Goal: Task Accomplishment & Management: Manage account settings

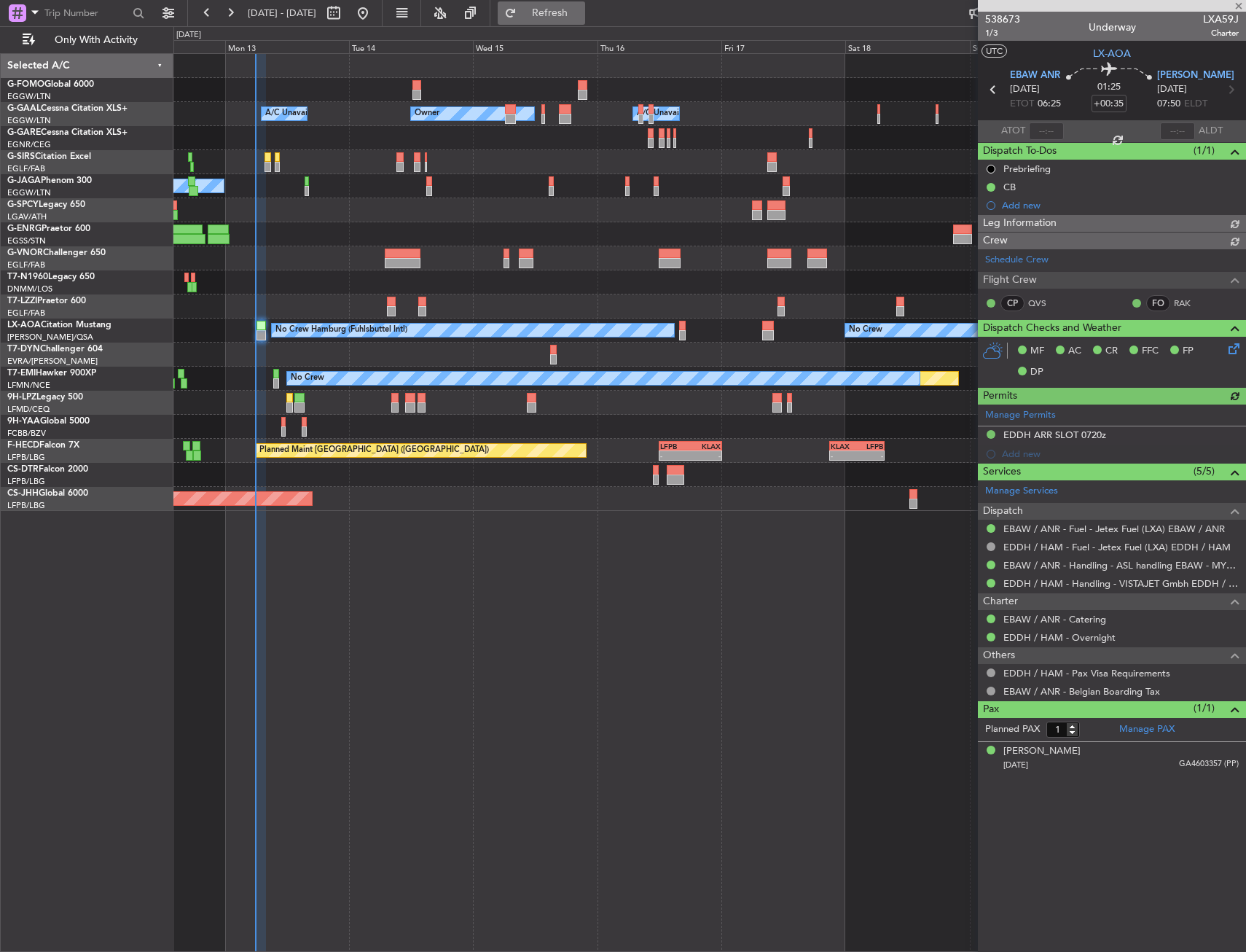
click at [548, 16] on button "Refresh" at bounding box center [541, 13] width 87 height 23
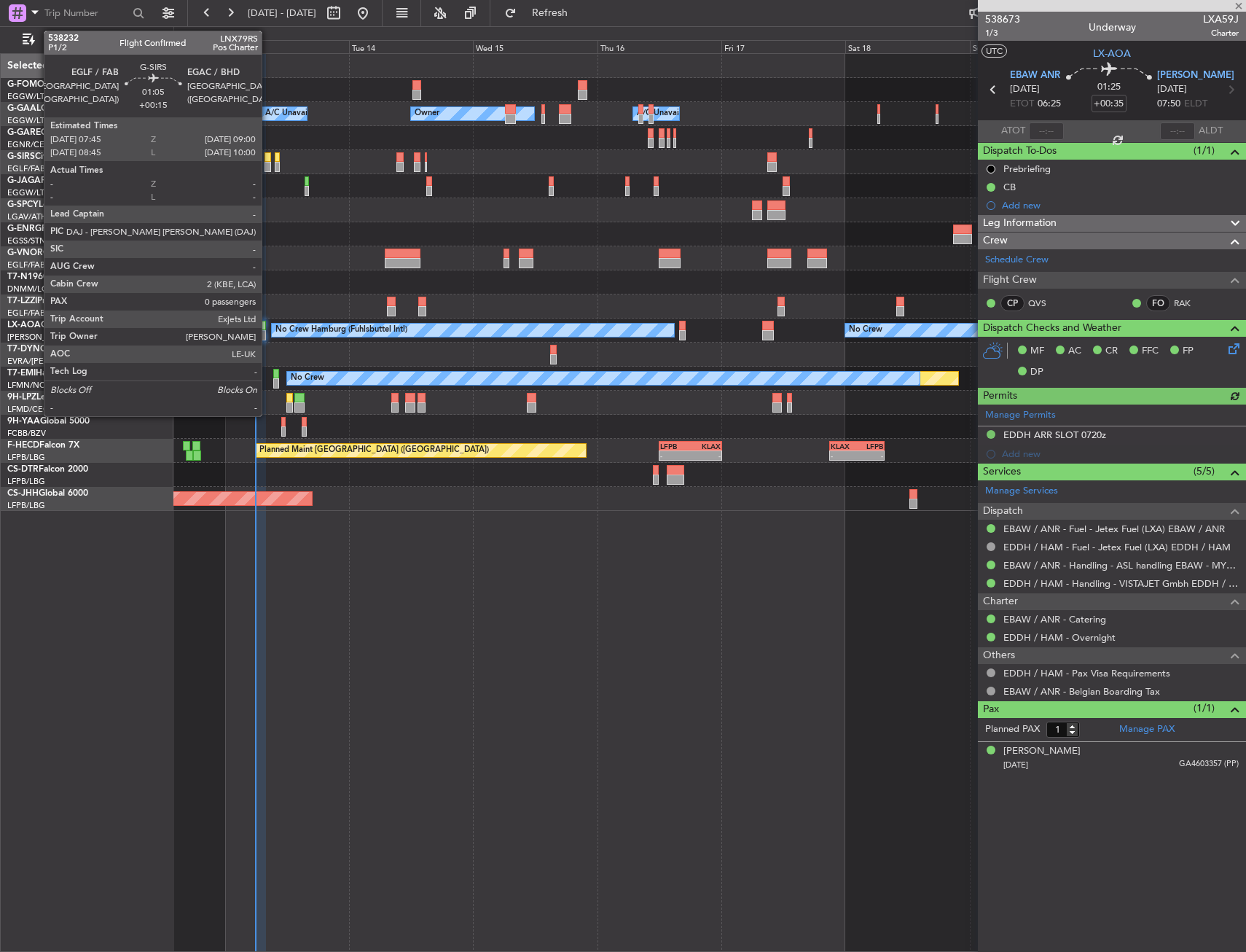
click at [268, 161] on div at bounding box center [268, 157] width 6 height 10
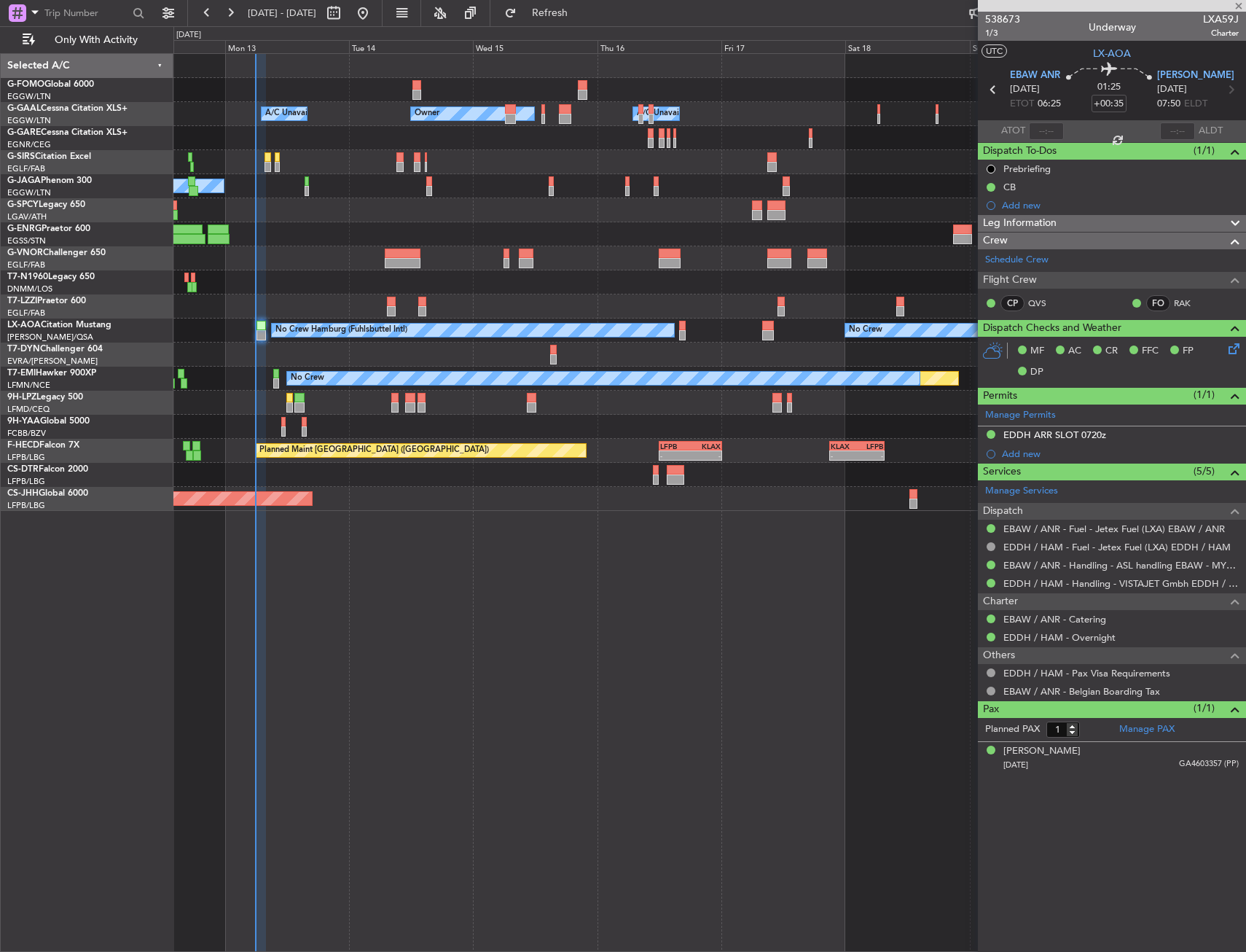
type input "+00:15"
type input "0"
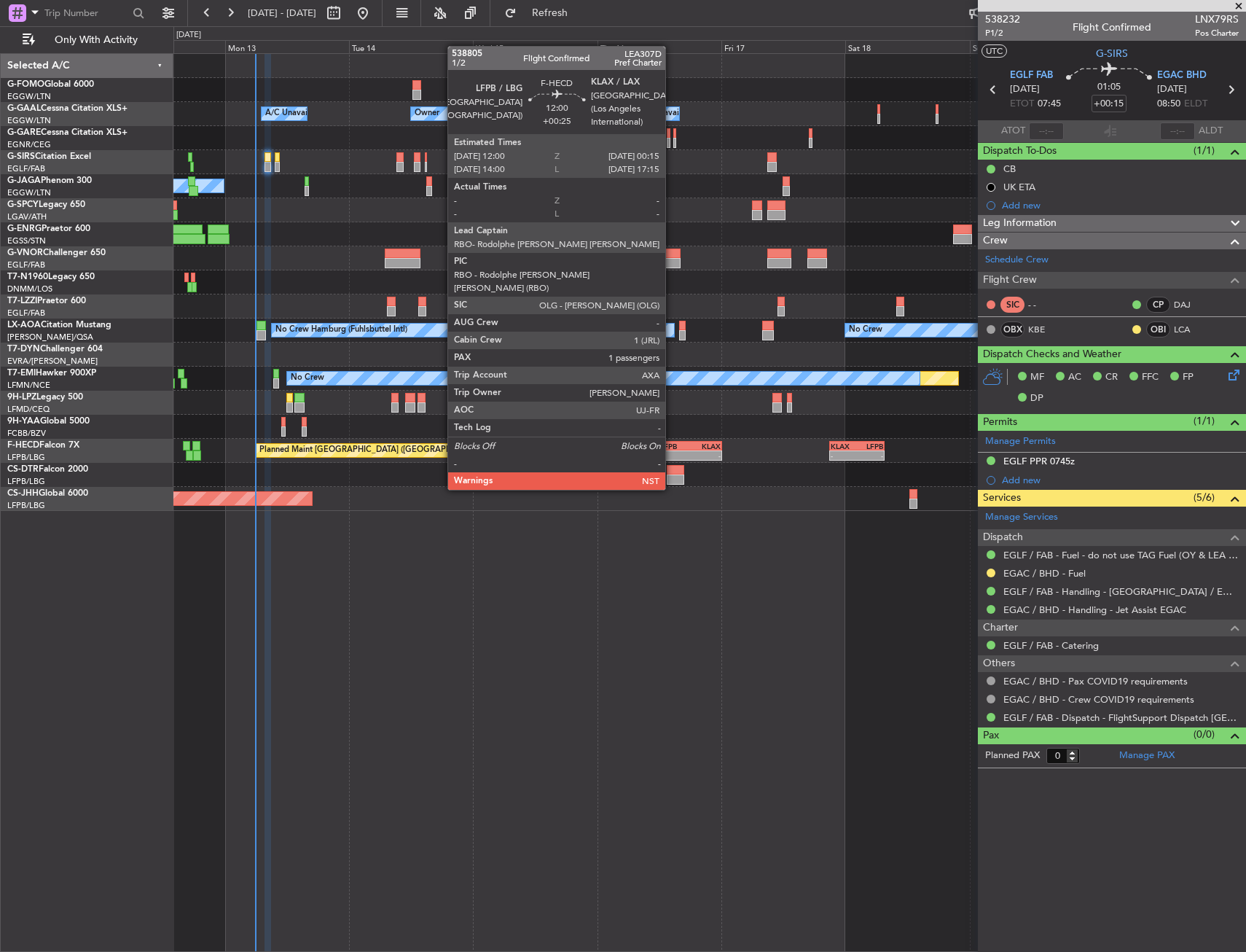
click at [672, 449] on div "LFPB" at bounding box center [675, 446] width 30 height 9
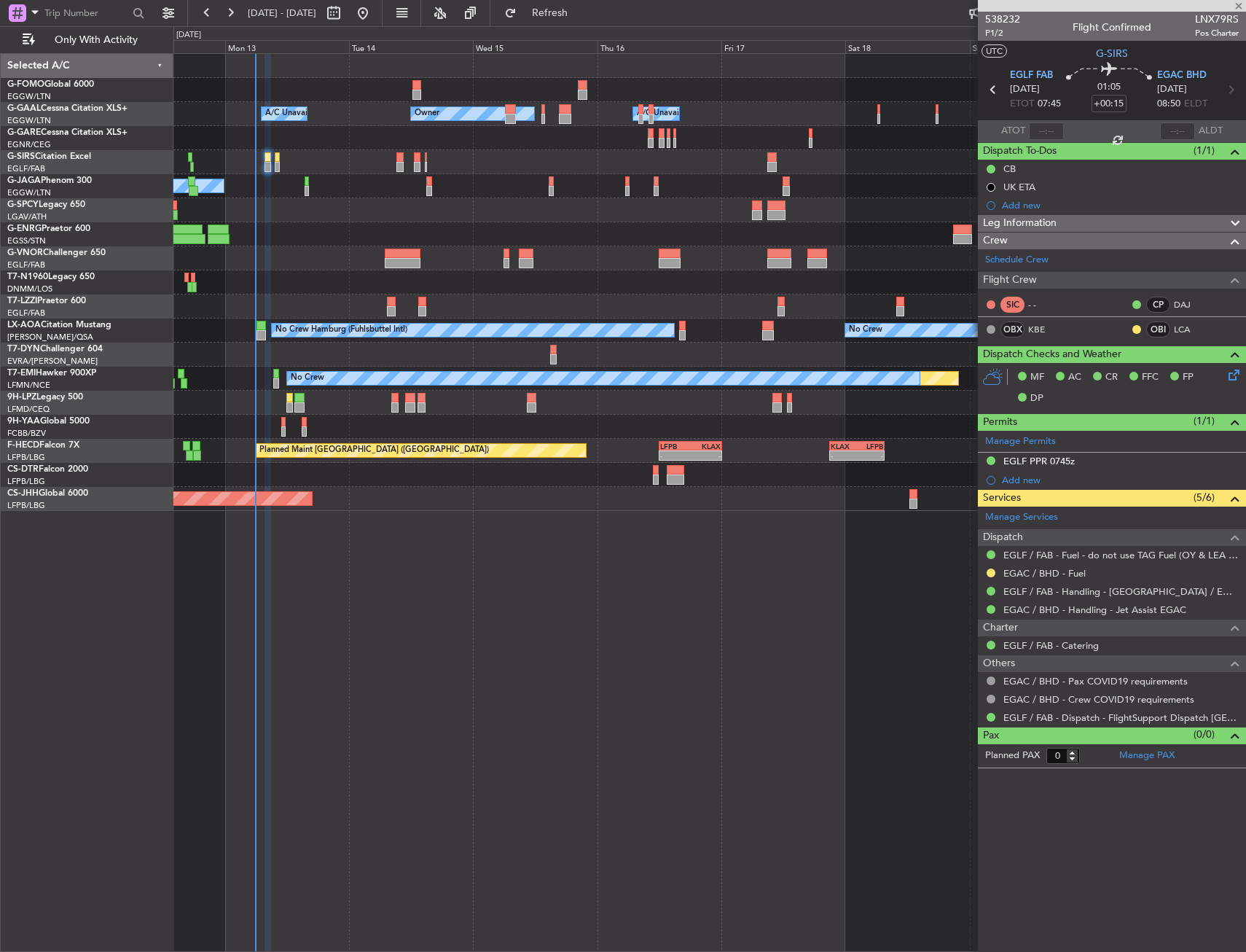
drag, startPoint x: 582, startPoint y: 522, endPoint x: 570, endPoint y: 509, distance: 17.7
type input "+00:25"
type input "1"
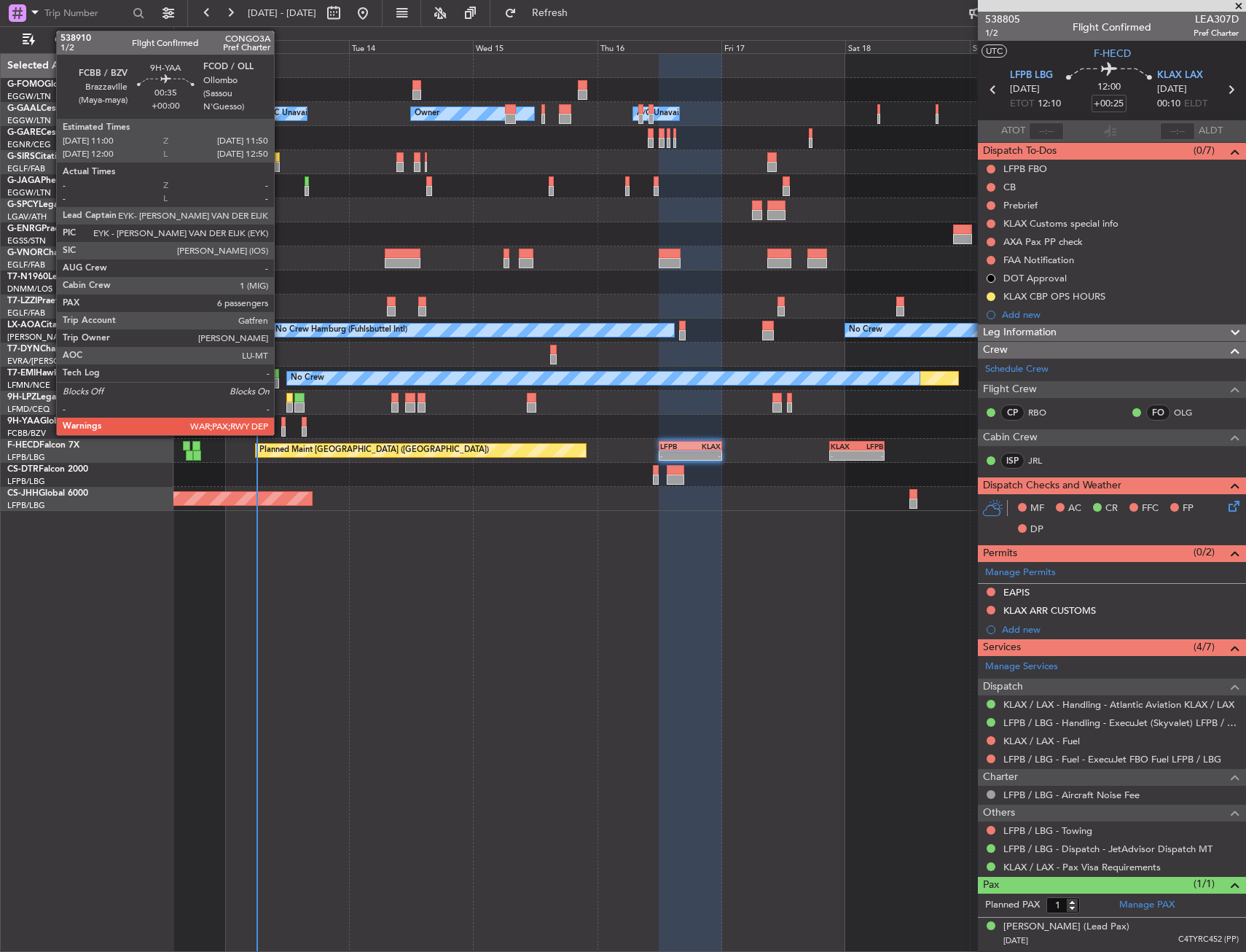
click at [282, 426] on div at bounding box center [284, 421] width 5 height 10
type input "6"
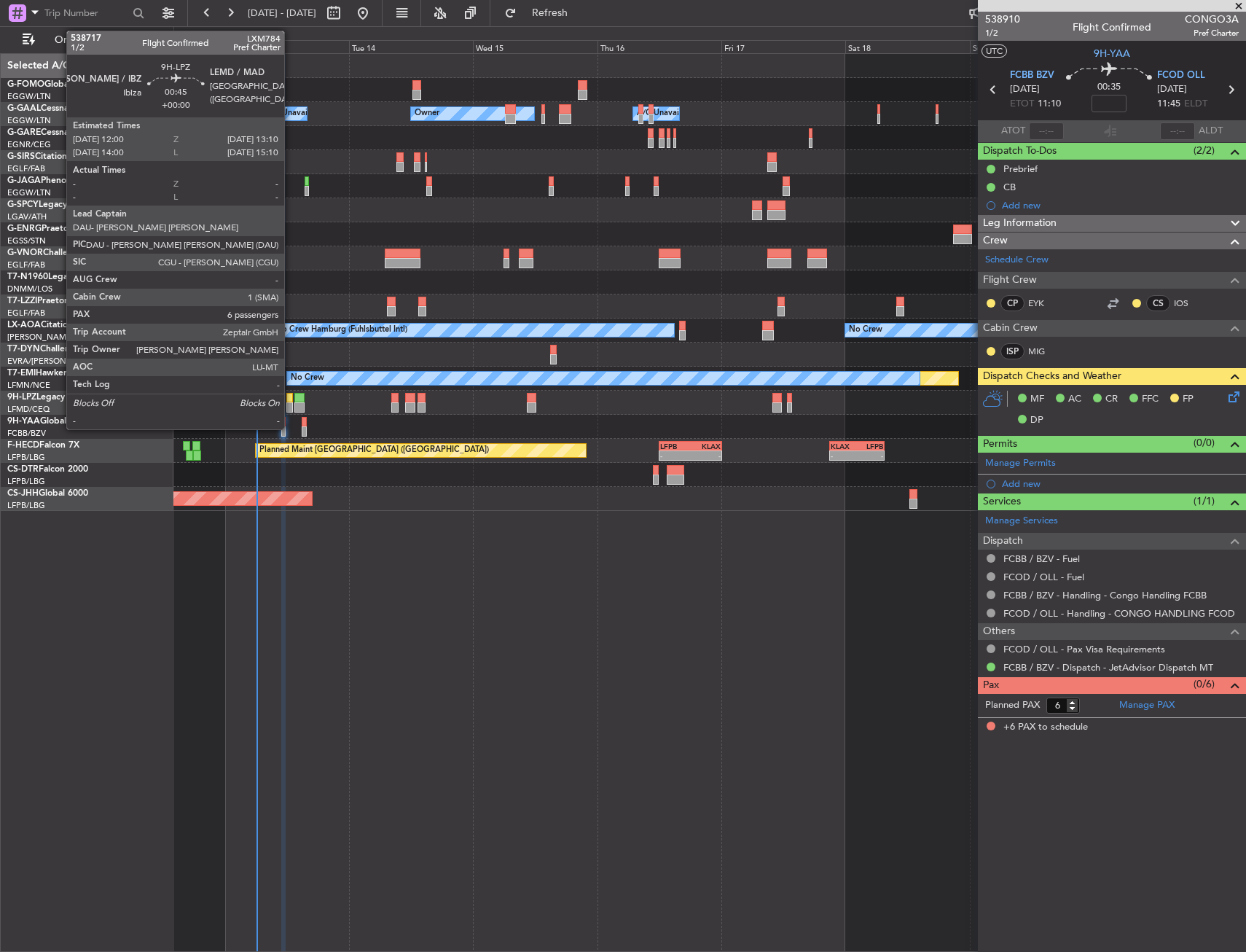
click at [291, 400] on div at bounding box center [289, 398] width 6 height 10
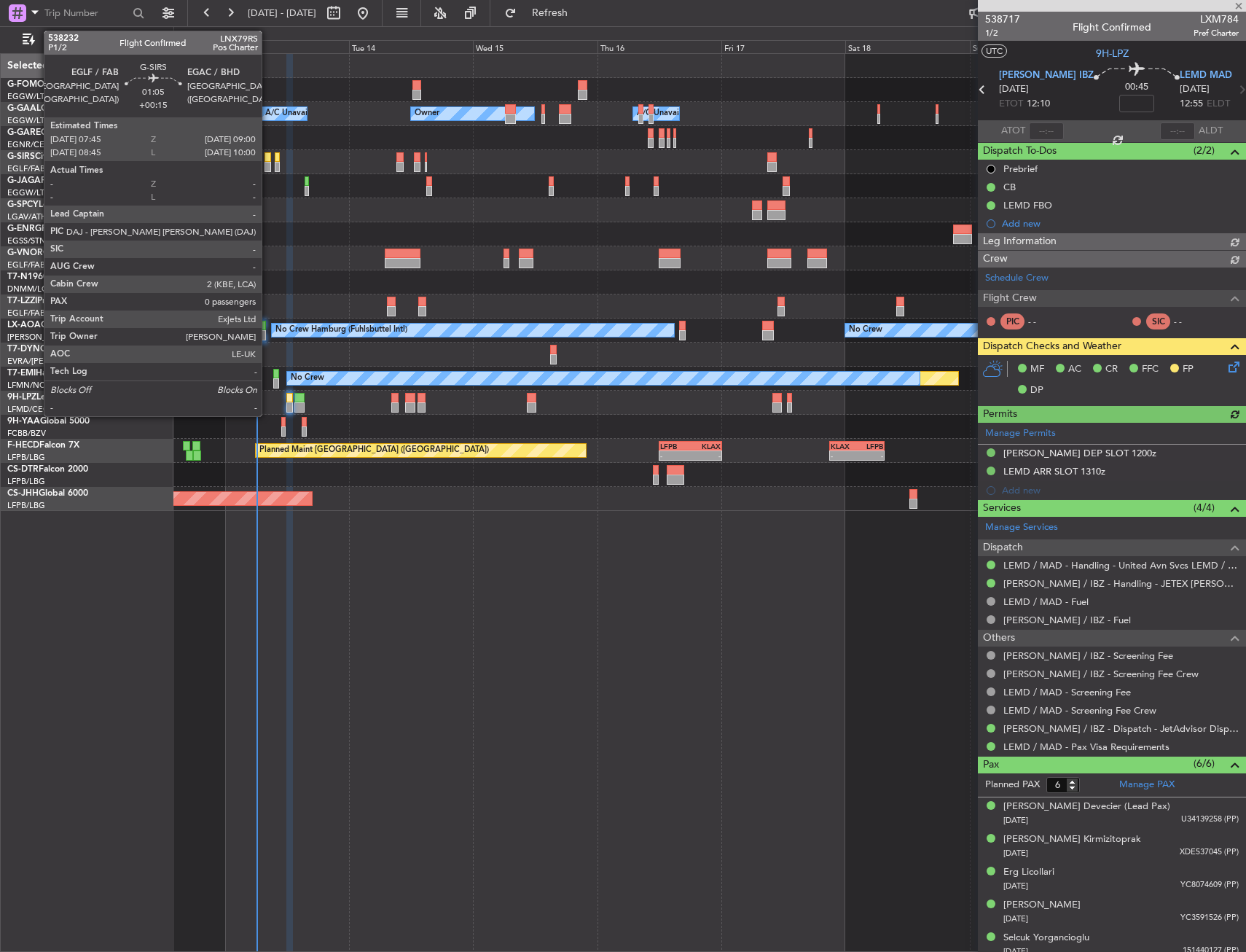
click at [268, 161] on div at bounding box center [268, 157] width 6 height 10
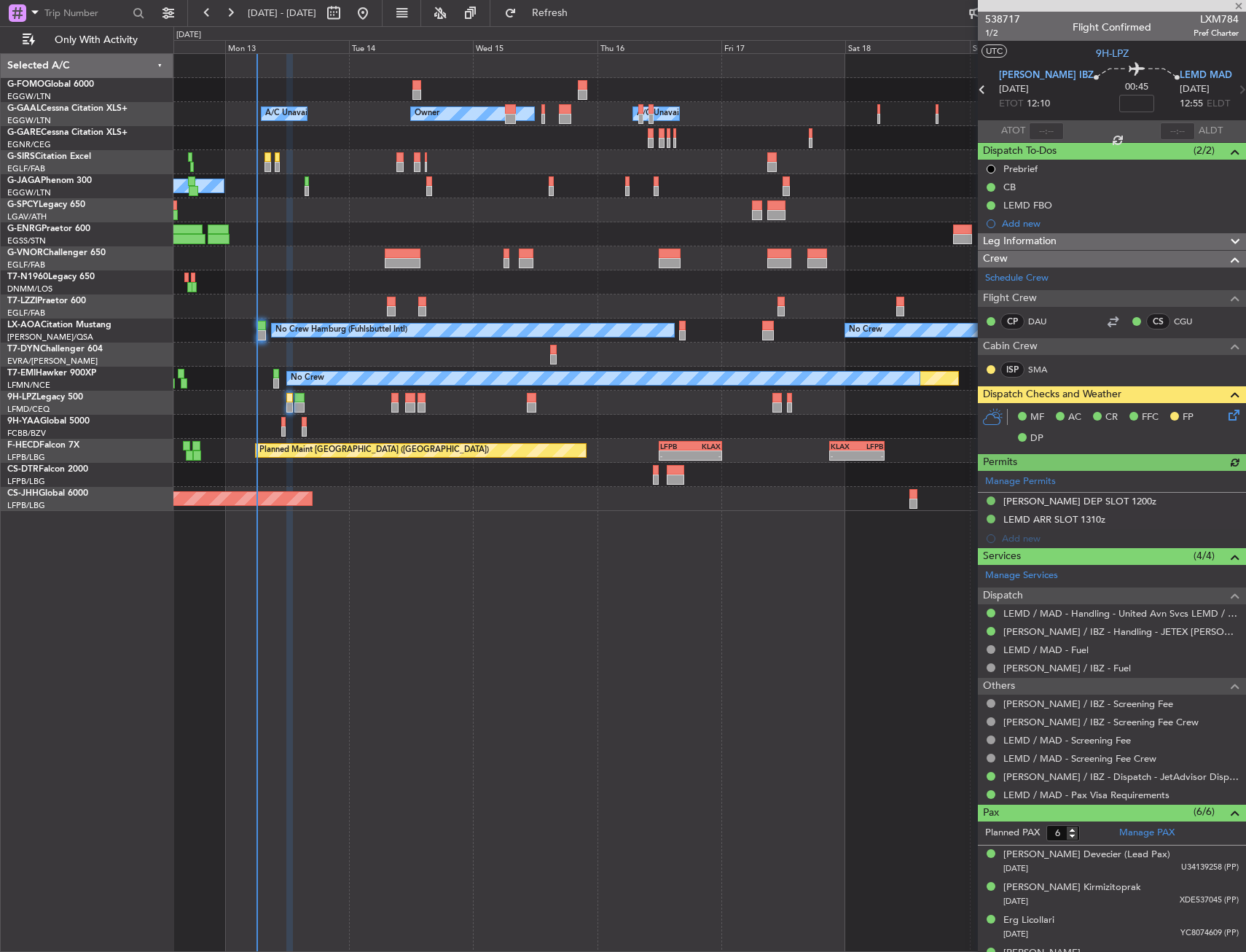
type input "+00:15"
type input "0"
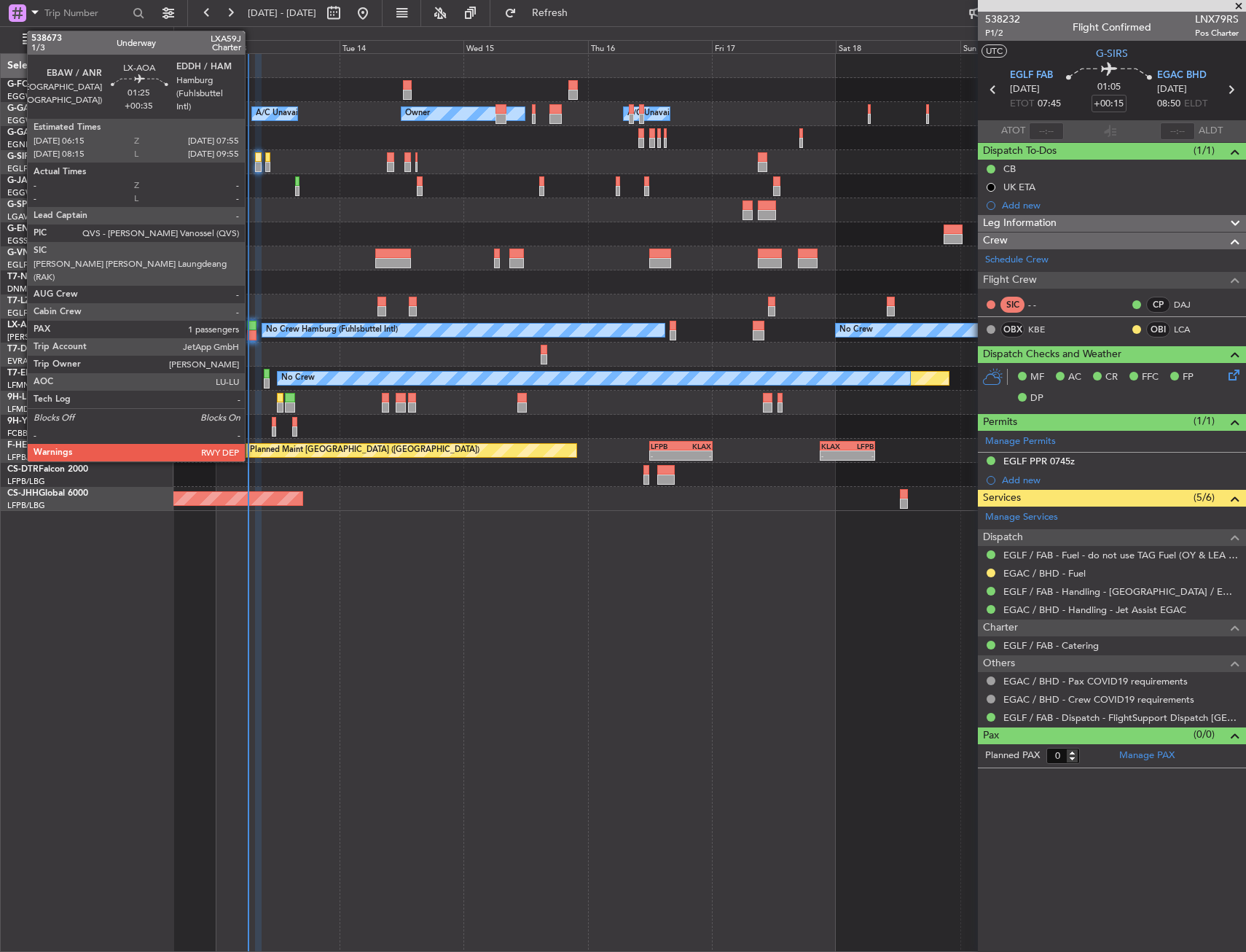
click at [251, 332] on div at bounding box center [251, 335] width 9 height 10
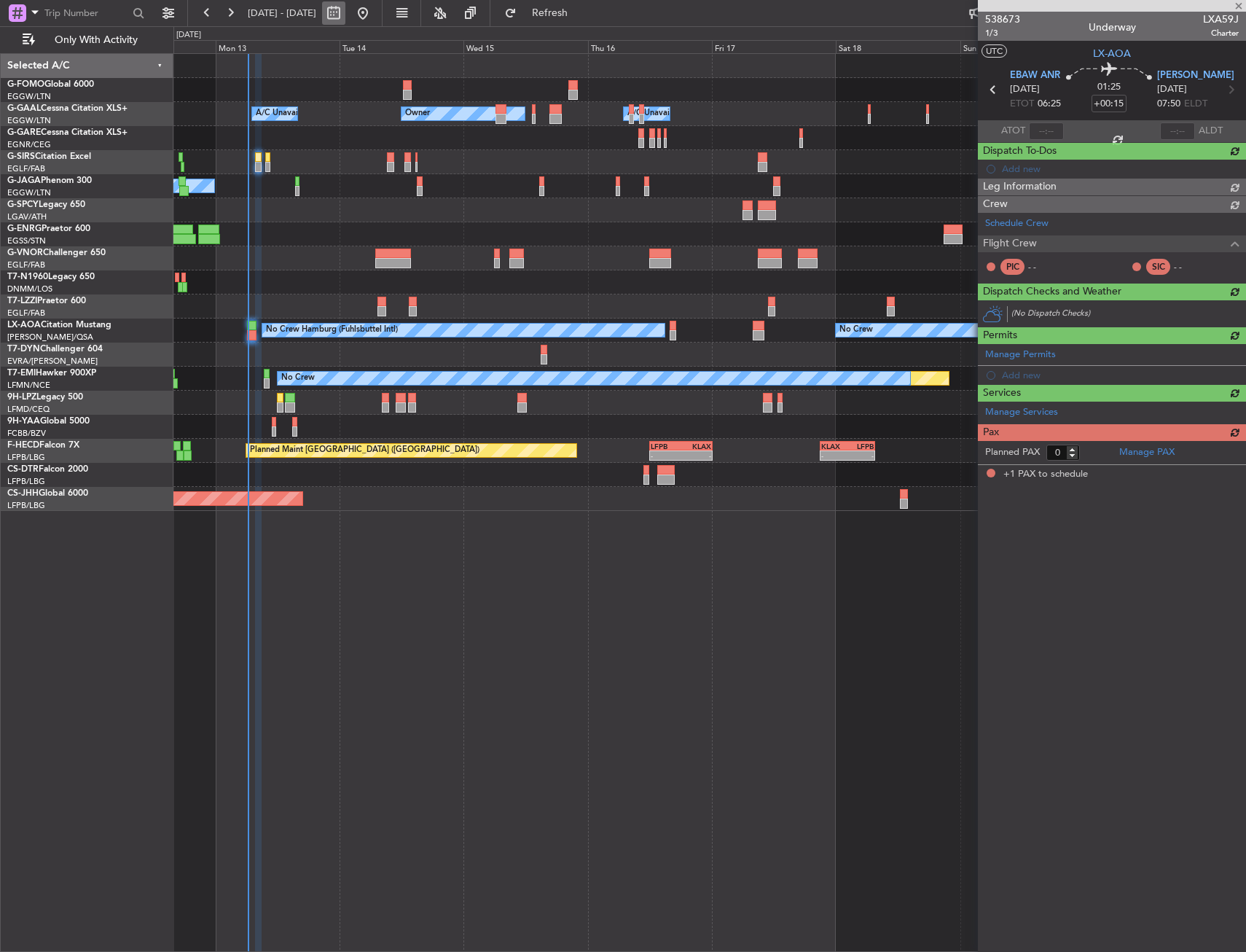
type input "+00:35"
type input "1"
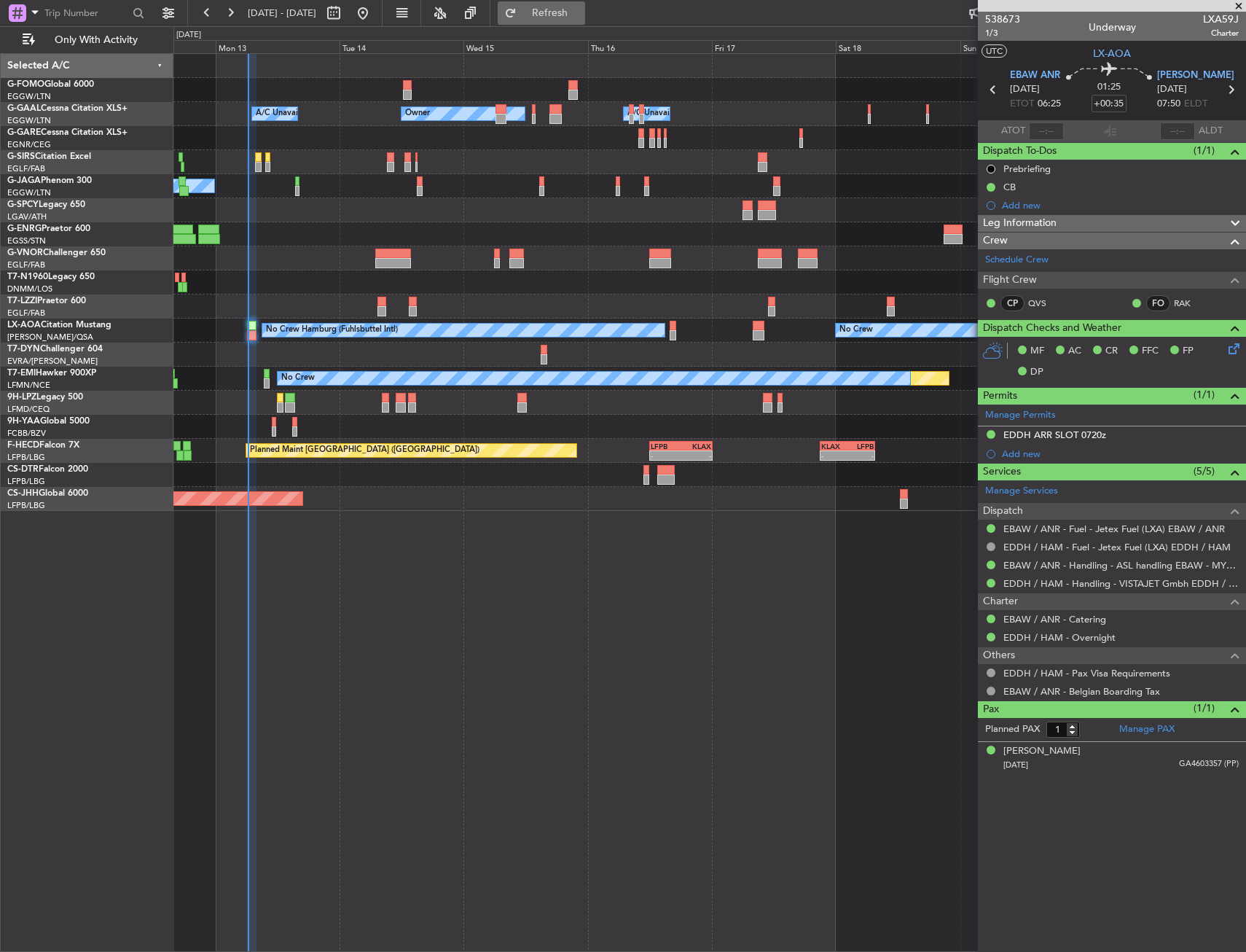
click at [581, 14] on span "Refresh" at bounding box center [550, 12] width 61 height 10
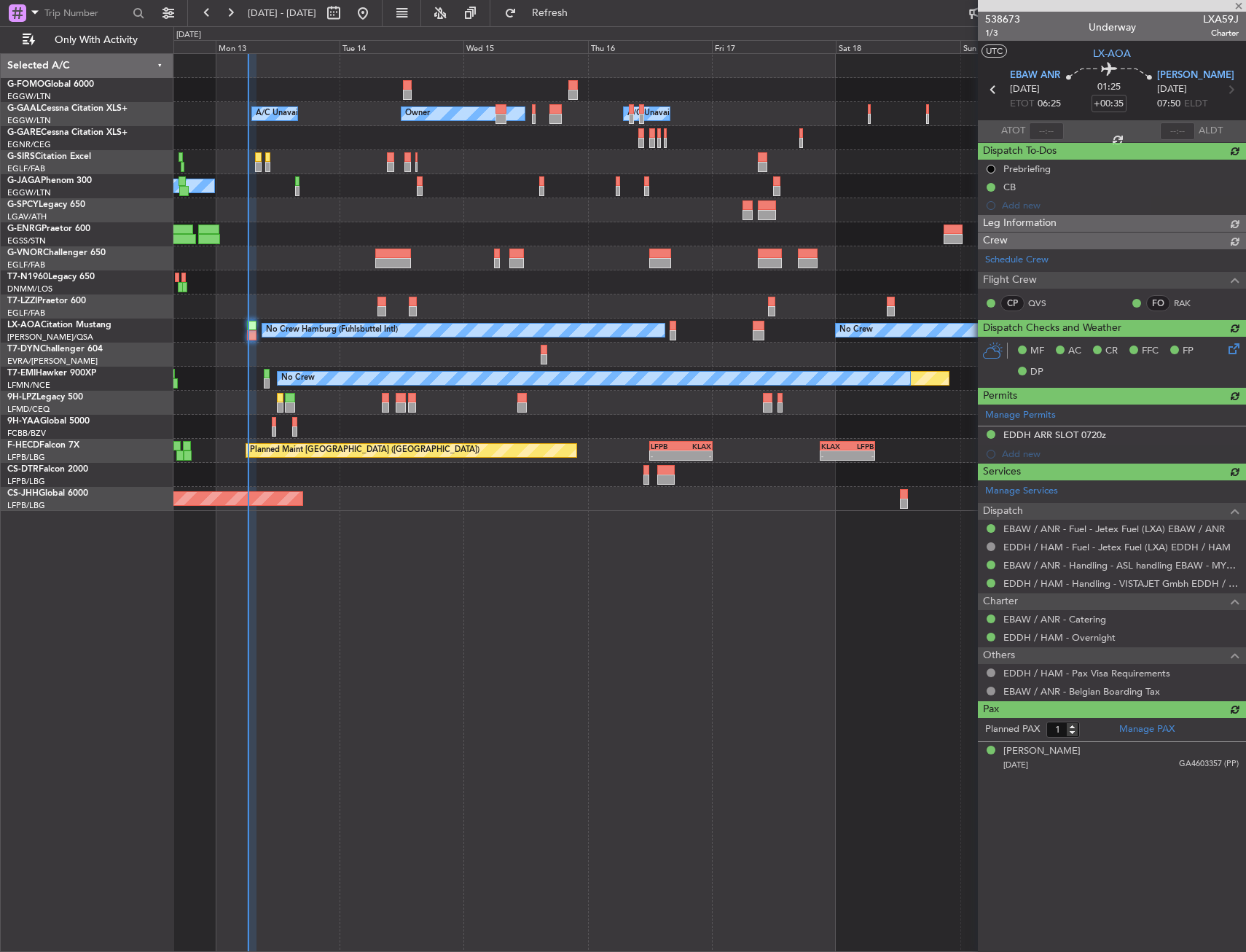
click at [260, 281] on div at bounding box center [709, 282] width 1072 height 24
click at [694, 598] on div "- - EGGW 03:55 Z KSFO 14:45 Z Owner Owner A/C Unavailable A/C Unavailable Plann…" at bounding box center [709, 503] width 1073 height 899
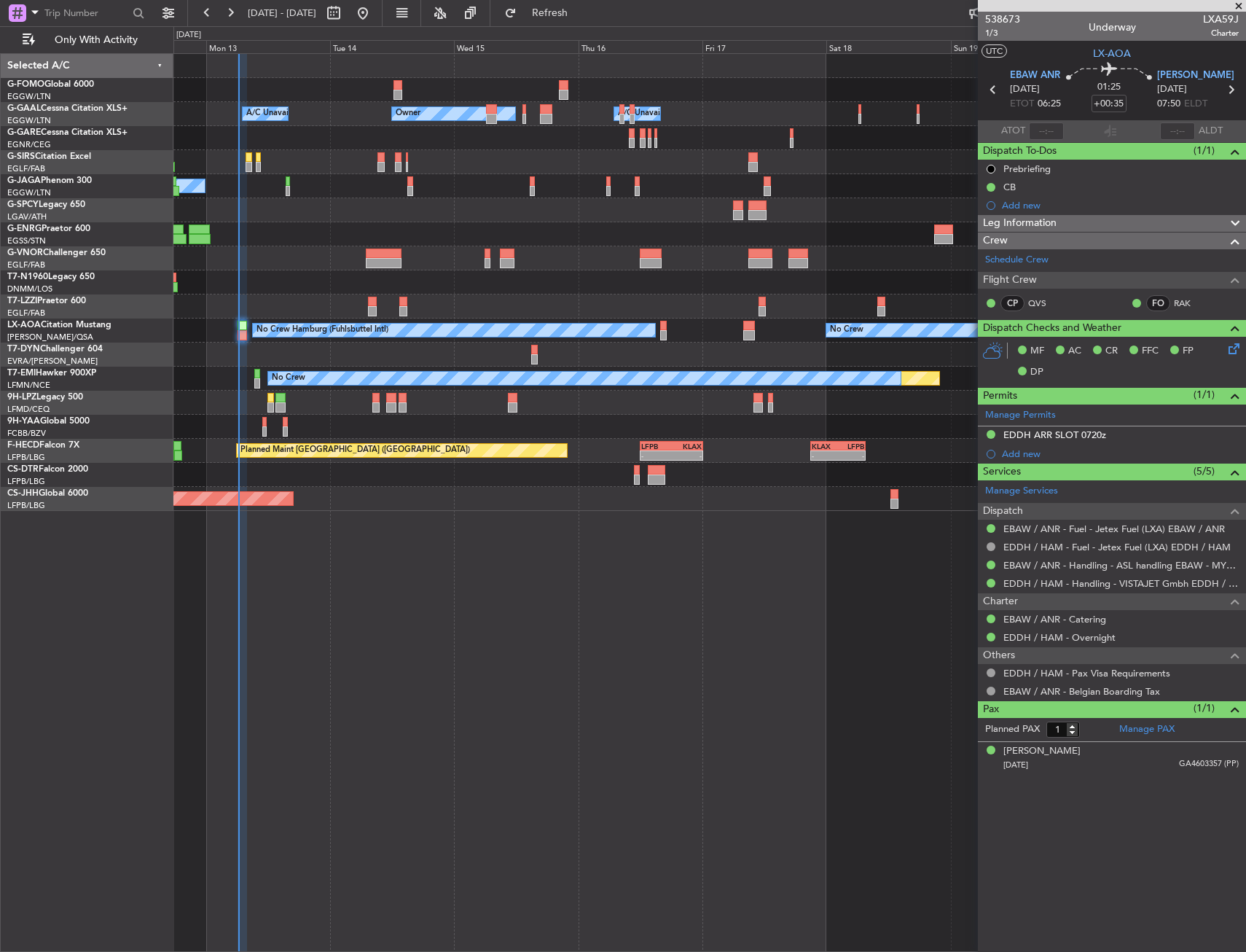
click at [264, 246] on div "- - EGGW 03:55 Z KSFO 14:45 Z Owner Owner A/C Unavailable A/C Unavailable Plann…" at bounding box center [709, 282] width 1072 height 457
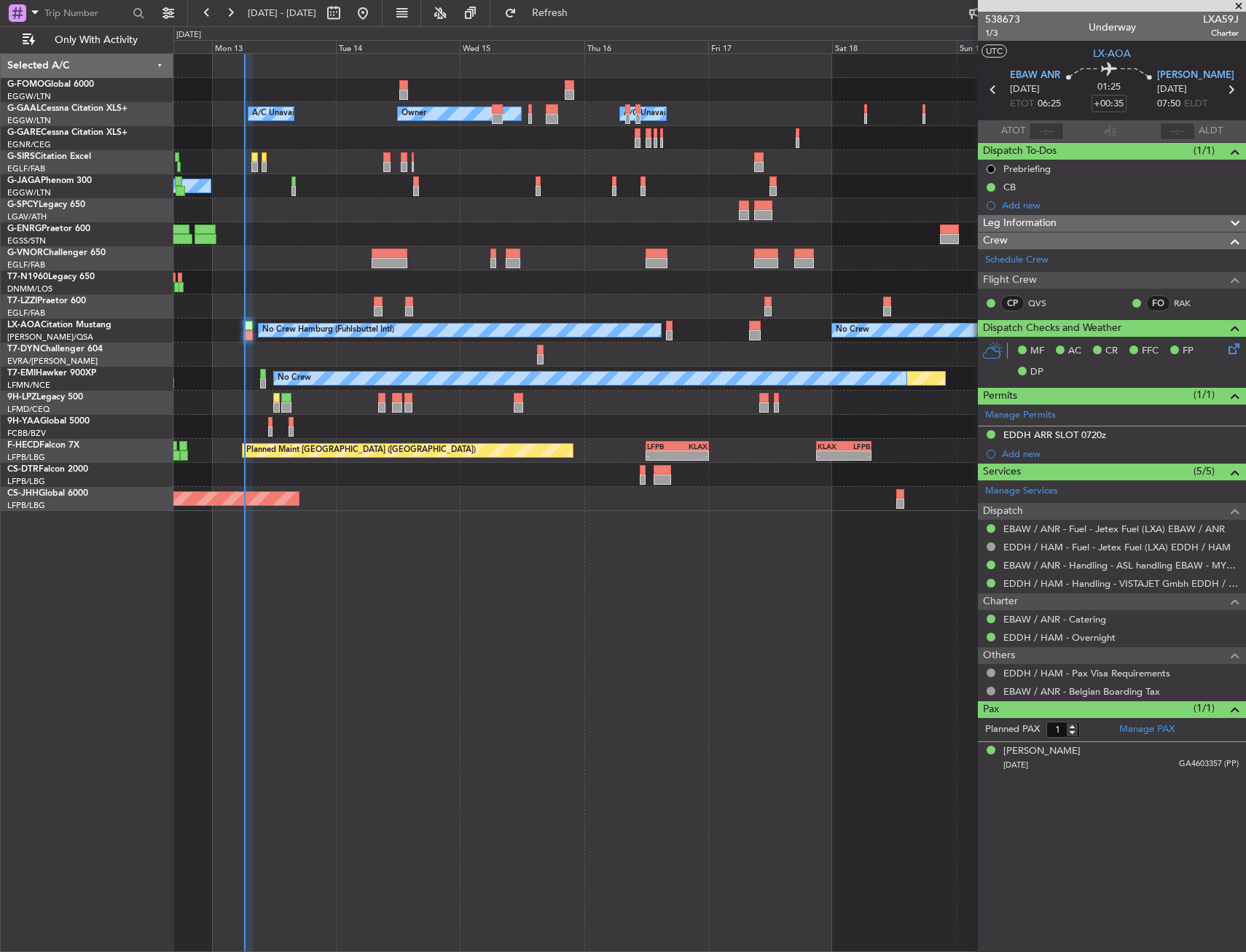
click at [285, 268] on div at bounding box center [709, 258] width 1072 height 24
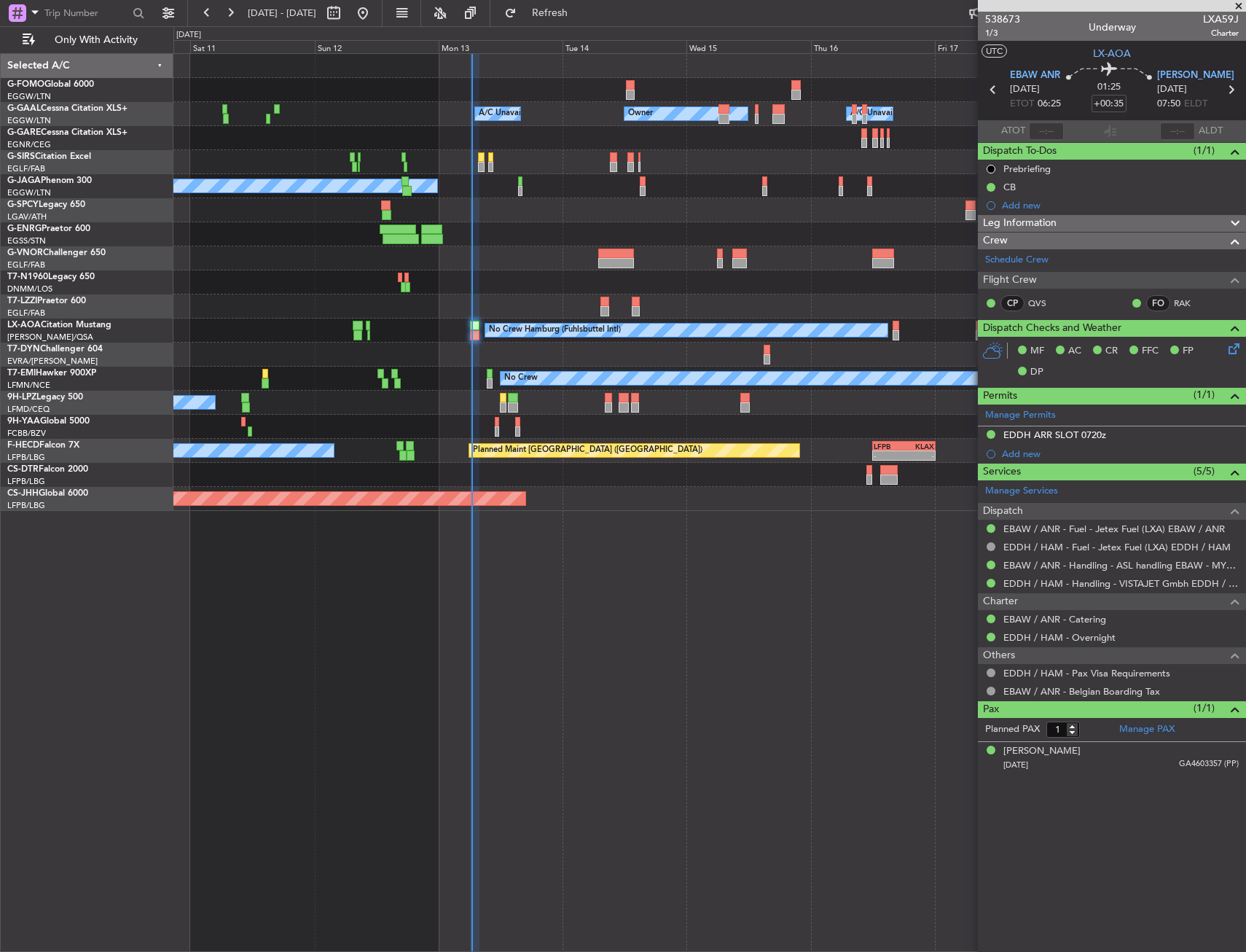
click at [635, 485] on div "Owner Owner A/C Unavailable A/C Unavailable A/C Unavailable Planned Maint Oxfor…" at bounding box center [709, 282] width 1072 height 457
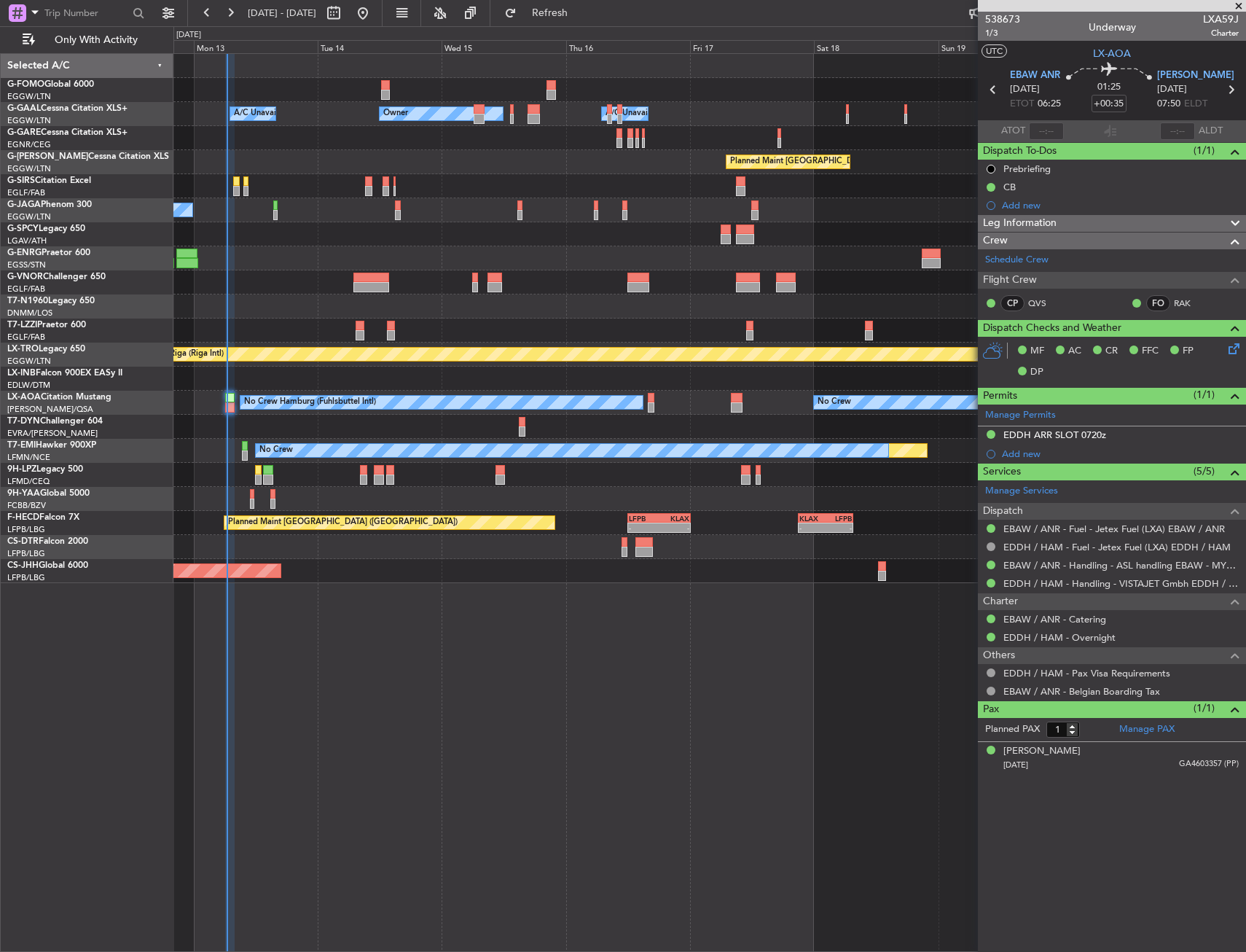
click at [350, 342] on div "- - EGGW 03:55 Z KSFO 14:45 Z Owner Owner A/C Unavailable A/C Unavailable Plann…" at bounding box center [709, 318] width 1072 height 529
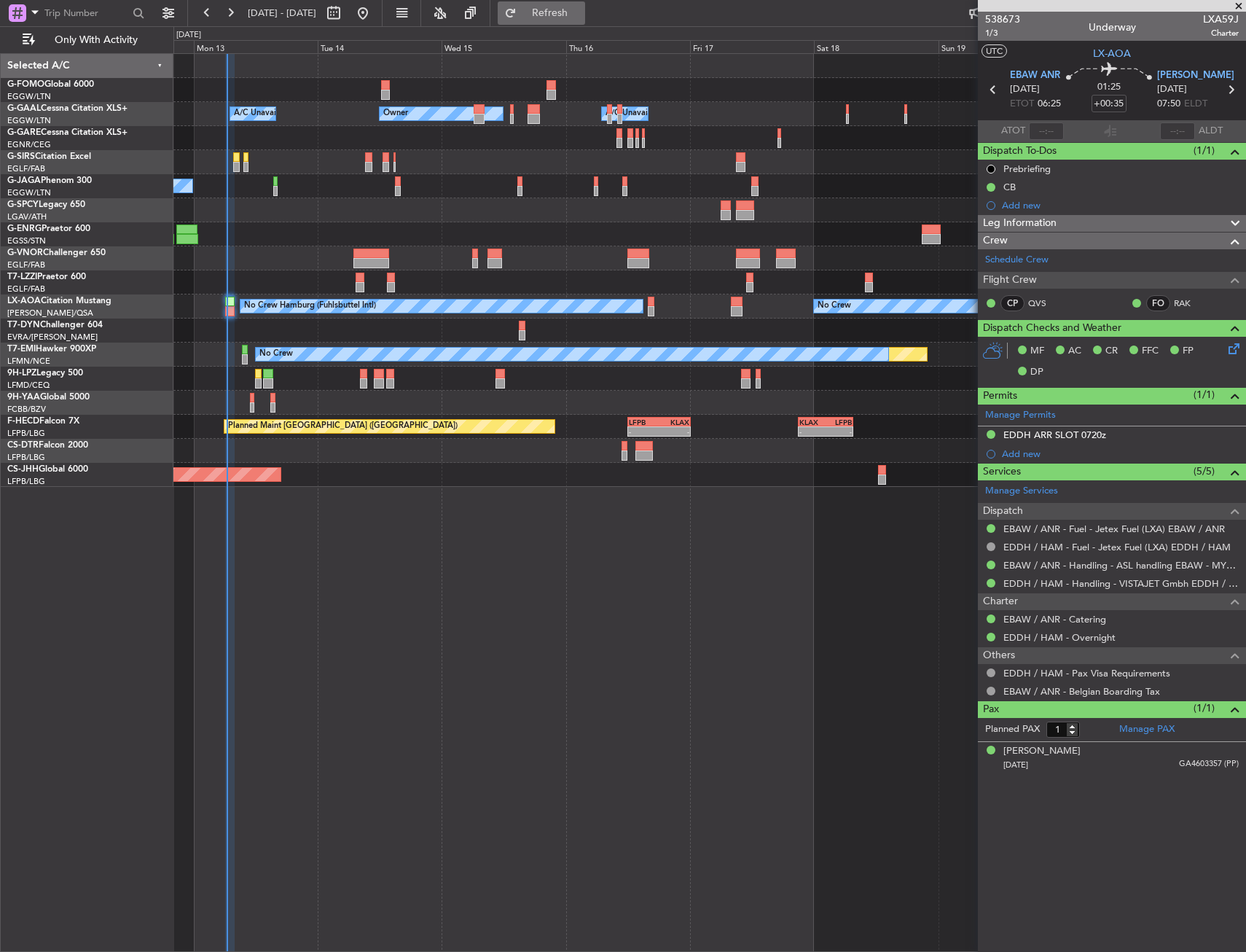
click at [581, 18] on span "Refresh" at bounding box center [550, 12] width 61 height 10
type input "06:22"
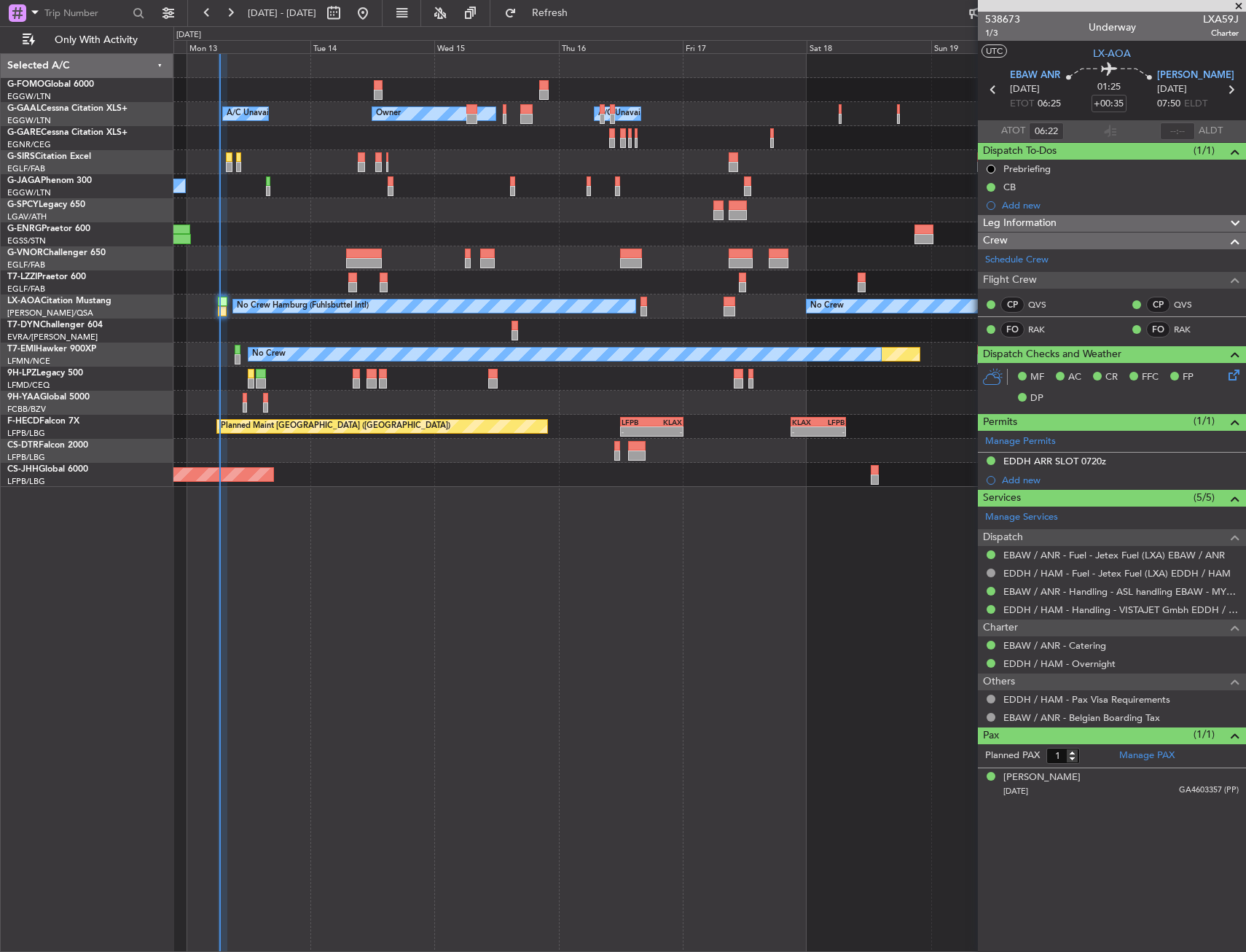
click at [522, 683] on div "- - EGGW 03:55 Z KSFO 14:45 Z Owner Owner A/C Unavailable A/C Unavailable Plann…" at bounding box center [709, 503] width 1073 height 899
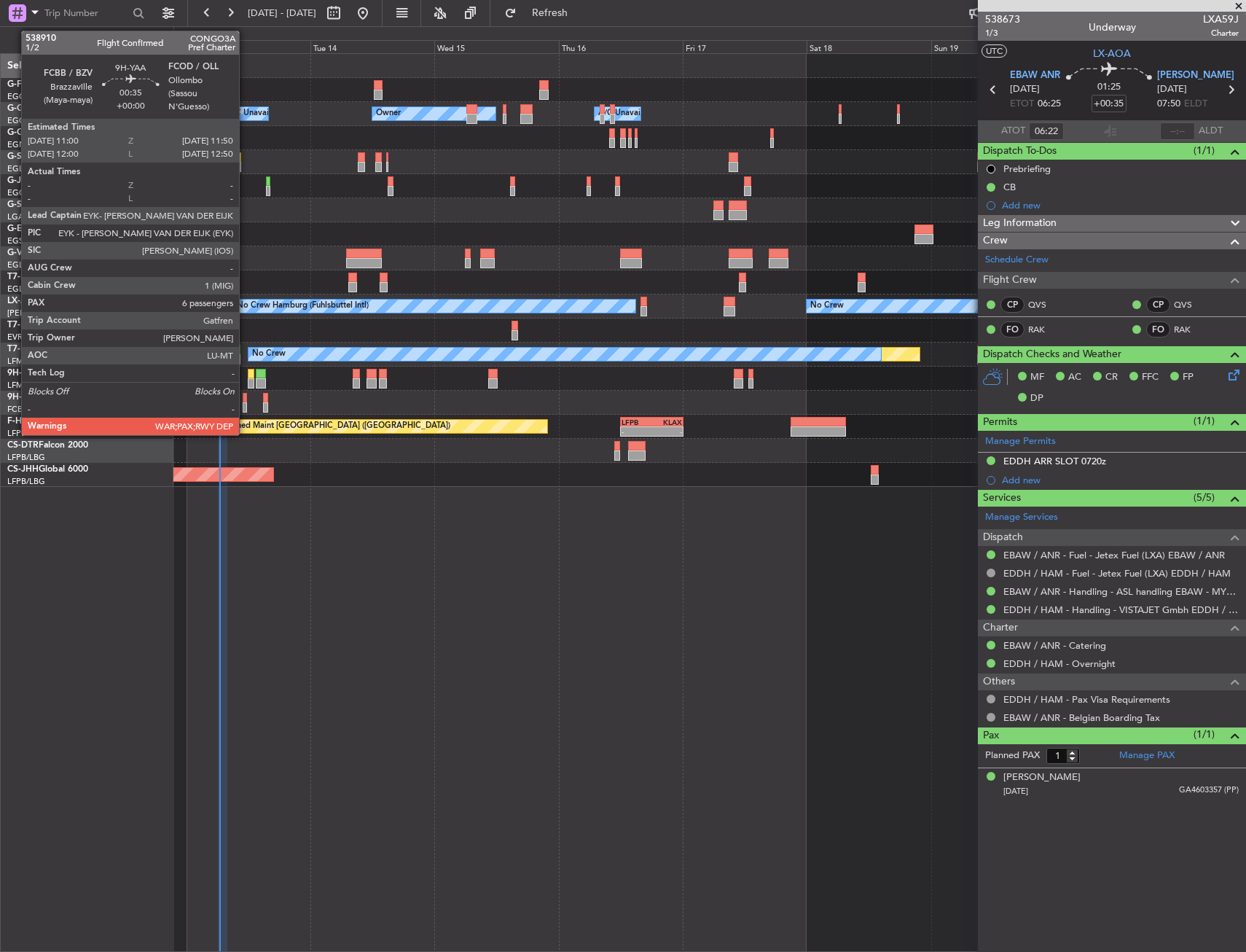
click at [246, 400] on div at bounding box center [245, 398] width 5 height 10
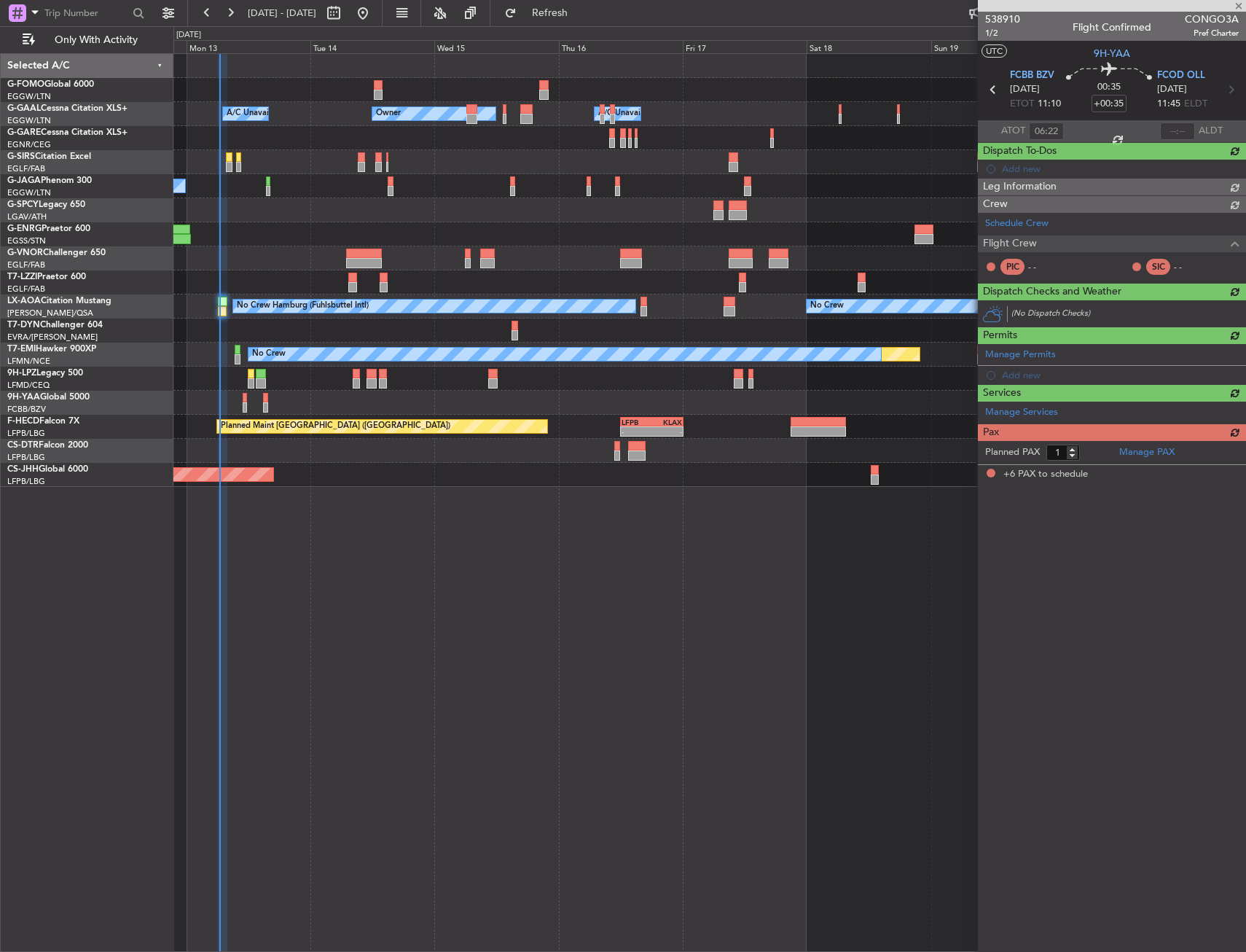
type input "6"
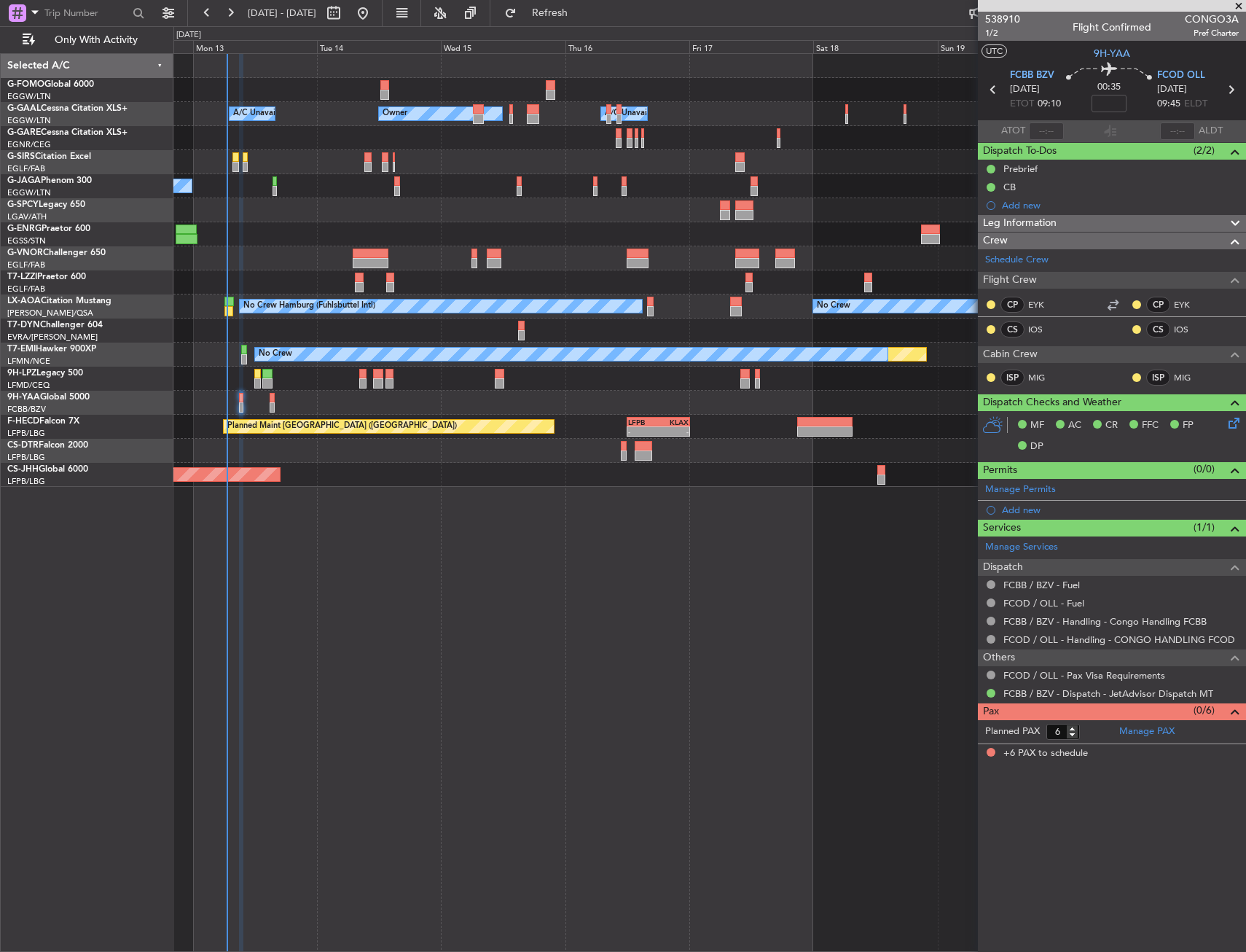
click at [552, 250] on div at bounding box center [709, 258] width 1072 height 24
click at [786, 780] on div "Owner Owner A/C Unavailable A/C Unavailable Planned Maint Oxford (Kidlington) P…" at bounding box center [709, 503] width 1073 height 899
click at [367, 587] on div "Owner Owner A/C Unavailable A/C Unavailable Planned Maint Oxford (Kidlington) P…" at bounding box center [709, 503] width 1073 height 899
click at [581, 14] on span "Refresh" at bounding box center [550, 12] width 61 height 10
drag, startPoint x: 297, startPoint y: 115, endPoint x: 294, endPoint y: 103, distance: 12.4
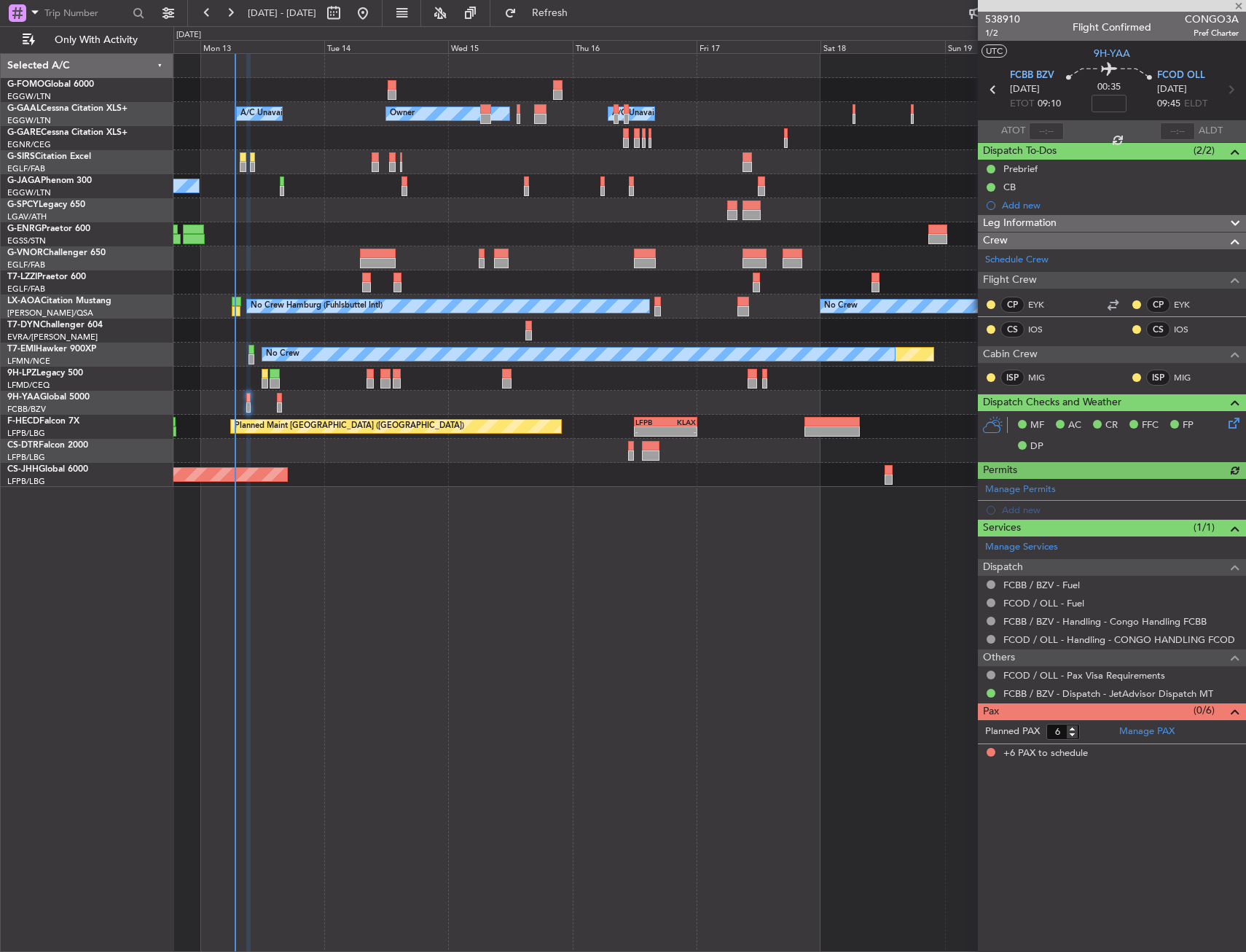
click at [317, 105] on div "Owner A/C Unavailable Owner A/C Unavailable" at bounding box center [709, 114] width 1072 height 24
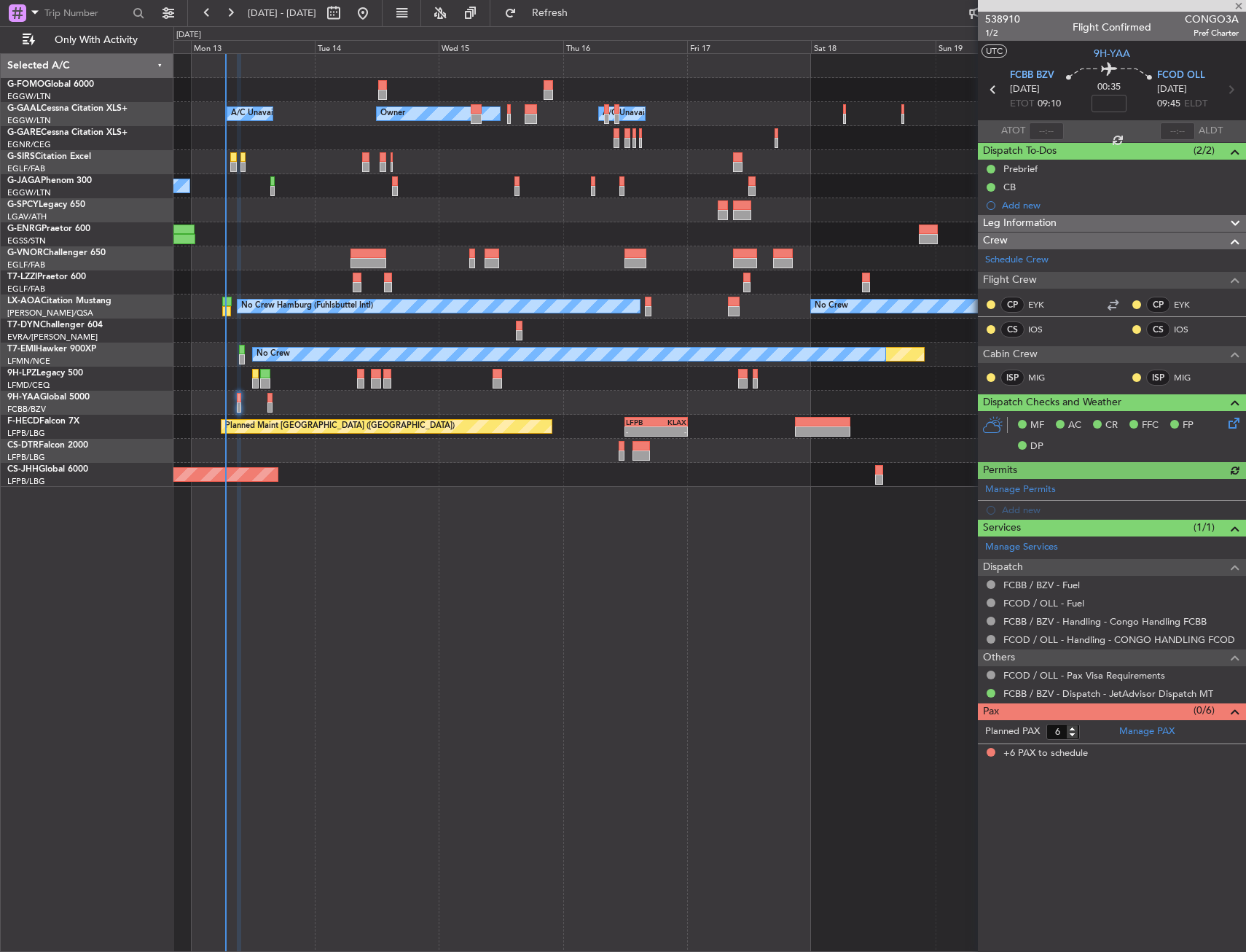
click at [318, 102] on div "Owner A/C Unavailable Owner A/C Unavailable" at bounding box center [709, 114] width 1072 height 24
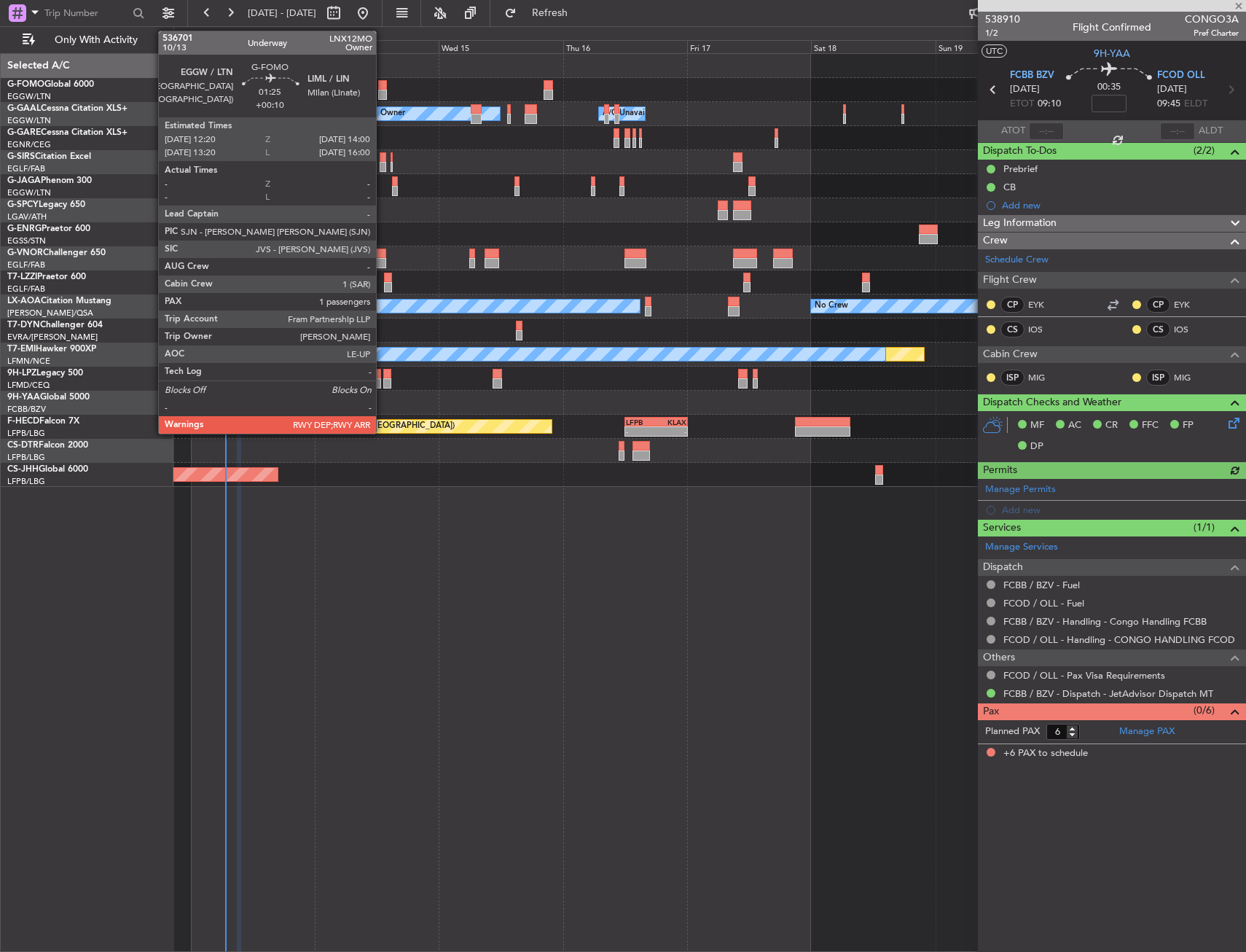
click at [384, 94] on div at bounding box center [382, 94] width 9 height 10
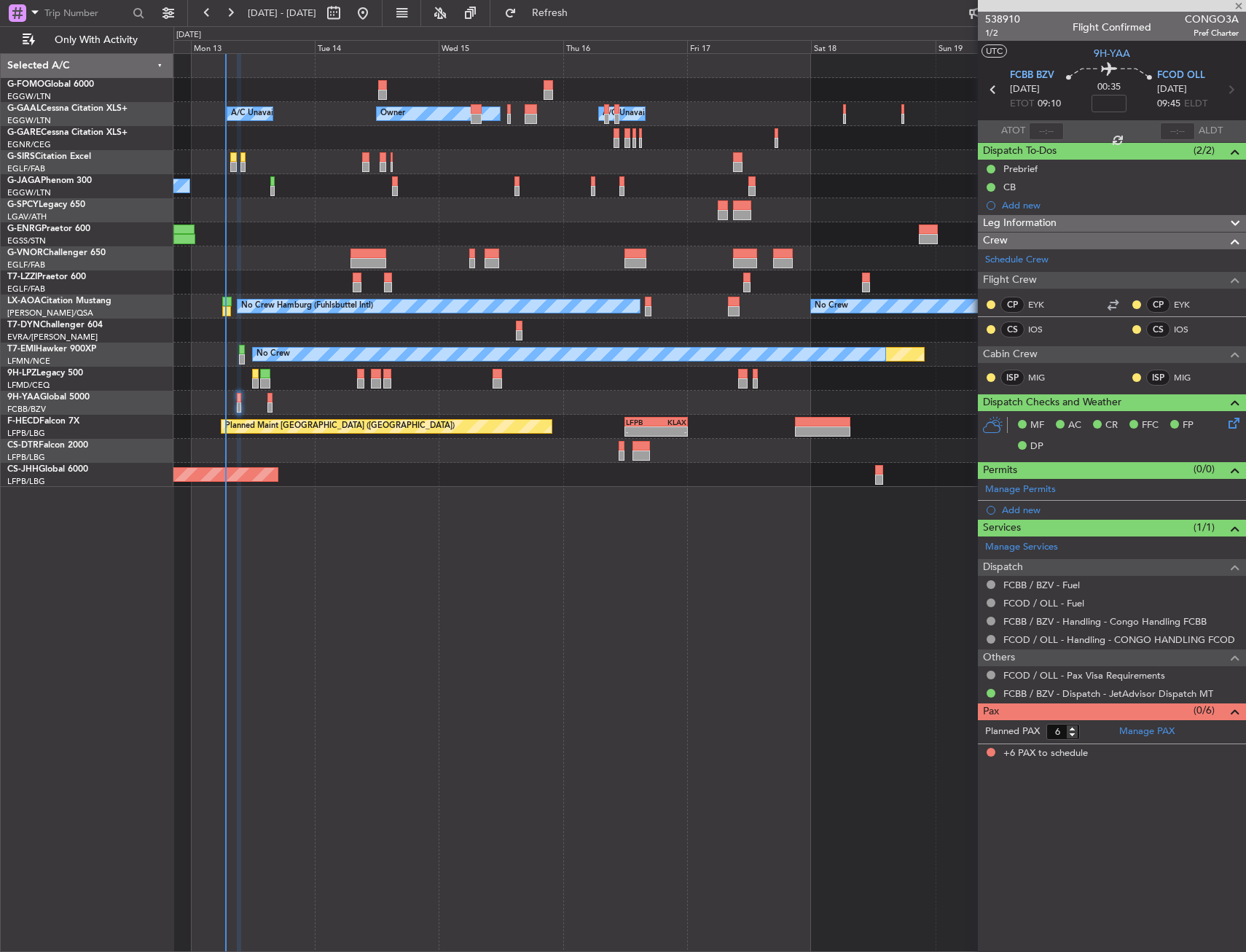
type input "+00:10"
type input "1"
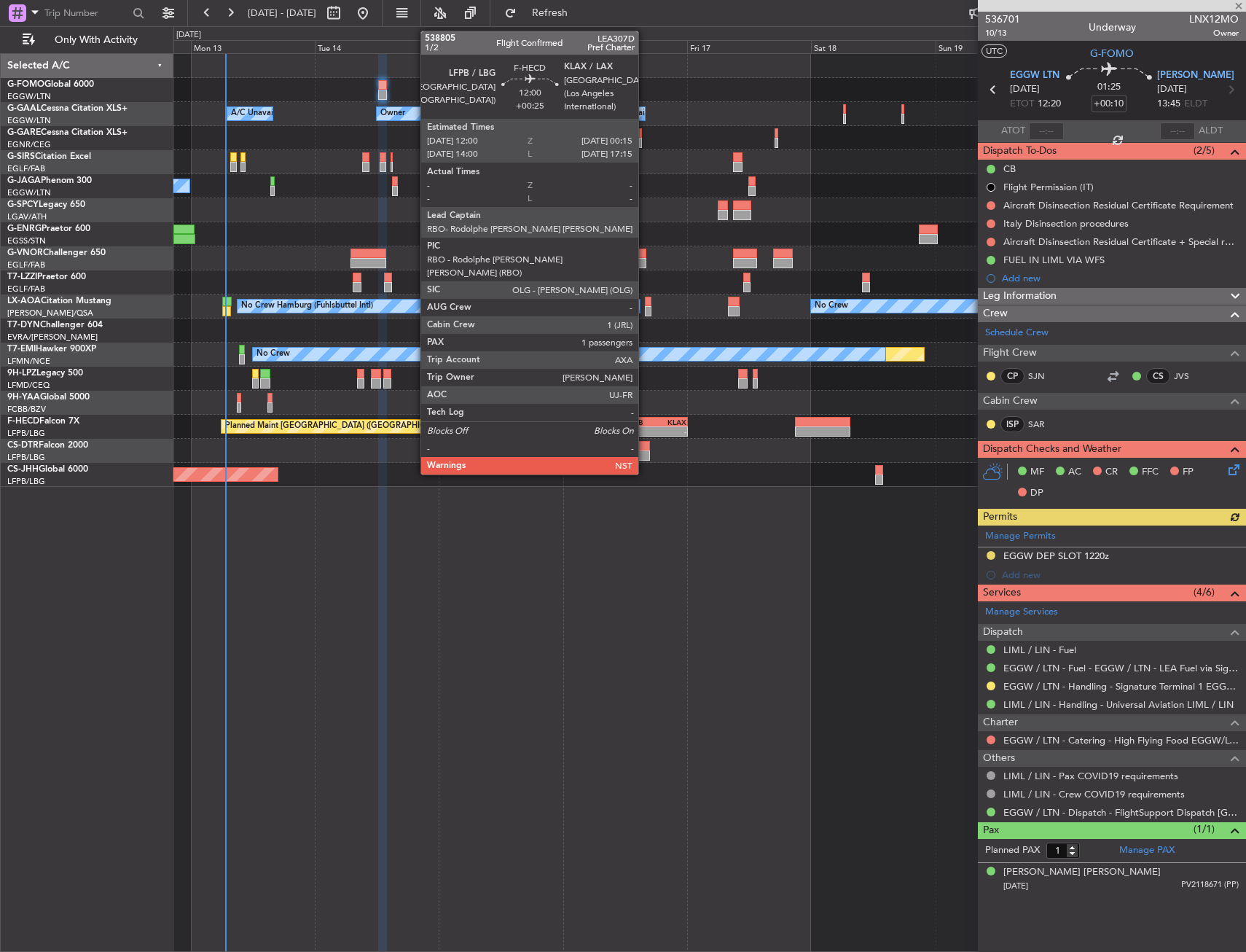
click at [652, 424] on div "LFPB" at bounding box center [641, 421] width 30 height 9
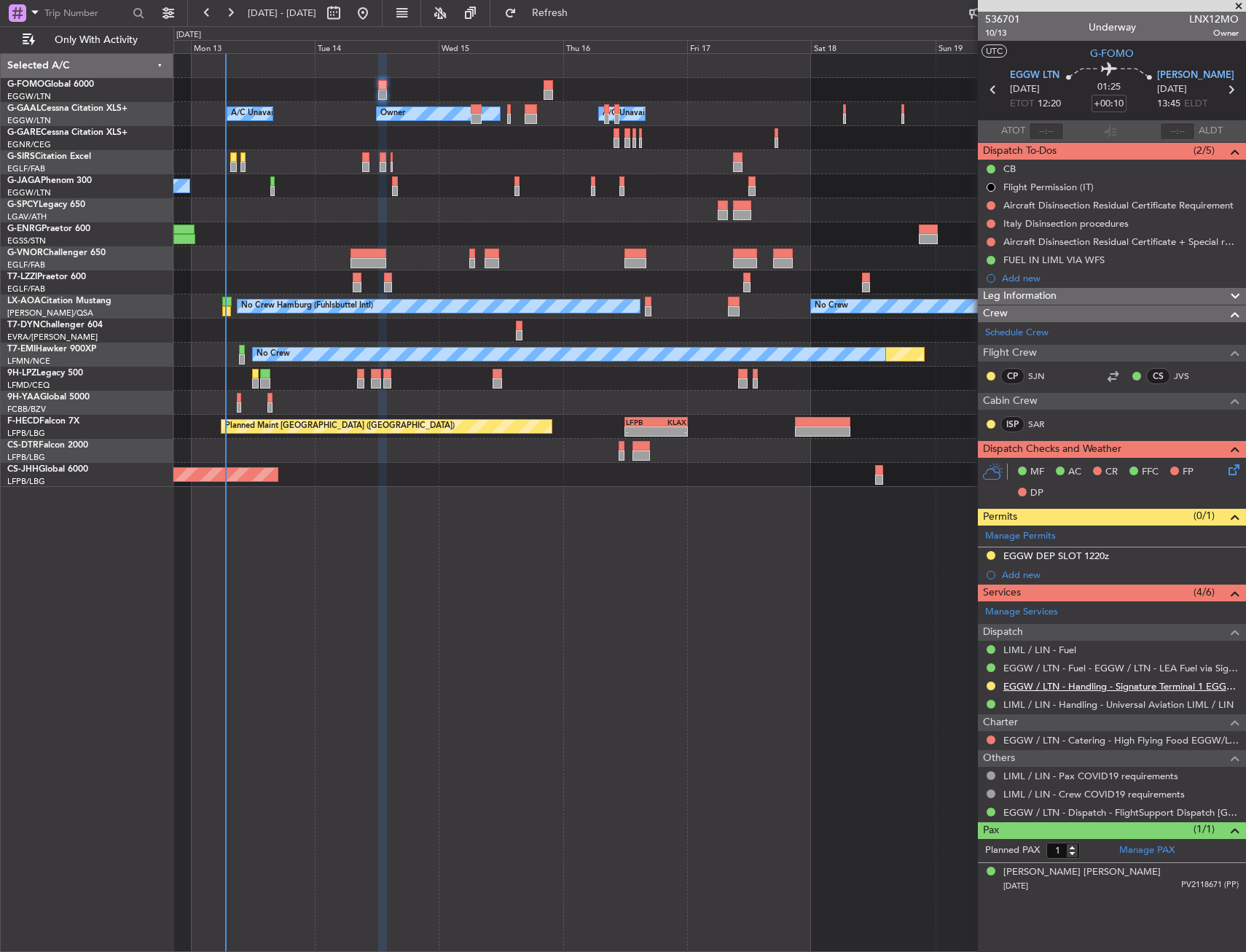
click at [1055, 687] on link "EGGW / LTN - Handling - Signature Terminal 1 EGGW / LTN" at bounding box center [1121, 687] width 236 height 12
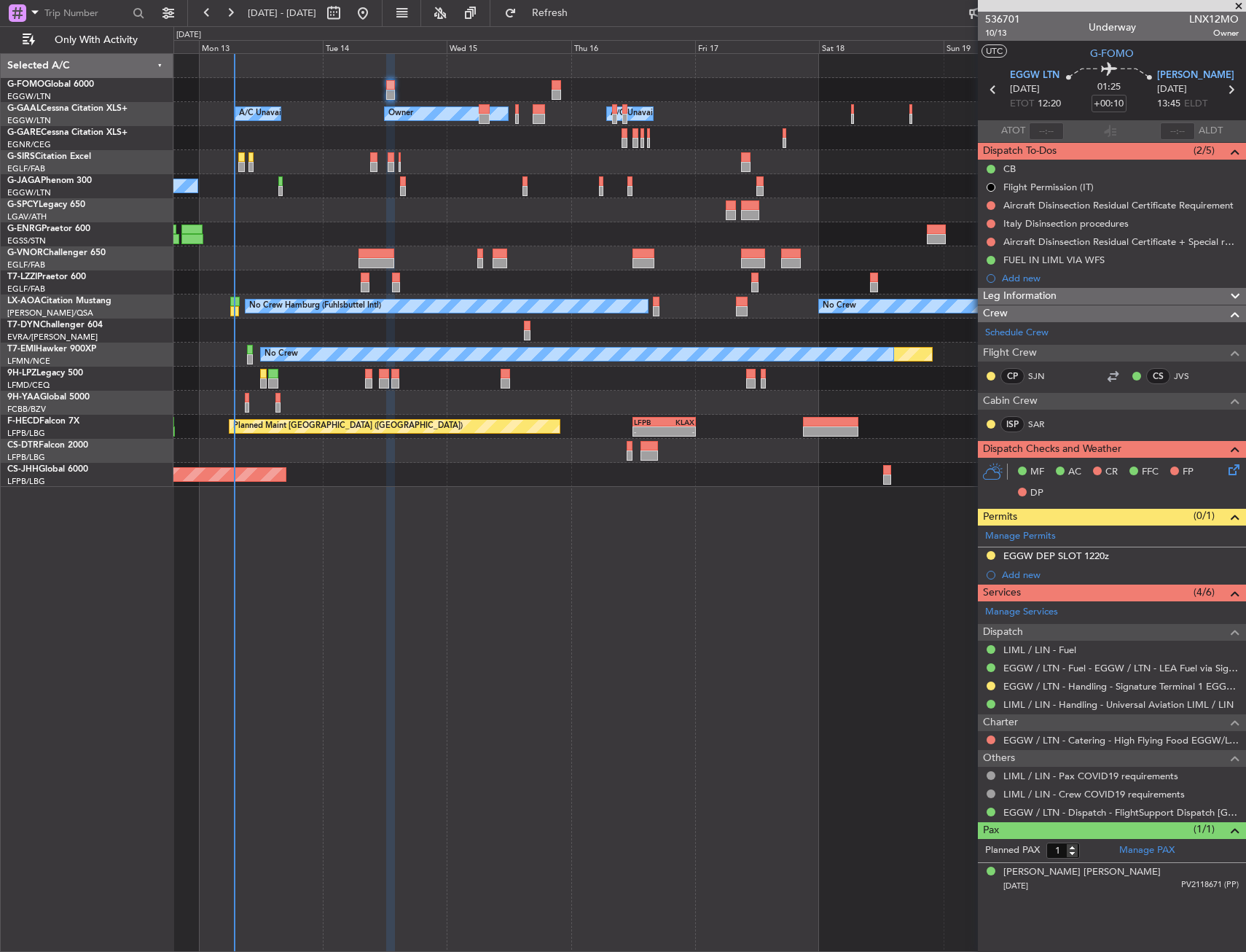
click at [268, 240] on div at bounding box center [709, 234] width 1072 height 24
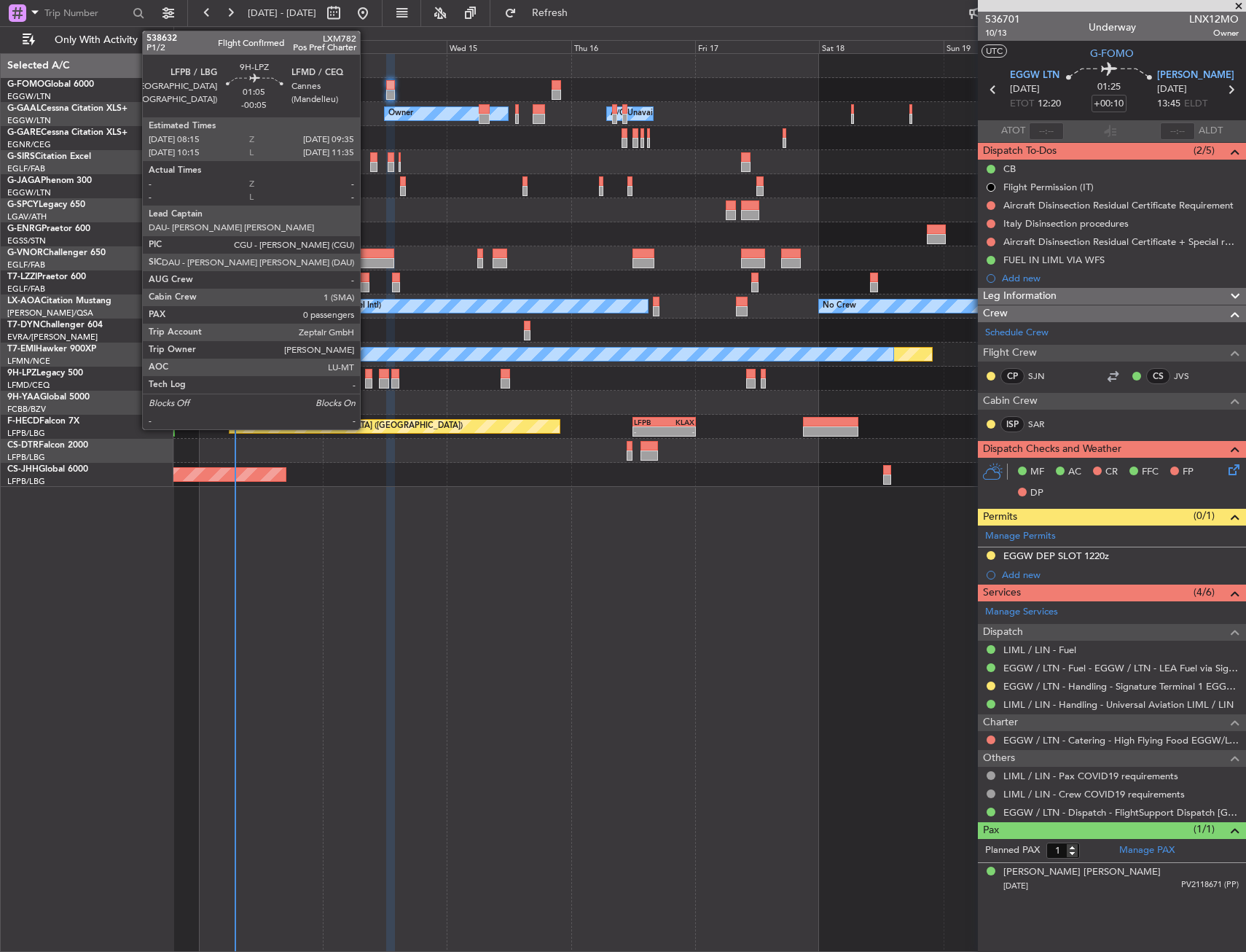
click at [367, 378] on div at bounding box center [368, 374] width 7 height 10
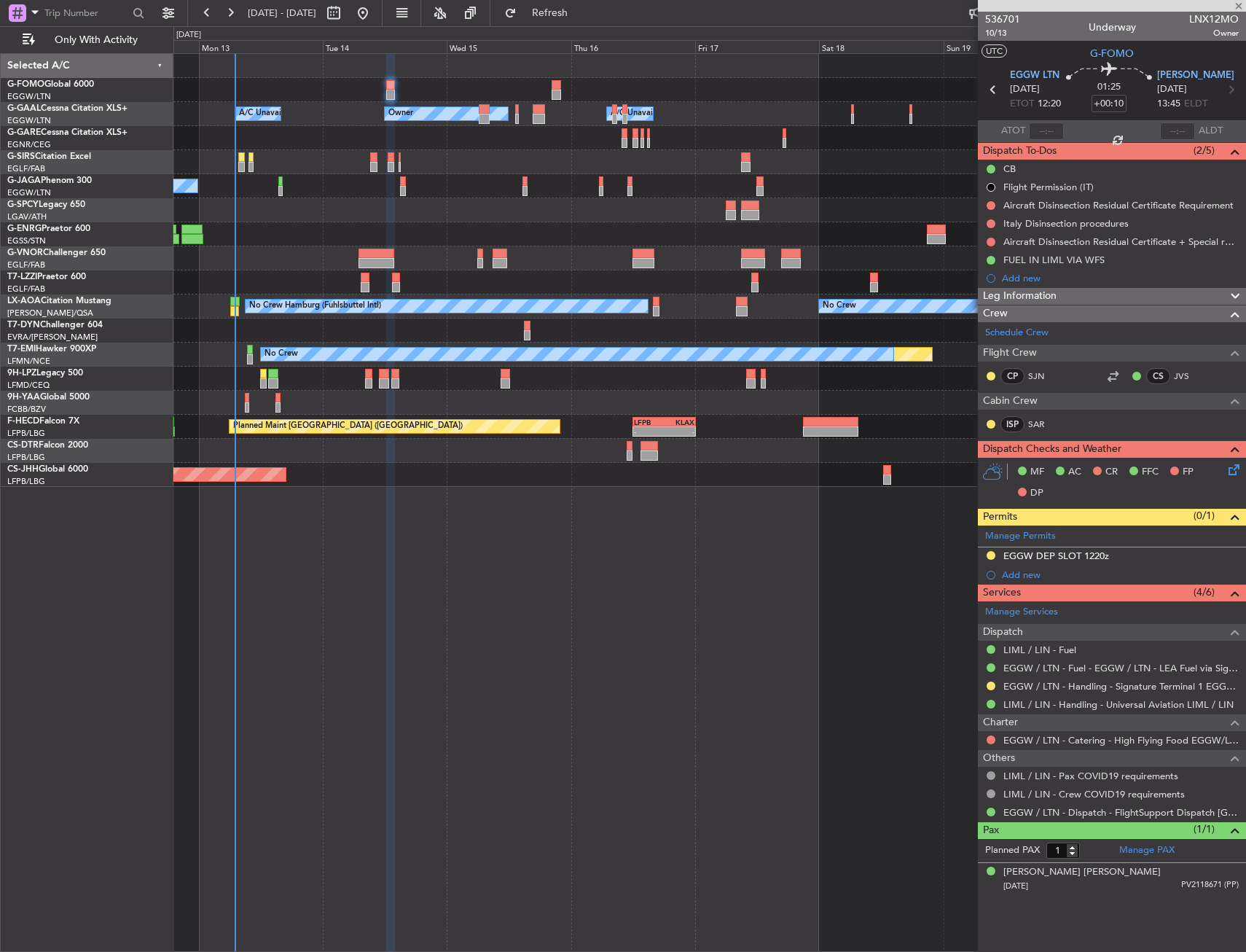
type input "-00:05"
type input "0"
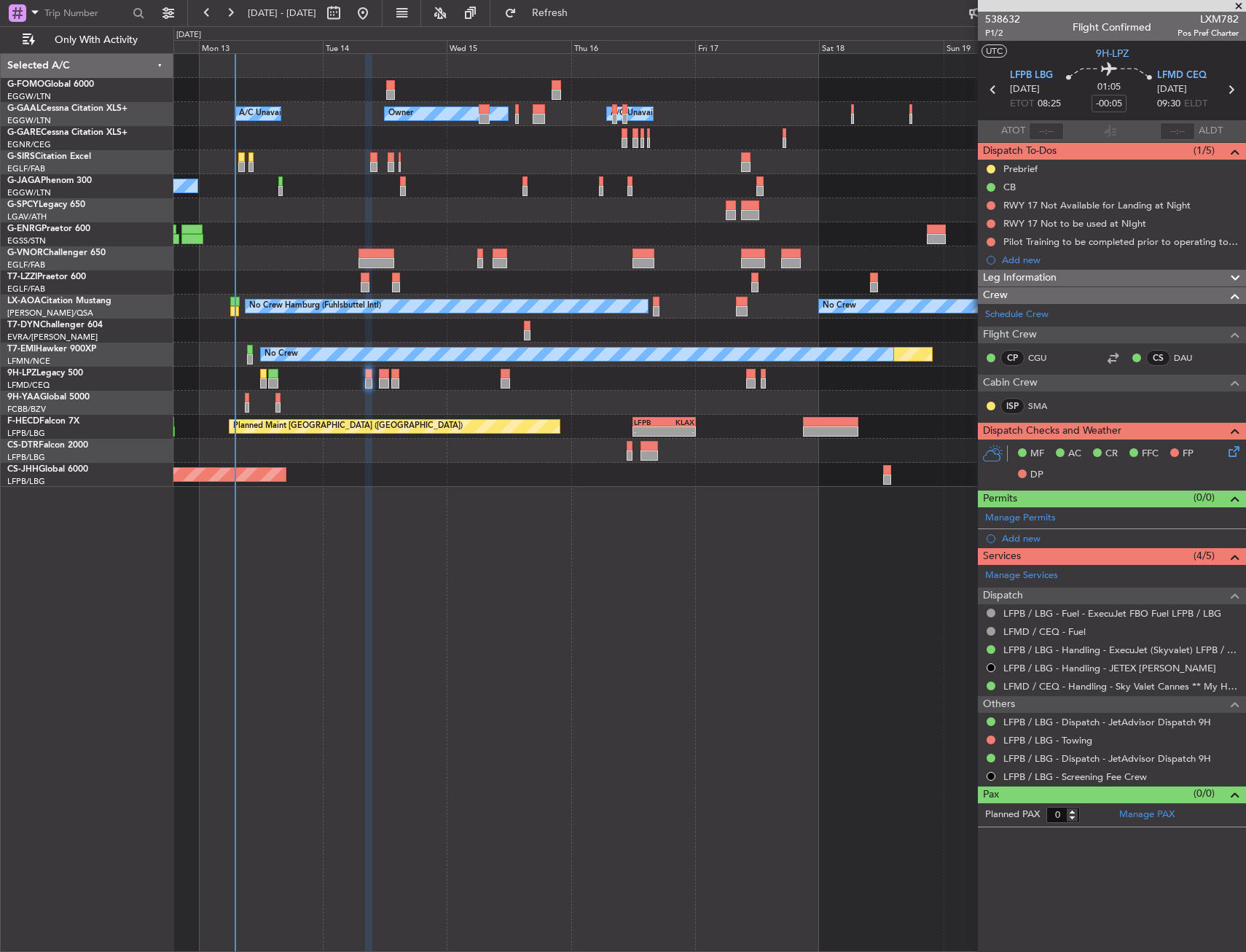
drag, startPoint x: 993, startPoint y: 742, endPoint x: 946, endPoint y: 740, distance: 47.0
click at [993, 742] on button at bounding box center [991, 740] width 9 height 9
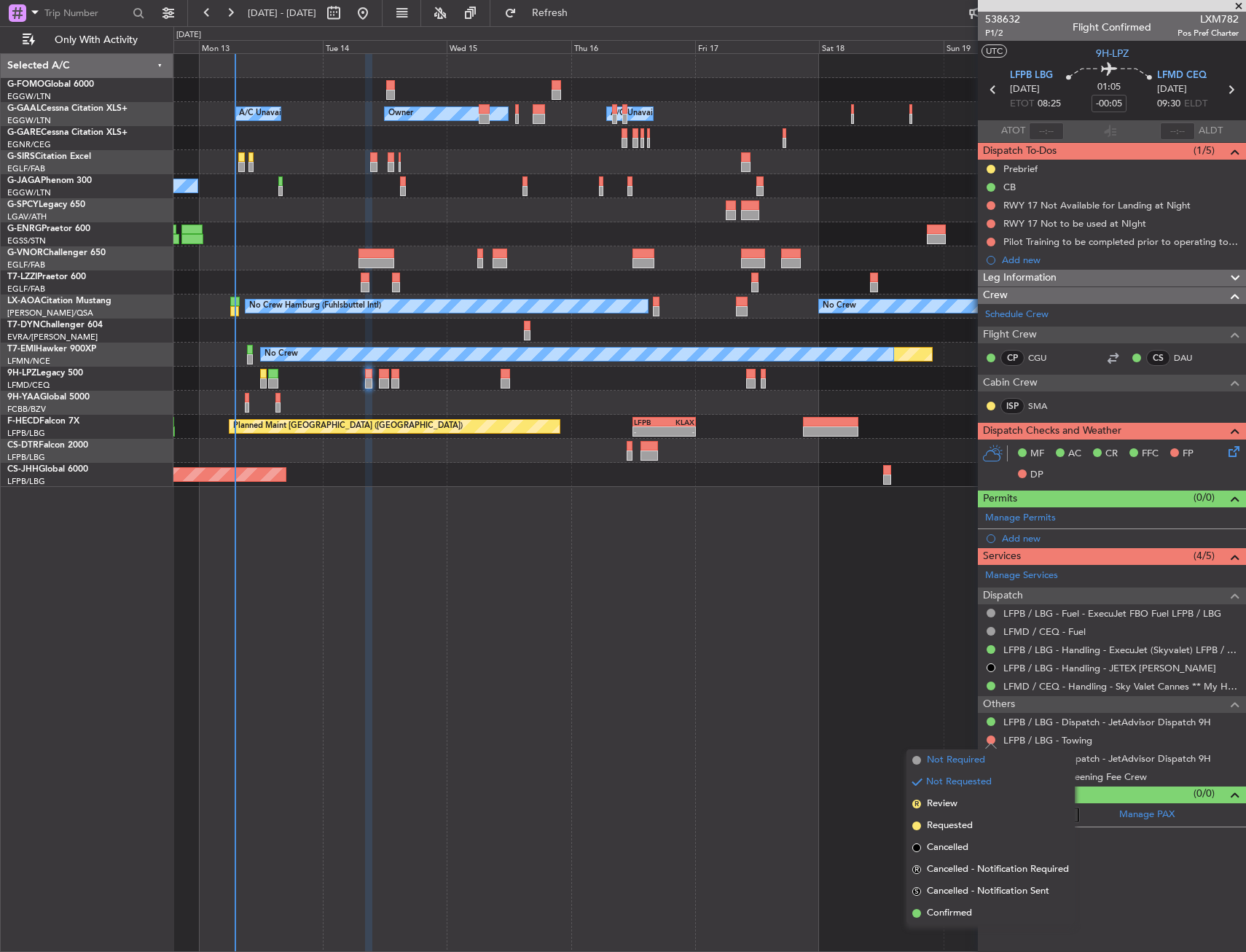
click at [931, 756] on span "Not Required" at bounding box center [956, 760] width 59 height 15
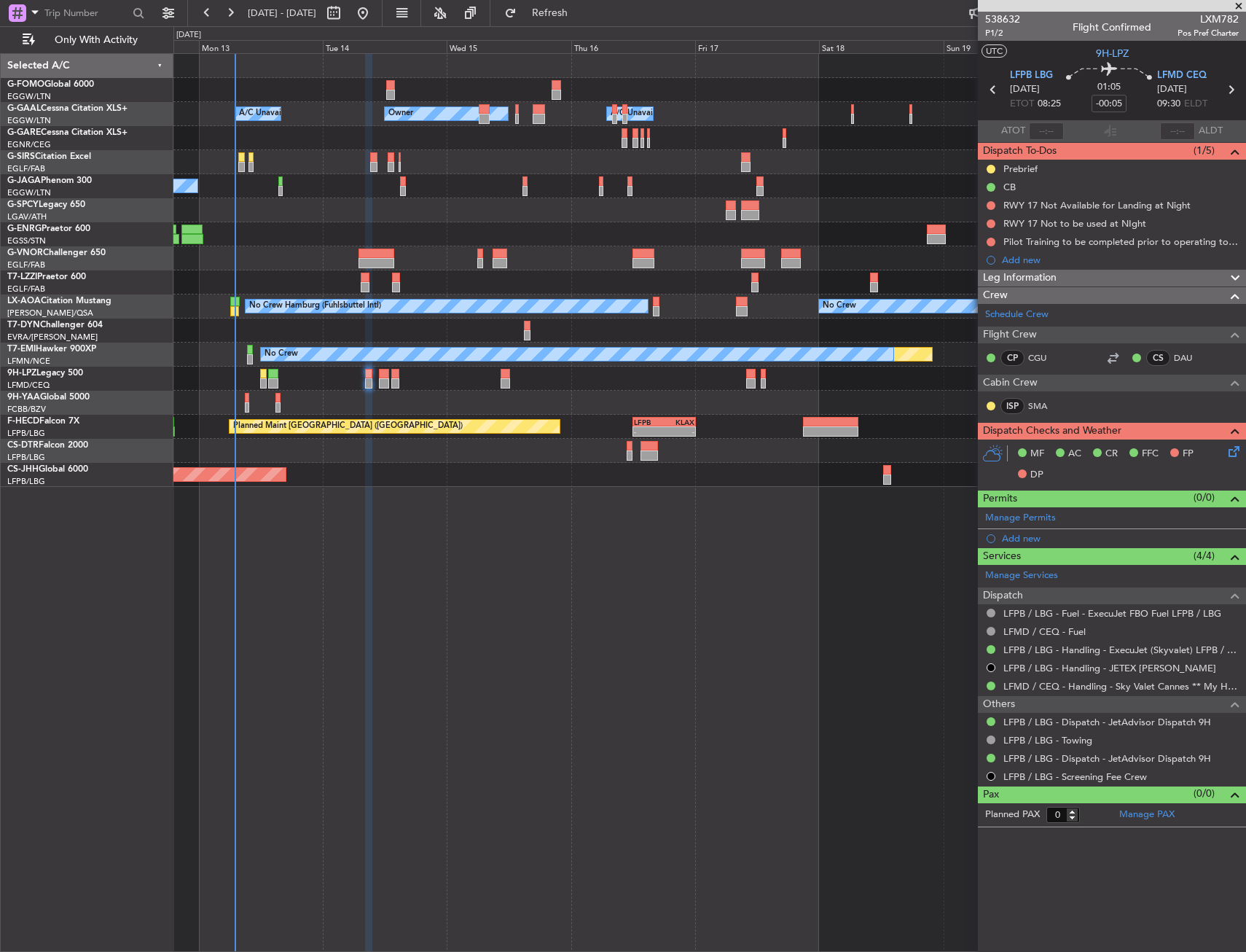
click at [531, 487] on div "Owner Owner A/C Unavailable A/C Unavailable Planned Maint Oxford (Kidlington) P…" at bounding box center [709, 503] width 1073 height 899
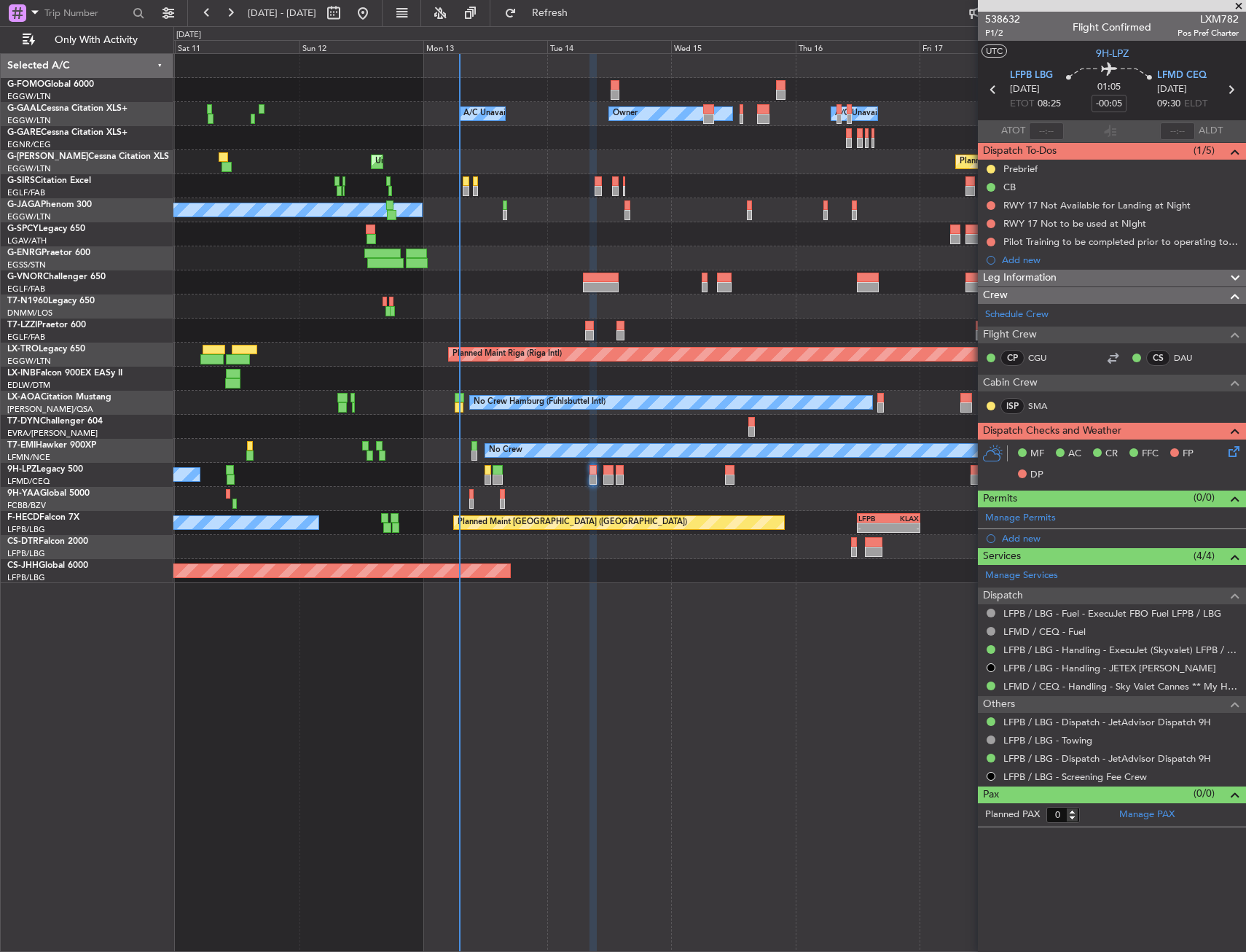
click at [328, 378] on div at bounding box center [709, 378] width 1072 height 24
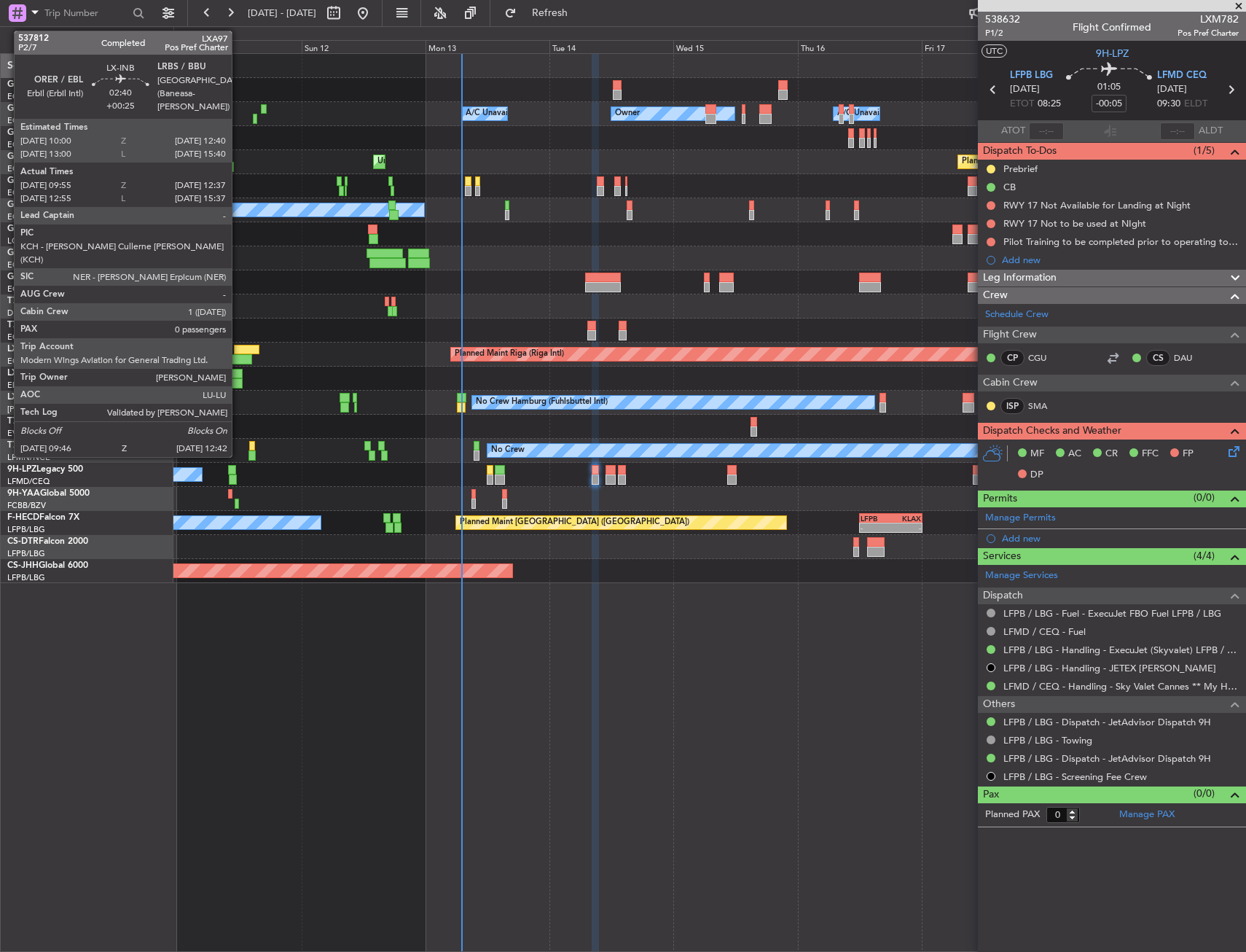
click at [238, 377] on div at bounding box center [235, 374] width 14 height 10
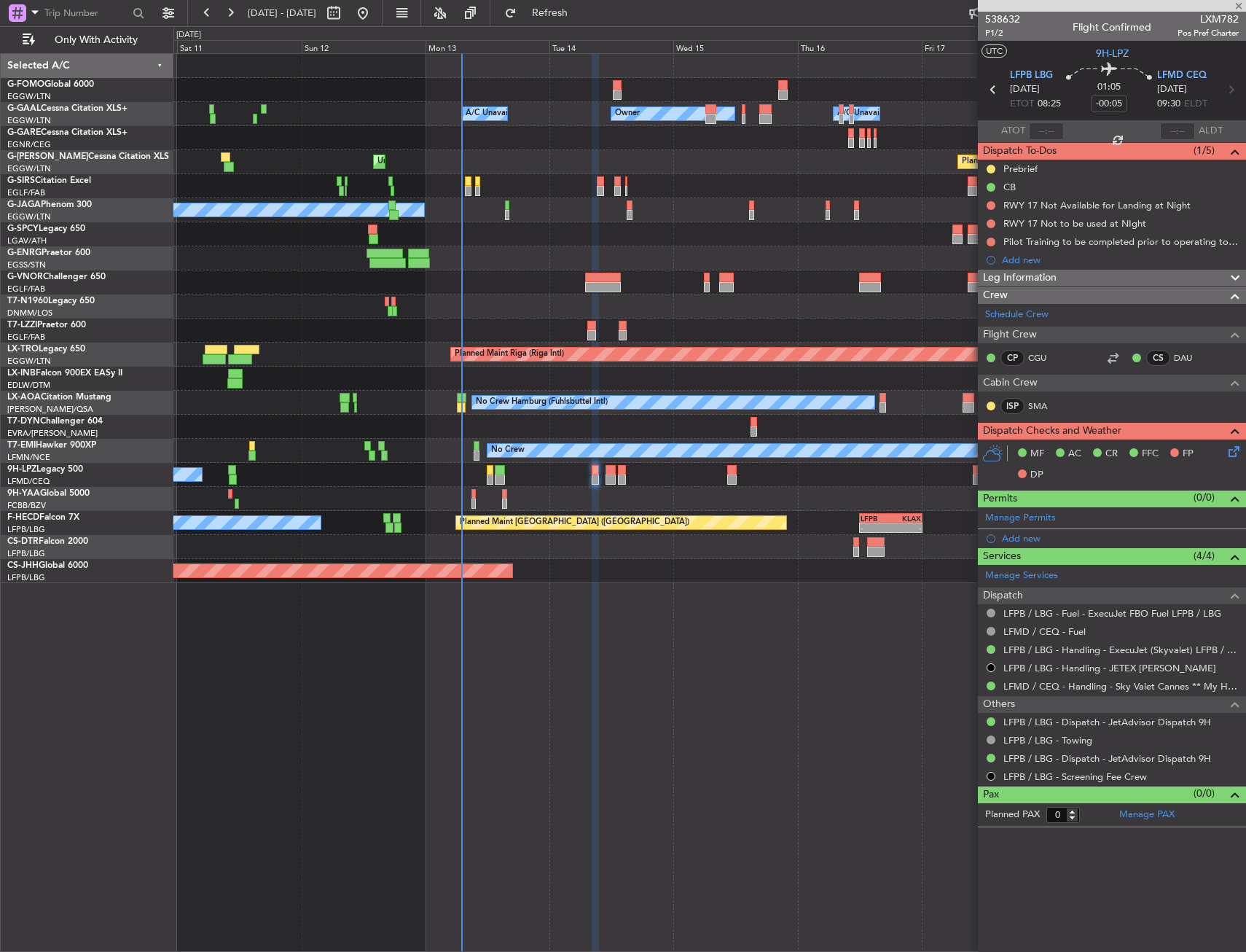
type input "+00:25"
type input "09:55"
type input "12:37"
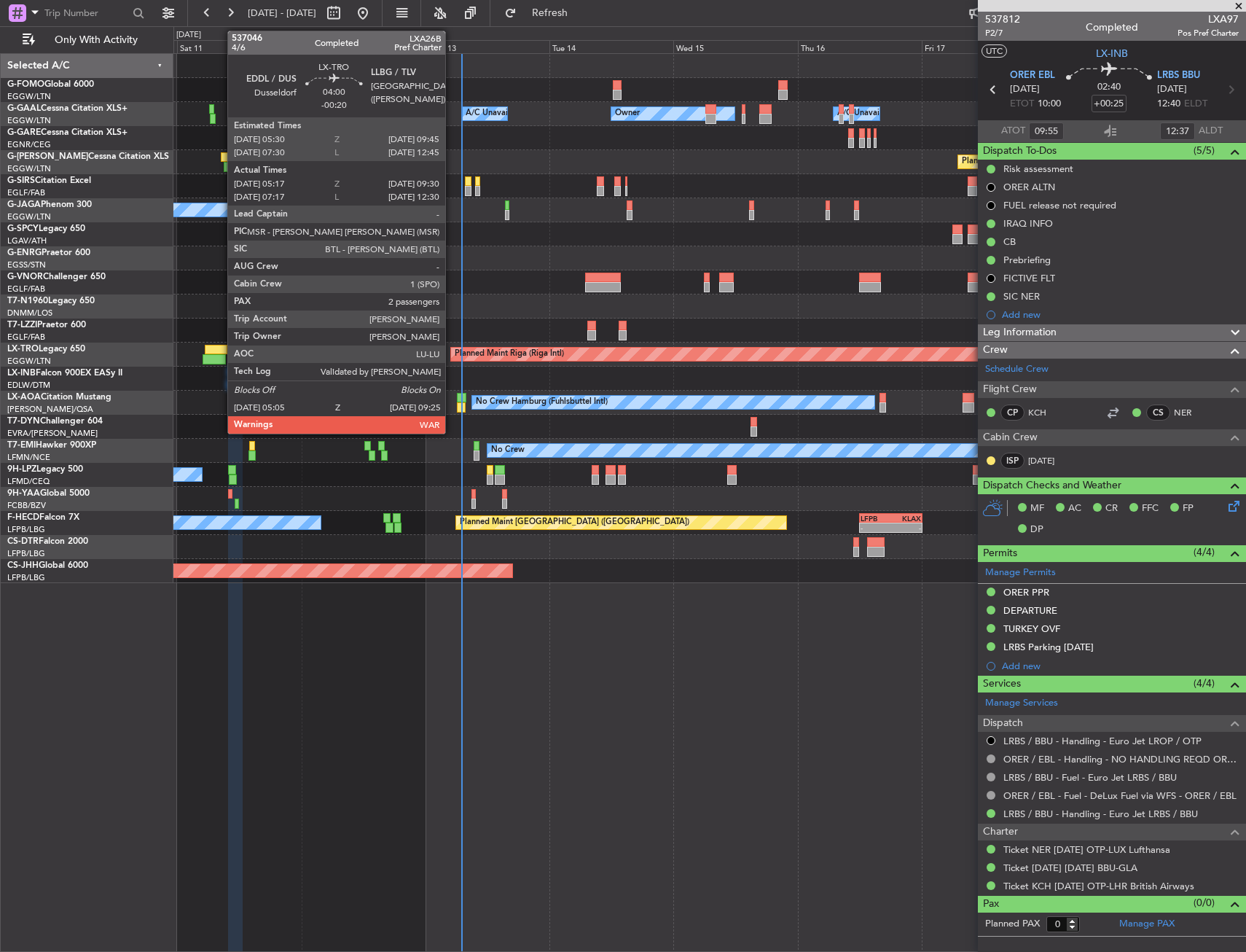
click at [220, 347] on div at bounding box center [215, 350] width 23 height 10
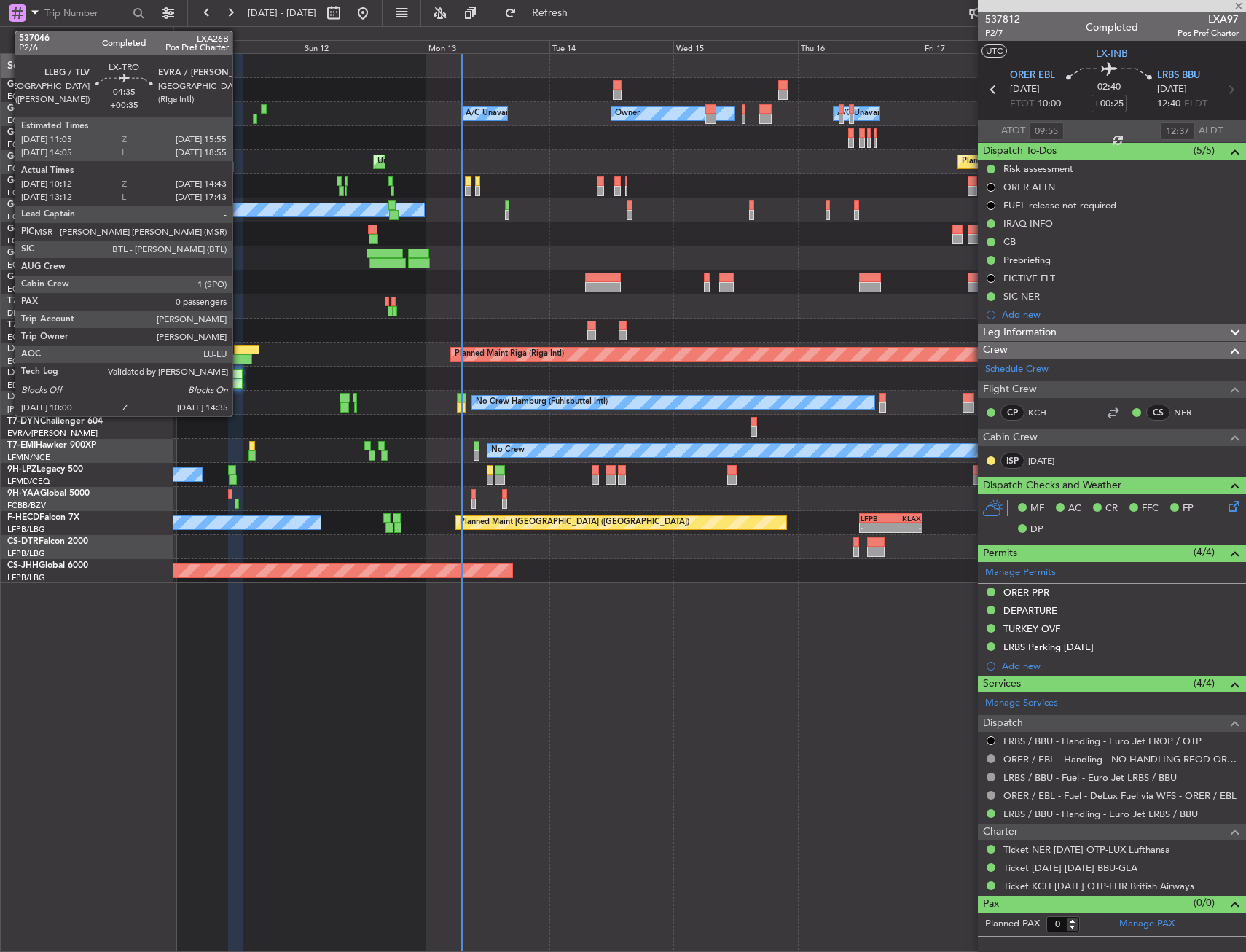
type input "-00:20"
type input "05:17"
type input "09:15"
type input "2"
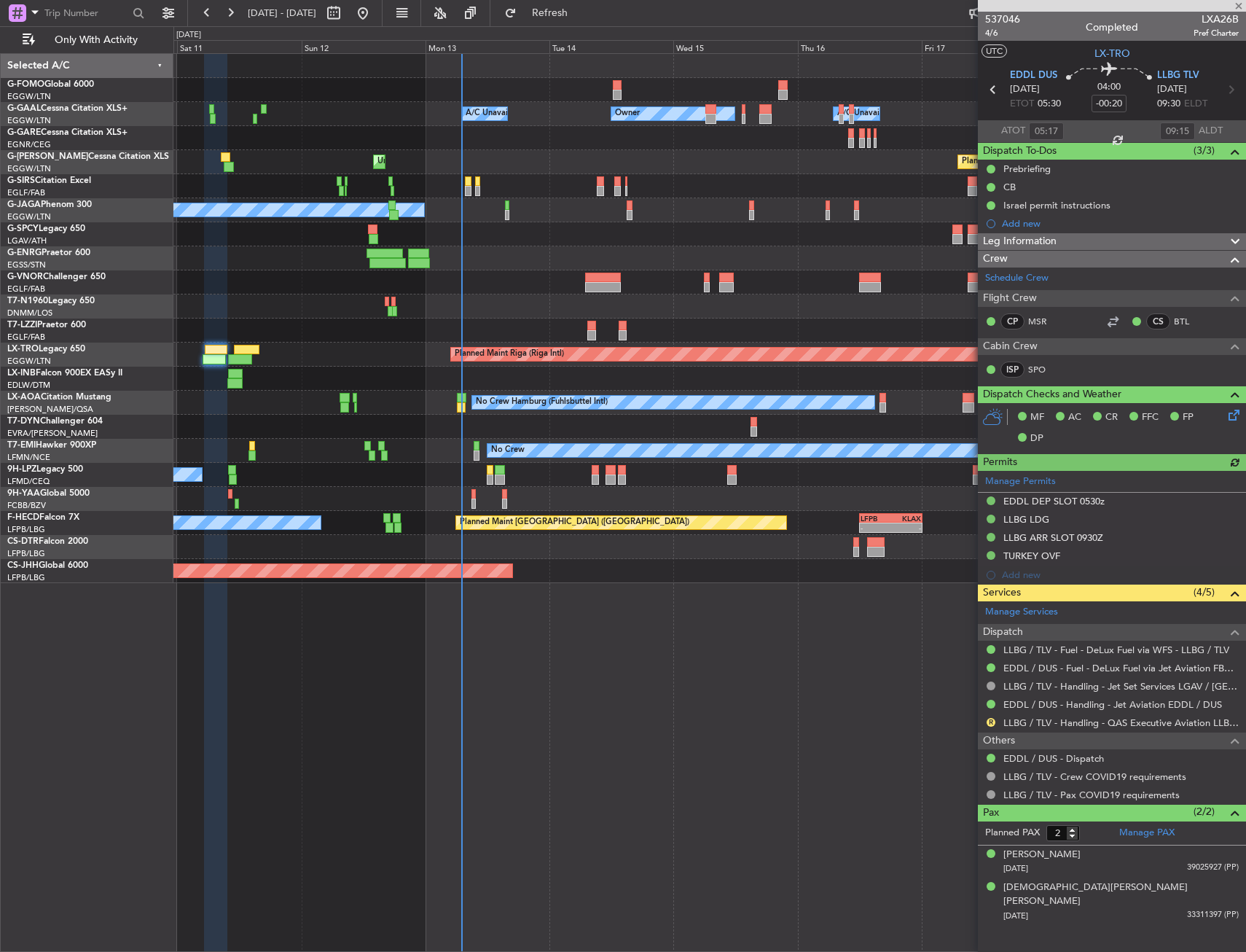
click at [438, 305] on div at bounding box center [709, 306] width 1072 height 24
drag, startPoint x: 913, startPoint y: 162, endPoint x: 406, endPoint y: 1617, distance: 1540.8
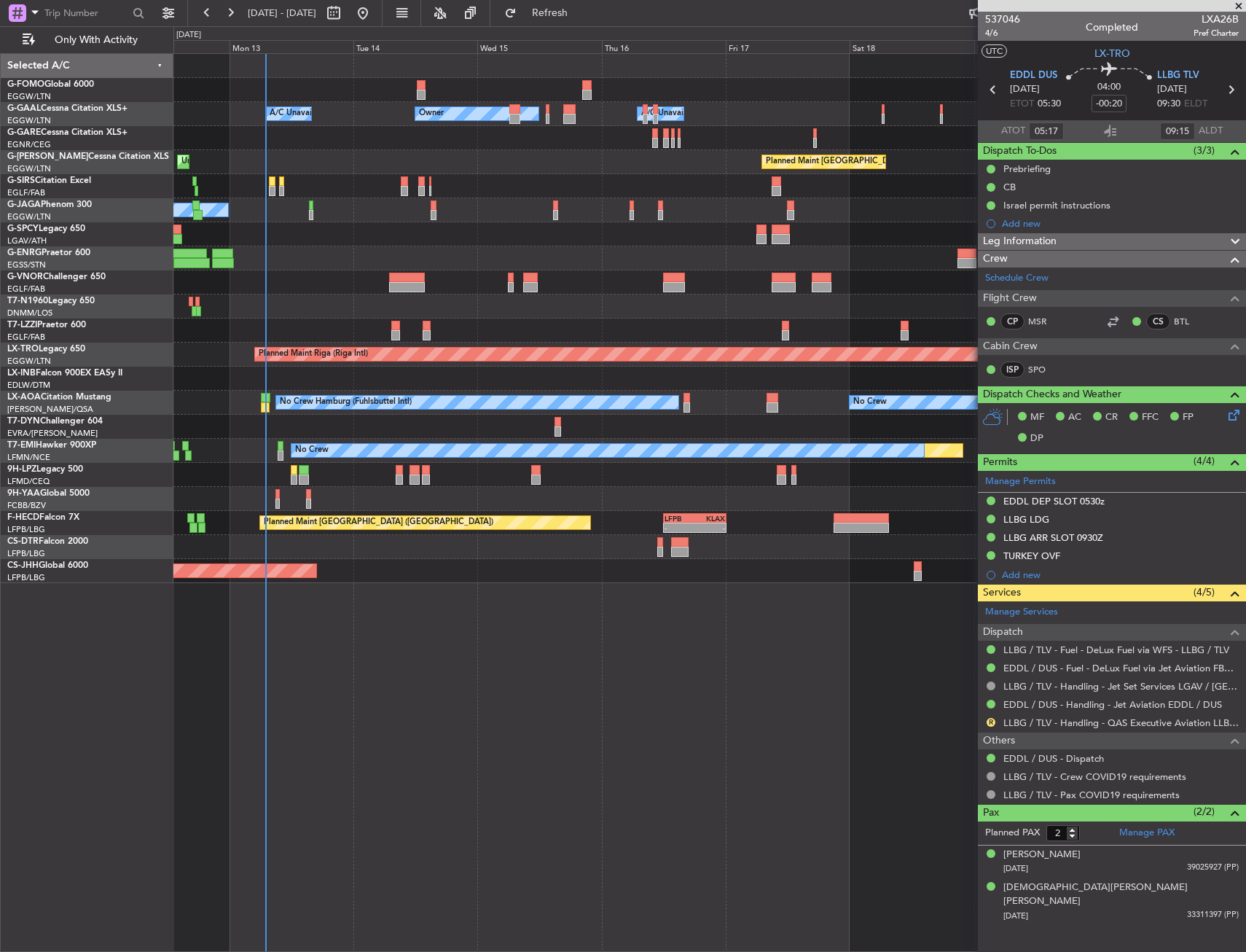
click at [444, 374] on div at bounding box center [709, 378] width 1072 height 24
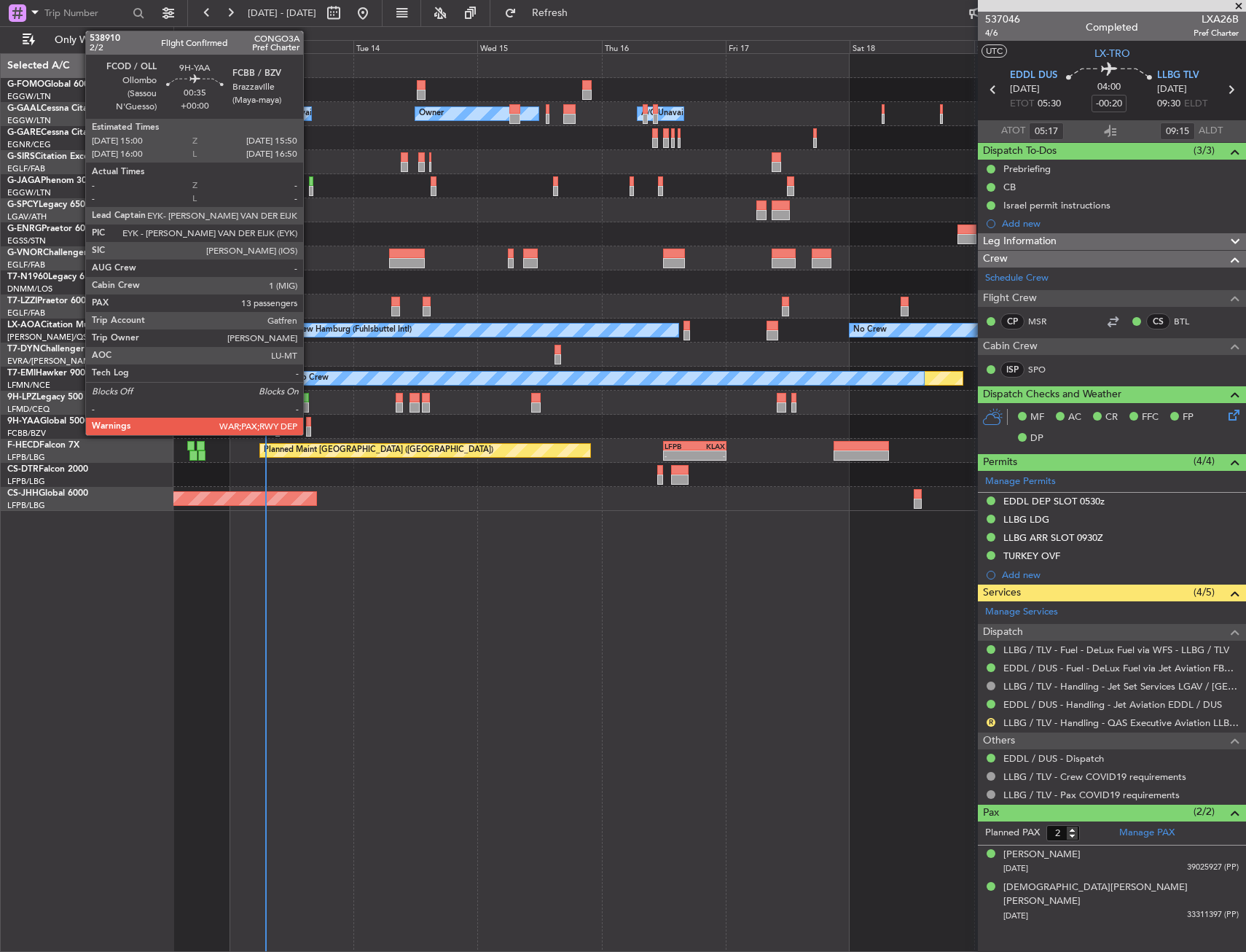
click at [310, 425] on div at bounding box center [308, 421] width 5 height 10
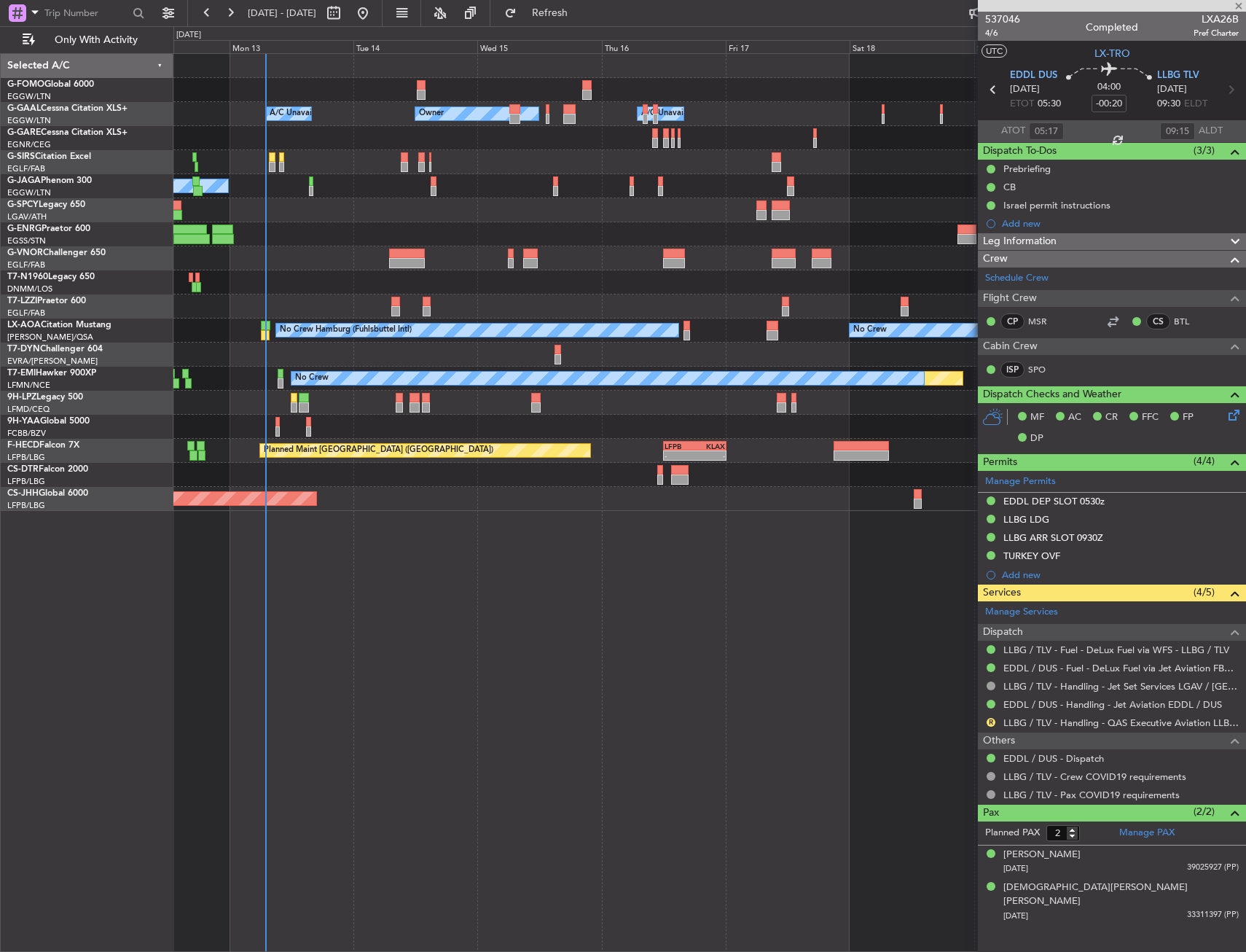
type input "13"
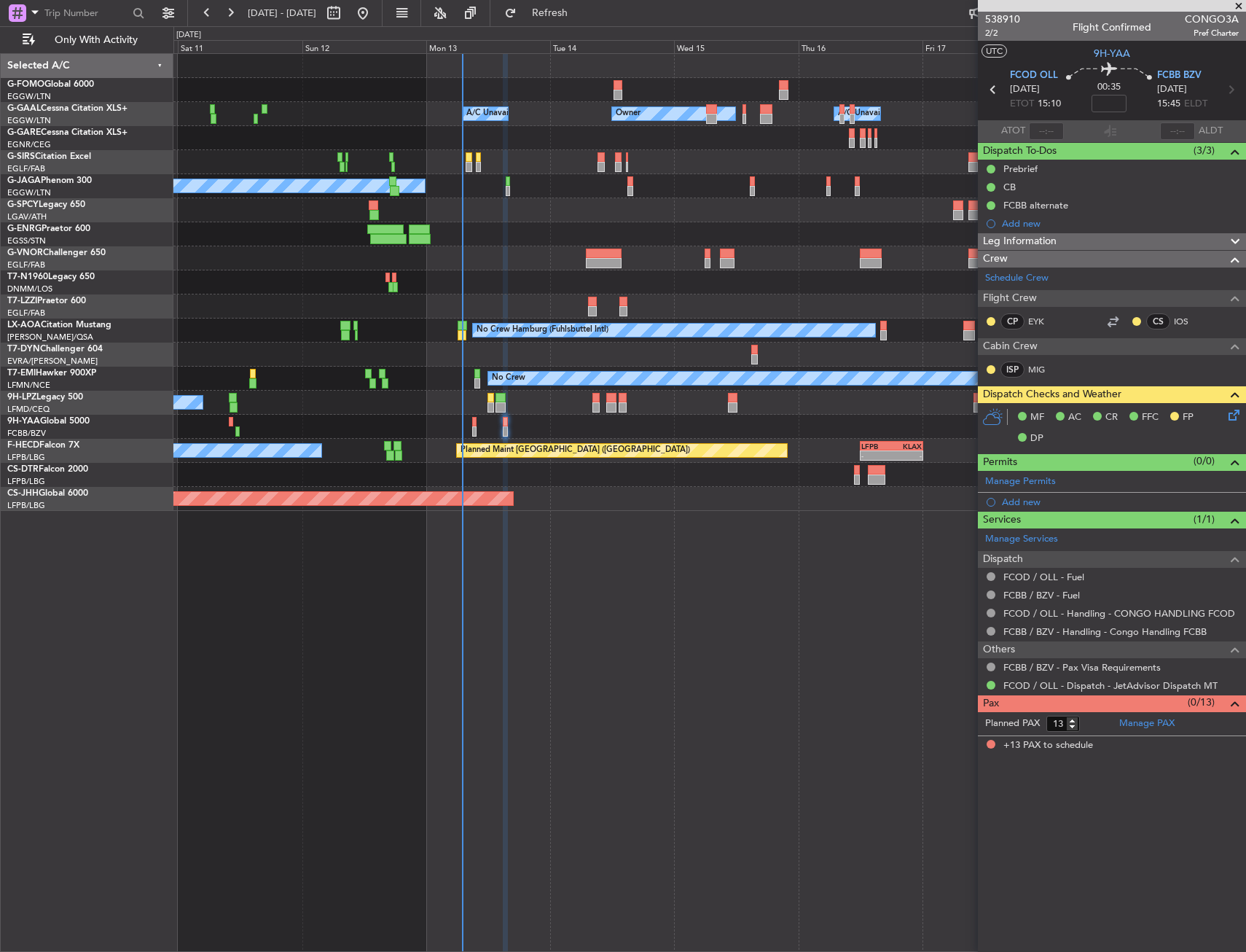
click at [658, 290] on div "Owner Owner A/C Unavailable A/C Unavailable A/C Unavailable Planned Maint Oxfor…" at bounding box center [709, 282] width 1072 height 457
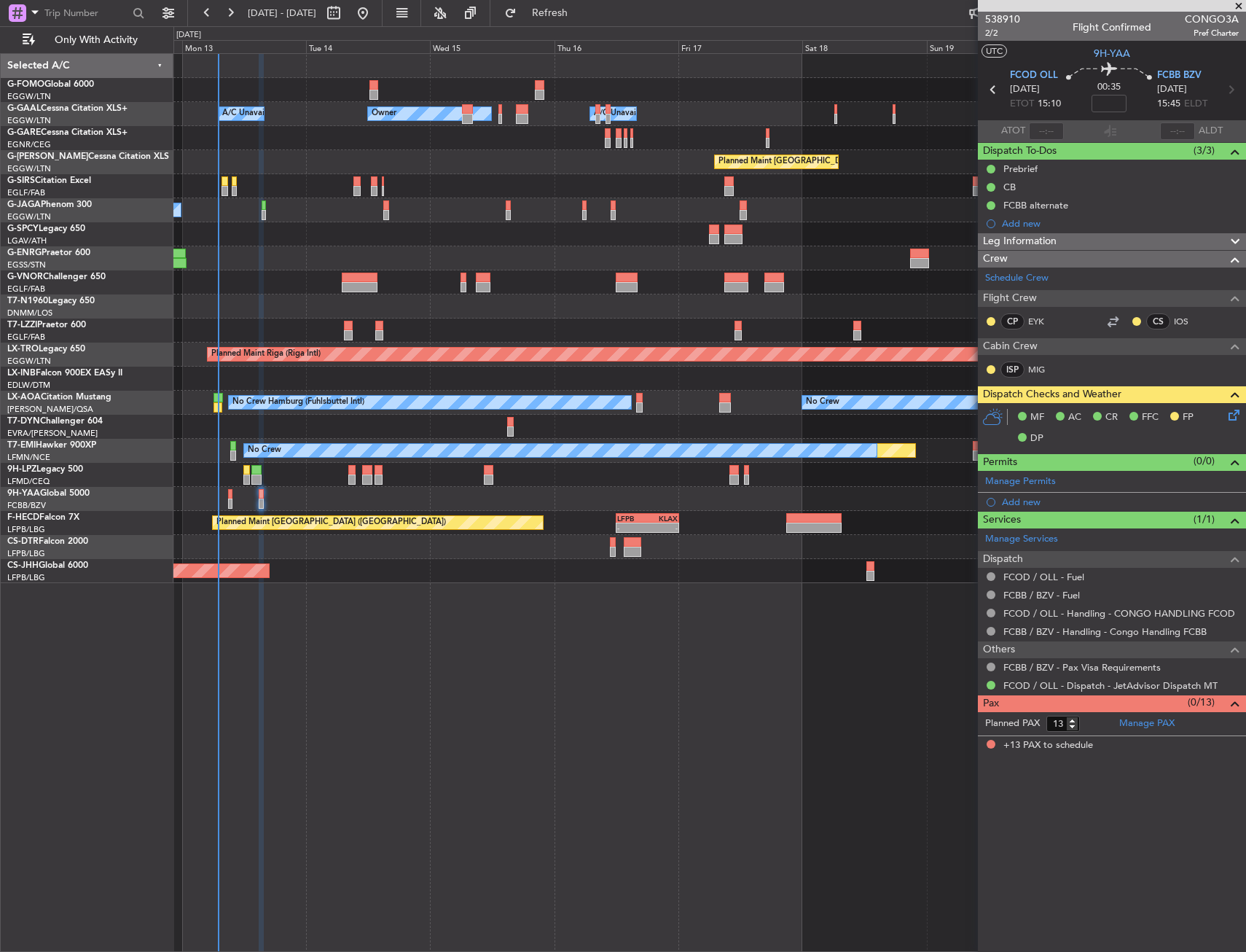
click at [283, 167] on div "Planned Maint London (Luton) Unplanned Maint London (Luton)" at bounding box center [709, 162] width 1072 height 24
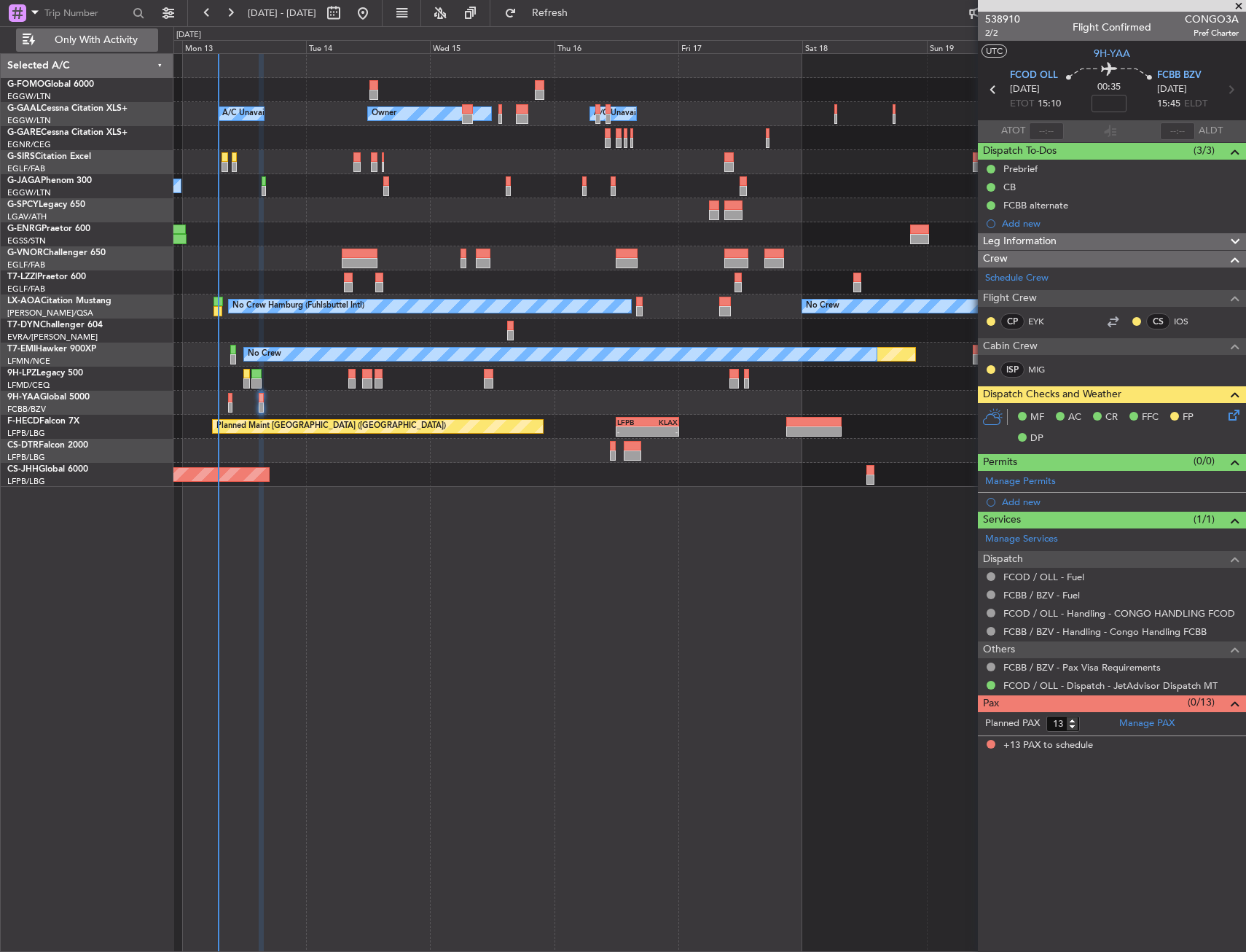
click at [137, 41] on span "Only With Activity" at bounding box center [96, 40] width 116 height 10
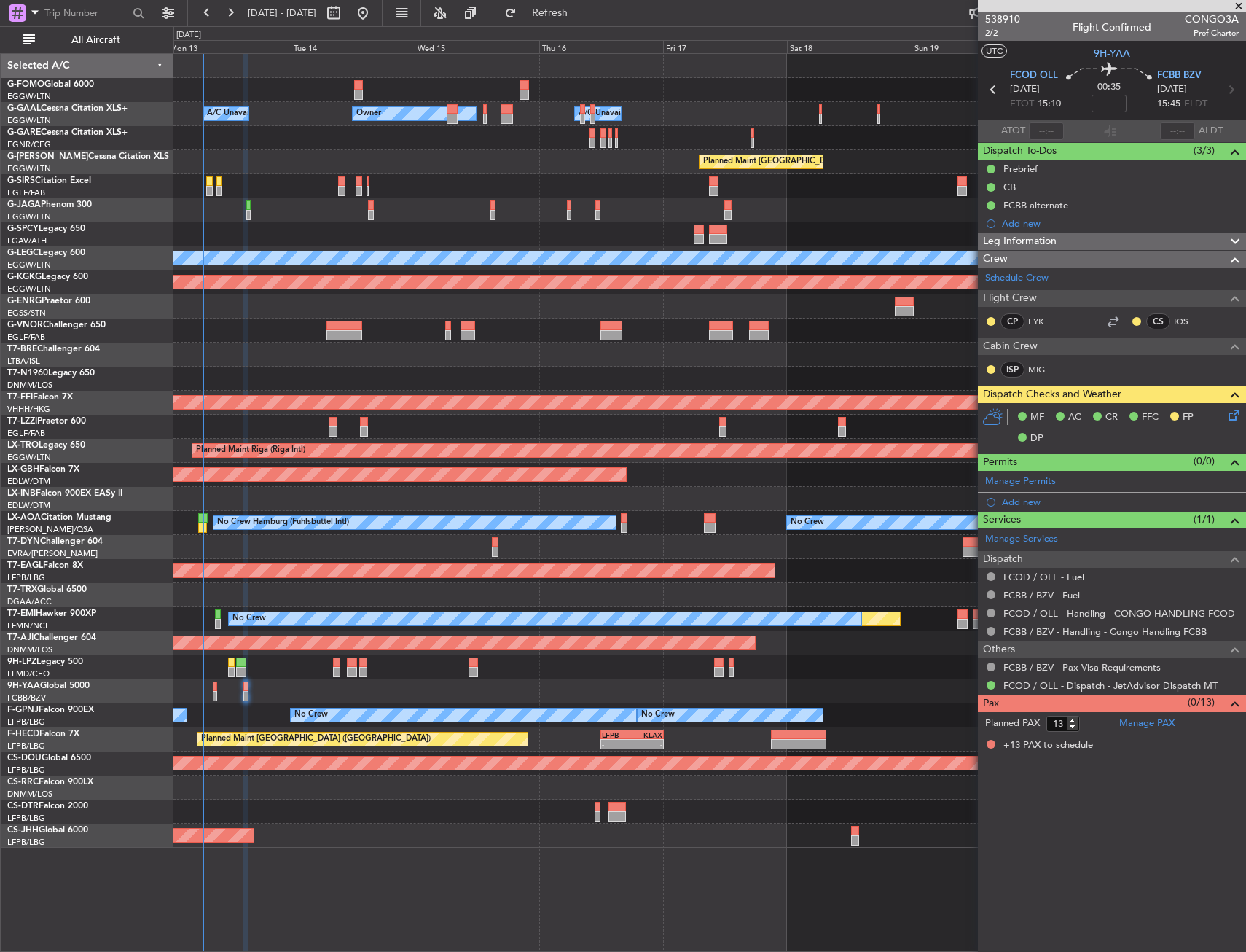
click at [744, 469] on div "Planned Maint Nurnberg" at bounding box center [709, 474] width 1072 height 24
click at [133, 41] on span "All Aircraft" at bounding box center [96, 40] width 116 height 10
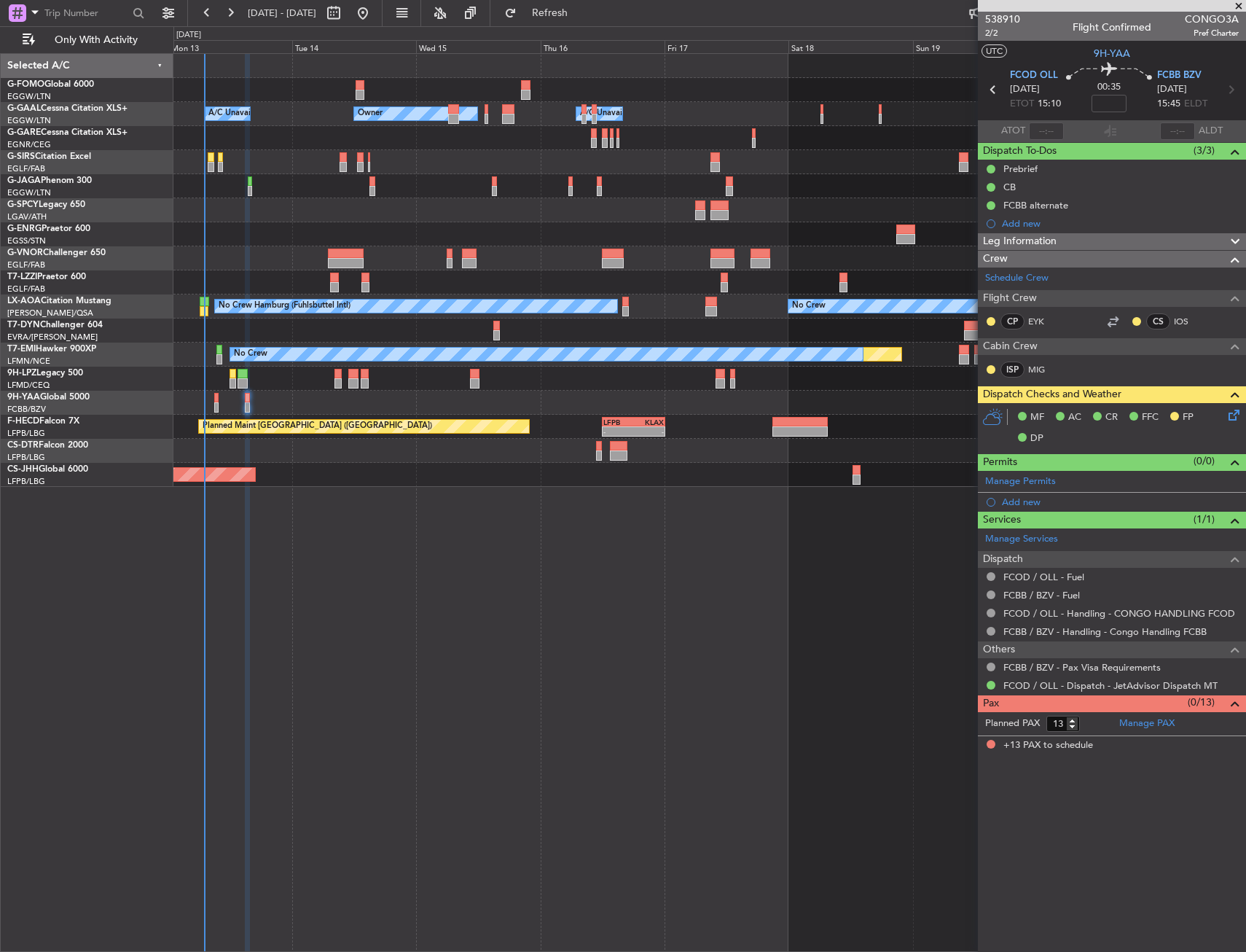
click at [261, 134] on div at bounding box center [709, 138] width 1072 height 24
click at [101, 40] on span "Only With Activity" at bounding box center [96, 40] width 116 height 10
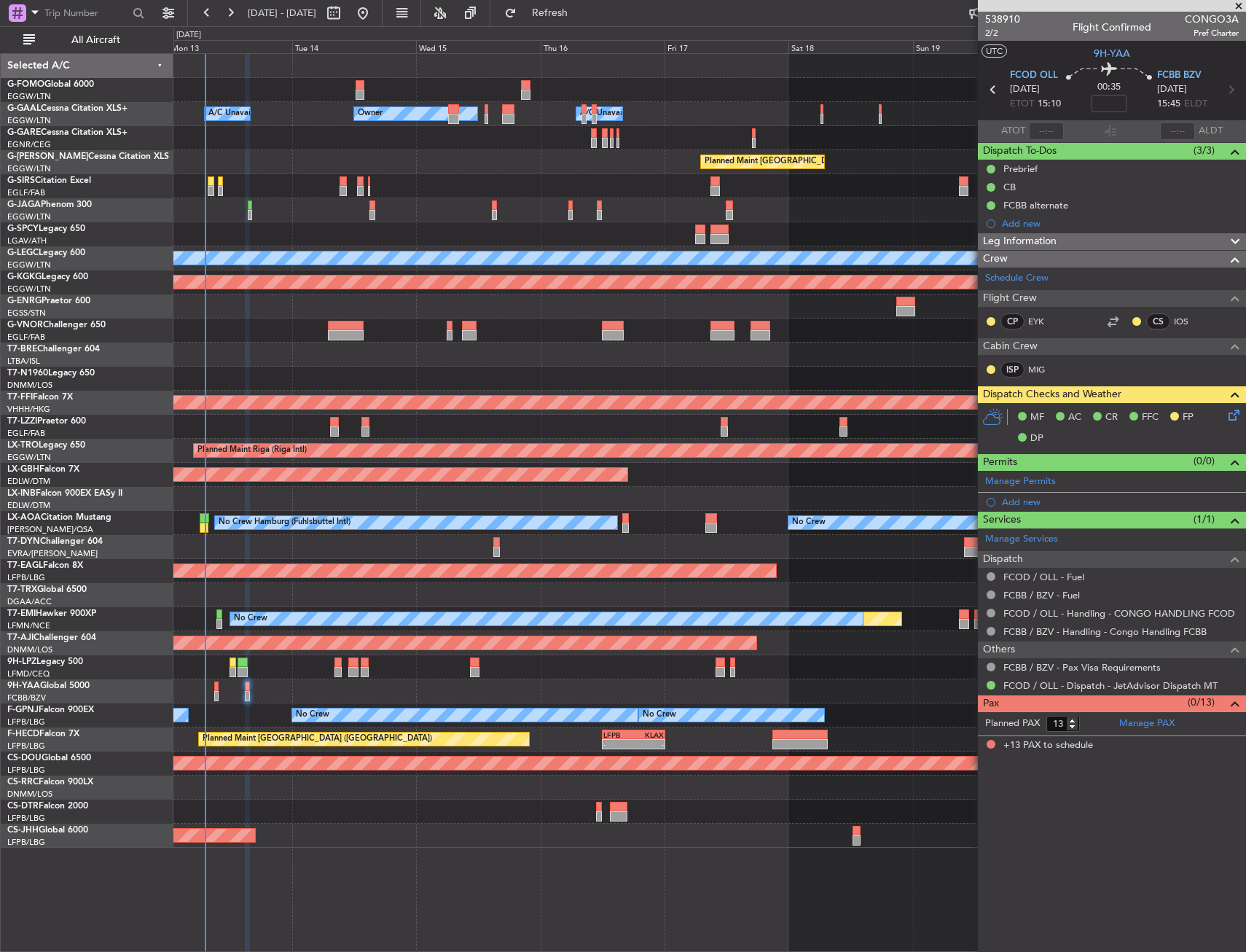
click at [140, 643] on div "T7-AJI Challenger 604" at bounding box center [90, 638] width 165 height 13
click at [132, 588] on div "T7-TRX Global 6500" at bounding box center [90, 589] width 165 height 13
click at [103, 31] on button "All Aircraft" at bounding box center [87, 40] width 142 height 23
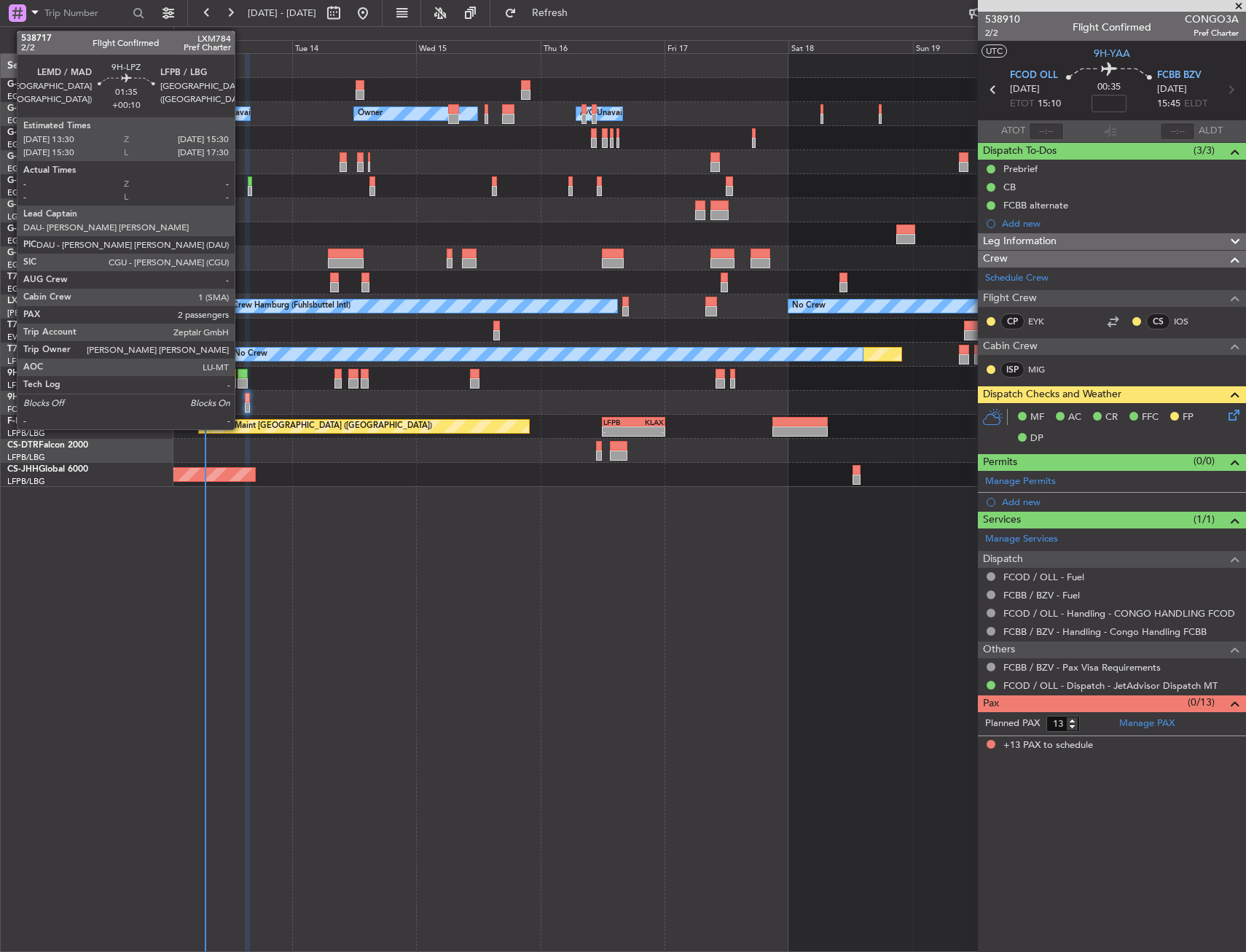
click at [241, 372] on div at bounding box center [243, 374] width 11 height 10
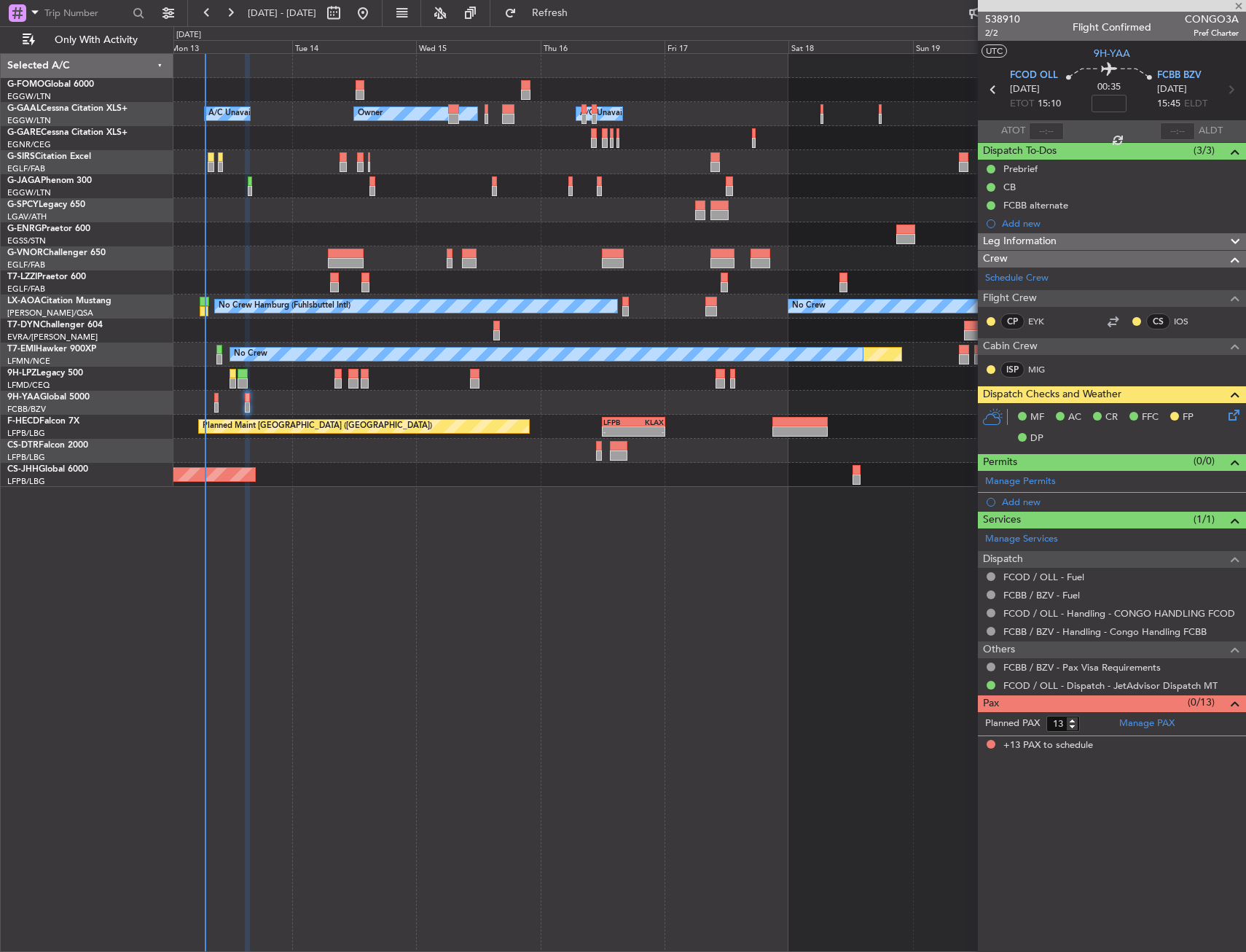
type input "+00:10"
type input "2"
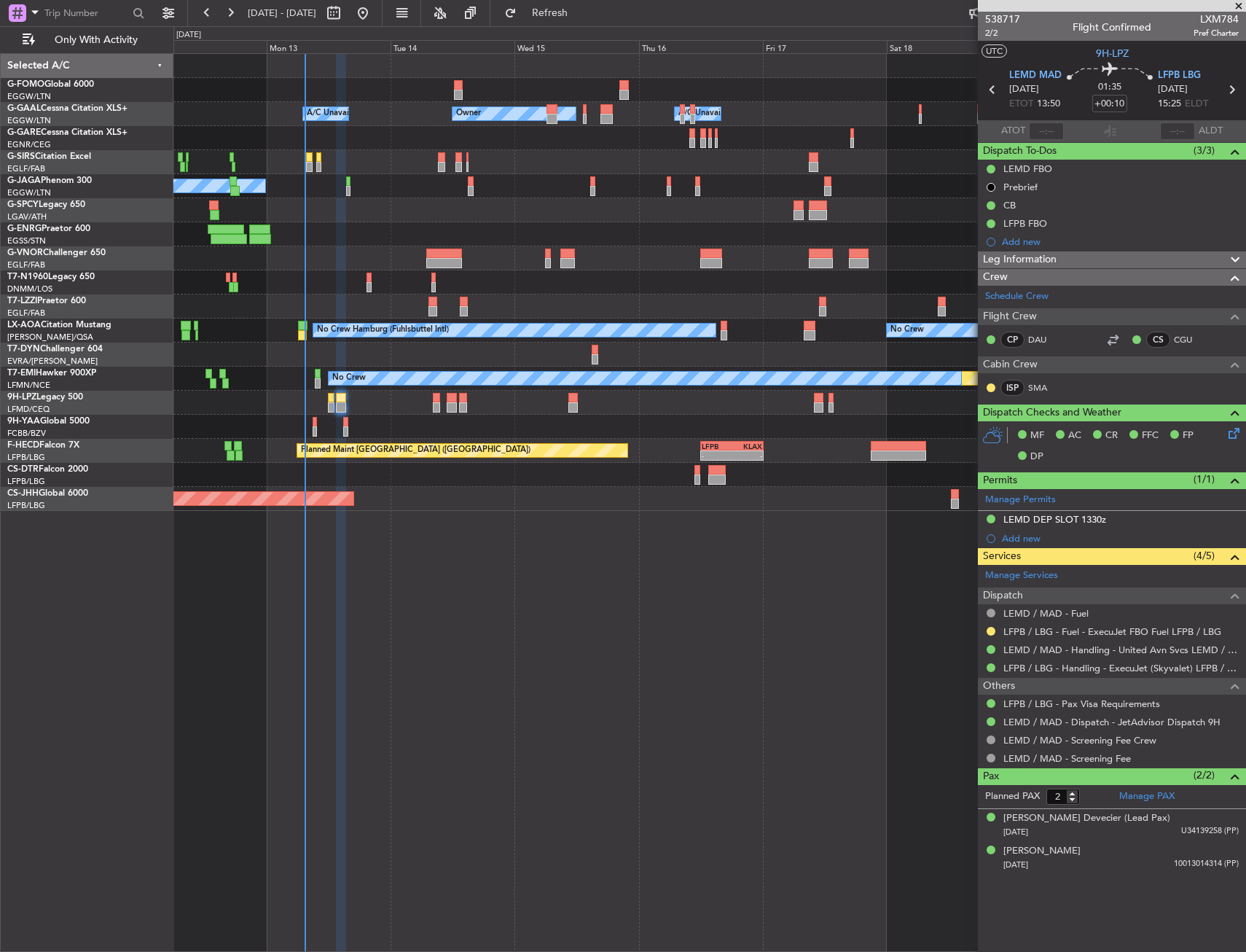
click at [403, 418] on div at bounding box center [709, 427] width 1072 height 24
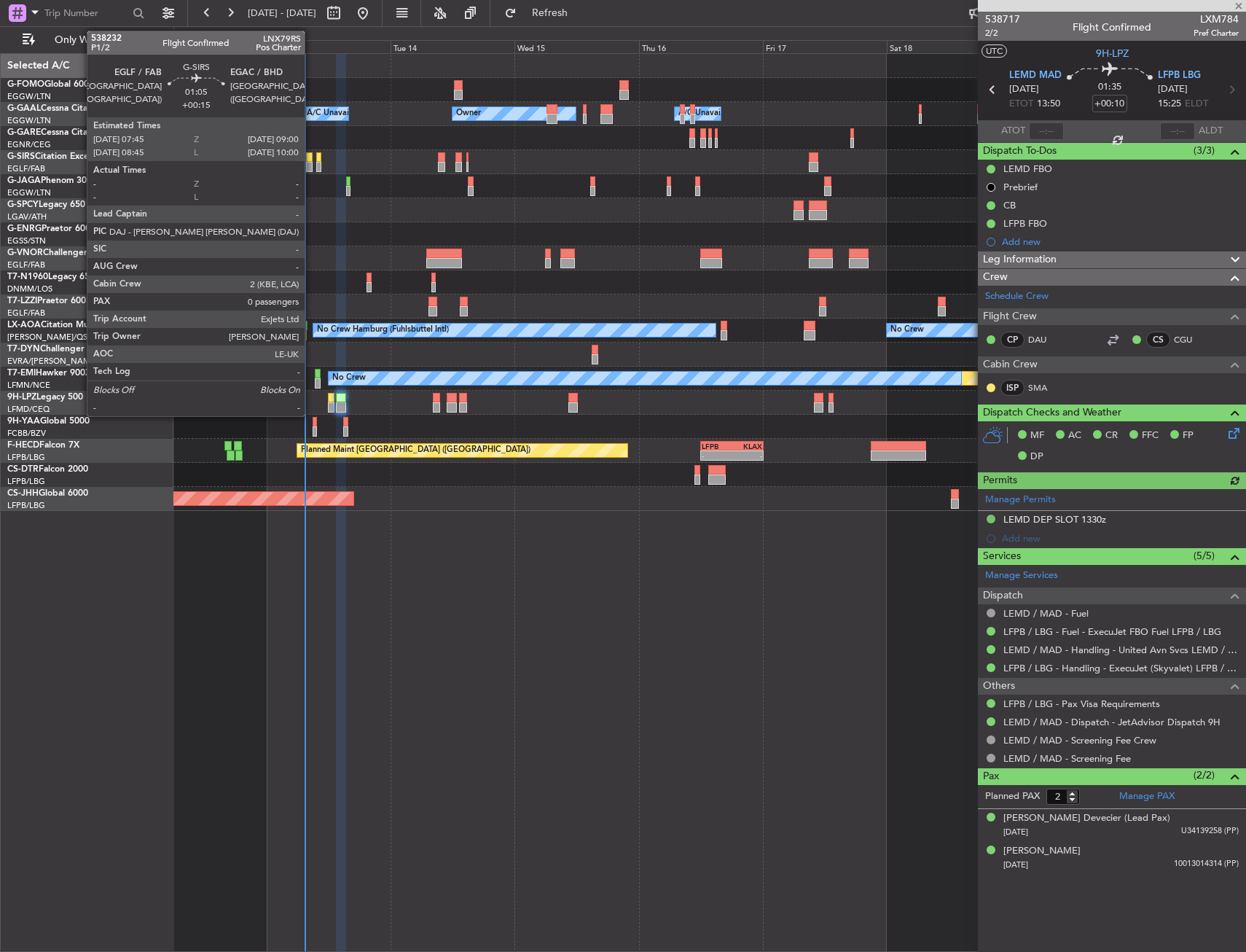
click at [311, 161] on div at bounding box center [309, 157] width 6 height 10
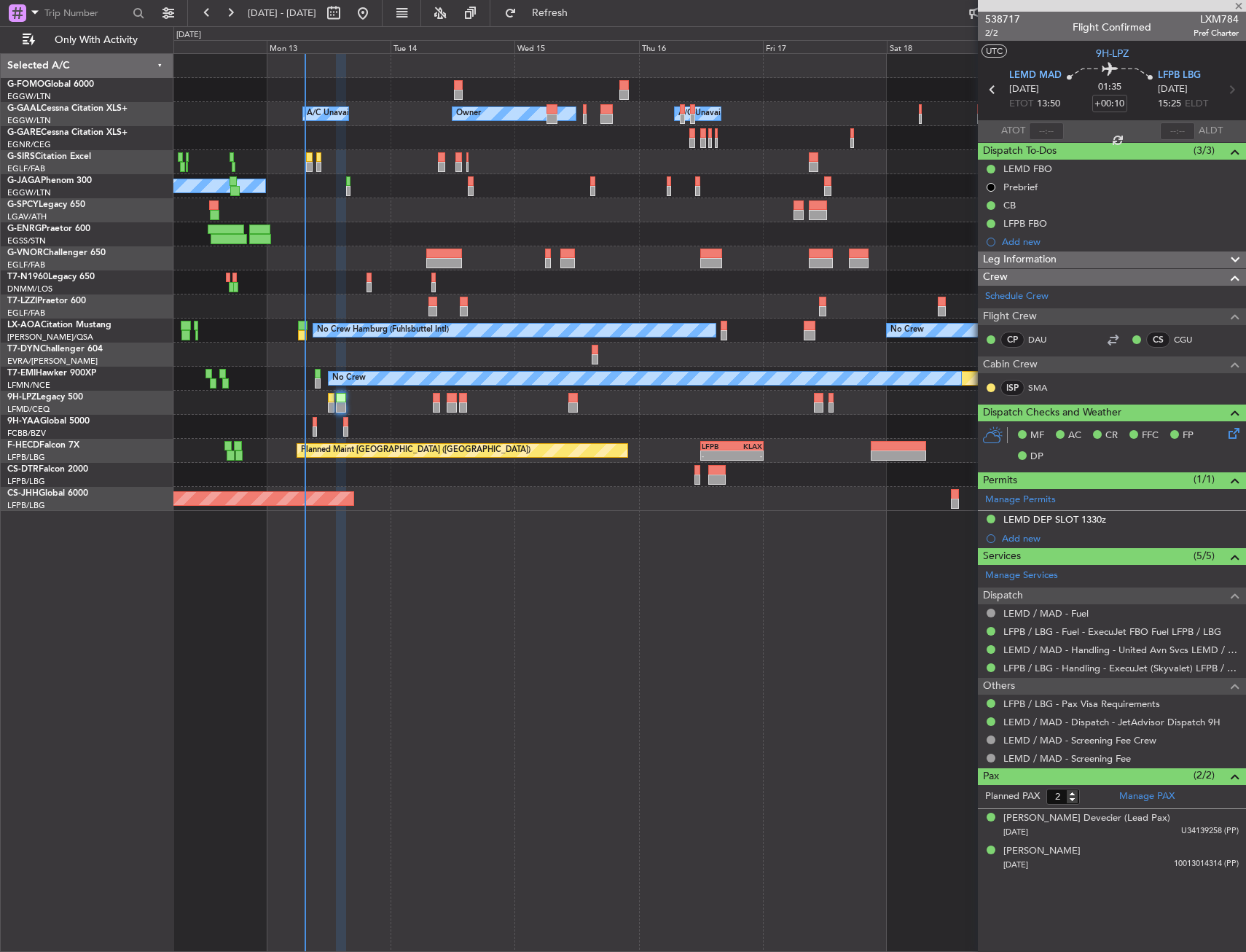
type input "+00:15"
type input "0"
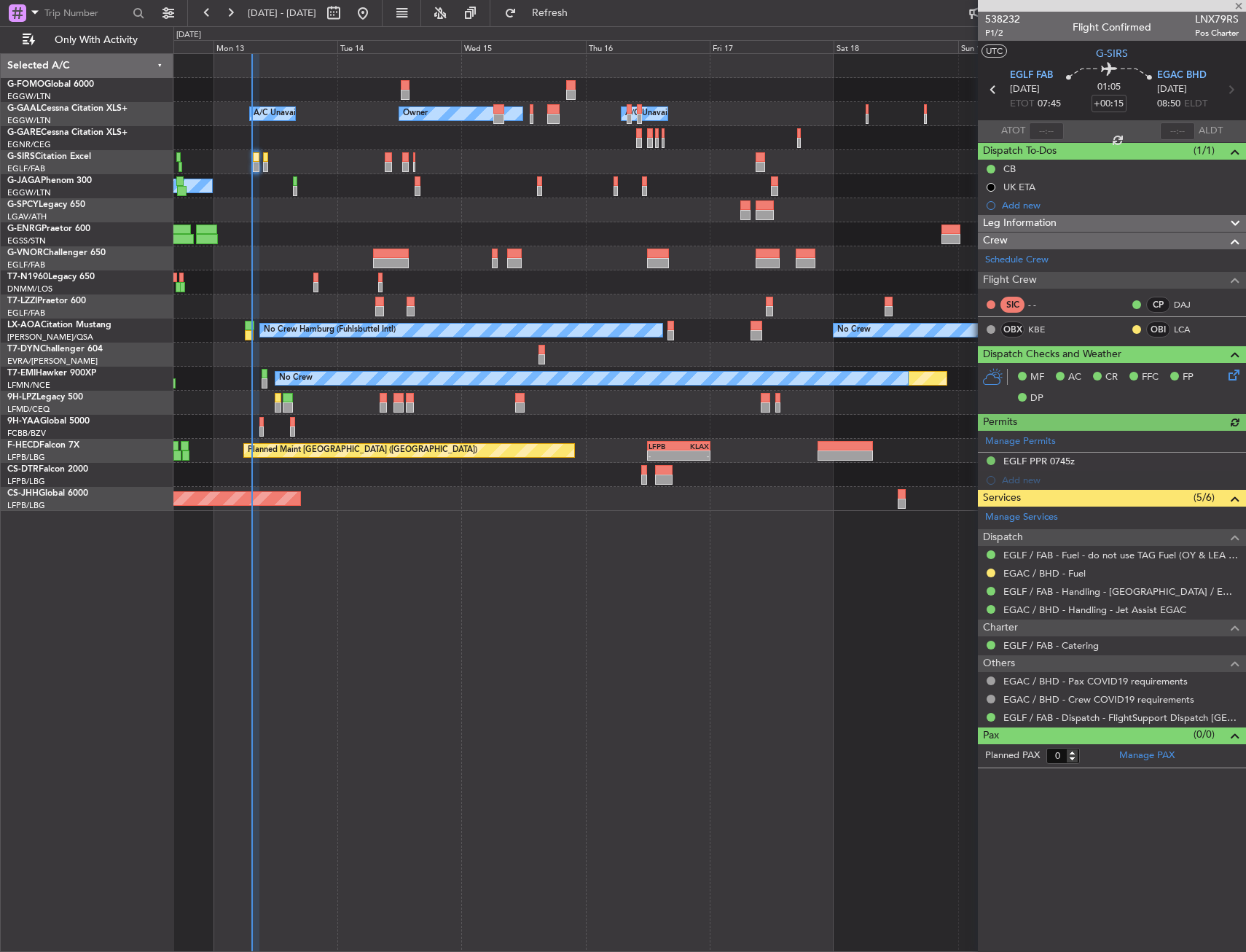
click at [293, 145] on div at bounding box center [709, 138] width 1072 height 24
click at [304, 147] on div at bounding box center [709, 138] width 1072 height 24
click at [545, 16] on button "Refresh" at bounding box center [541, 13] width 87 height 23
click at [244, 329] on div "No Crew Hamburg (Fuhlsbuttel Intl) No Crew" at bounding box center [709, 330] width 1072 height 24
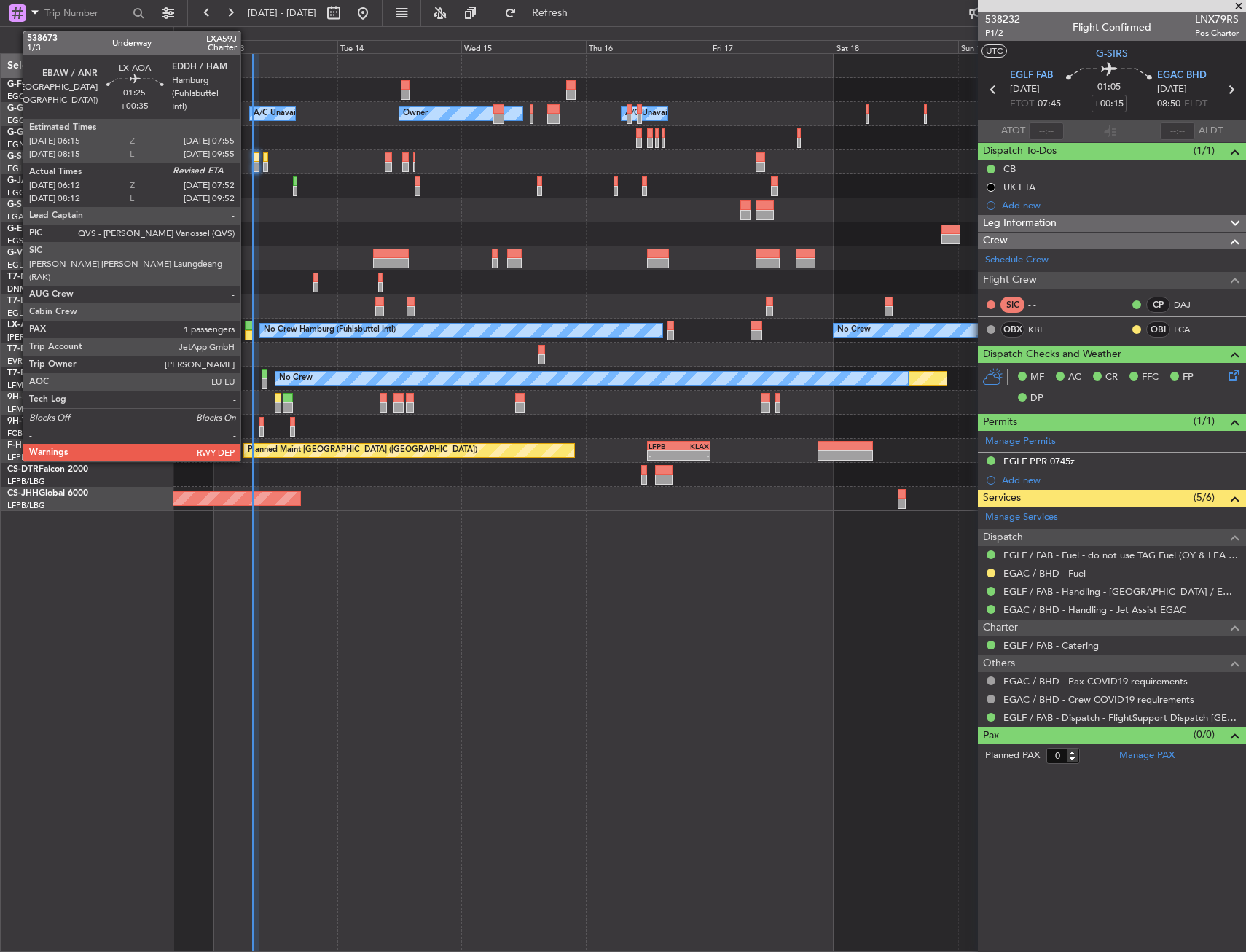
click at [247, 327] on div at bounding box center [249, 325] width 9 height 10
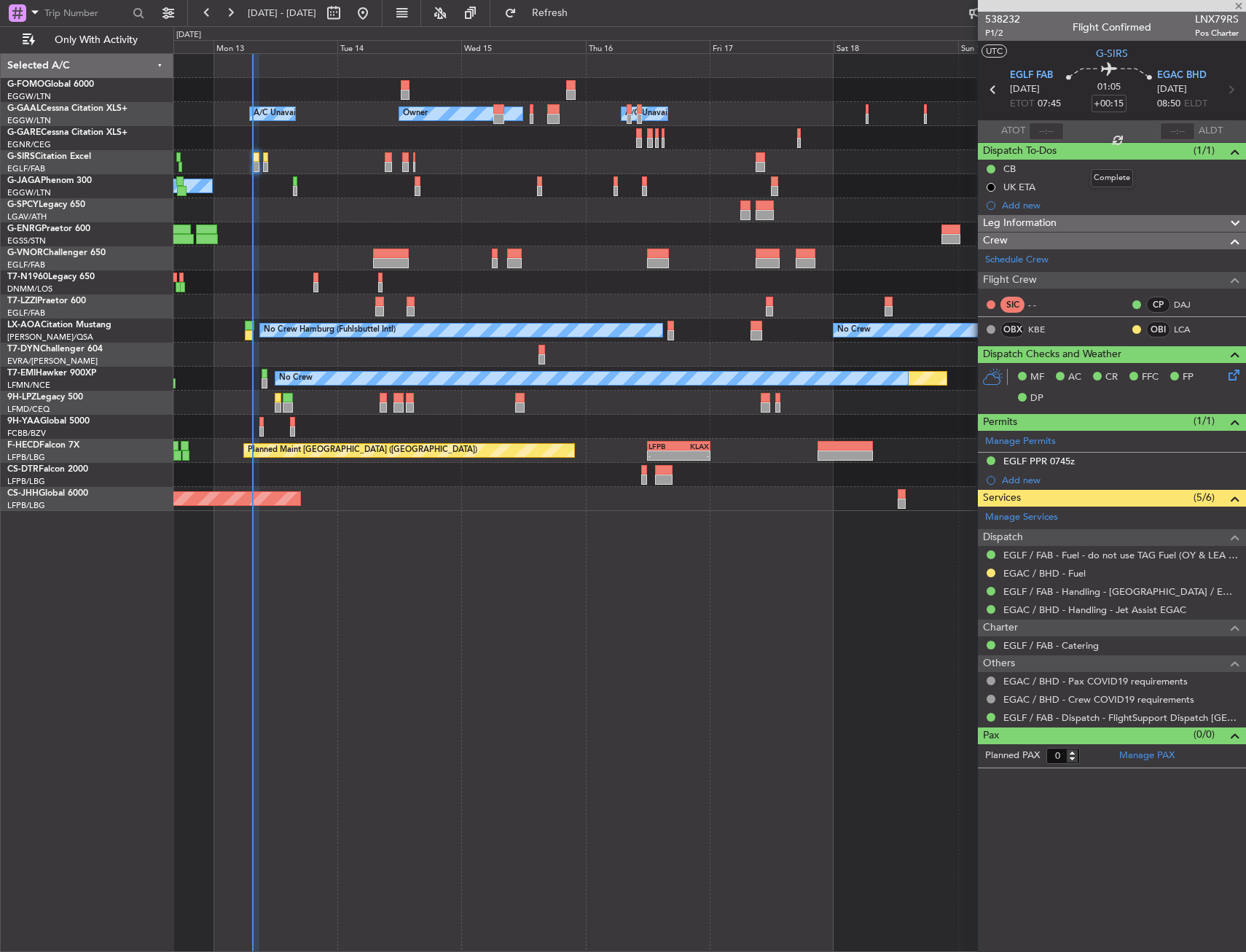
type input "+00:35"
type input "06:22"
type input "1"
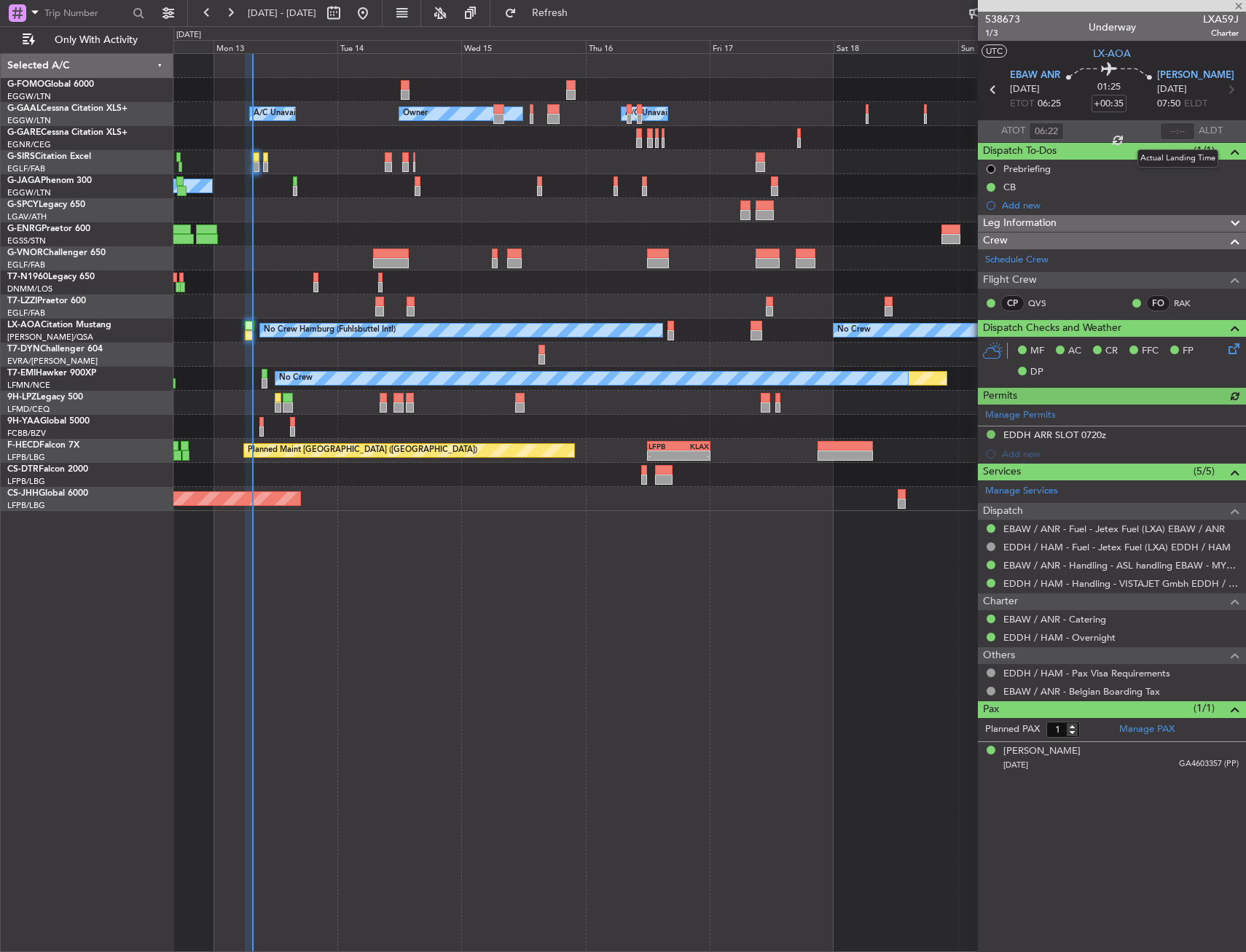
click at [1177, 130] on div at bounding box center [1177, 131] width 35 height 17
click at [1177, 137] on input "text" at bounding box center [1177, 131] width 35 height 17
click at [1108, 150] on div "Dispatch To-Dos (1/1)" at bounding box center [1113, 151] width 268 height 16
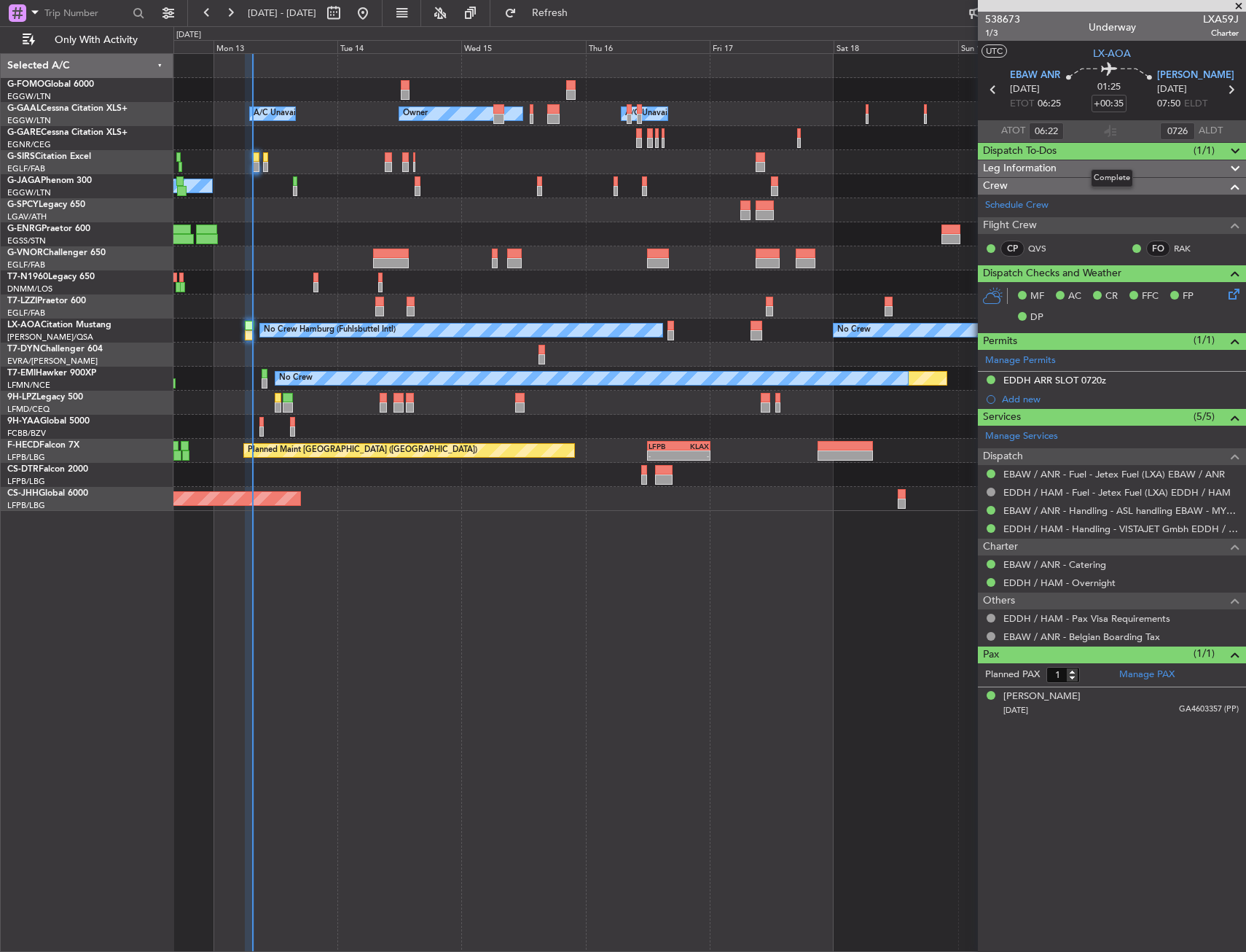
click at [1108, 150] on div "Dispatch To-Dos (1/1)" at bounding box center [1113, 151] width 268 height 16
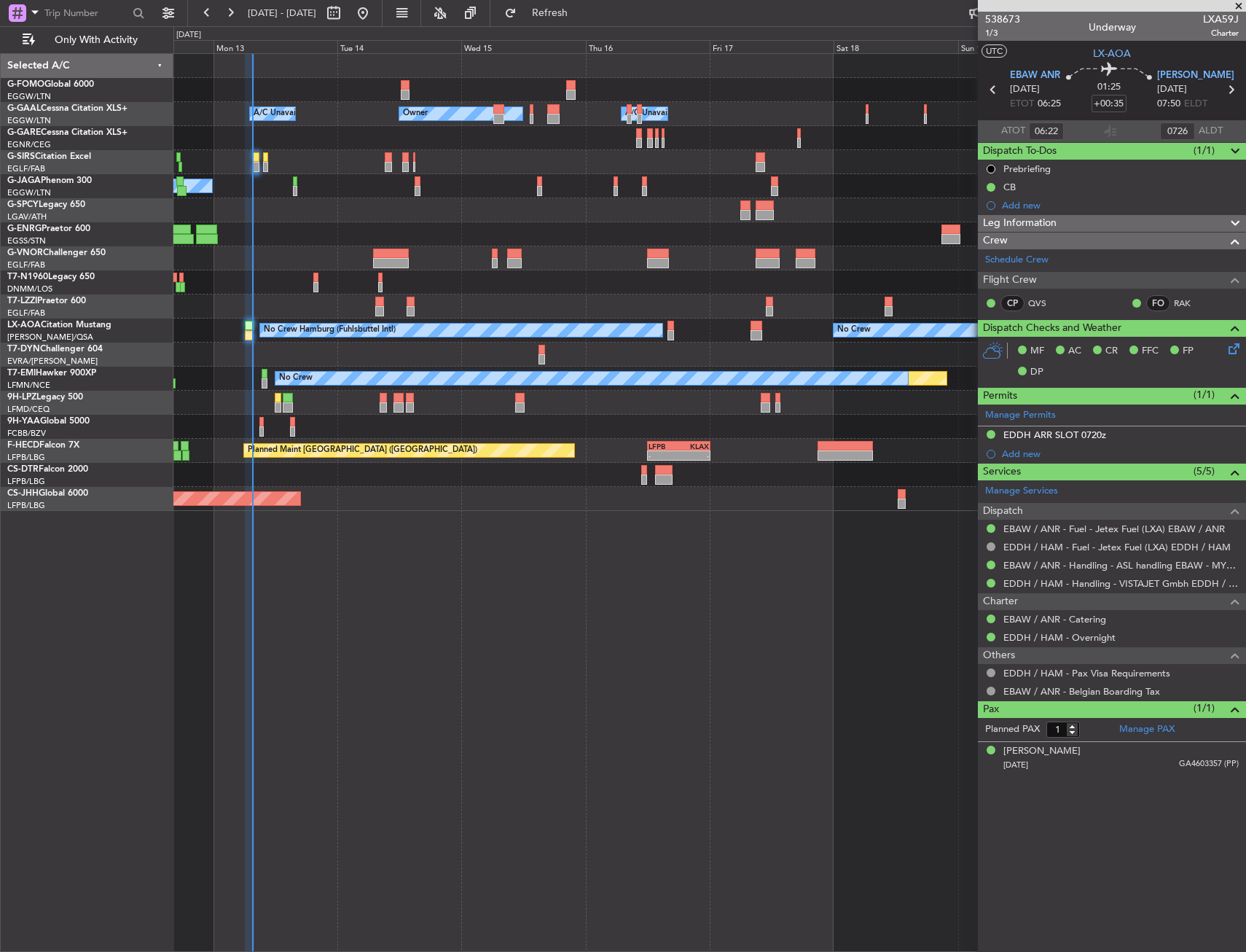
type input "07:26"
click at [1135, 115] on div "01:25 +00:35" at bounding box center [1109, 89] width 96 height 54
click at [502, 180] on div "No Crew Planned Maint Paris (Le Bourget)" at bounding box center [709, 186] width 1072 height 24
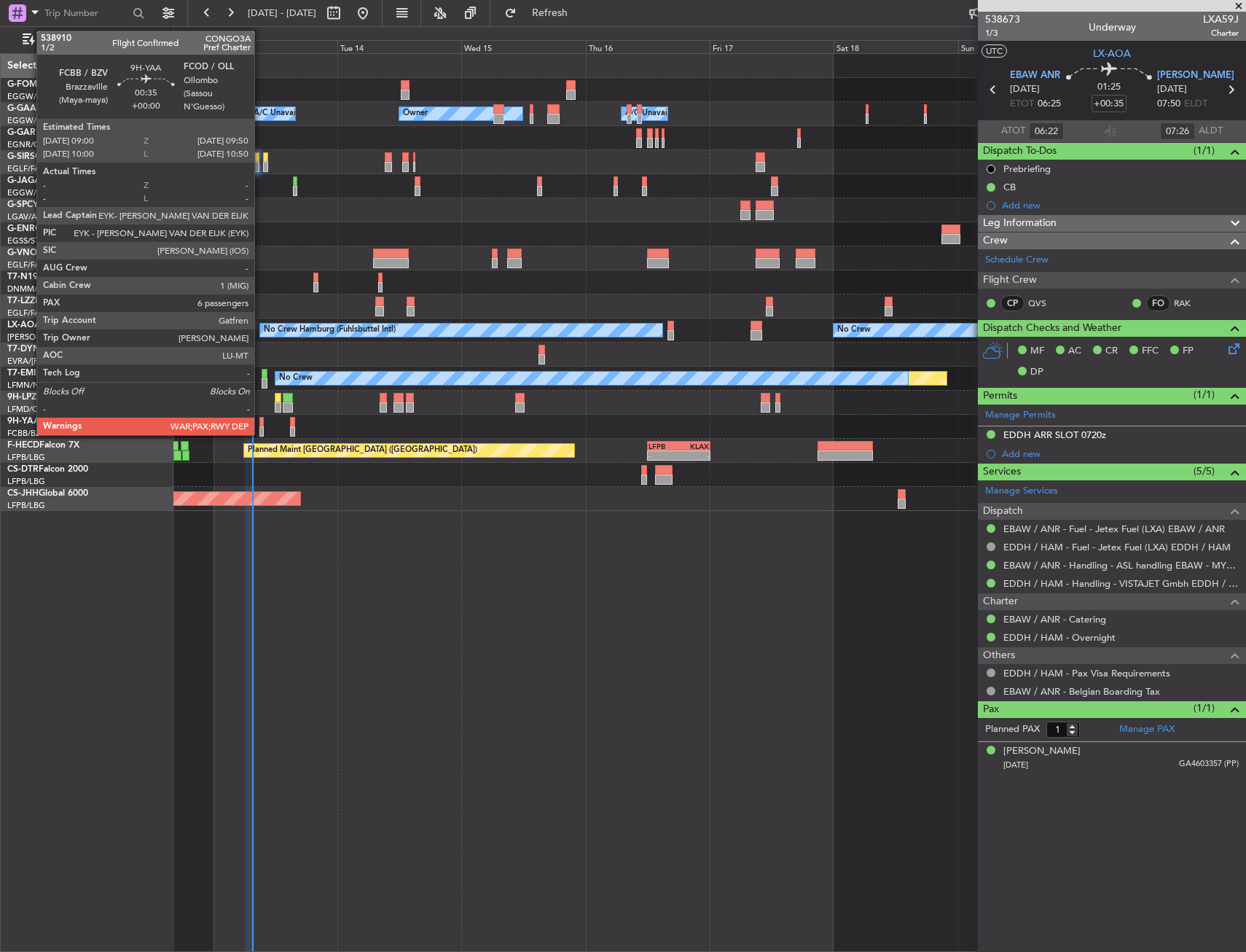
click at [261, 420] on div at bounding box center [262, 421] width 5 height 10
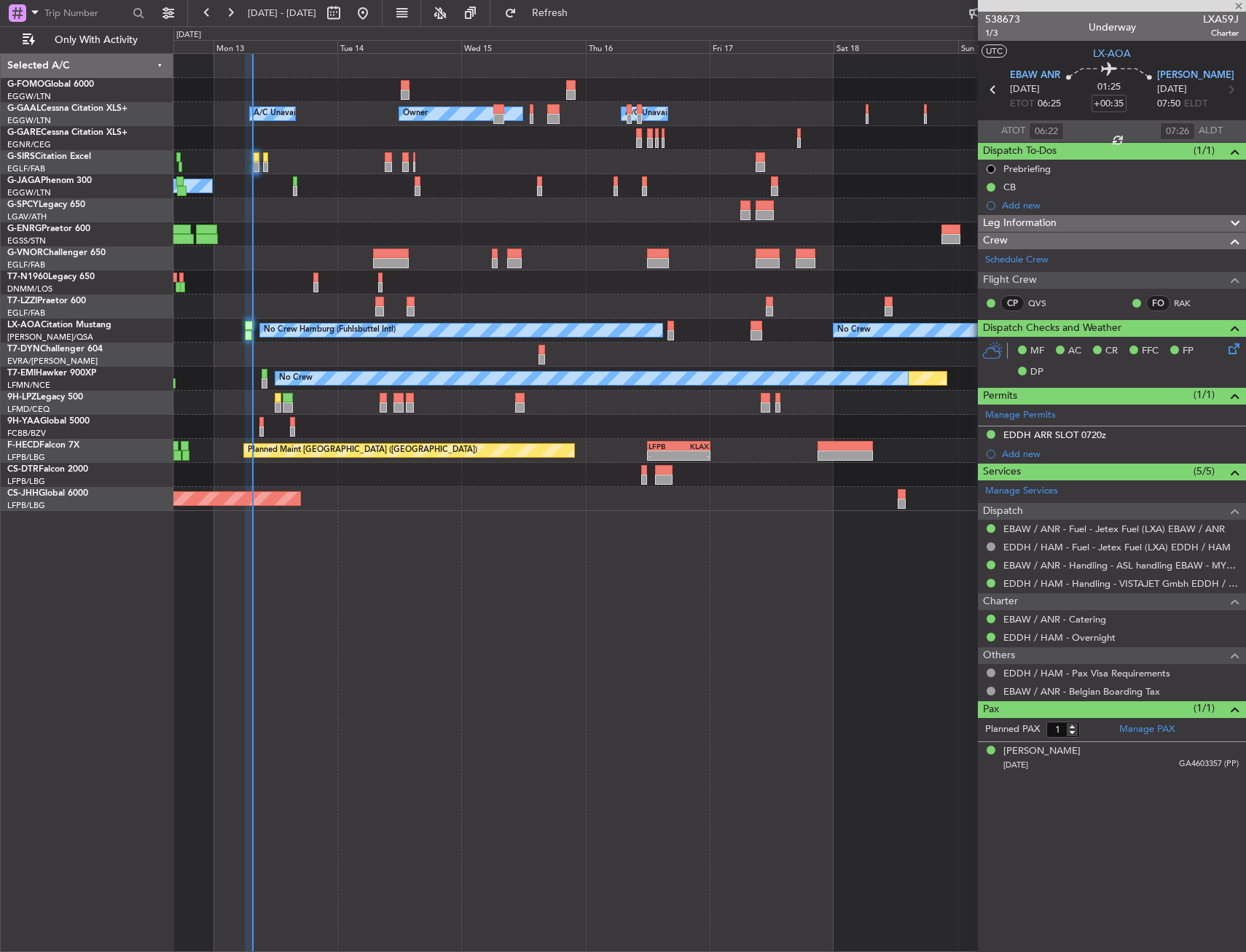
type input "6"
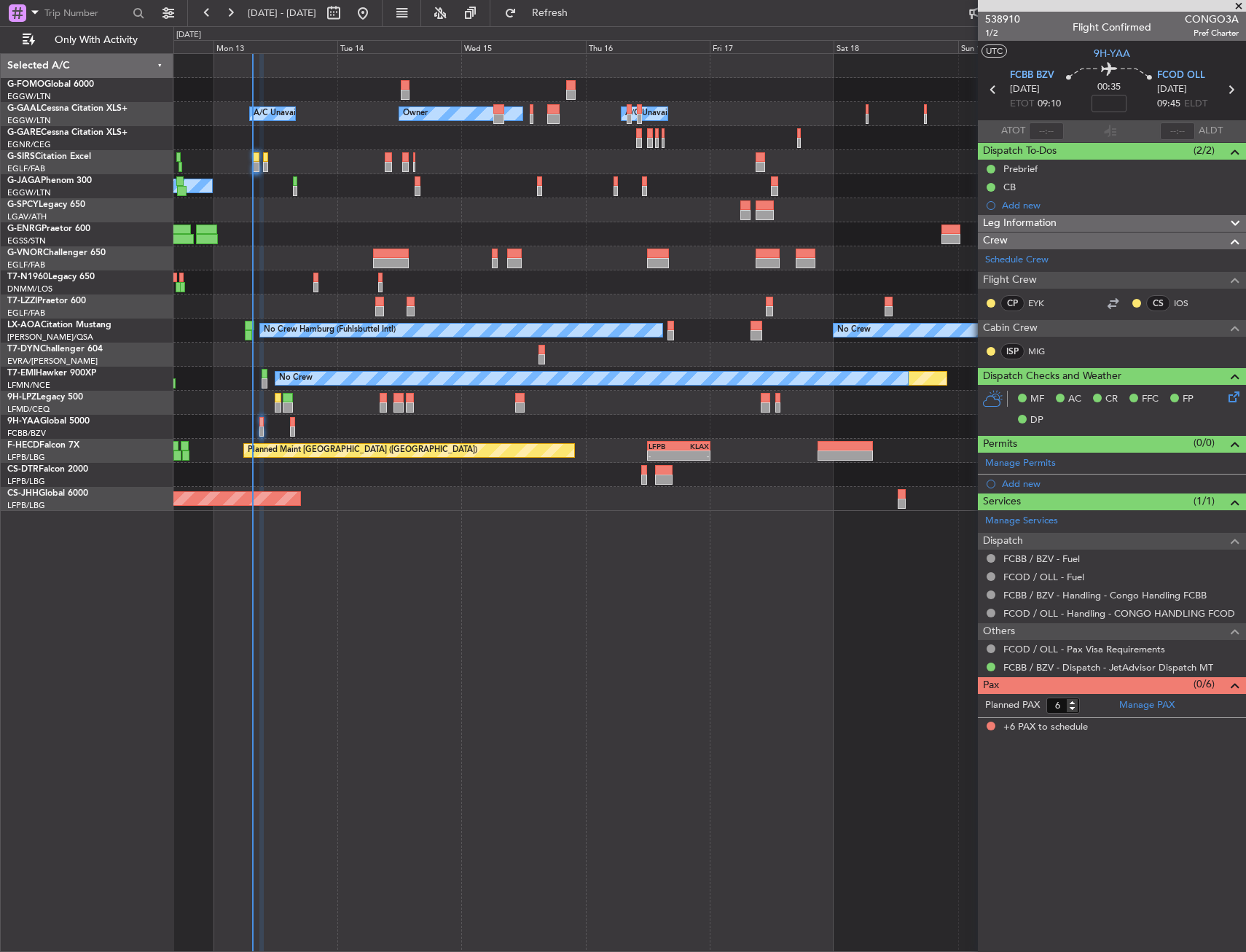
click at [578, 687] on div "Owner A/C Unavailable Owner A/C Unavailable Planned Maint Oxford (Kidlington) N…" at bounding box center [709, 503] width 1073 height 899
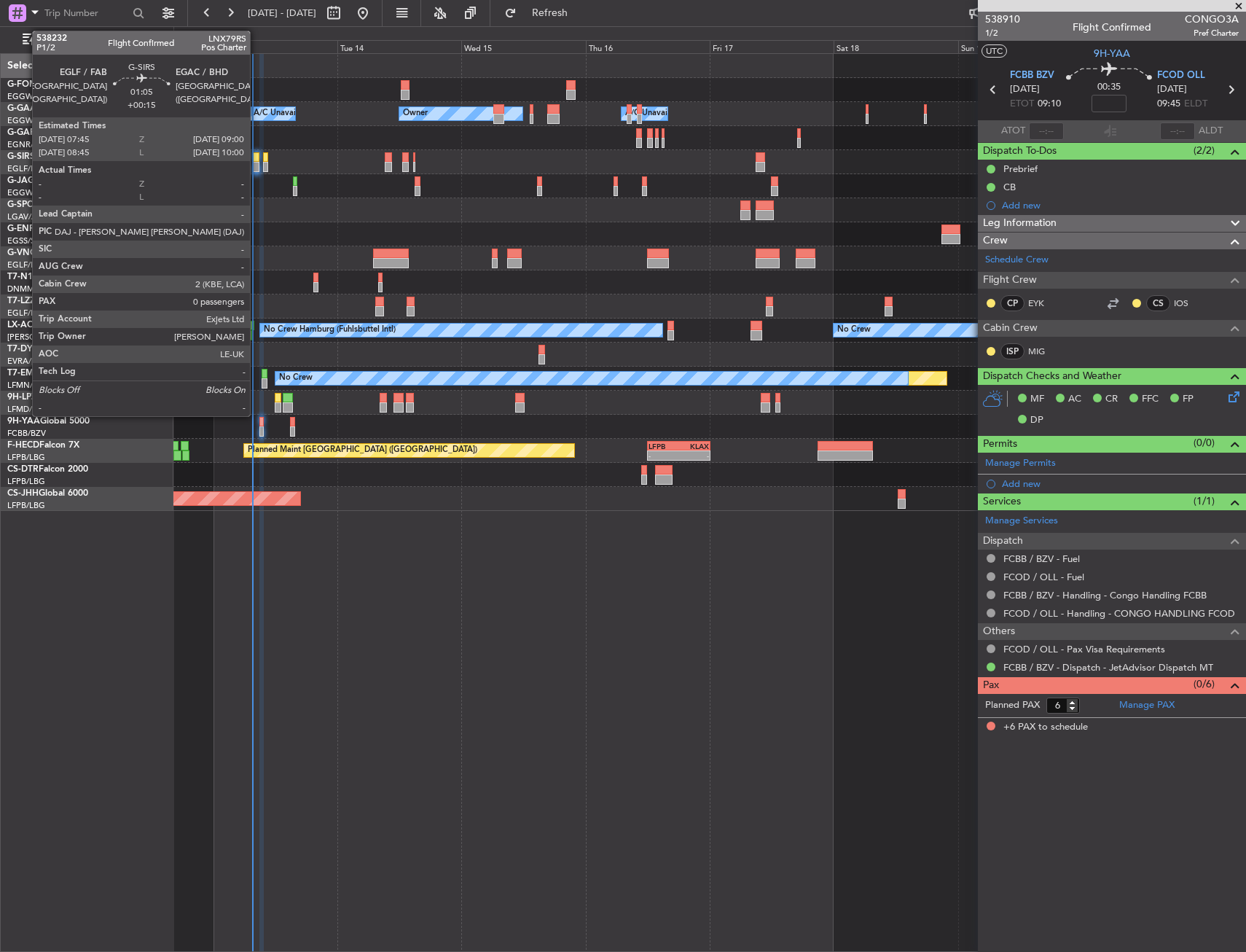
click at [257, 168] on div at bounding box center [256, 166] width 6 height 10
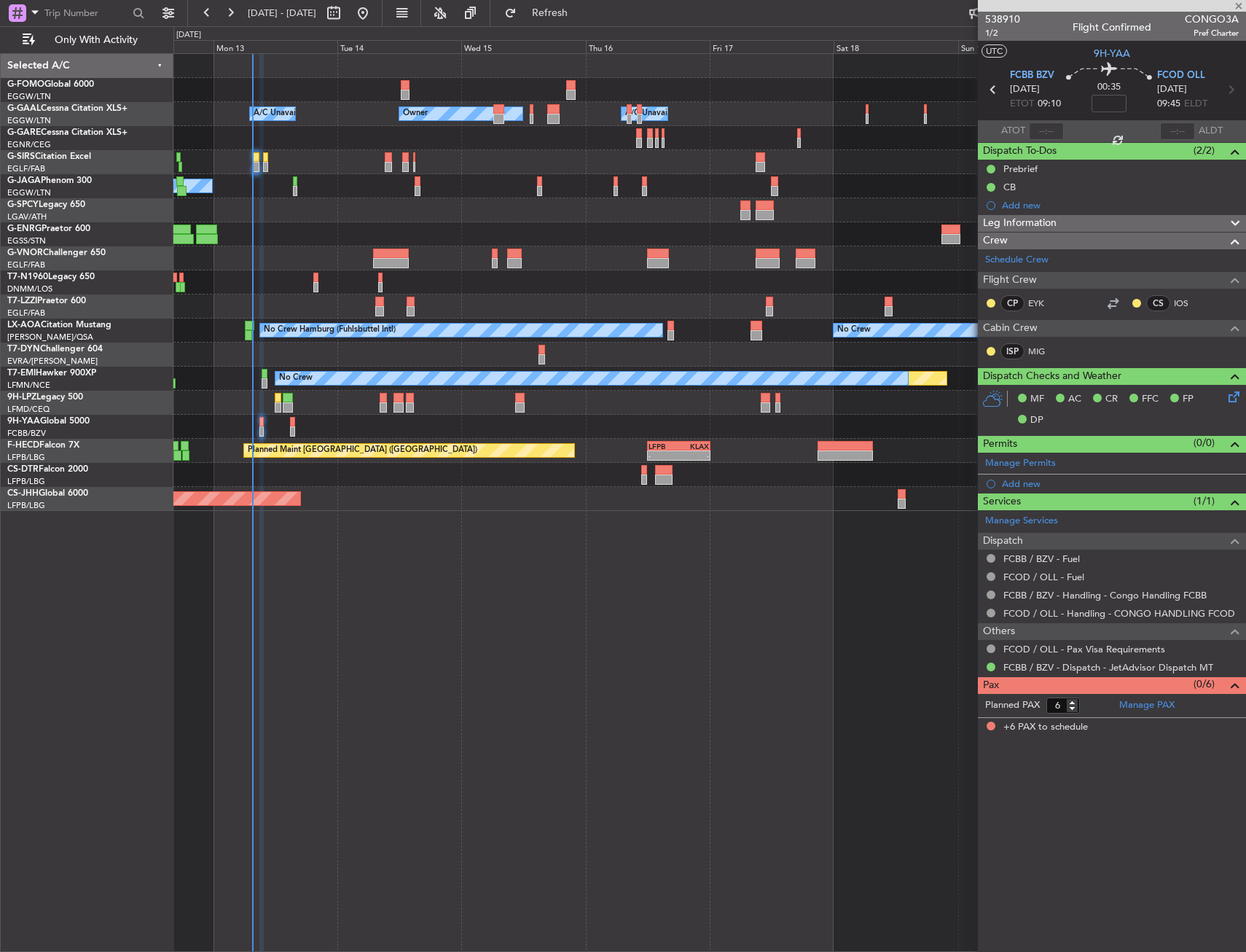
type input "+00:15"
type input "0"
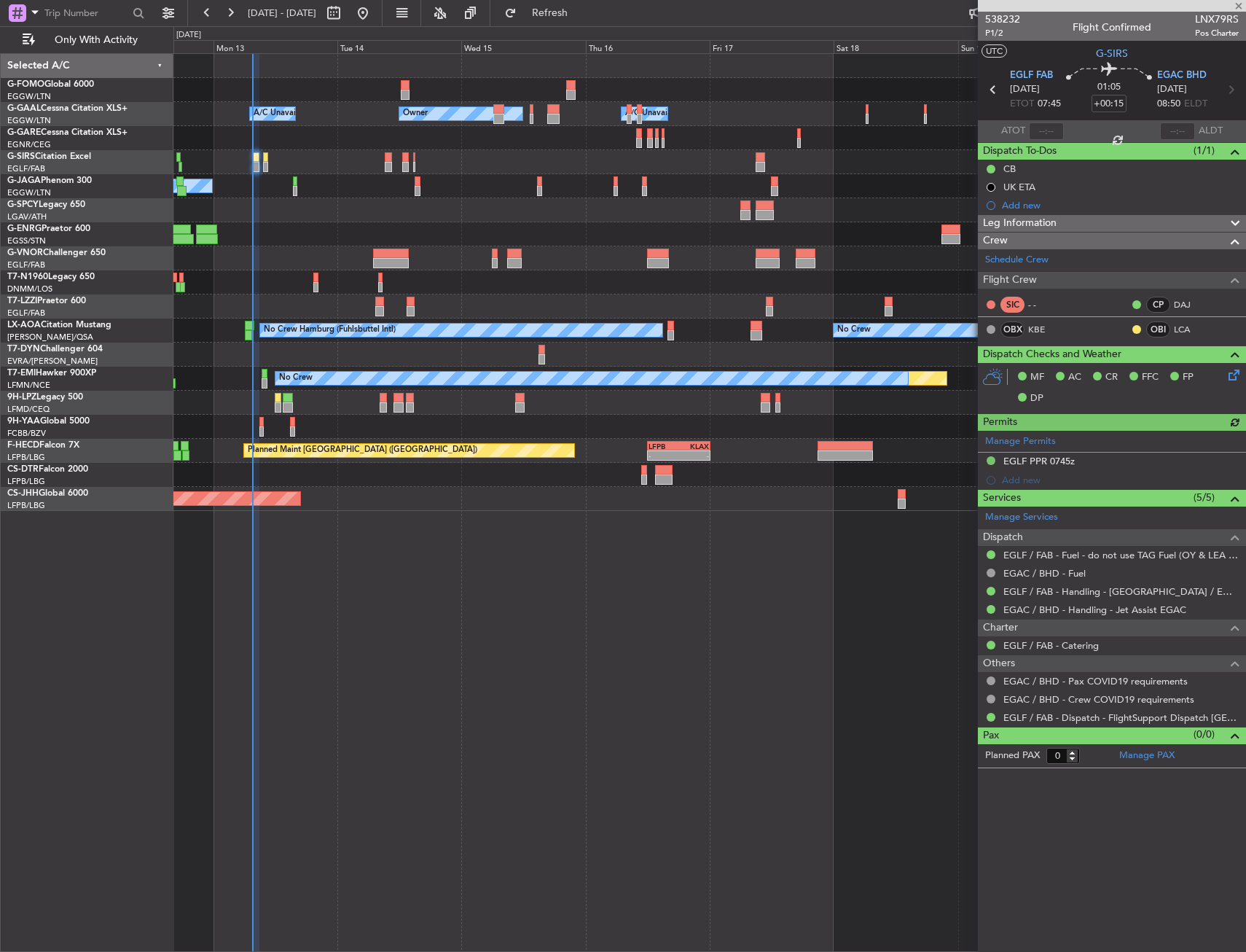
click at [260, 424] on div at bounding box center [262, 421] width 5 height 10
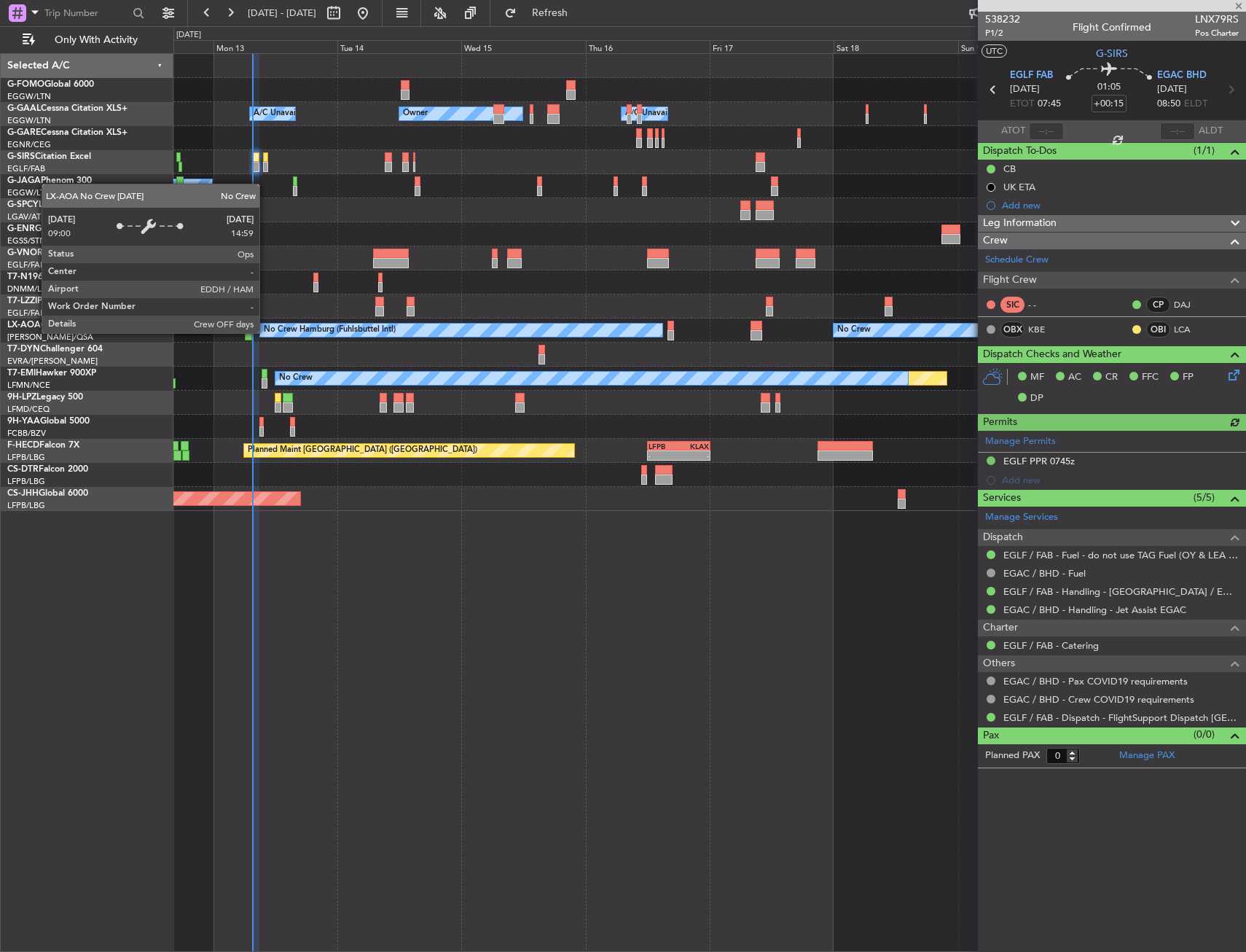
type input "6"
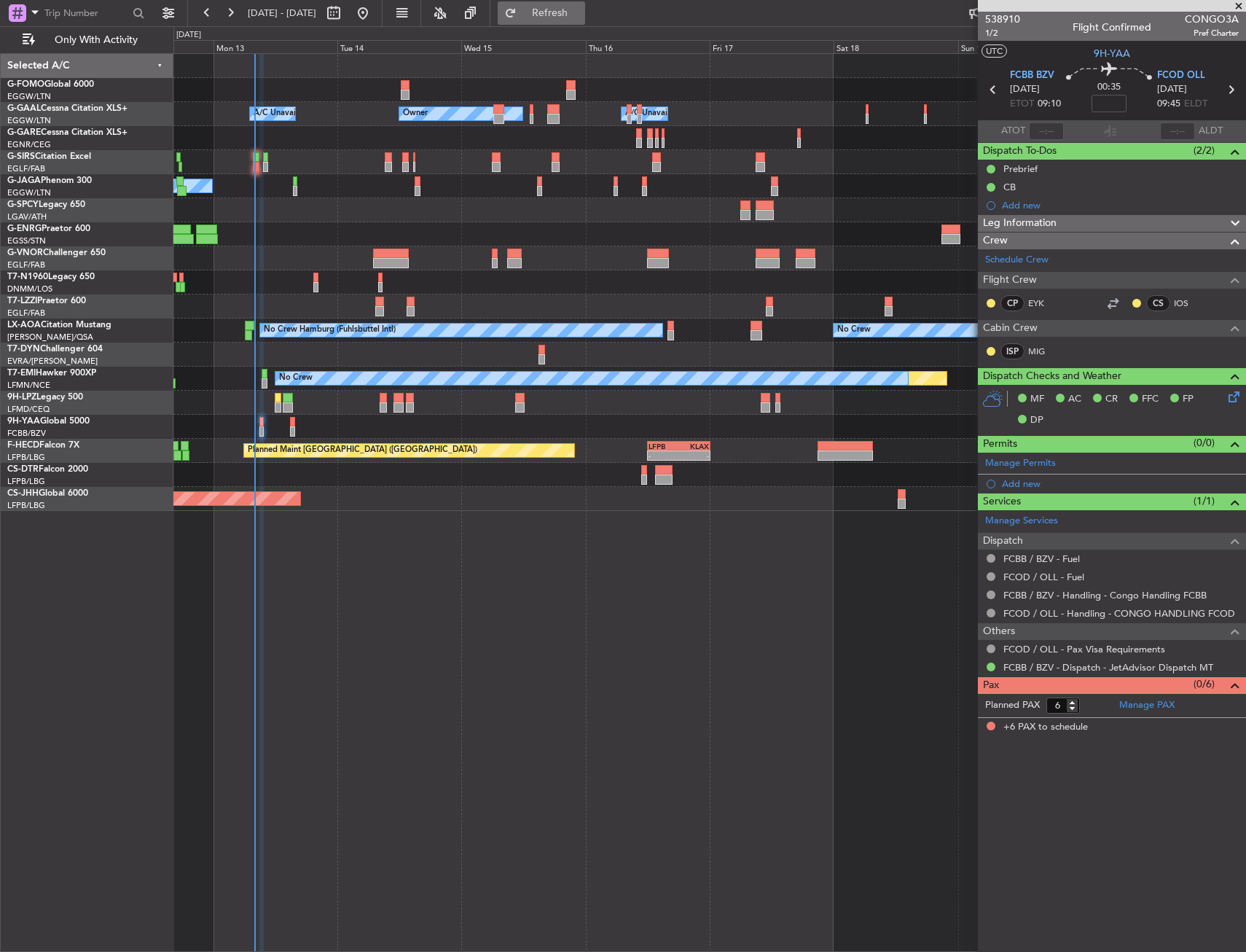
click at [585, 20] on button "Refresh" at bounding box center [541, 13] width 87 height 23
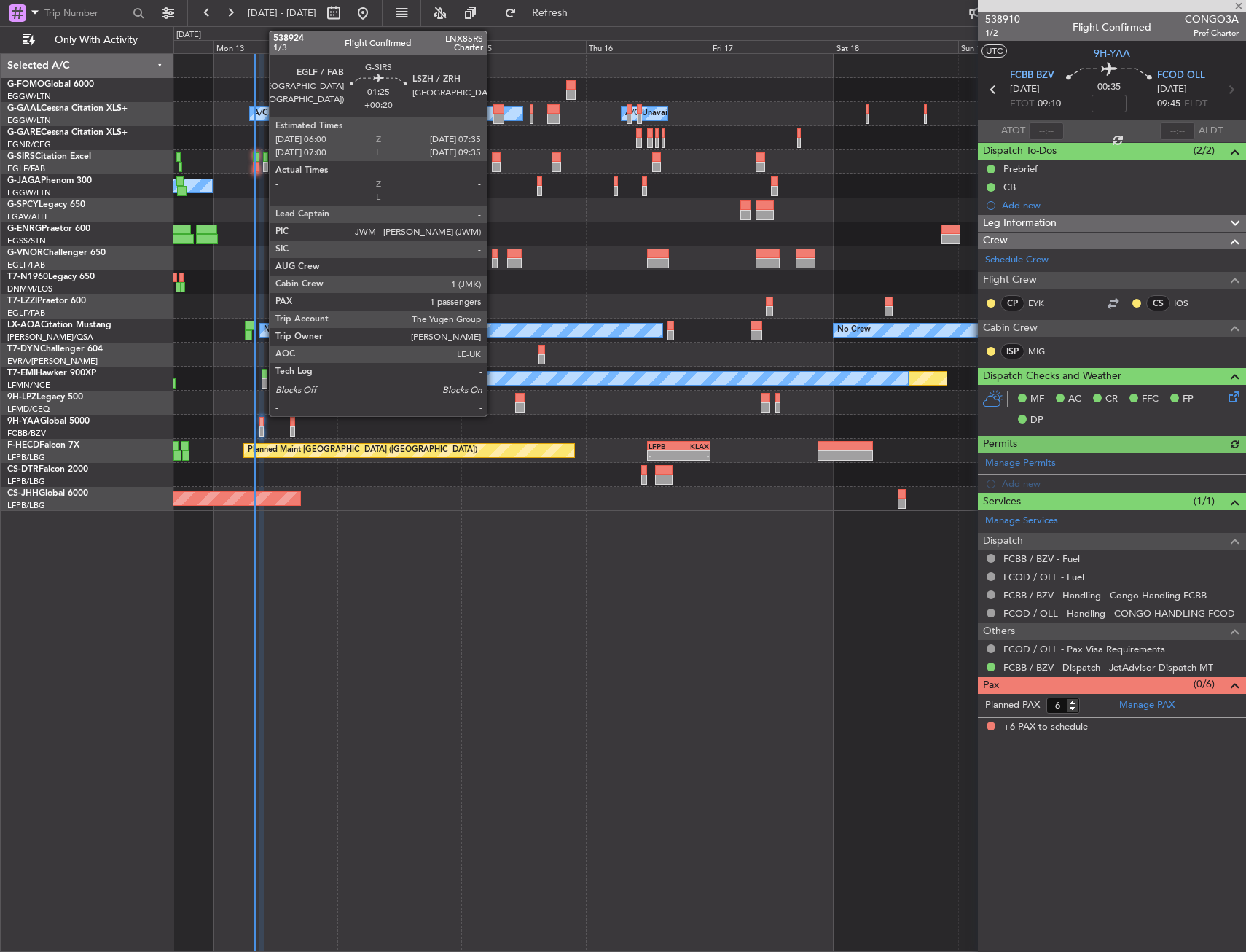
click at [493, 170] on div at bounding box center [496, 166] width 9 height 10
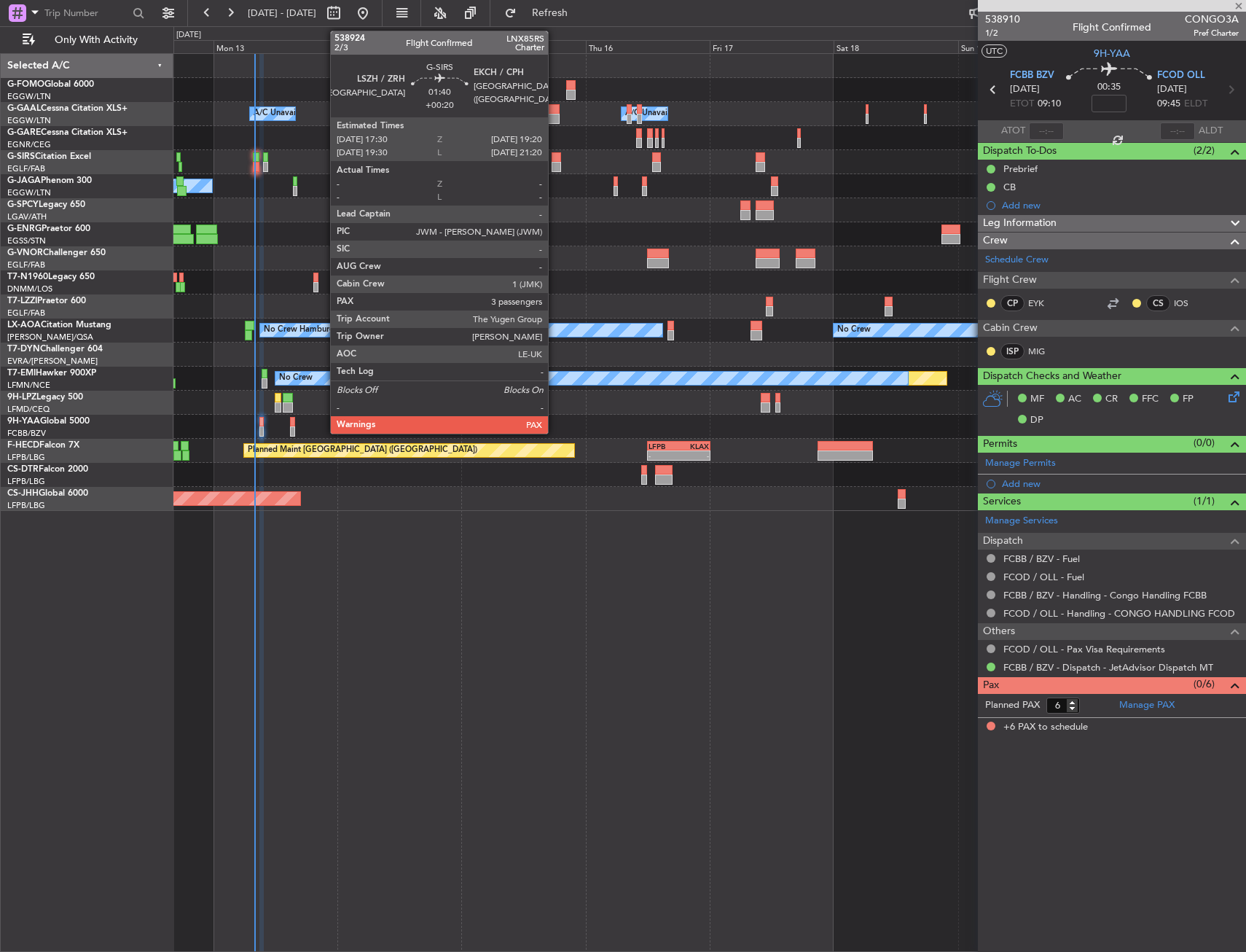
type input "+00:20"
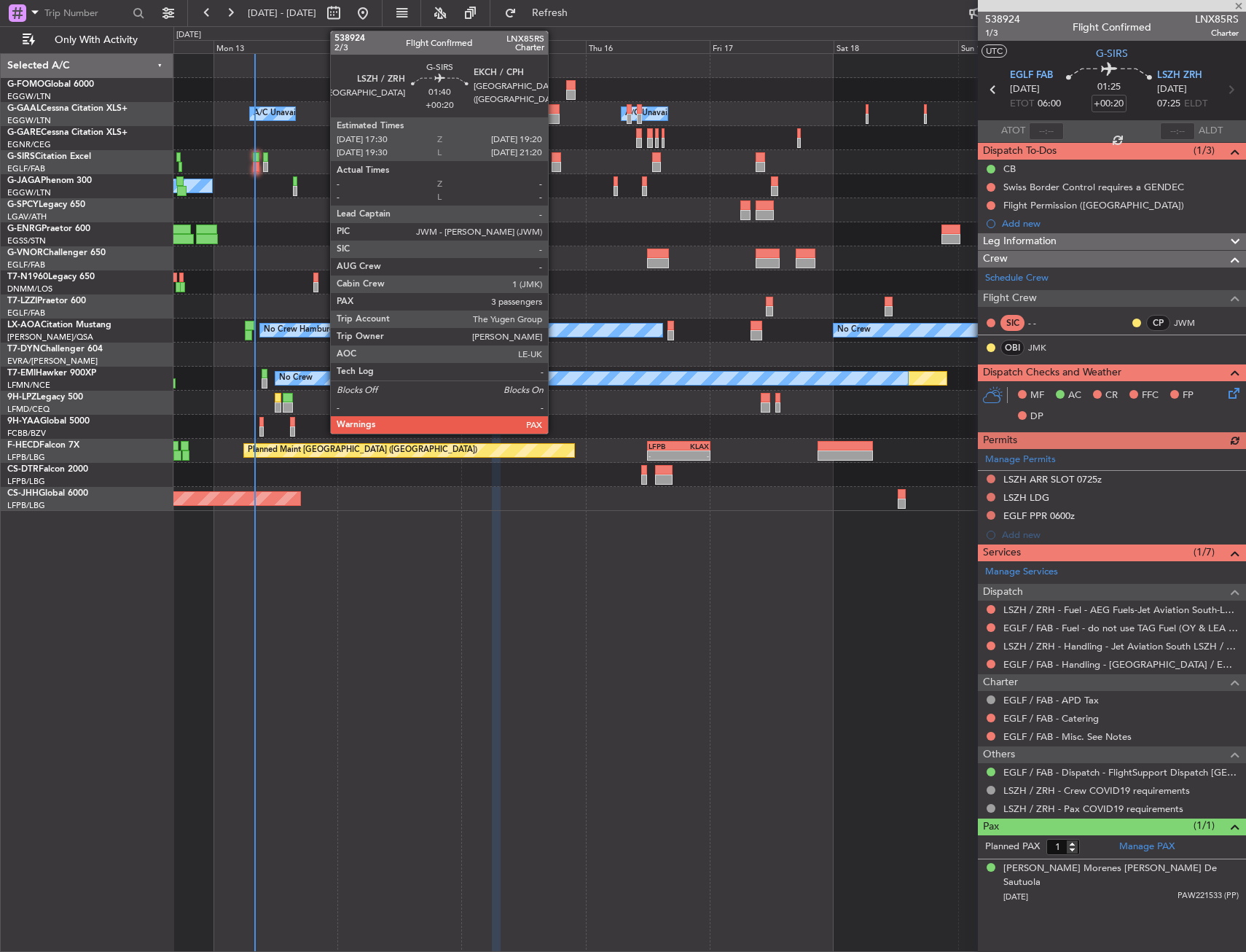
click at [555, 162] on div at bounding box center [556, 166] width 10 height 10
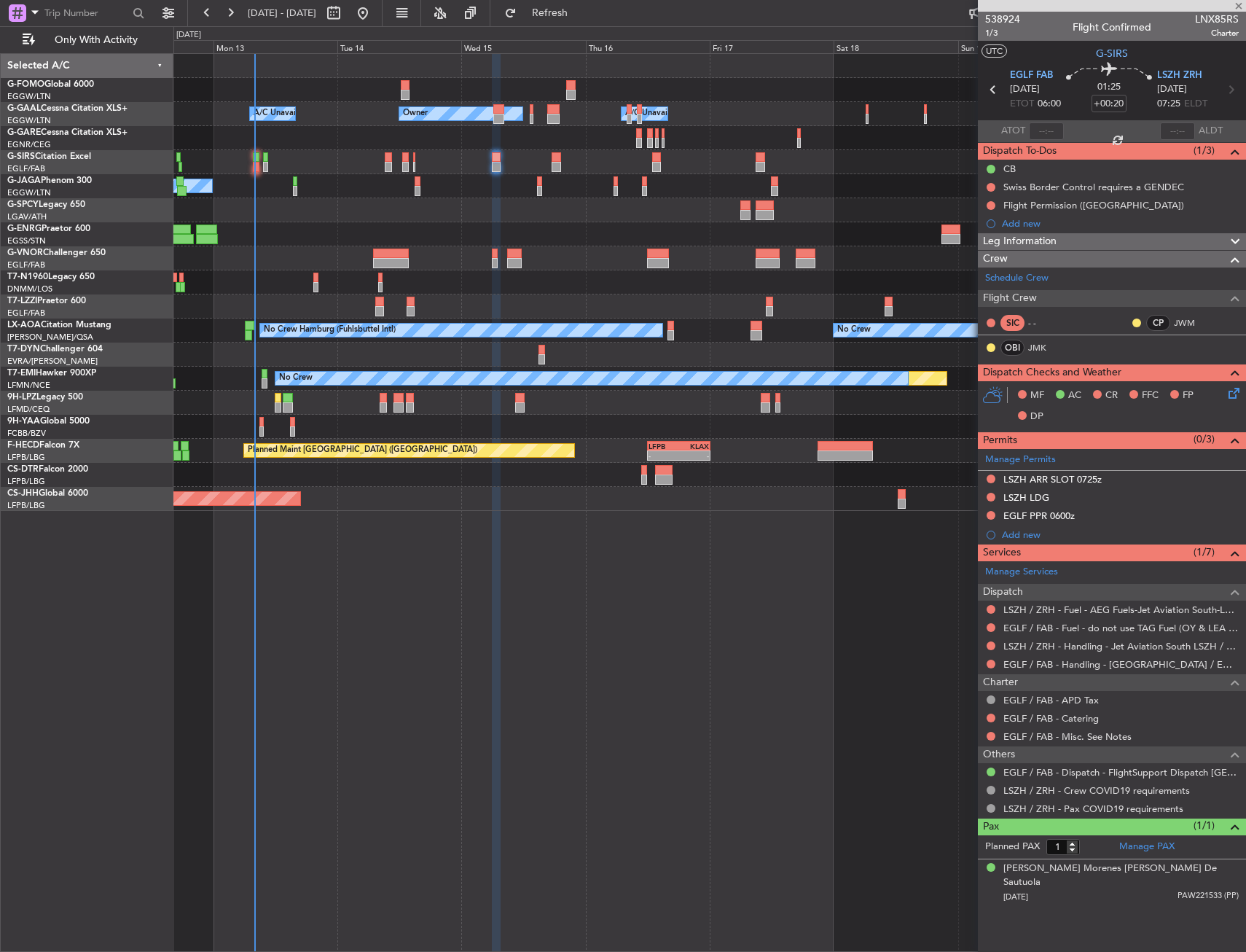
type input "3"
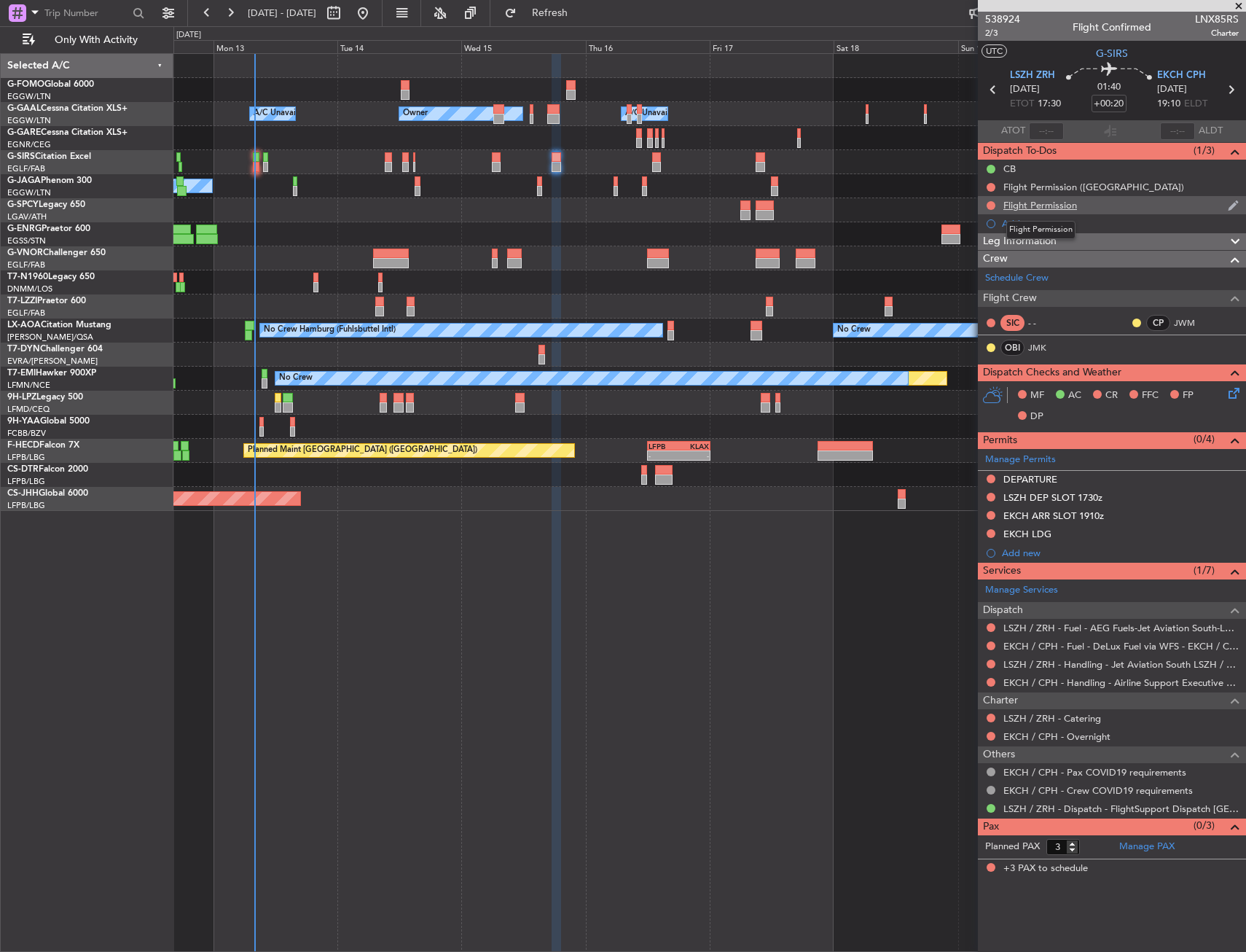
click at [1040, 208] on div "Flight Permission" at bounding box center [1040, 205] width 73 height 12
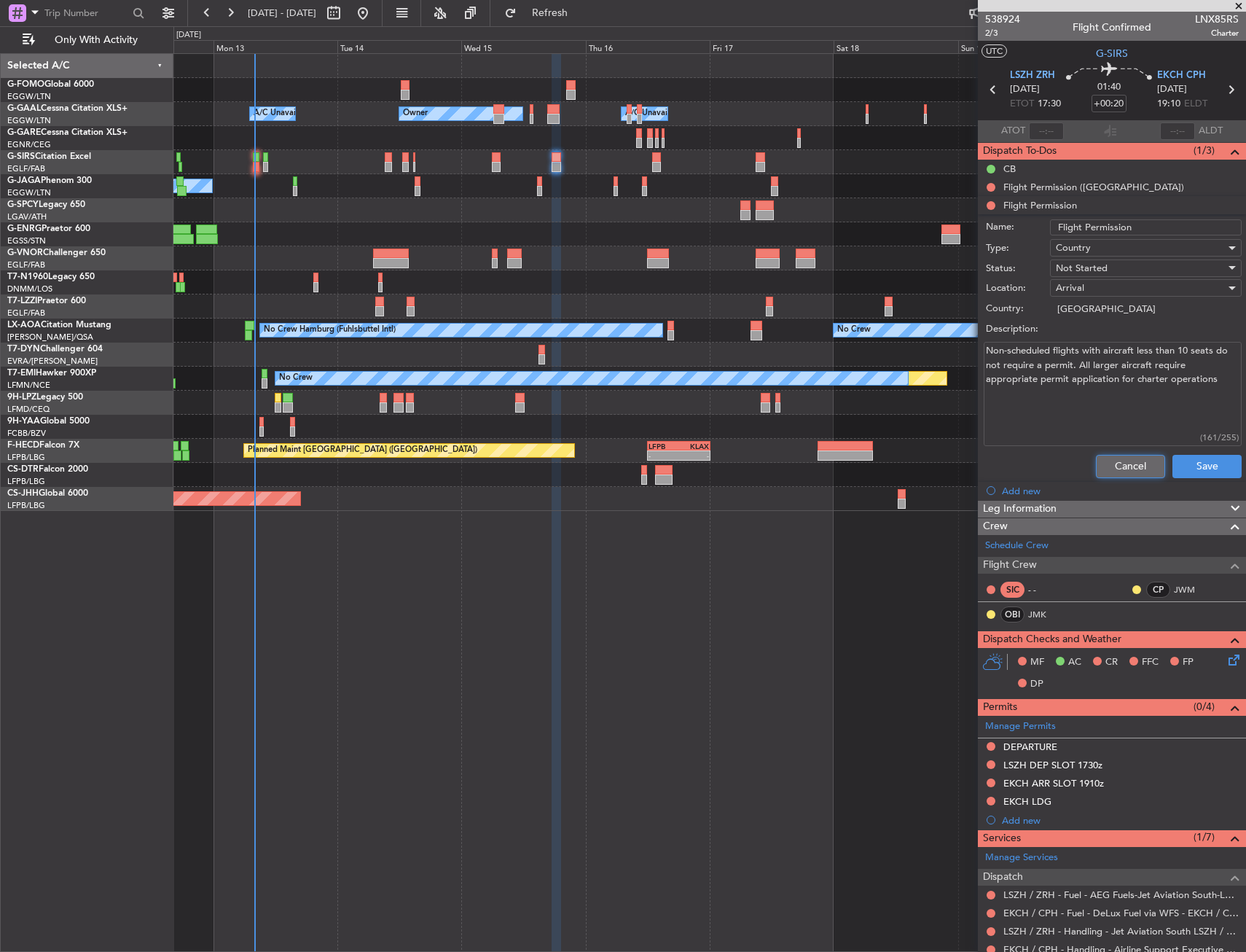
click at [1116, 464] on button "Cancel" at bounding box center [1131, 467] width 69 height 23
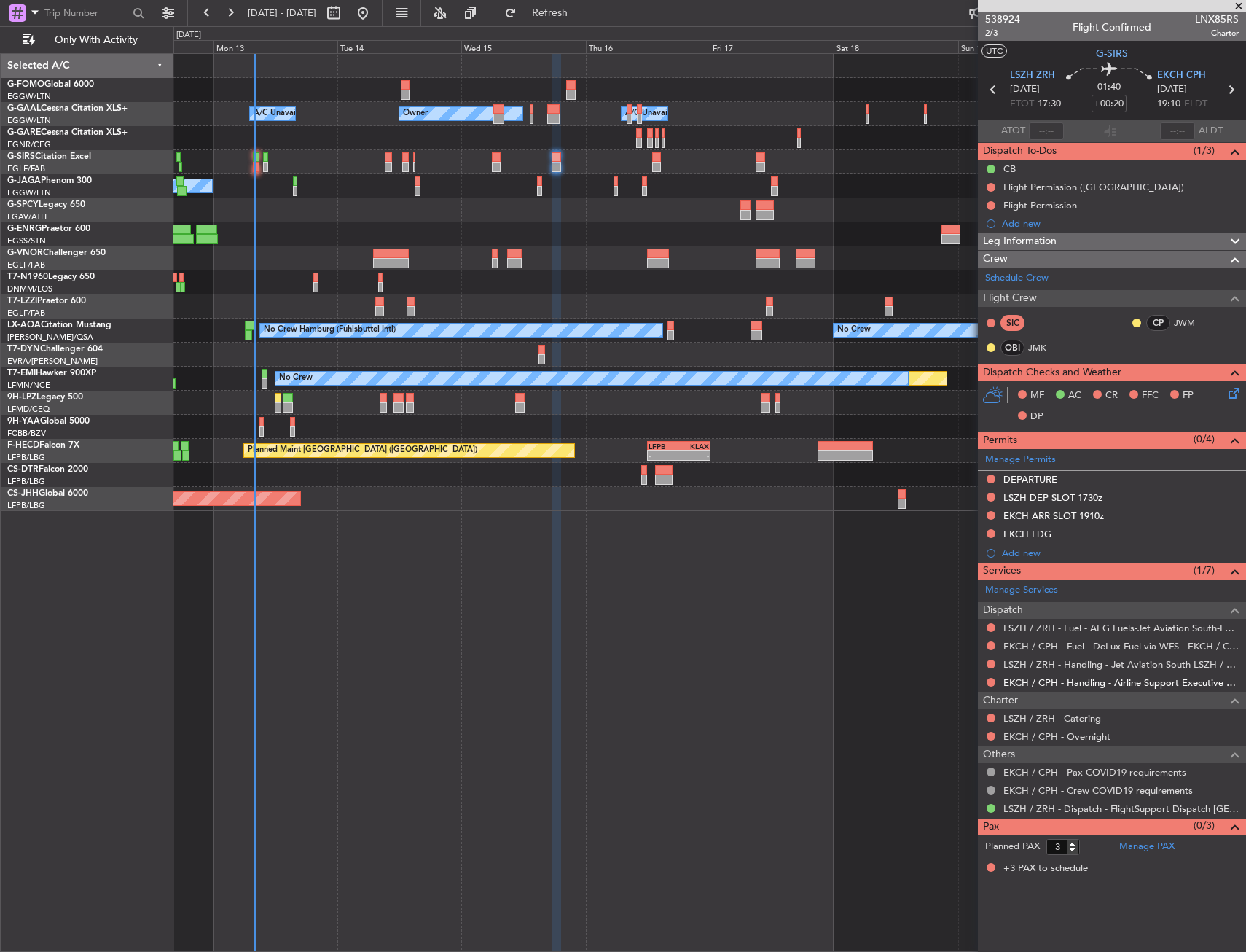
click at [1077, 687] on link "EKCH / CPH - Handling - Airline Support Executive EKCH / CPH" at bounding box center [1121, 683] width 236 height 12
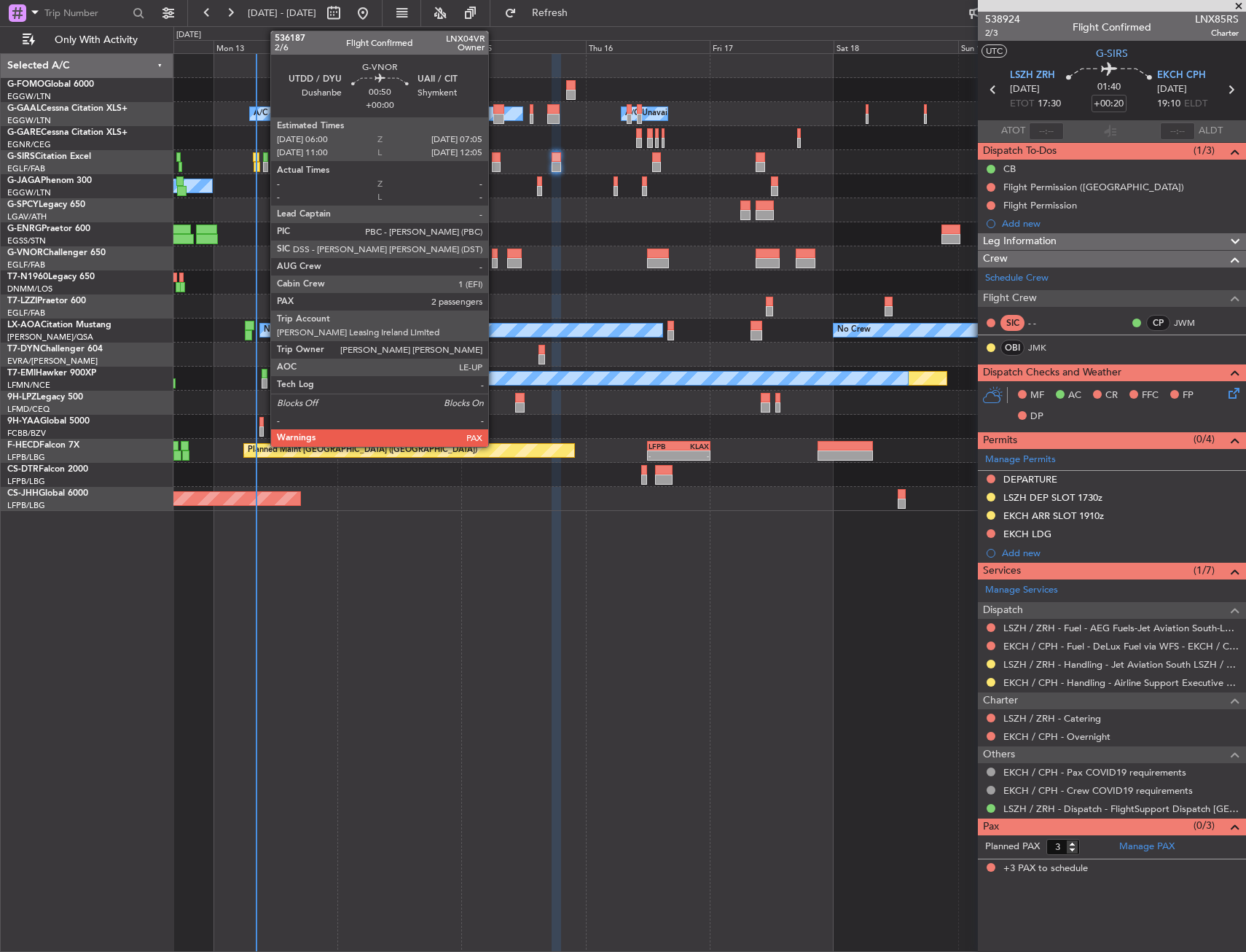
click at [495, 258] on div at bounding box center [495, 263] width 5 height 10
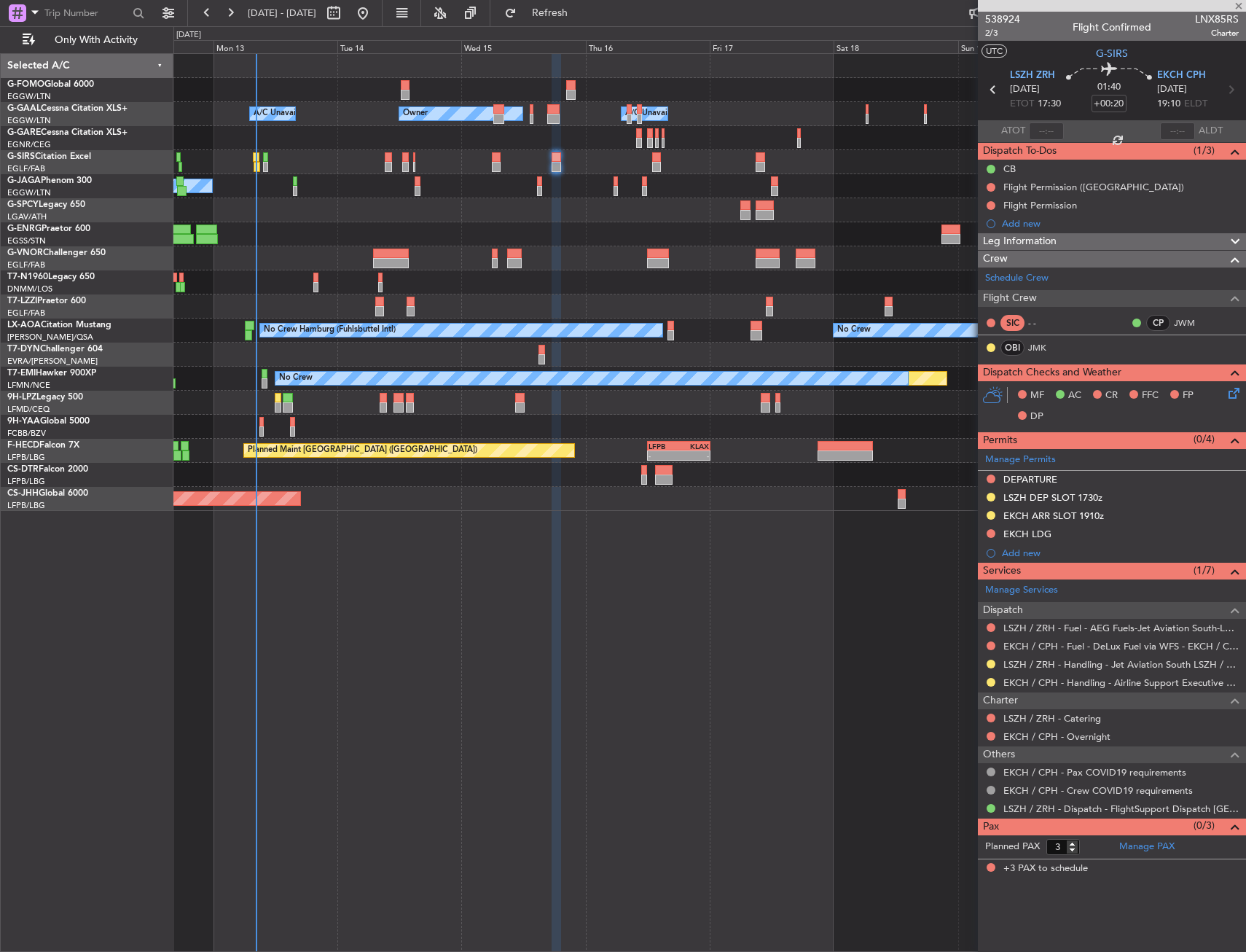
type input "2"
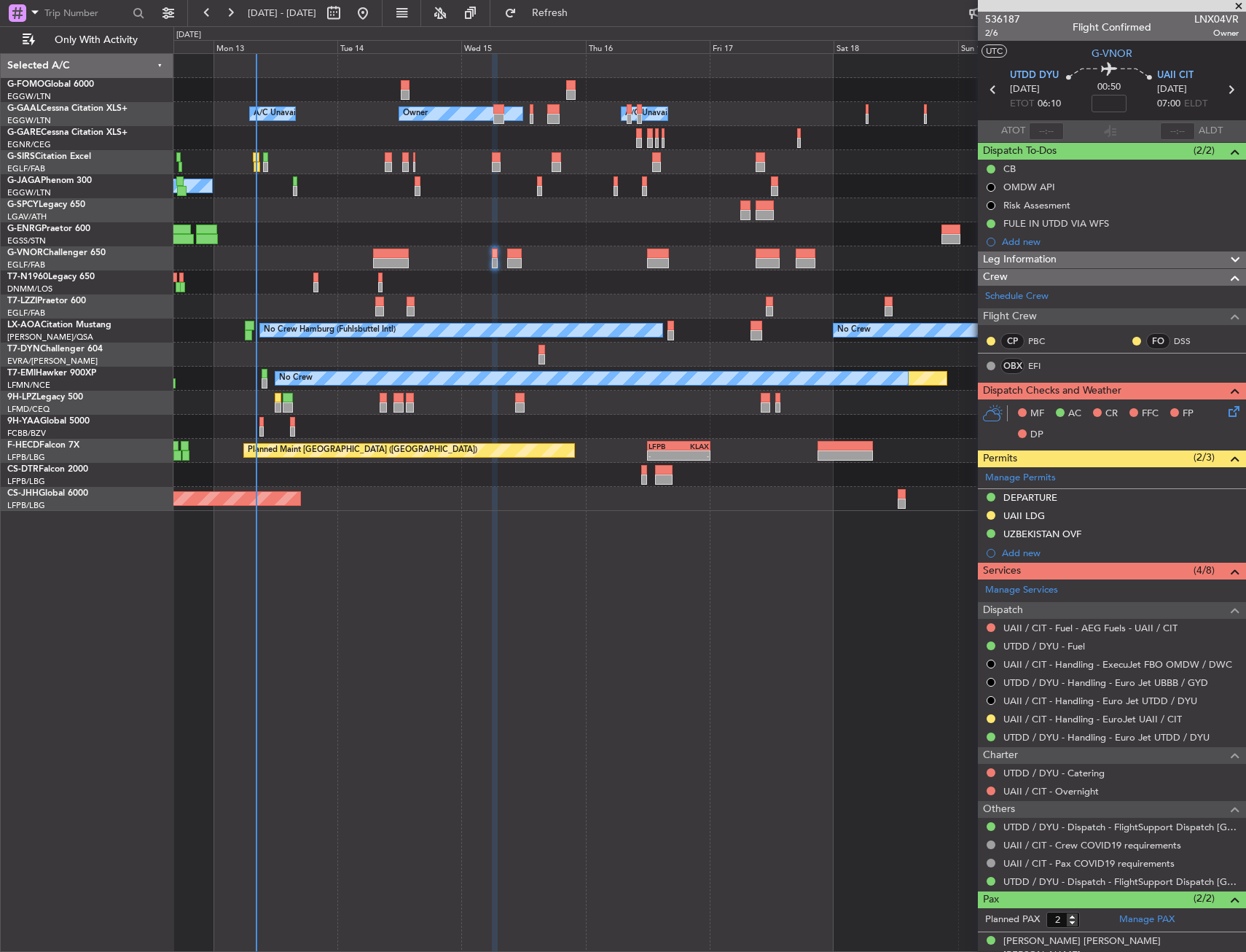
click at [688, 574] on div "Owner A/C Unavailable Owner A/C Unavailable Planned Maint Oxford (Kidlington) N…" at bounding box center [709, 503] width 1073 height 899
click at [1041, 220] on div "FULE IN UTDD VIA WFS" at bounding box center [1056, 223] width 105 height 12
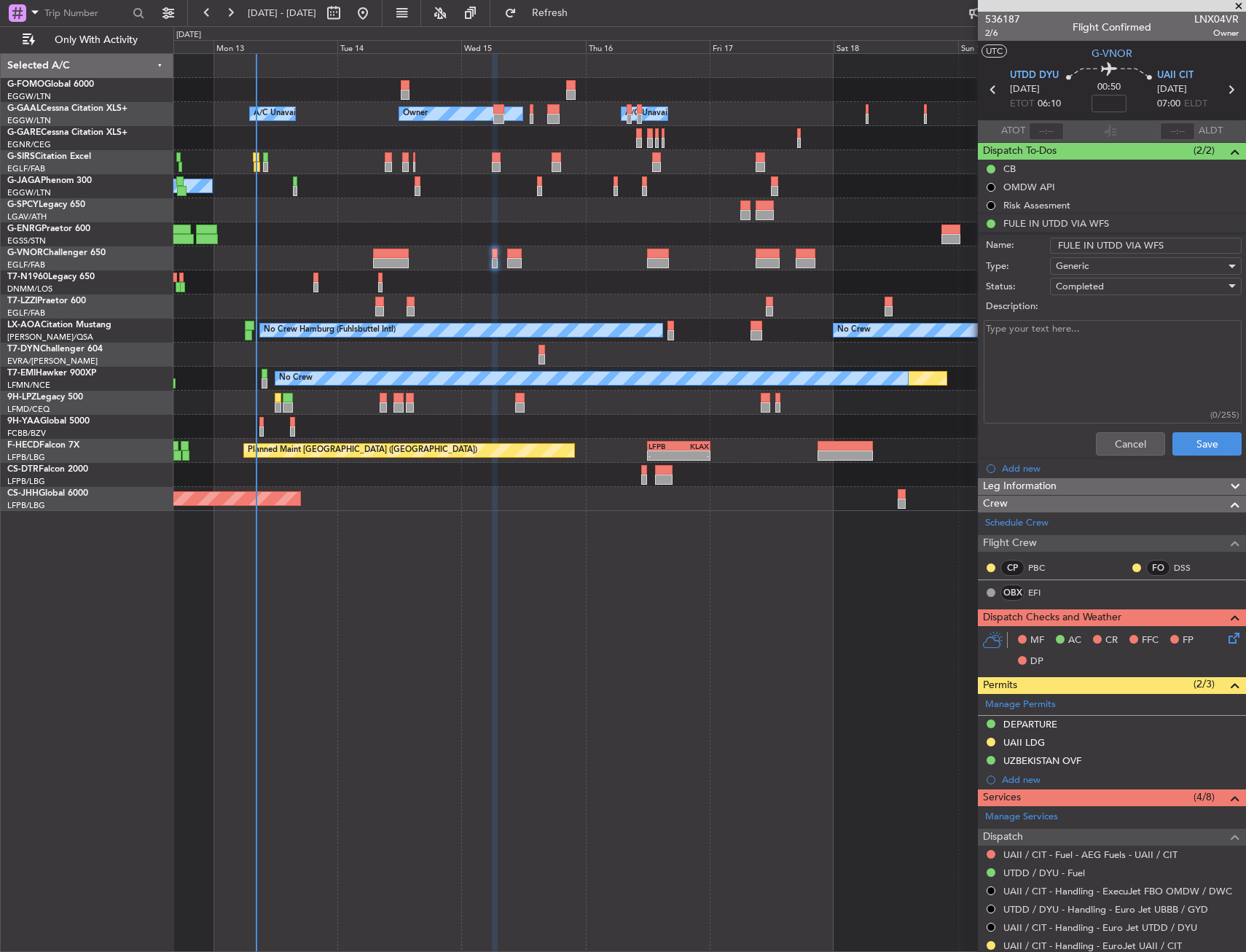
click at [1077, 242] on input "FULE IN UTDD VIA WFS" at bounding box center [1146, 246] width 192 height 16
type input "FUEL IN [GEOGRAPHIC_DATA] VIA WFS"
click at [1210, 440] on button "Save" at bounding box center [1207, 444] width 69 height 23
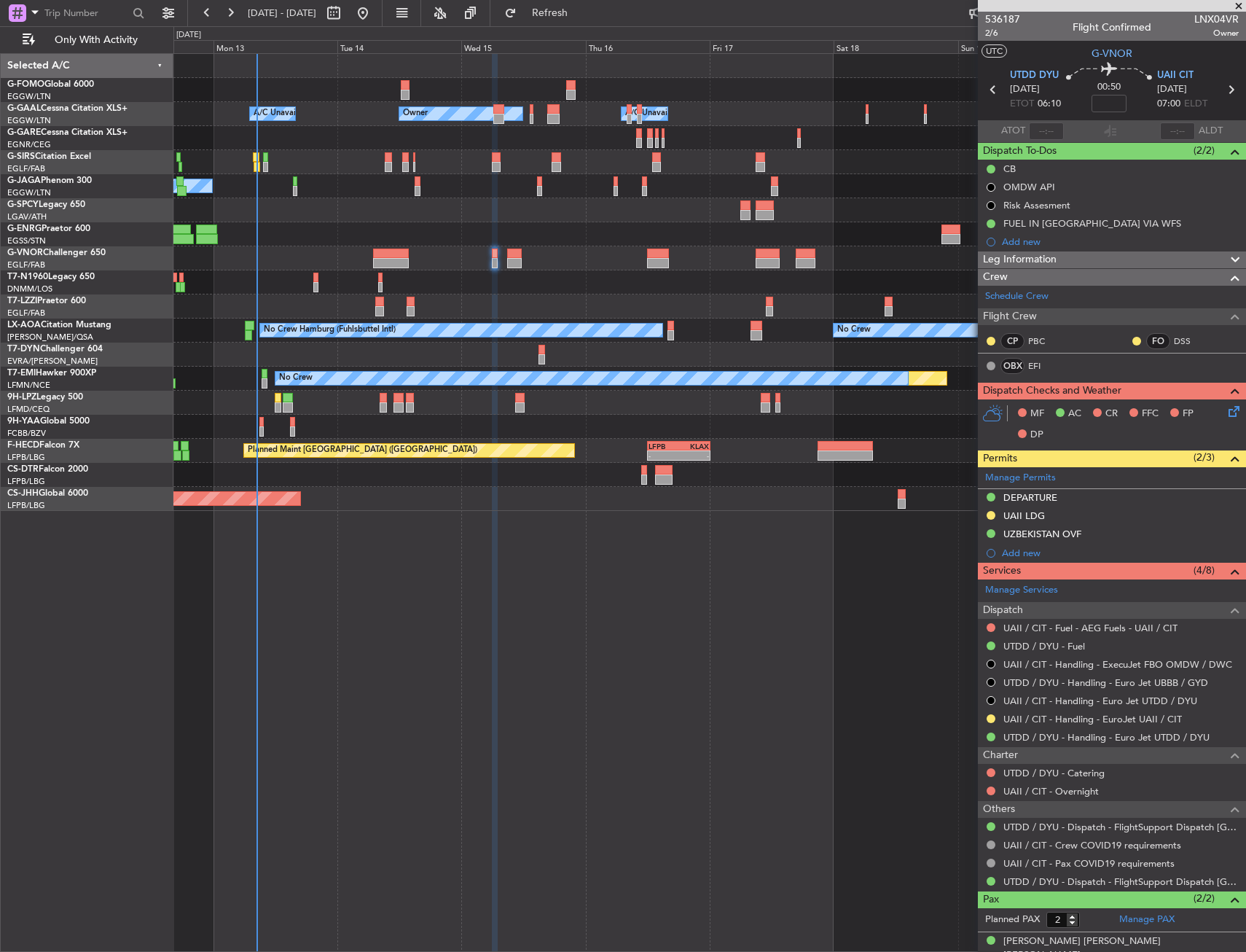
drag, startPoint x: 344, startPoint y: 226, endPoint x: 302, endPoint y: 194, distance: 52.8
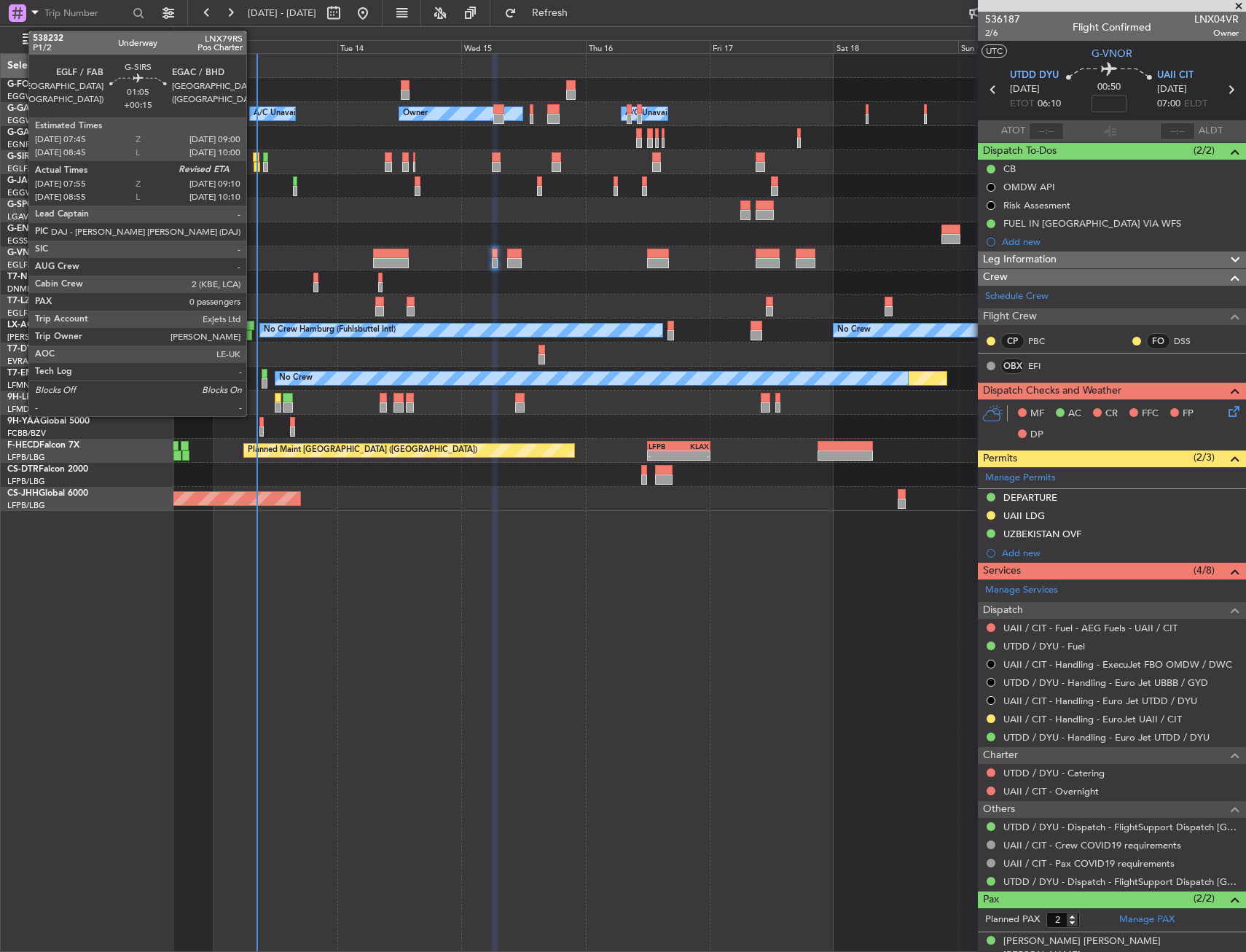
click at [253, 158] on div at bounding box center [256, 157] width 6 height 10
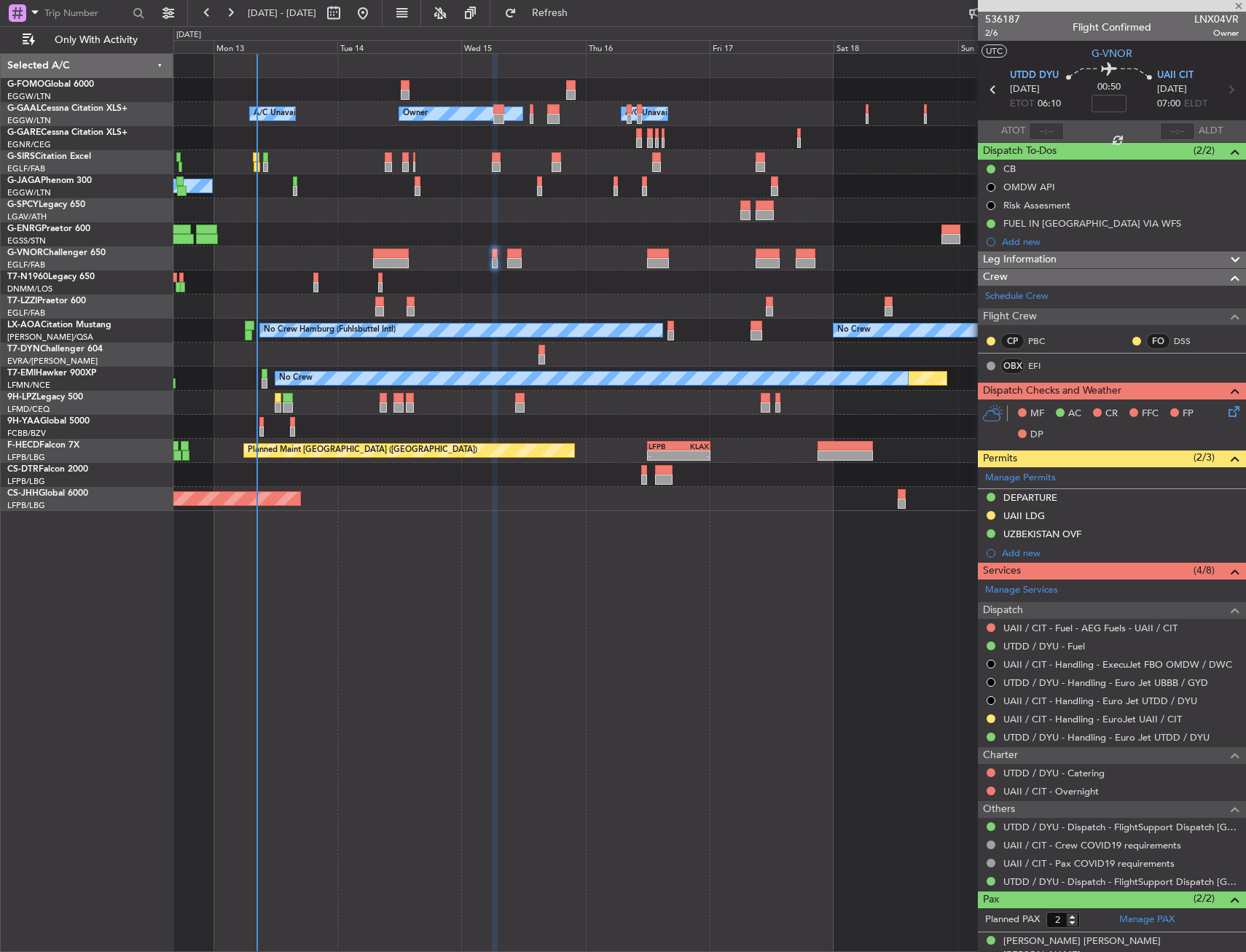
type input "+00:15"
type input "07:55"
type input "0"
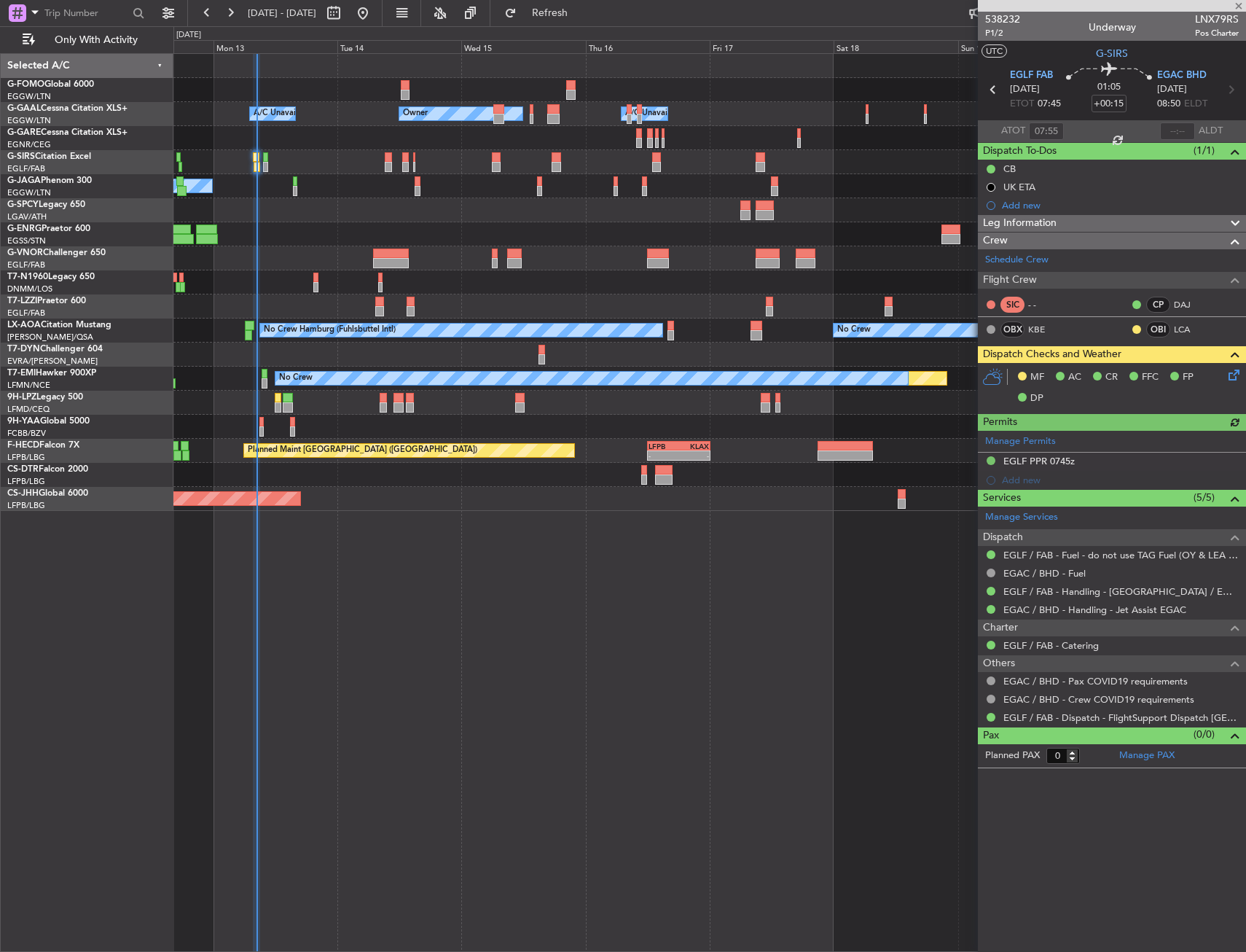
click at [1228, 378] on icon at bounding box center [1231, 372] width 12 height 12
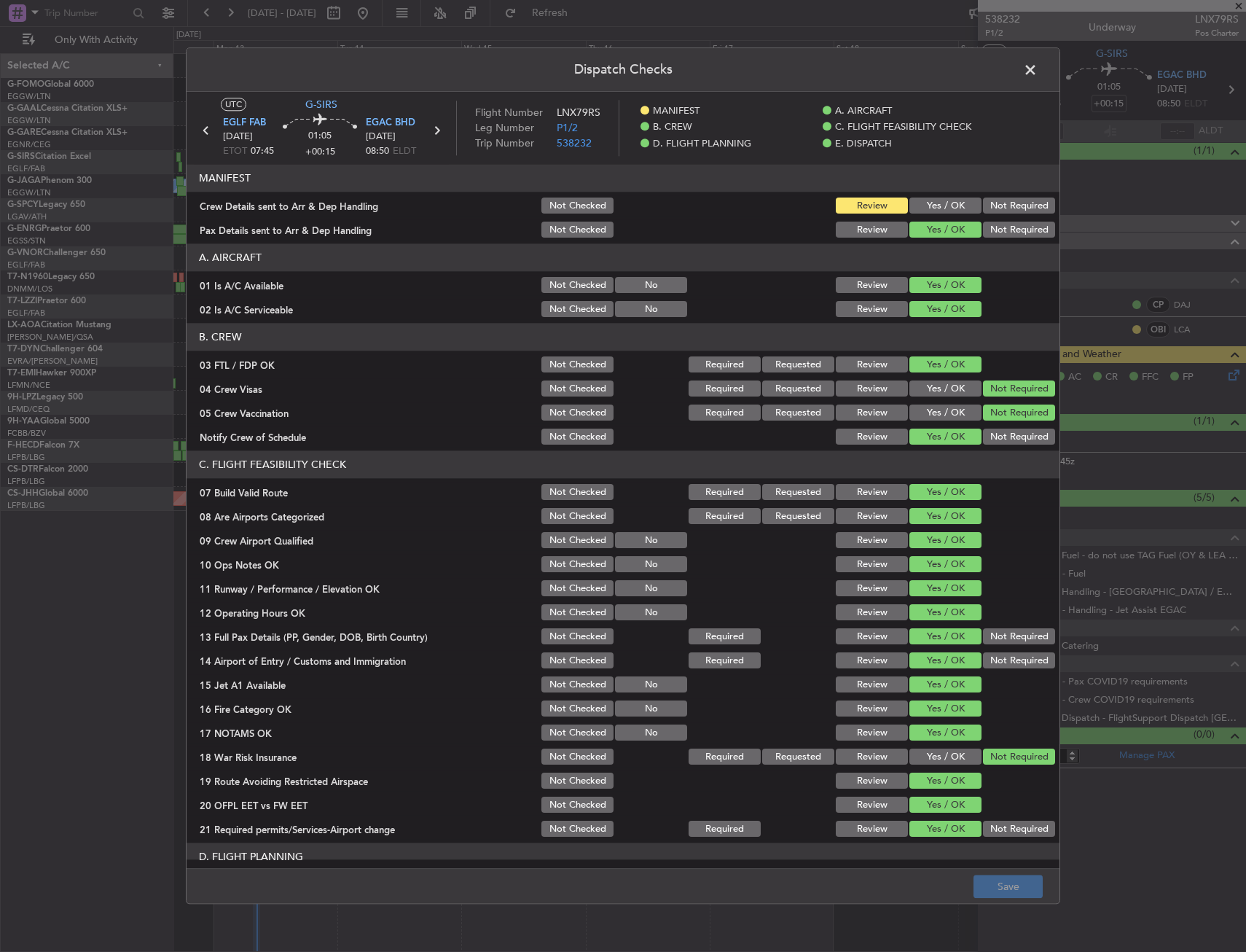
click at [951, 209] on button "Yes / OK" at bounding box center [946, 206] width 72 height 16
click at [1034, 872] on footer "Save" at bounding box center [623, 886] width 873 height 35
click at [1024, 890] on button "Save" at bounding box center [1008, 887] width 69 height 23
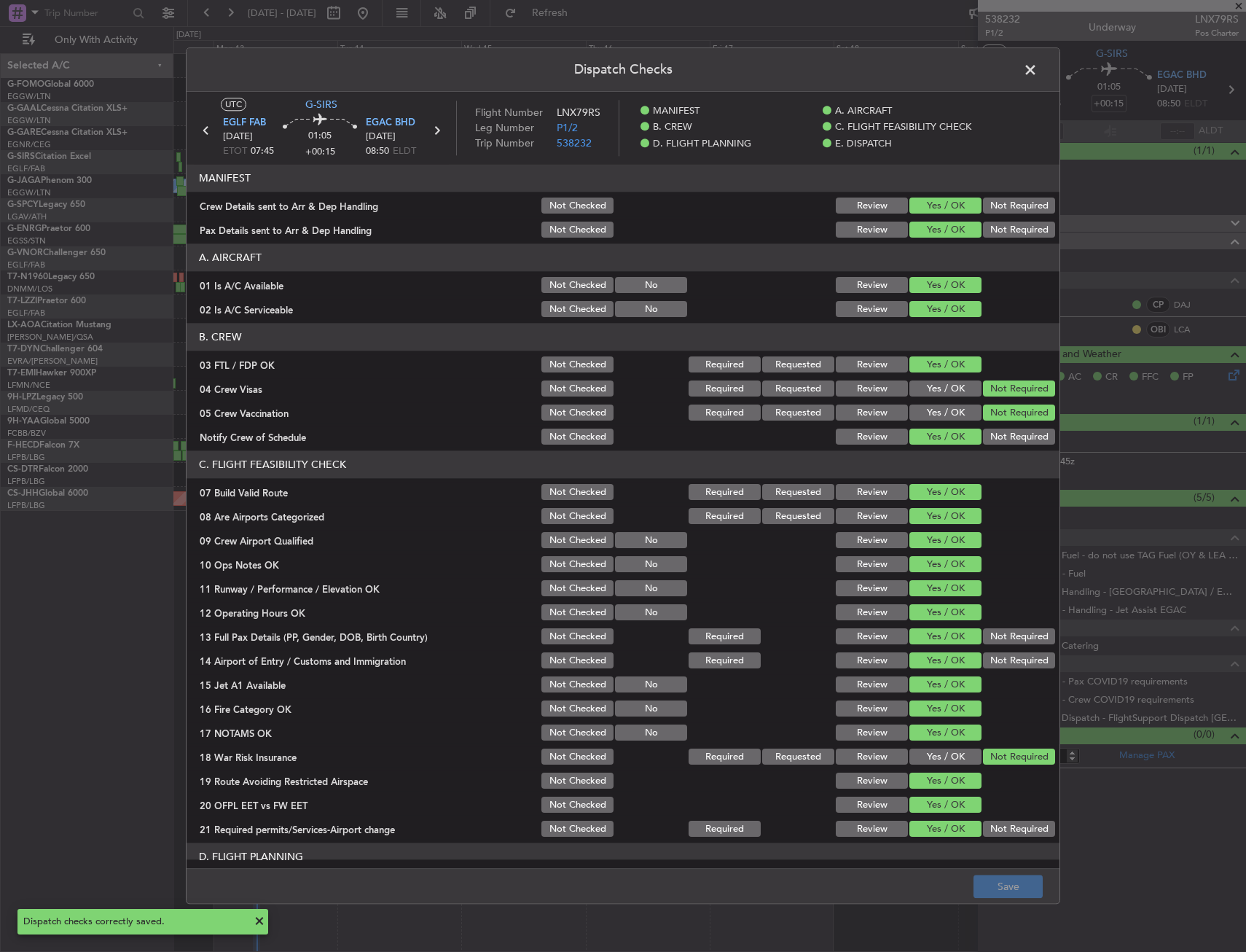
click at [1038, 68] on span at bounding box center [1038, 73] width 0 height 29
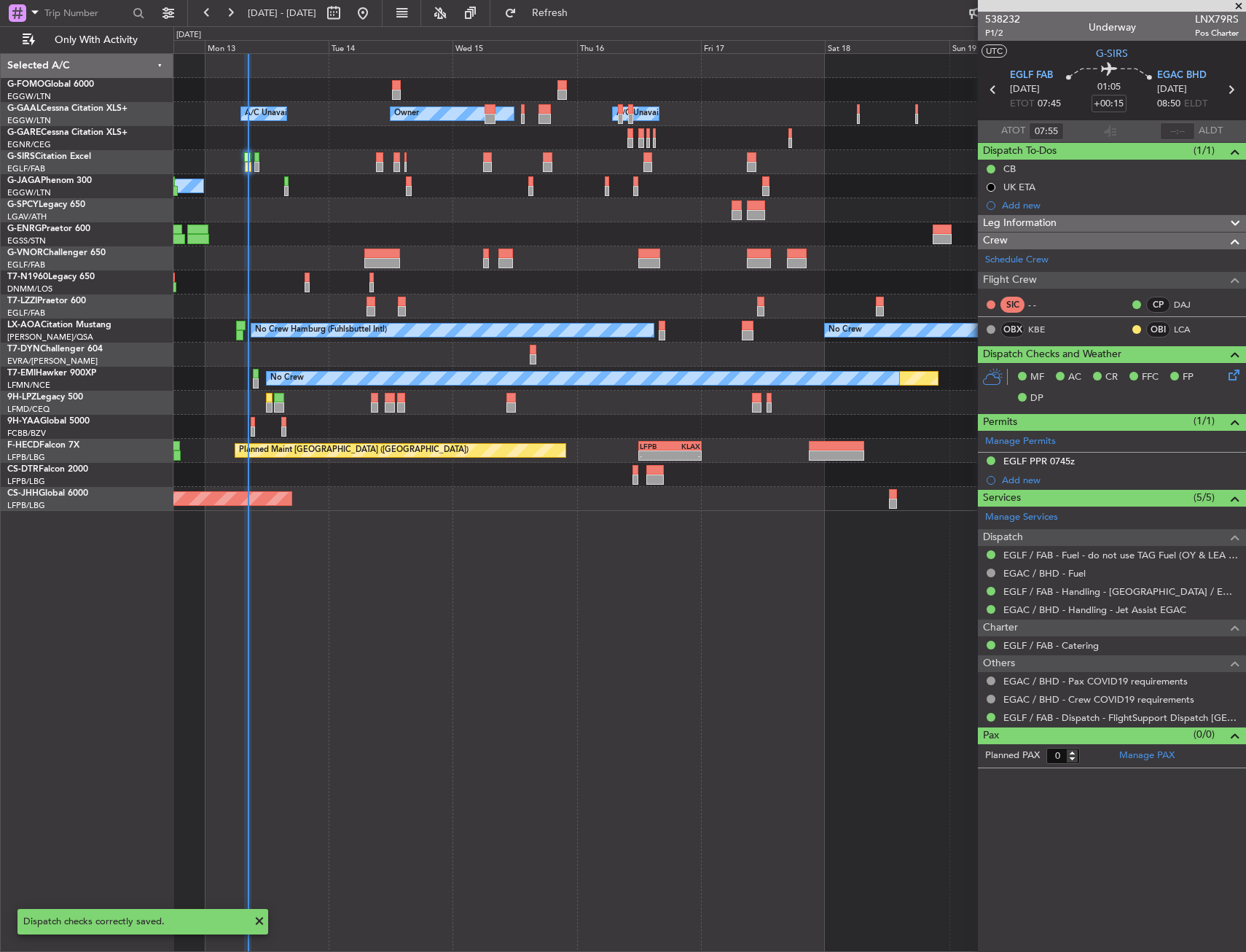
click at [268, 198] on div at bounding box center [709, 210] width 1072 height 24
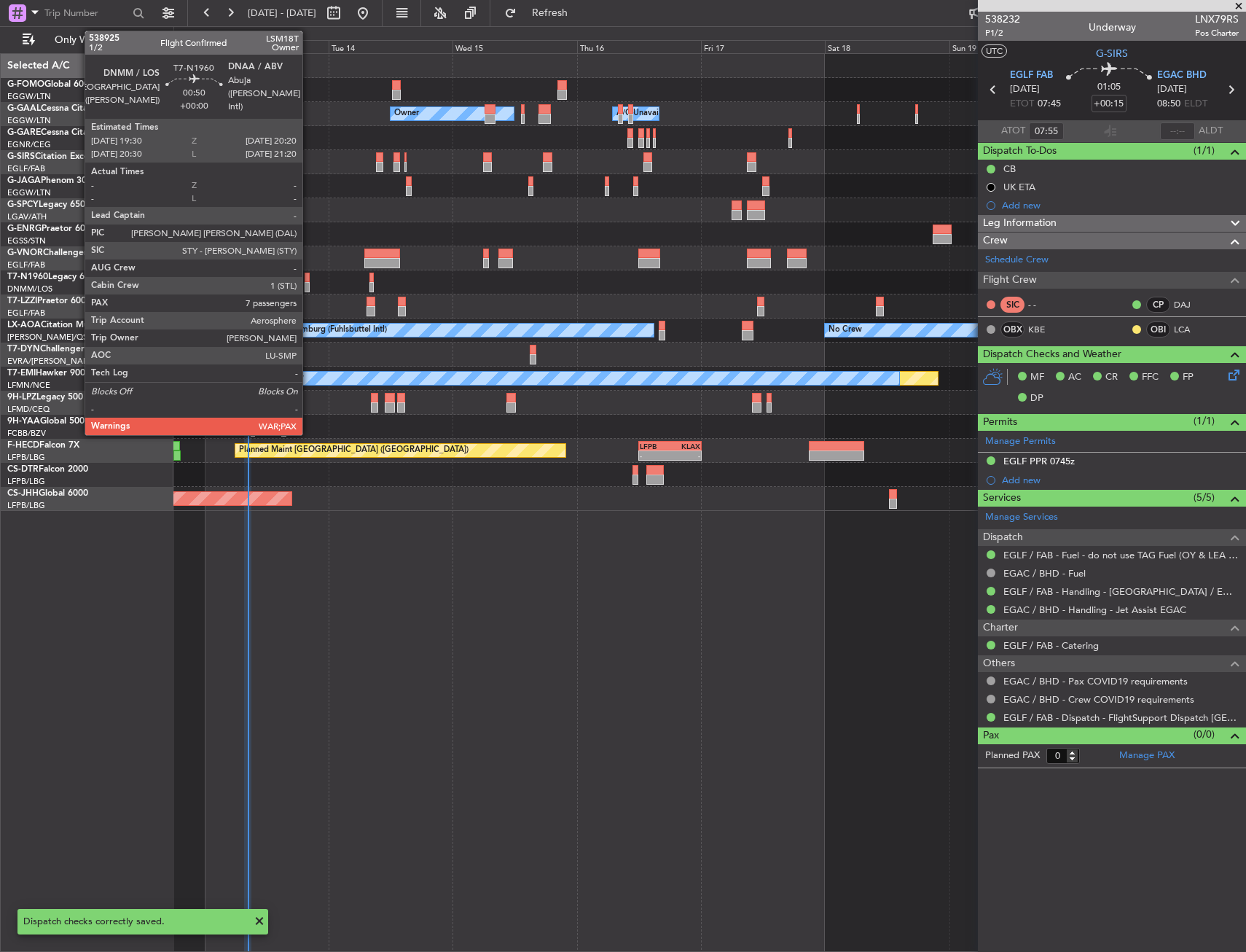
click at [309, 282] on div at bounding box center [307, 287] width 5 height 10
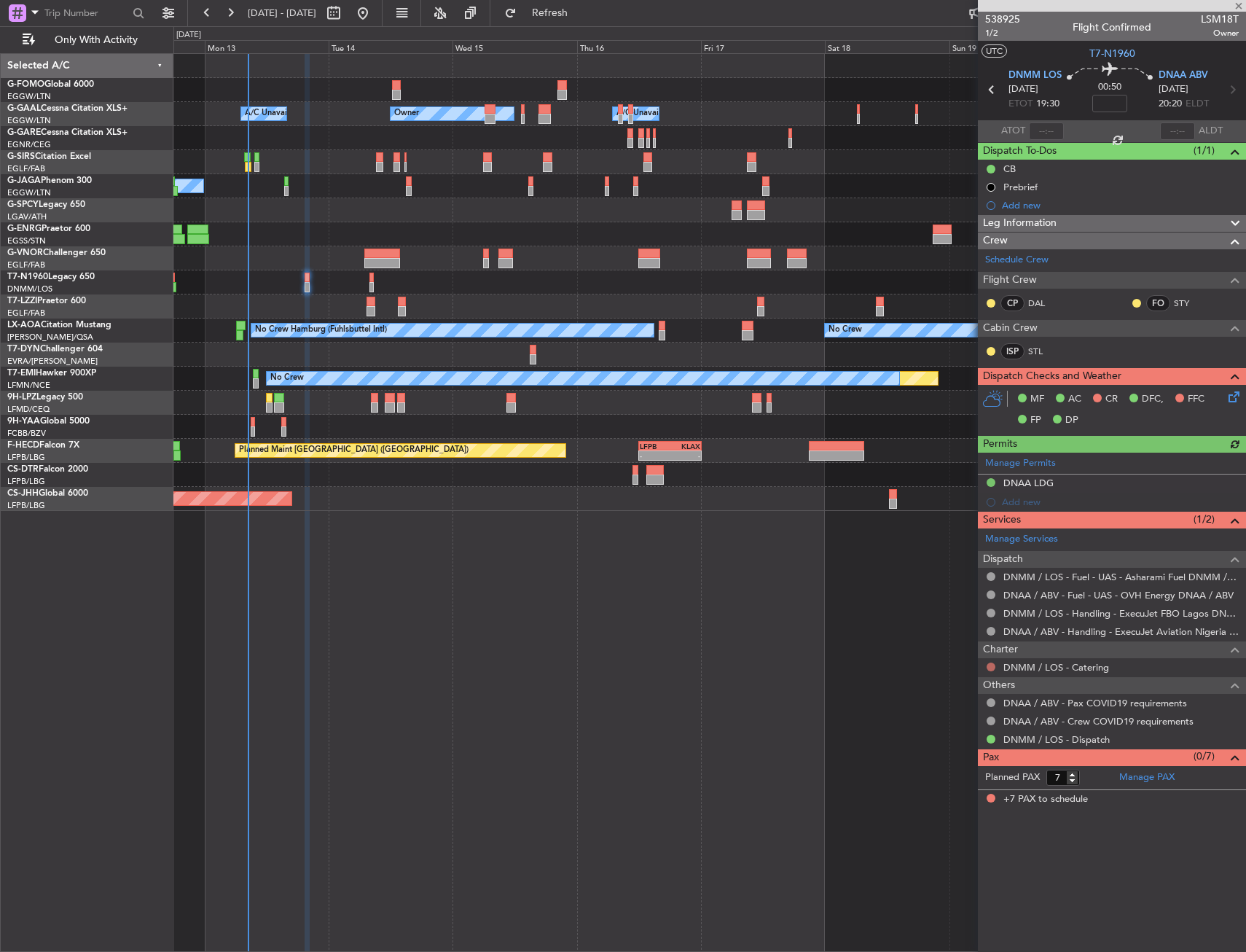
click at [985, 673] on mat-tooltip-component "Not Requested" at bounding box center [992, 690] width 83 height 39
click at [996, 663] on div at bounding box center [991, 666] width 12 height 12
click at [993, 664] on button at bounding box center [991, 666] width 9 height 9
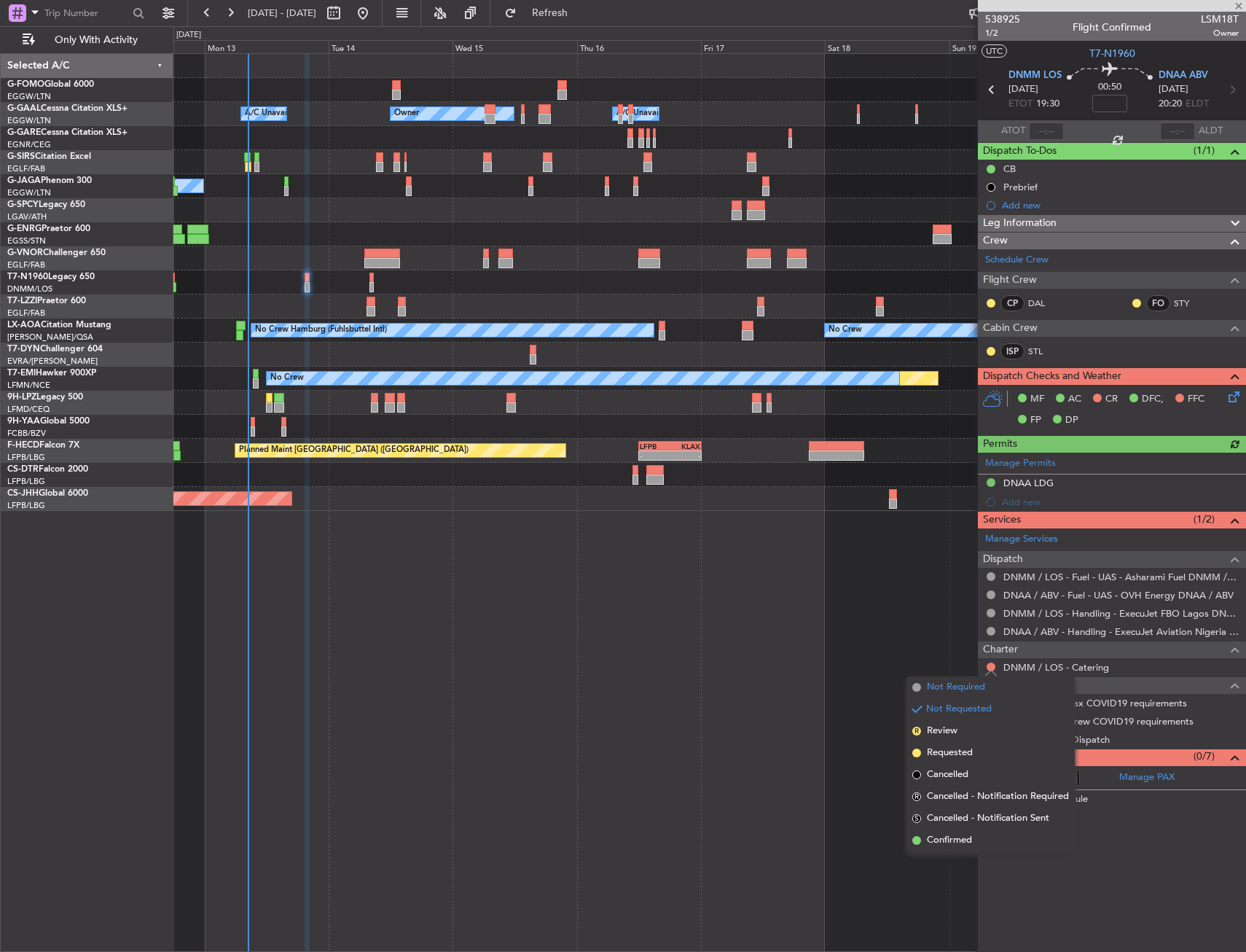
click at [932, 684] on span "Not Required" at bounding box center [956, 687] width 59 height 15
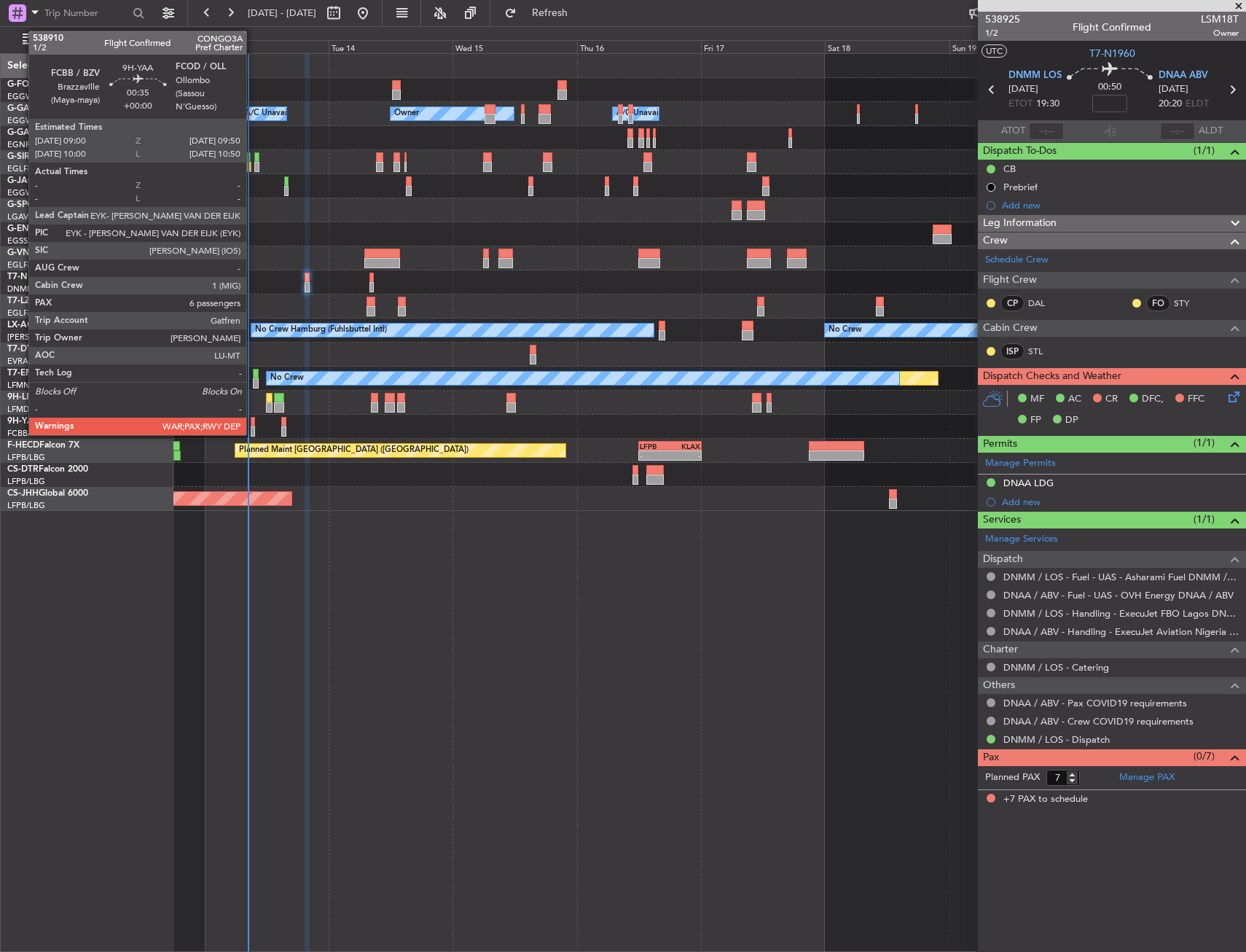
click at [253, 429] on div at bounding box center [253, 431] width 5 height 10
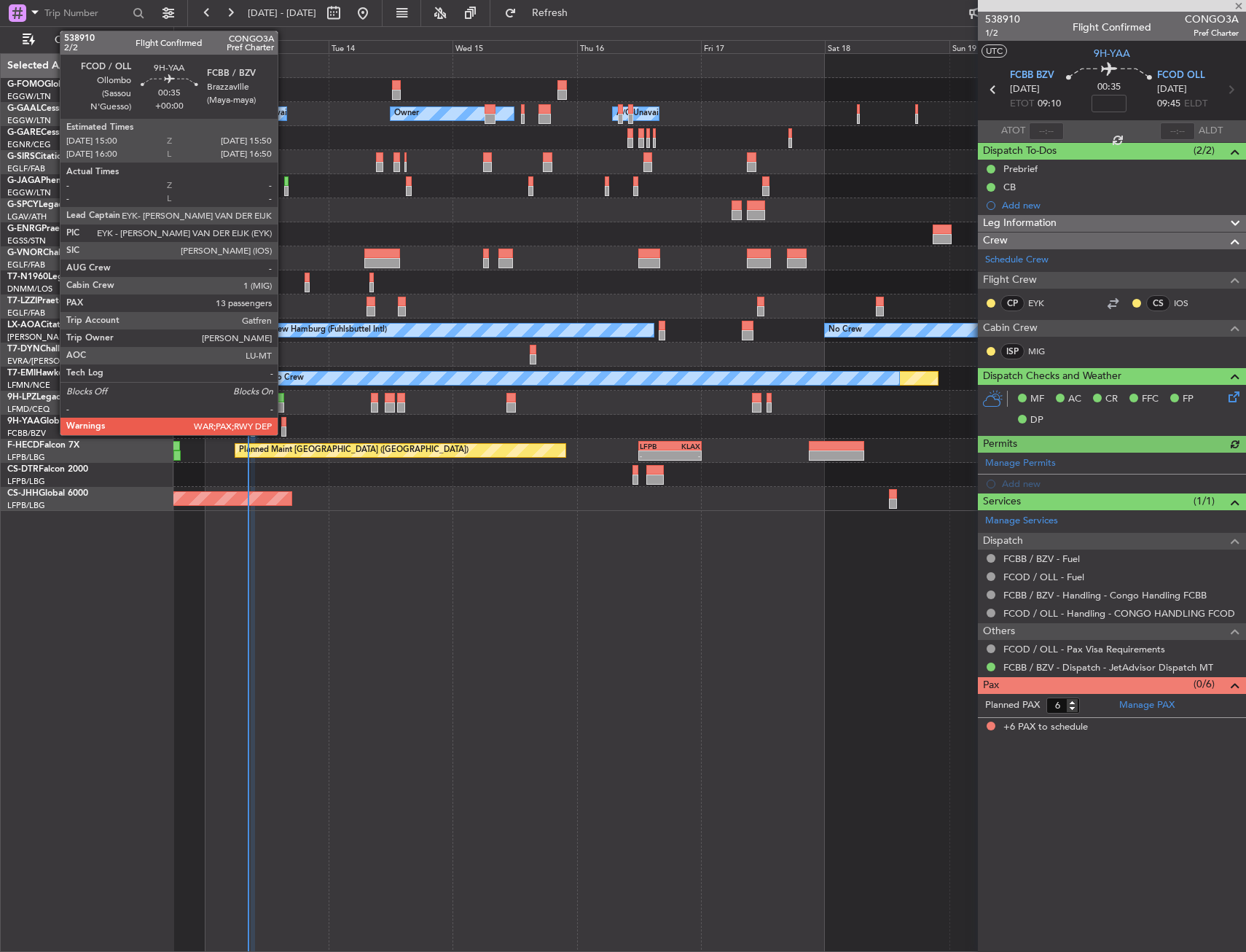
click at [284, 423] on div at bounding box center [284, 421] width 5 height 10
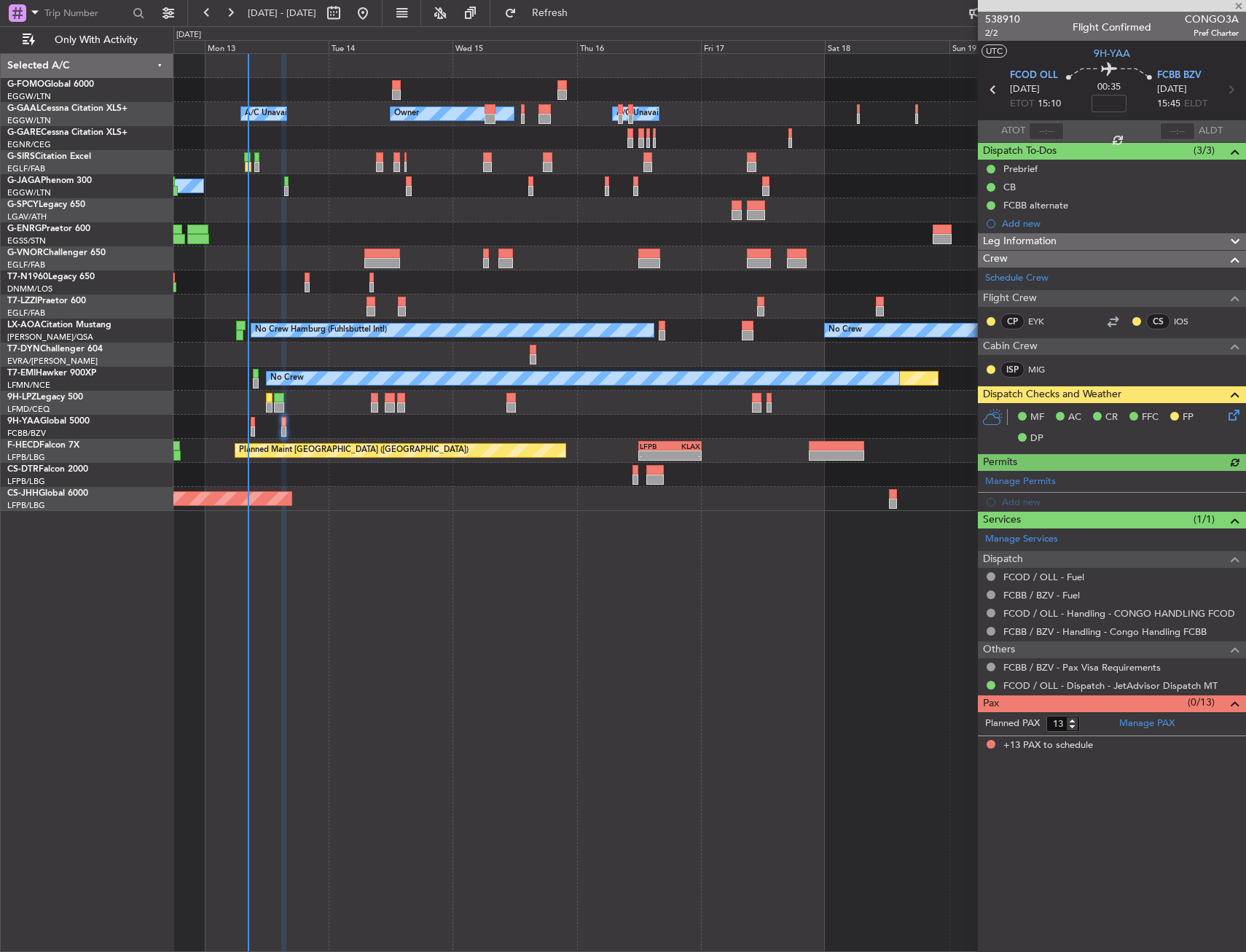
click at [1237, 414] on icon at bounding box center [1231, 412] width 12 height 12
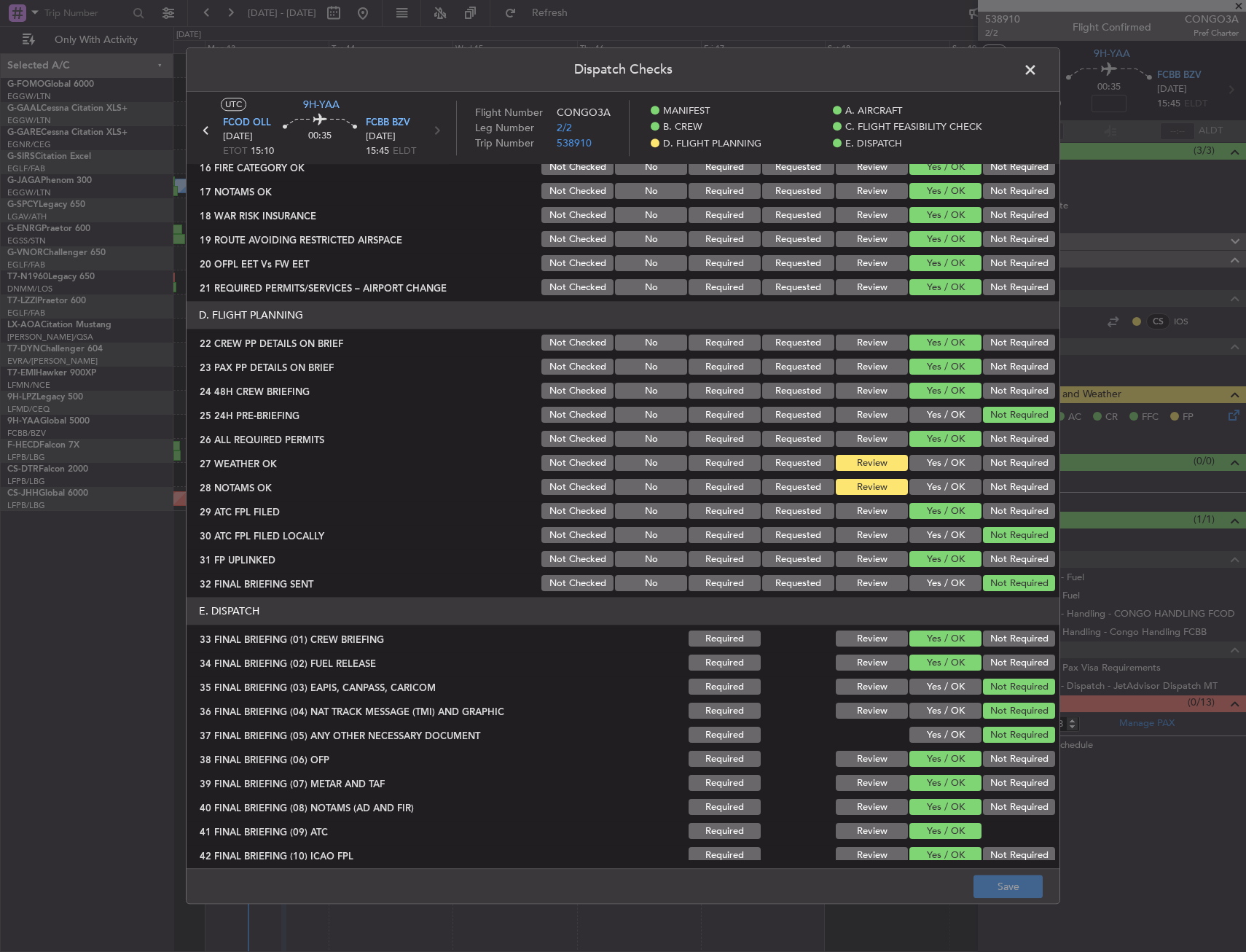
scroll to position [583, 0]
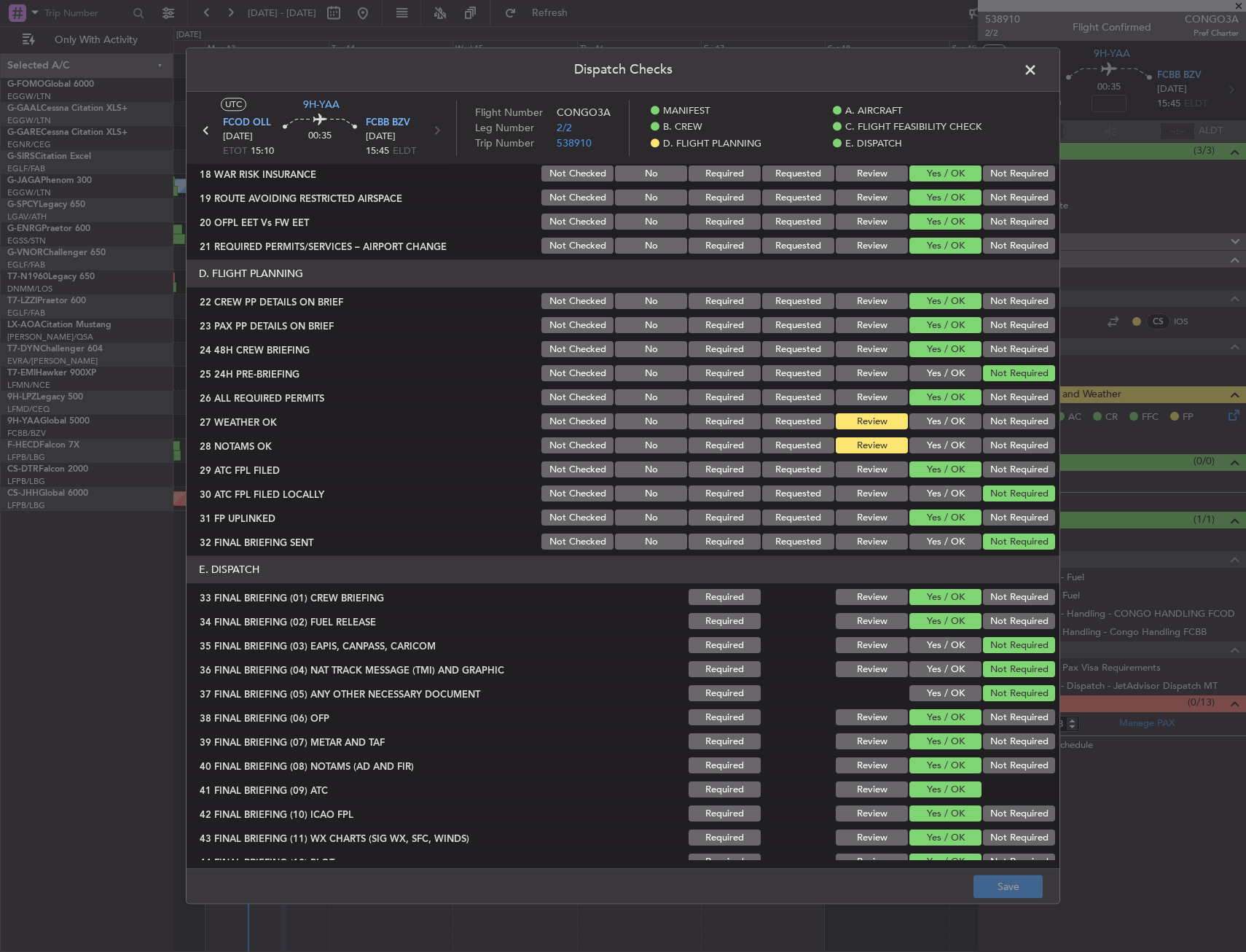
click at [928, 428] on button "Yes / OK" at bounding box center [946, 422] width 72 height 16
click at [928, 448] on button "Yes / OK" at bounding box center [946, 446] width 72 height 16
click at [983, 888] on button "Save" at bounding box center [1008, 887] width 69 height 23
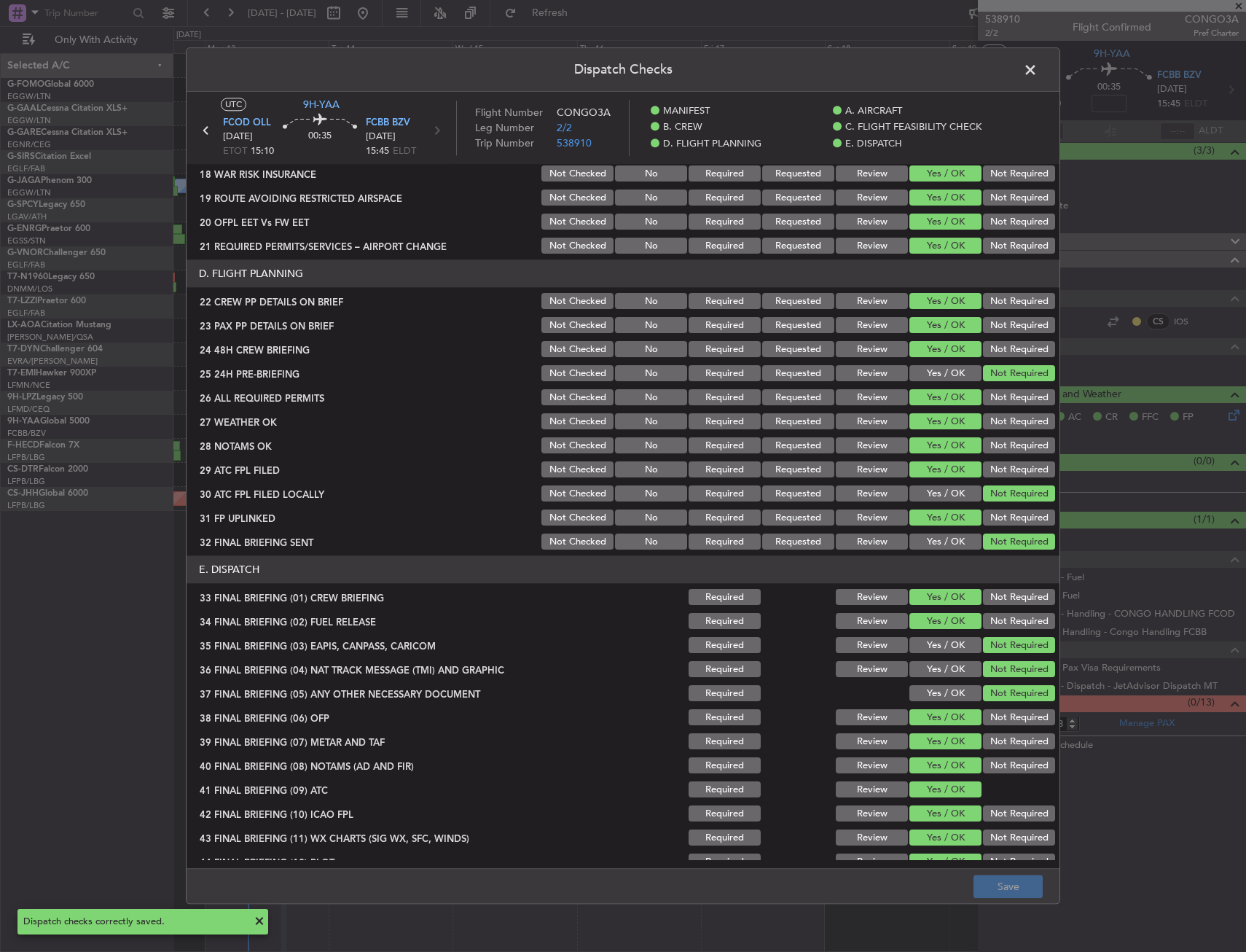
click at [1038, 65] on span at bounding box center [1038, 73] width 0 height 29
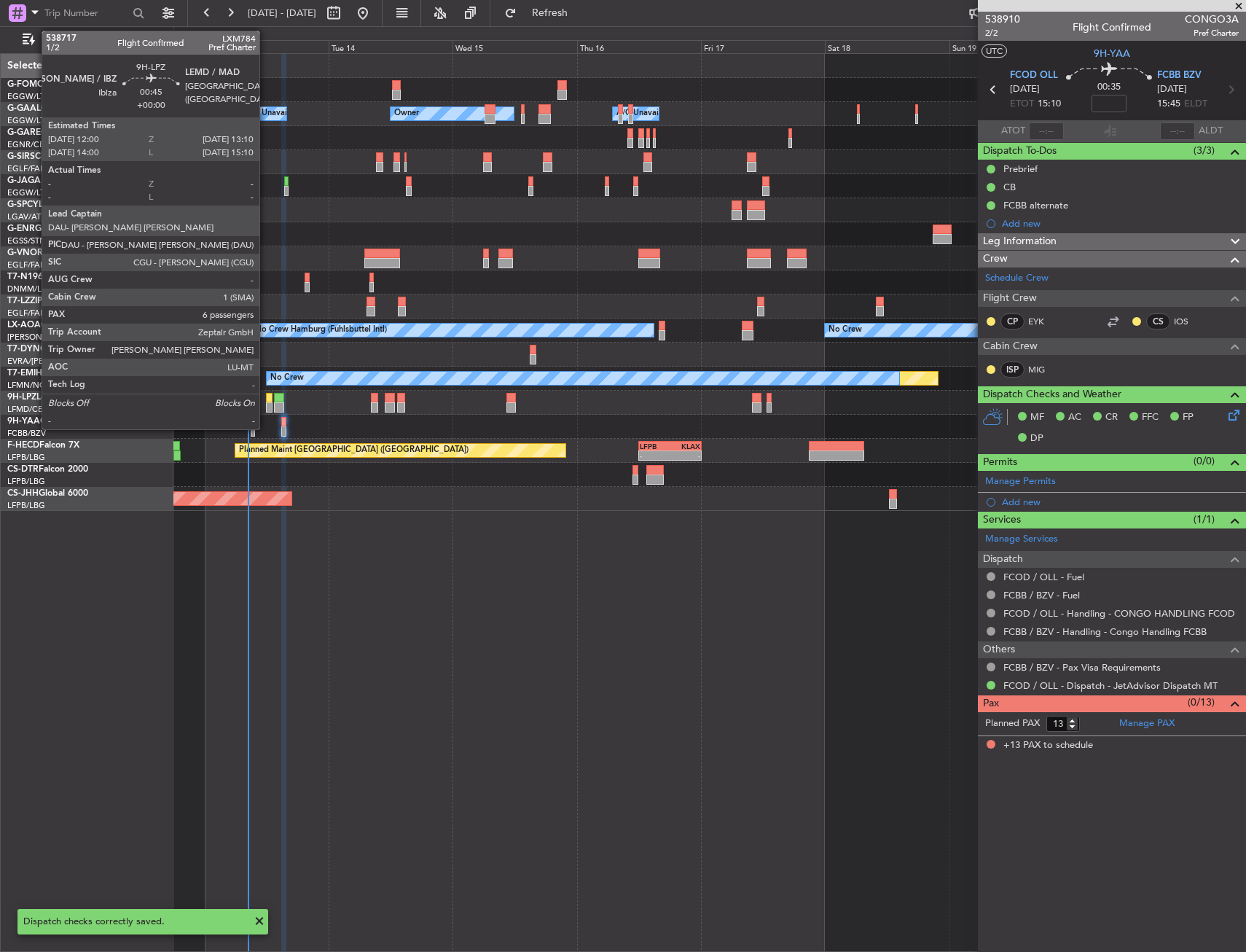
click at [264, 397] on div "No Crew" at bounding box center [709, 403] width 1072 height 24
click at [269, 393] on div at bounding box center [269, 398] width 6 height 10
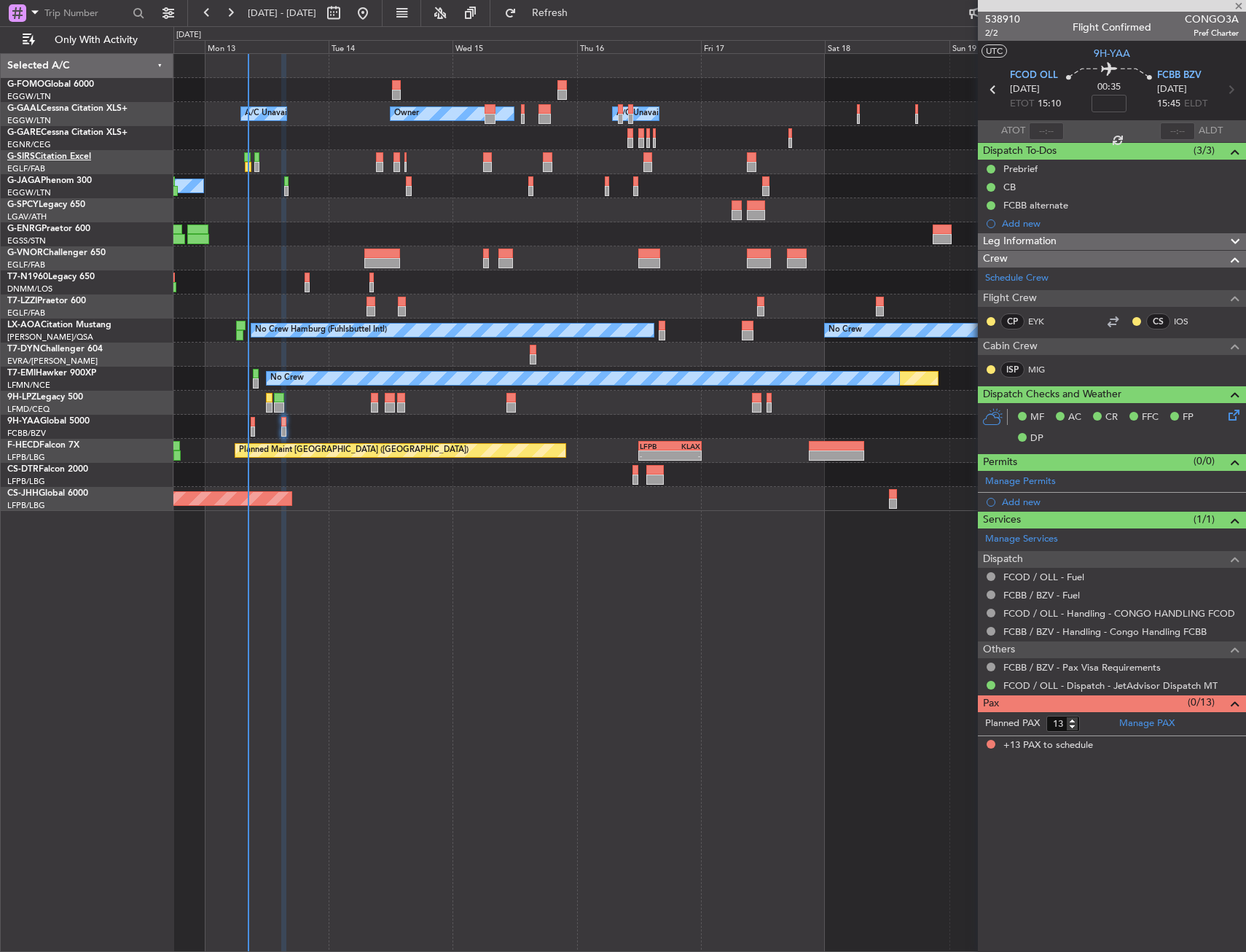
type input "6"
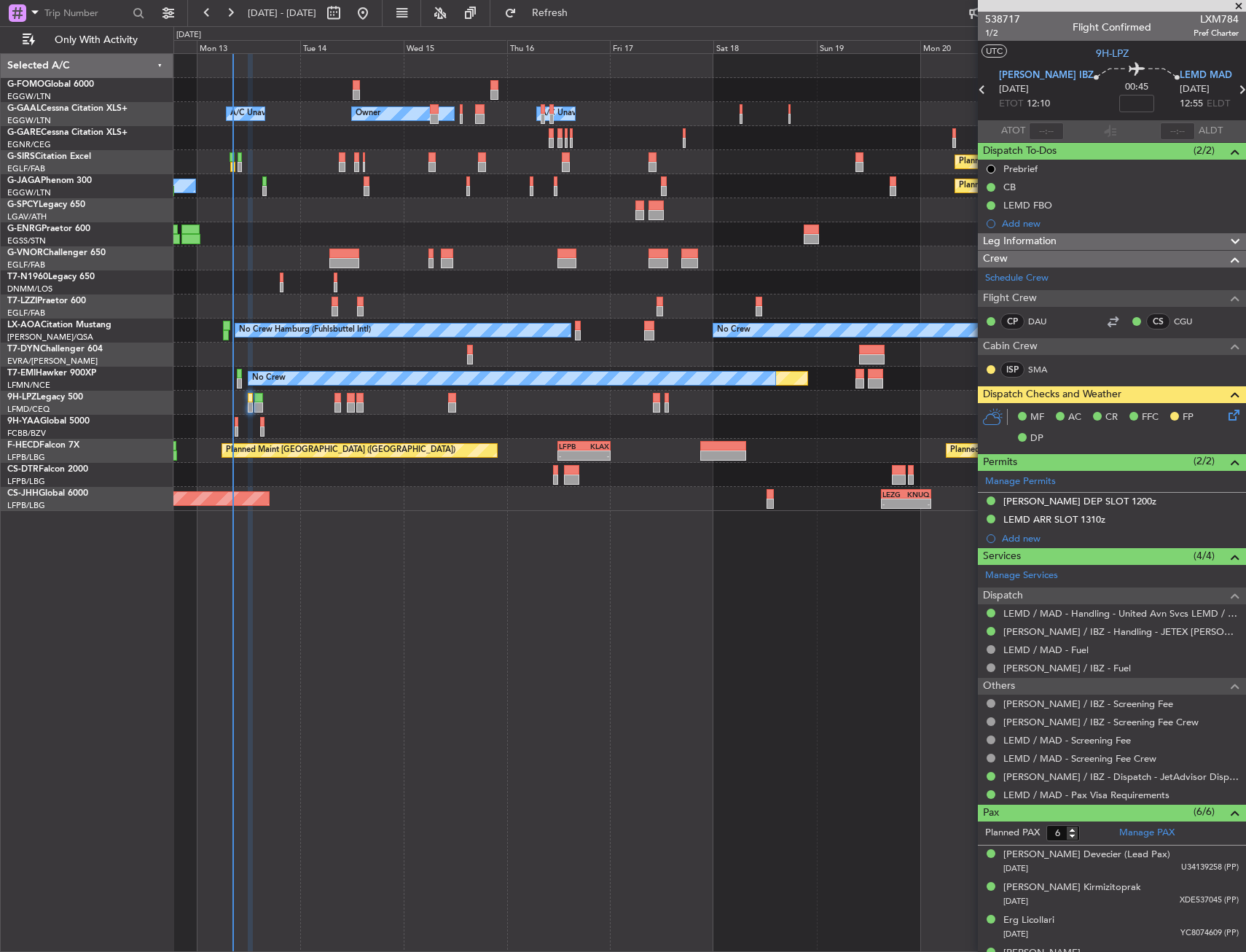
click at [552, 273] on div at bounding box center [709, 282] width 1072 height 24
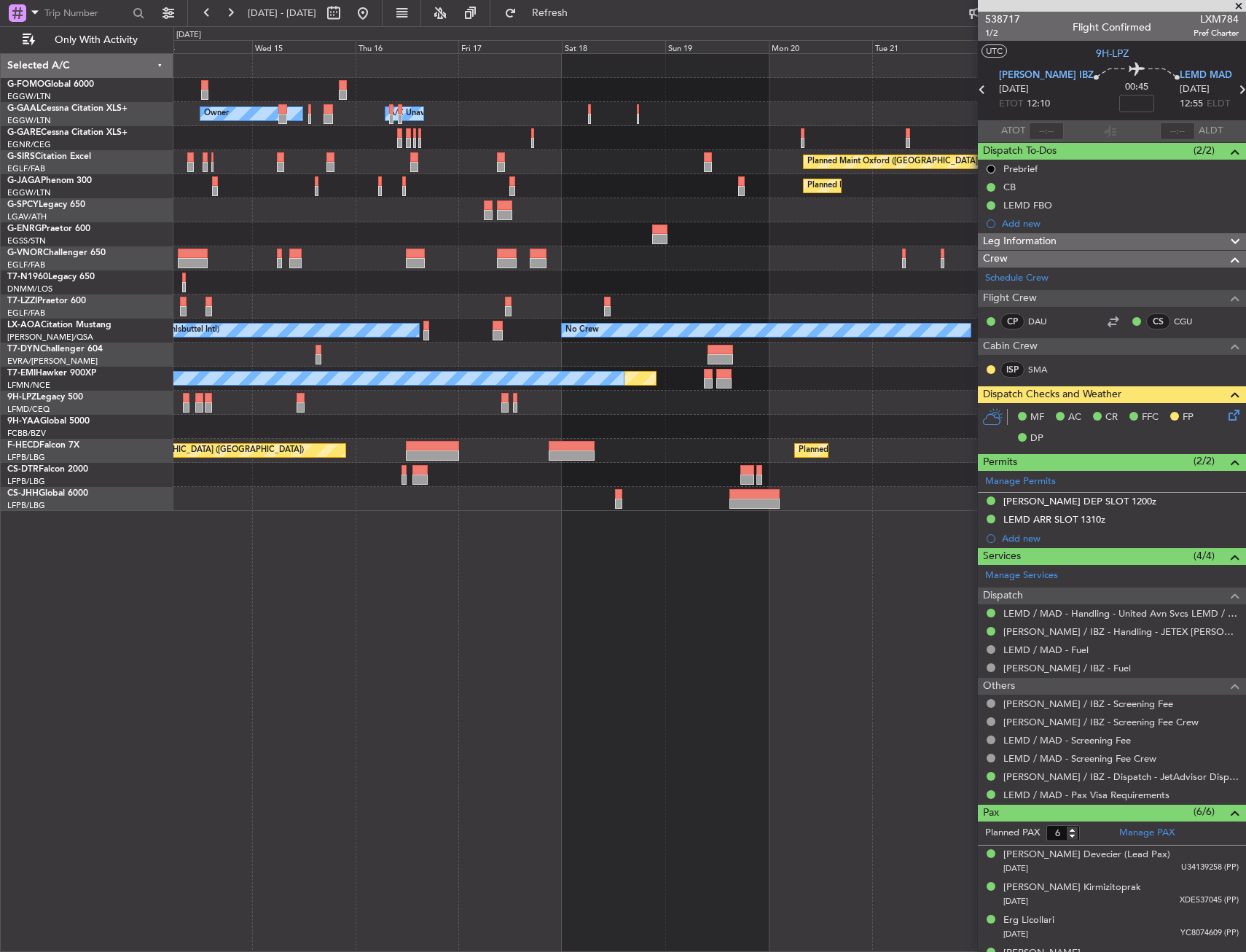
click at [538, 175] on div "Planned Maint Paris (Le Bourget) No Crew" at bounding box center [709, 186] width 1072 height 24
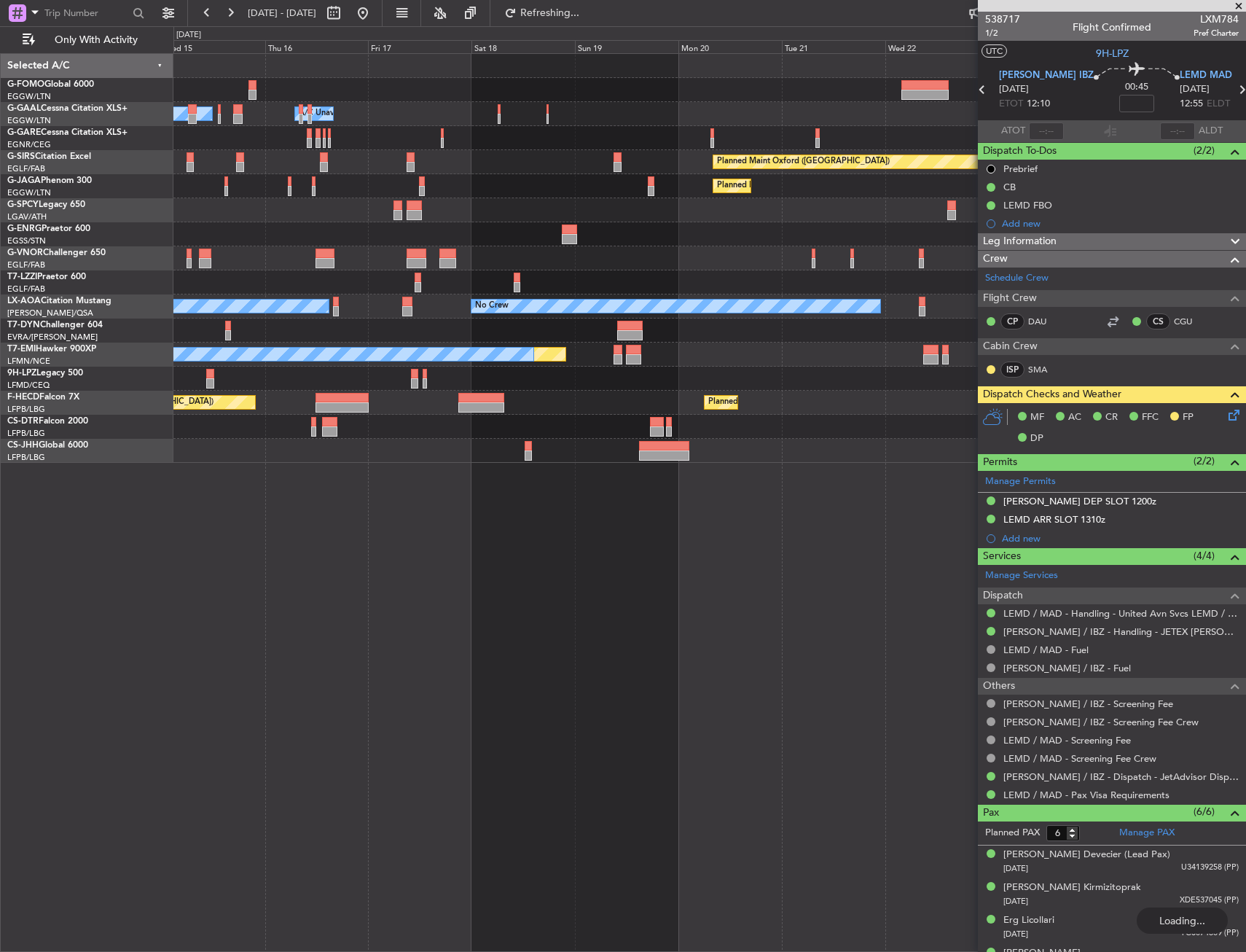
click at [897, 81] on div at bounding box center [709, 90] width 1072 height 24
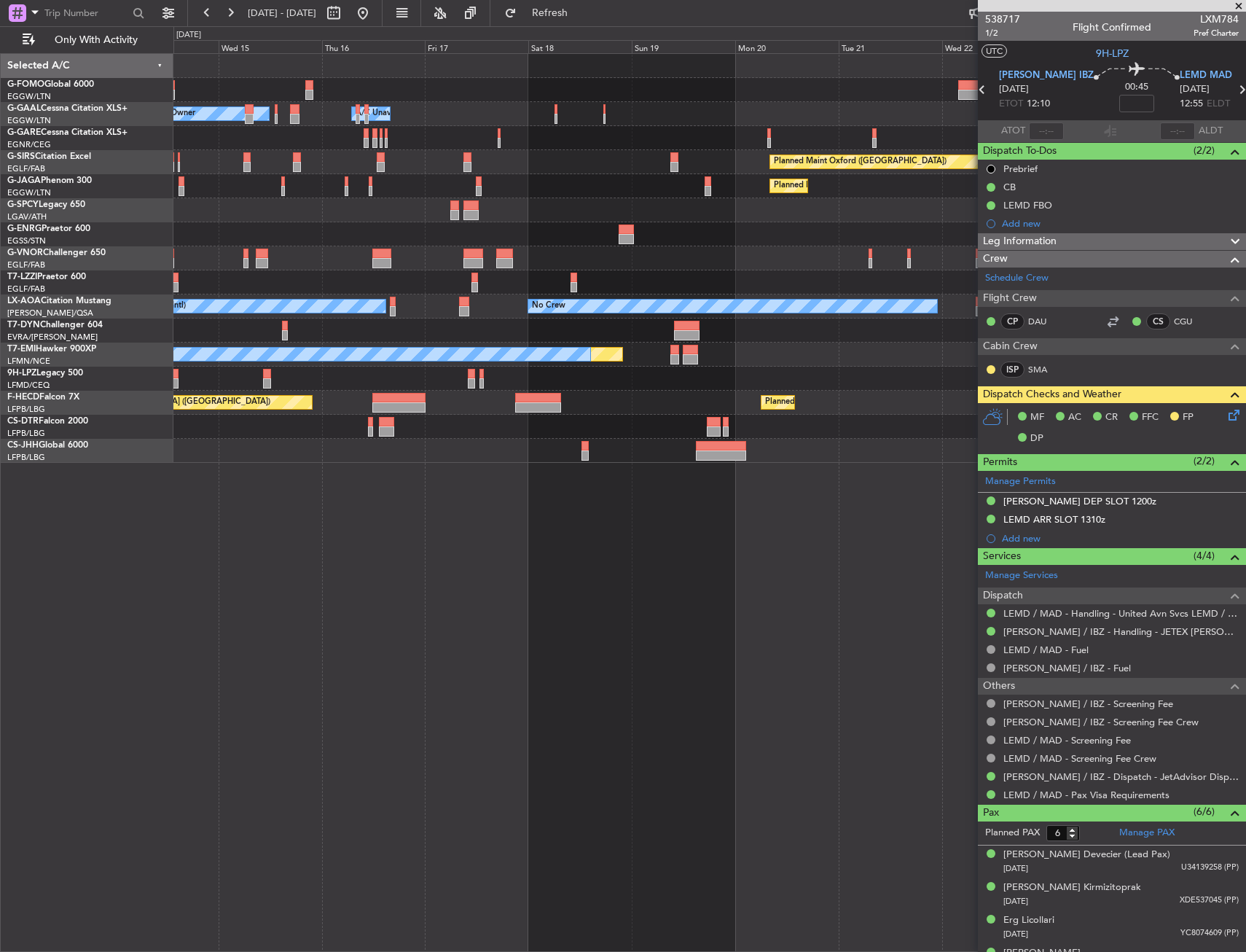
click at [768, 189] on div "Planned Maint Paris (Le Bourget) No Crew" at bounding box center [709, 186] width 1072 height 24
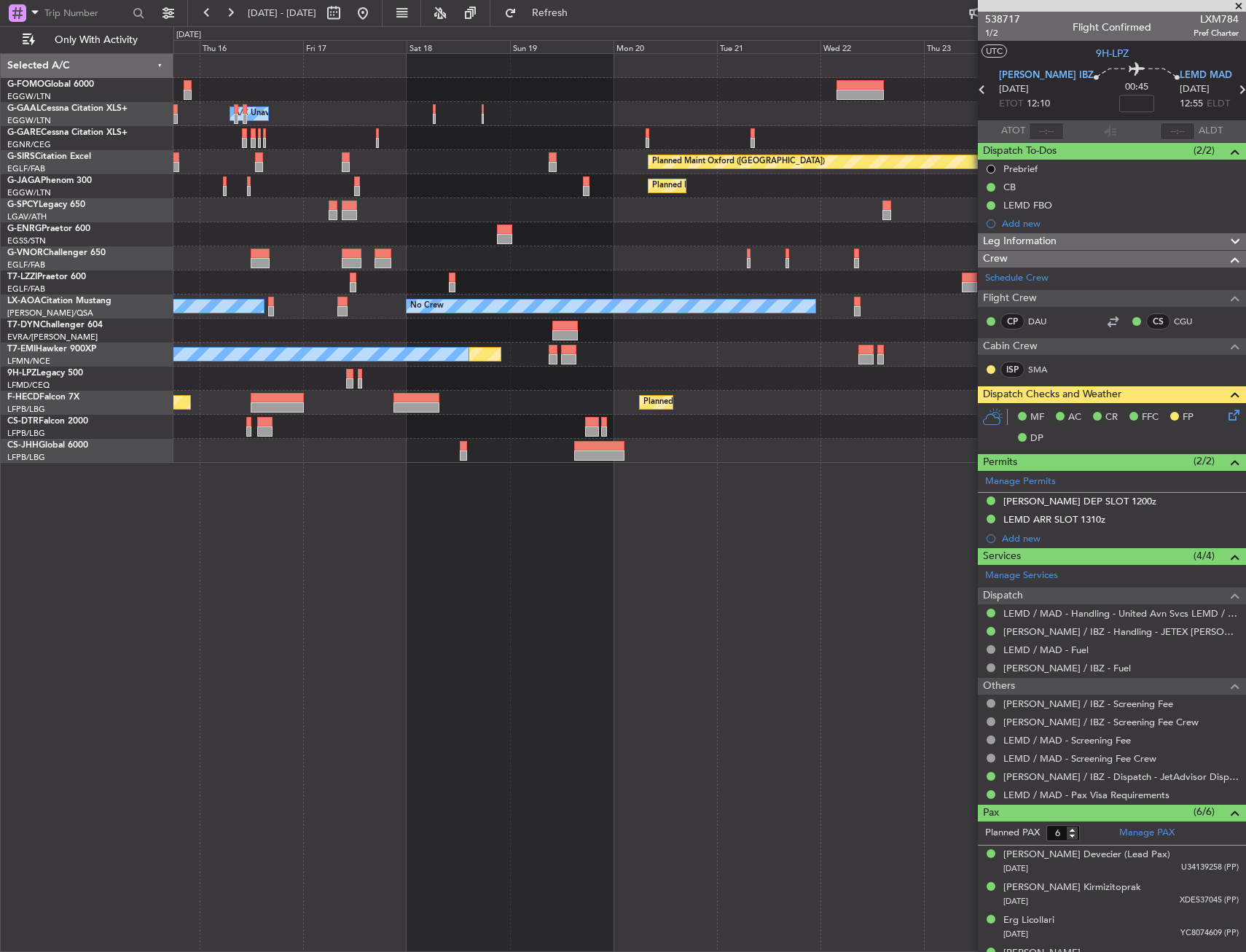
click at [554, 203] on div "Owner A/C Unavailable Owner Owner A/C Unavailable Planned Maint Oxford (Kidling…" at bounding box center [709, 258] width 1072 height 409
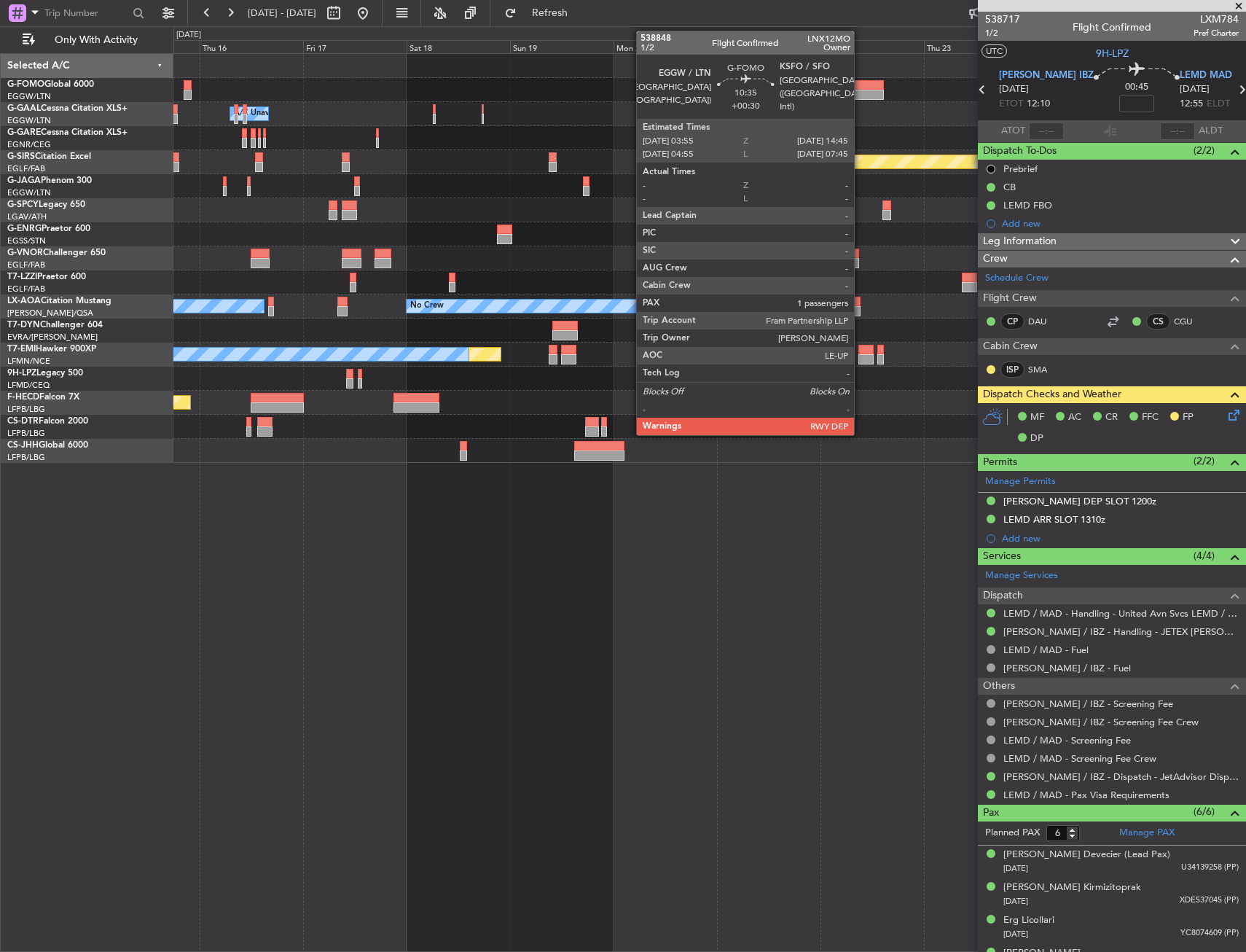
click at [861, 90] on div at bounding box center [860, 94] width 48 height 10
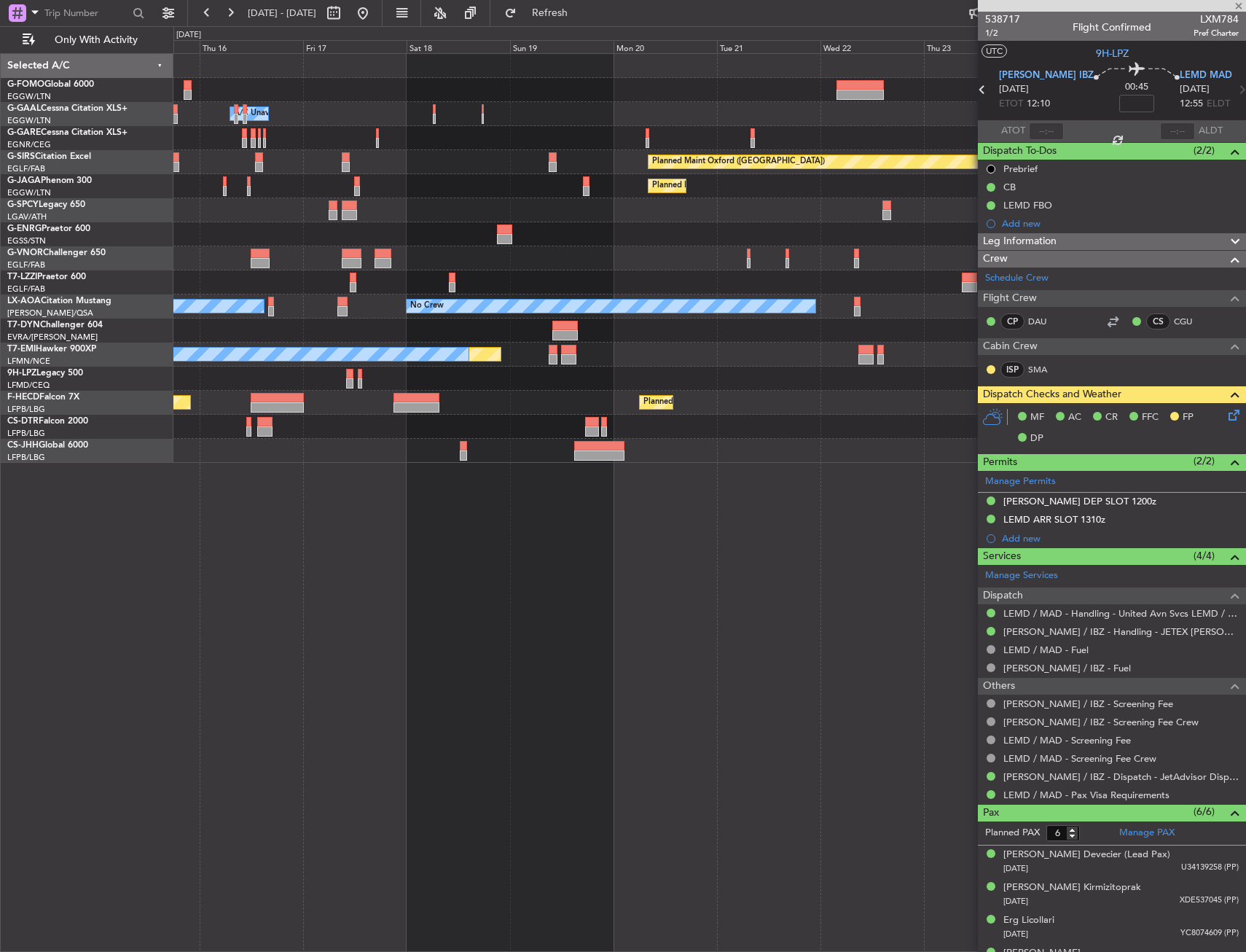
type input "+00:30"
type input "1"
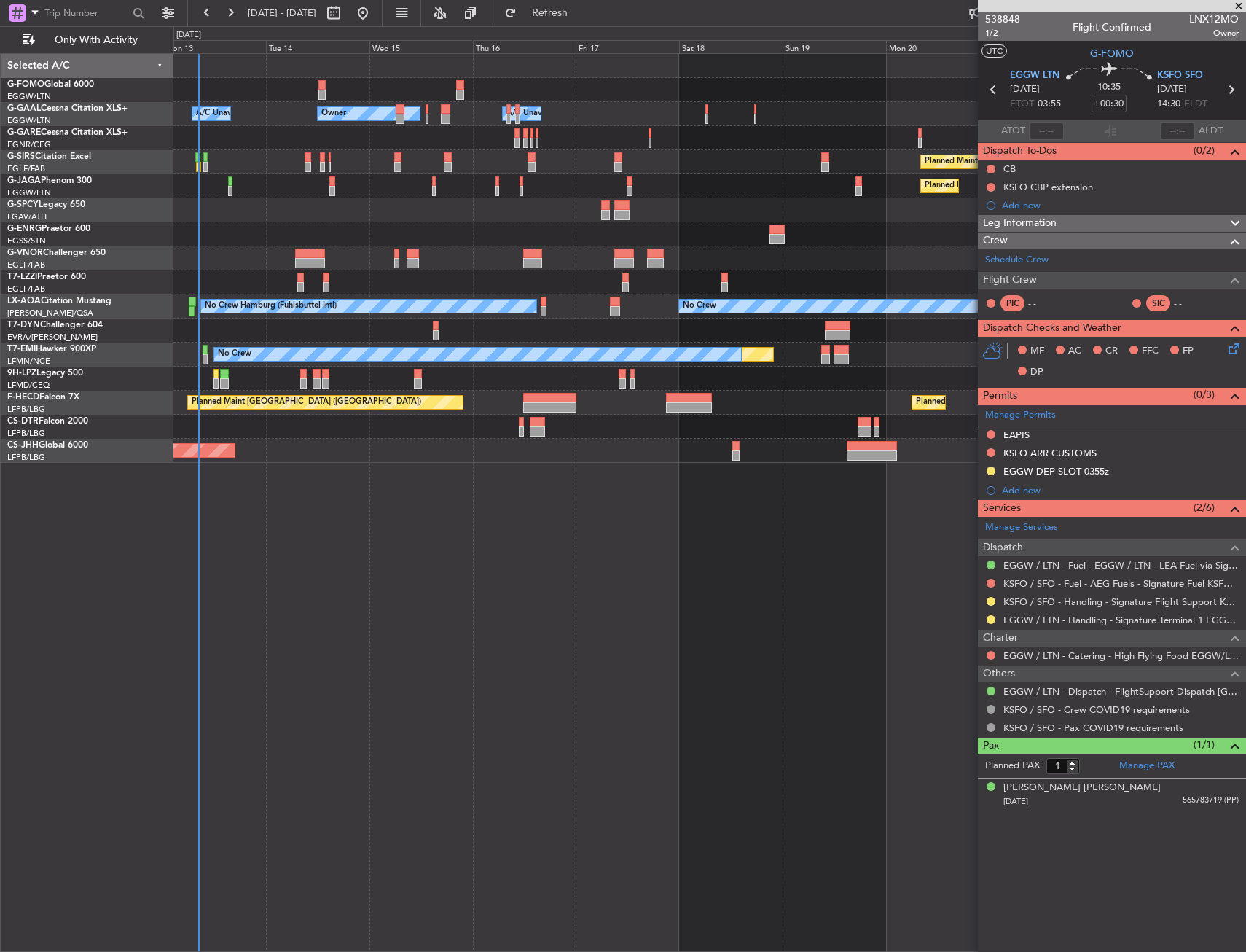
click at [890, 340] on div "Owner A/C Unavailable Owner A/C Unavailable Owner Planned Maint Oxford (Kidling…" at bounding box center [709, 258] width 1072 height 409
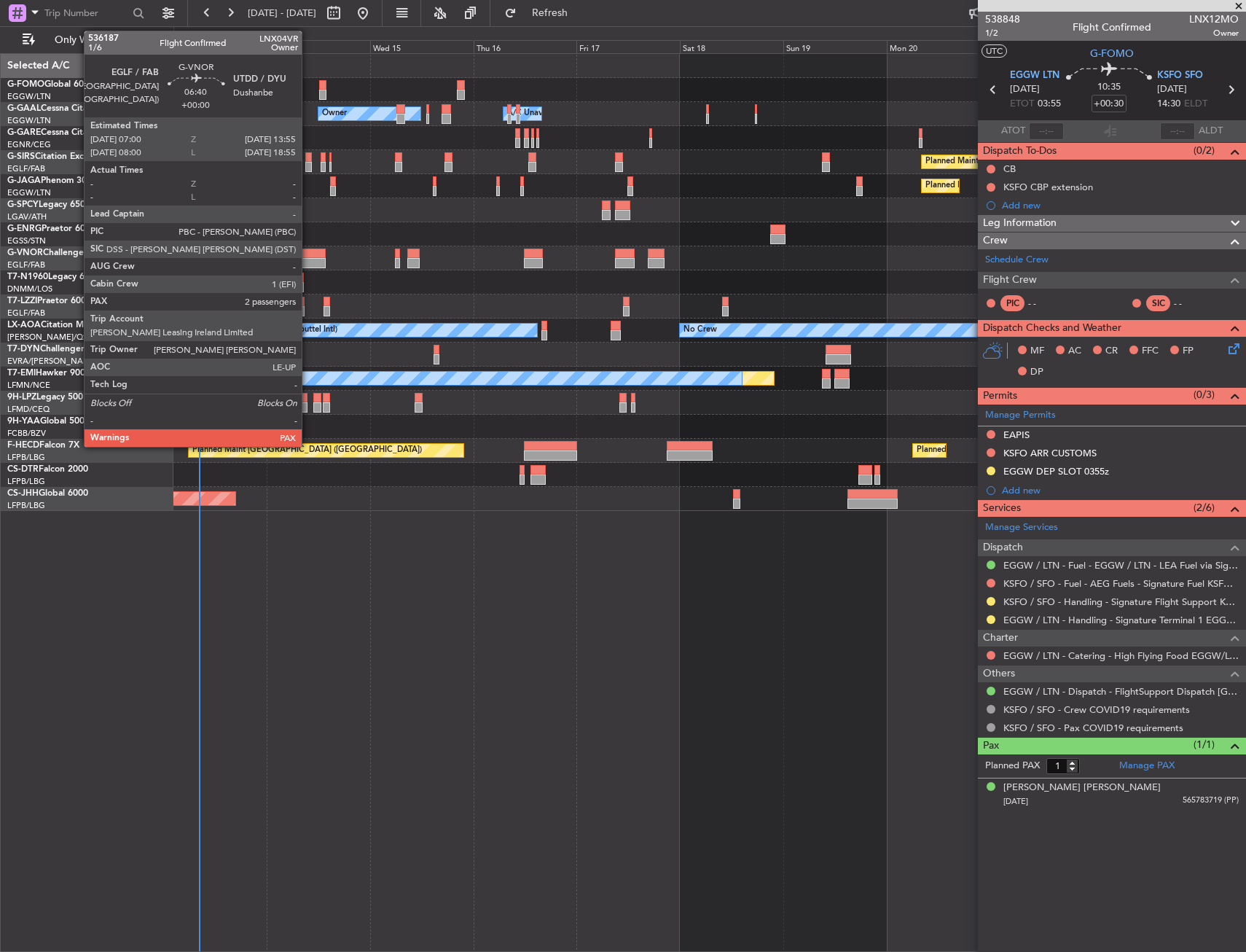
click at [307, 260] on div at bounding box center [709, 258] width 1072 height 24
click at [314, 249] on div at bounding box center [311, 254] width 30 height 10
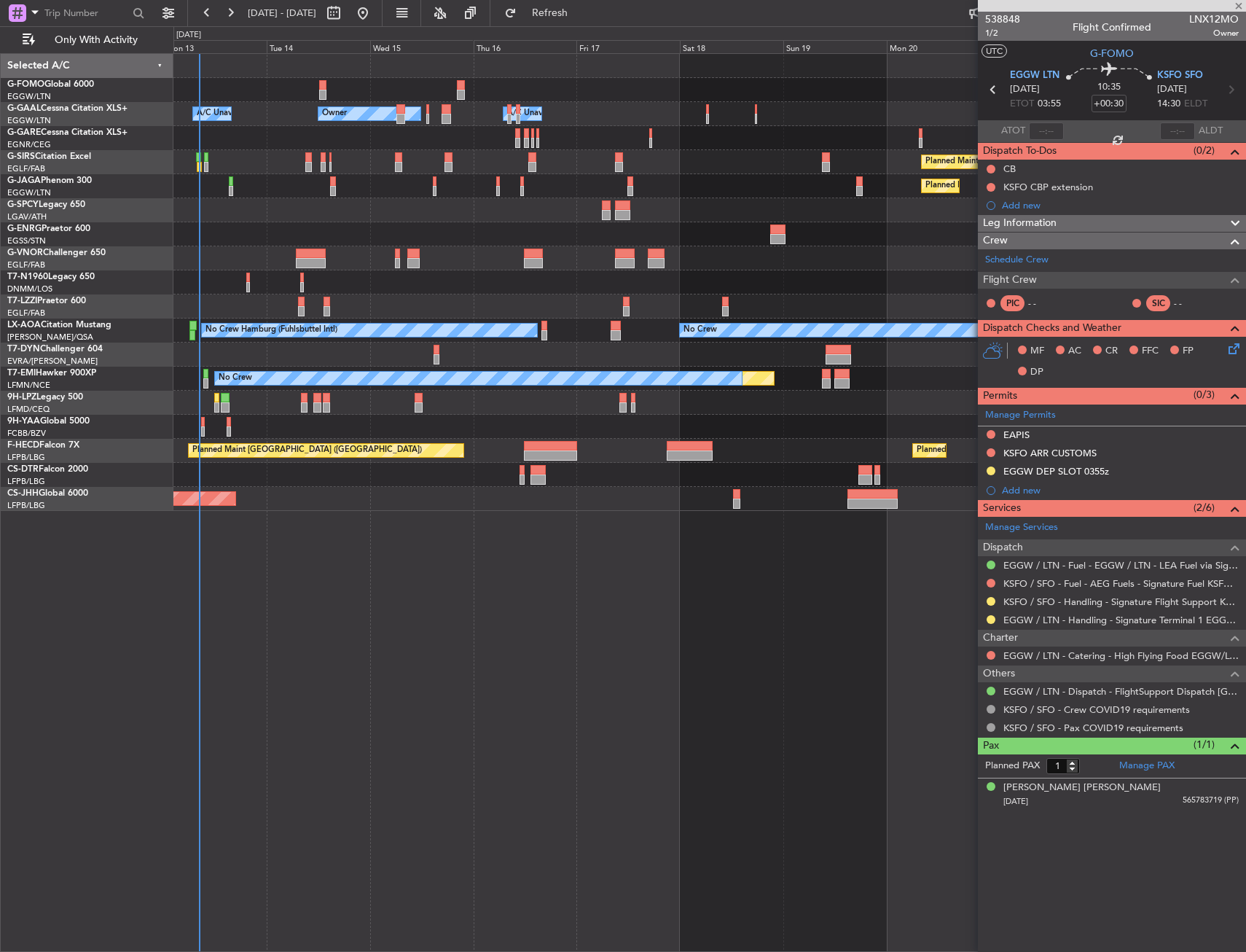
type input "2"
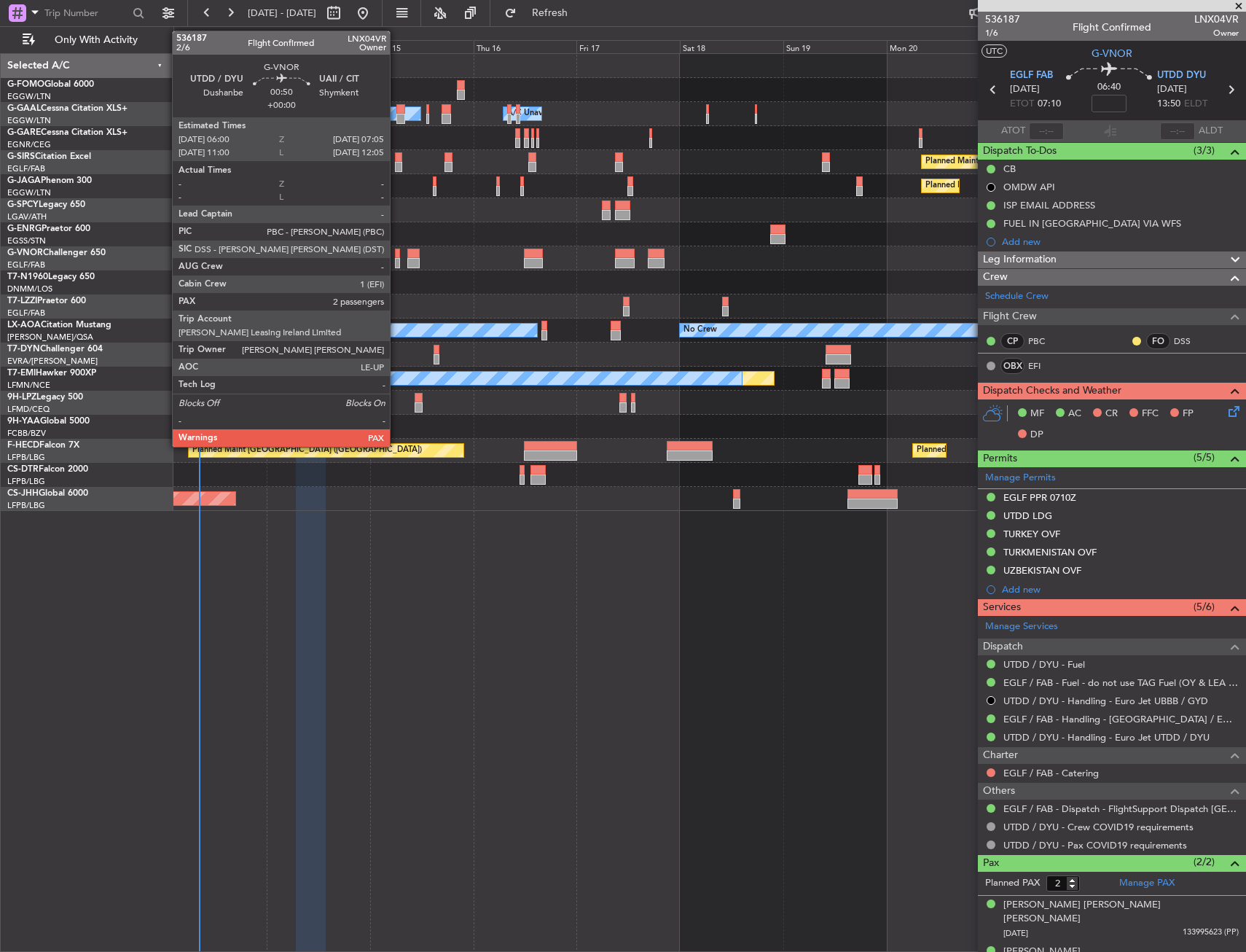
click at [396, 260] on div at bounding box center [397, 263] width 5 height 10
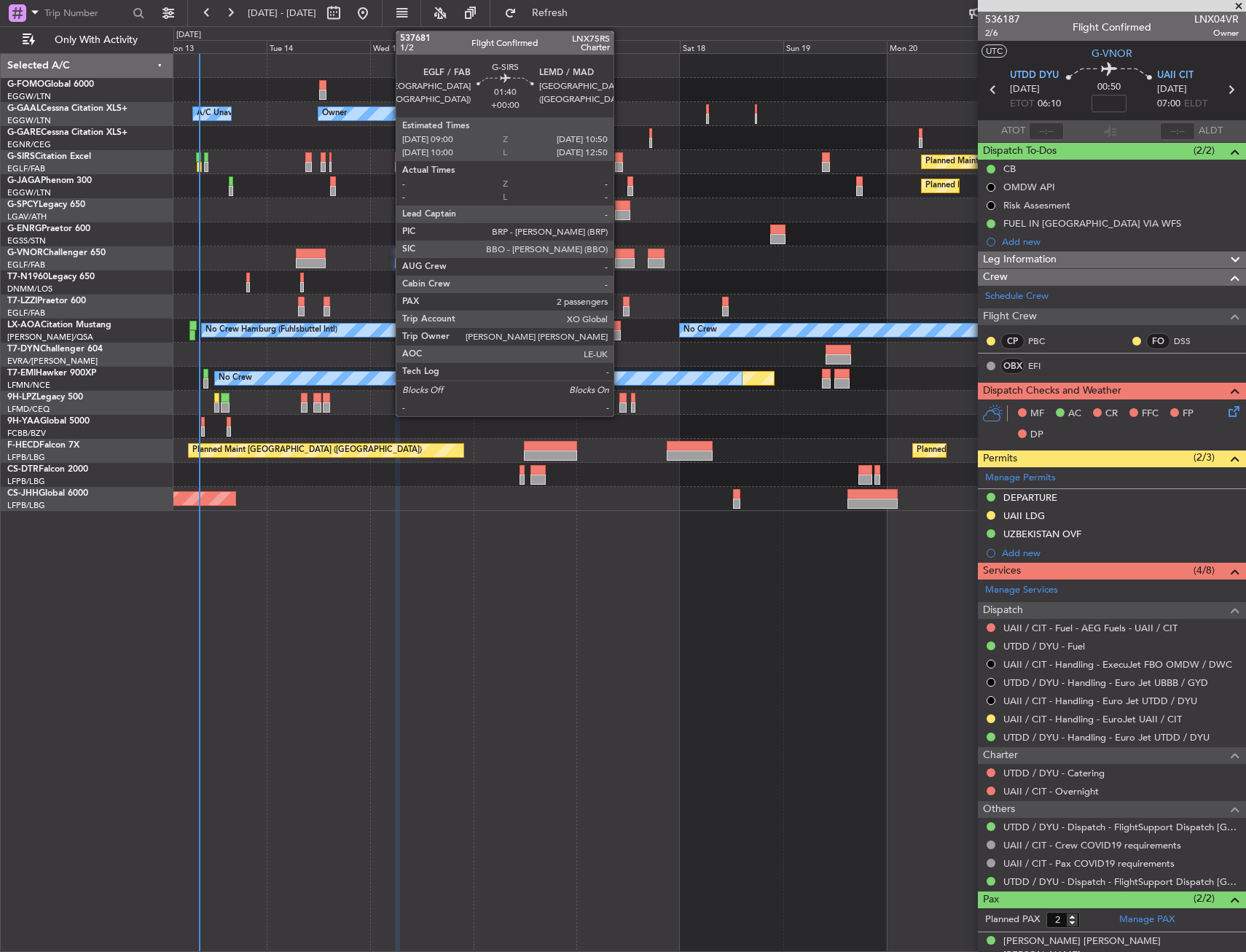
click at [620, 163] on div at bounding box center [619, 166] width 8 height 10
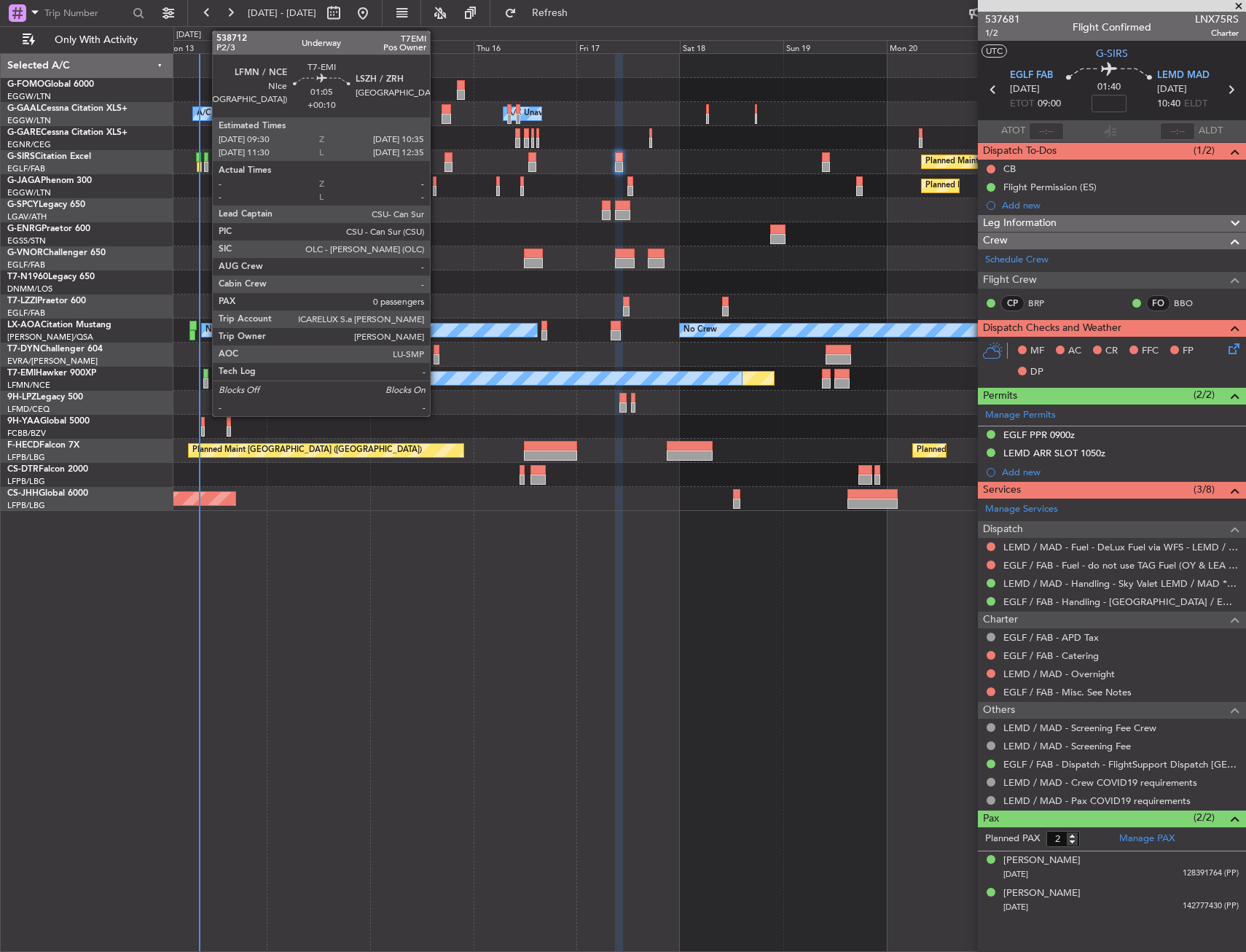
click at [204, 371] on div at bounding box center [206, 374] width 5 height 10
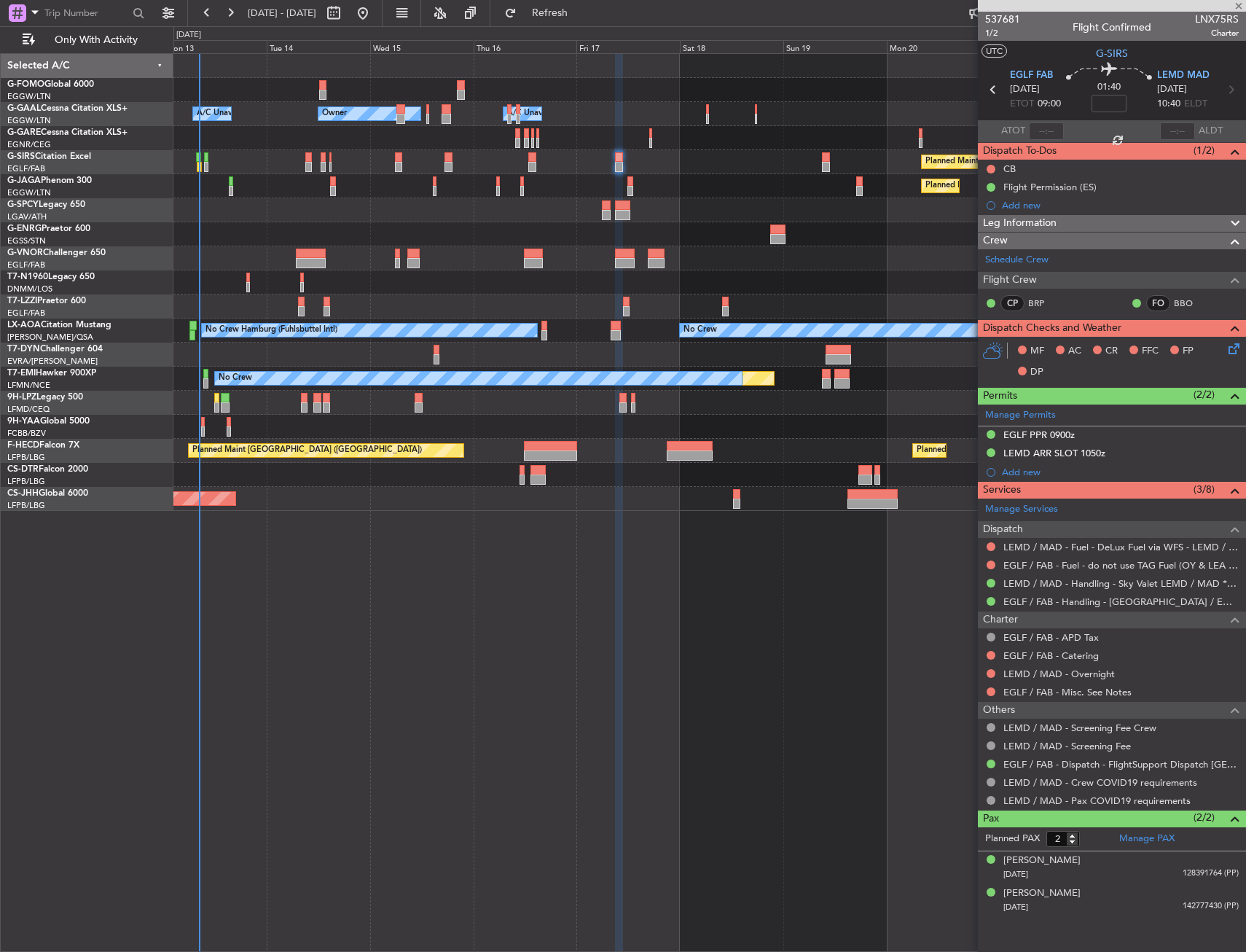
type input "+00:10"
type input "0"
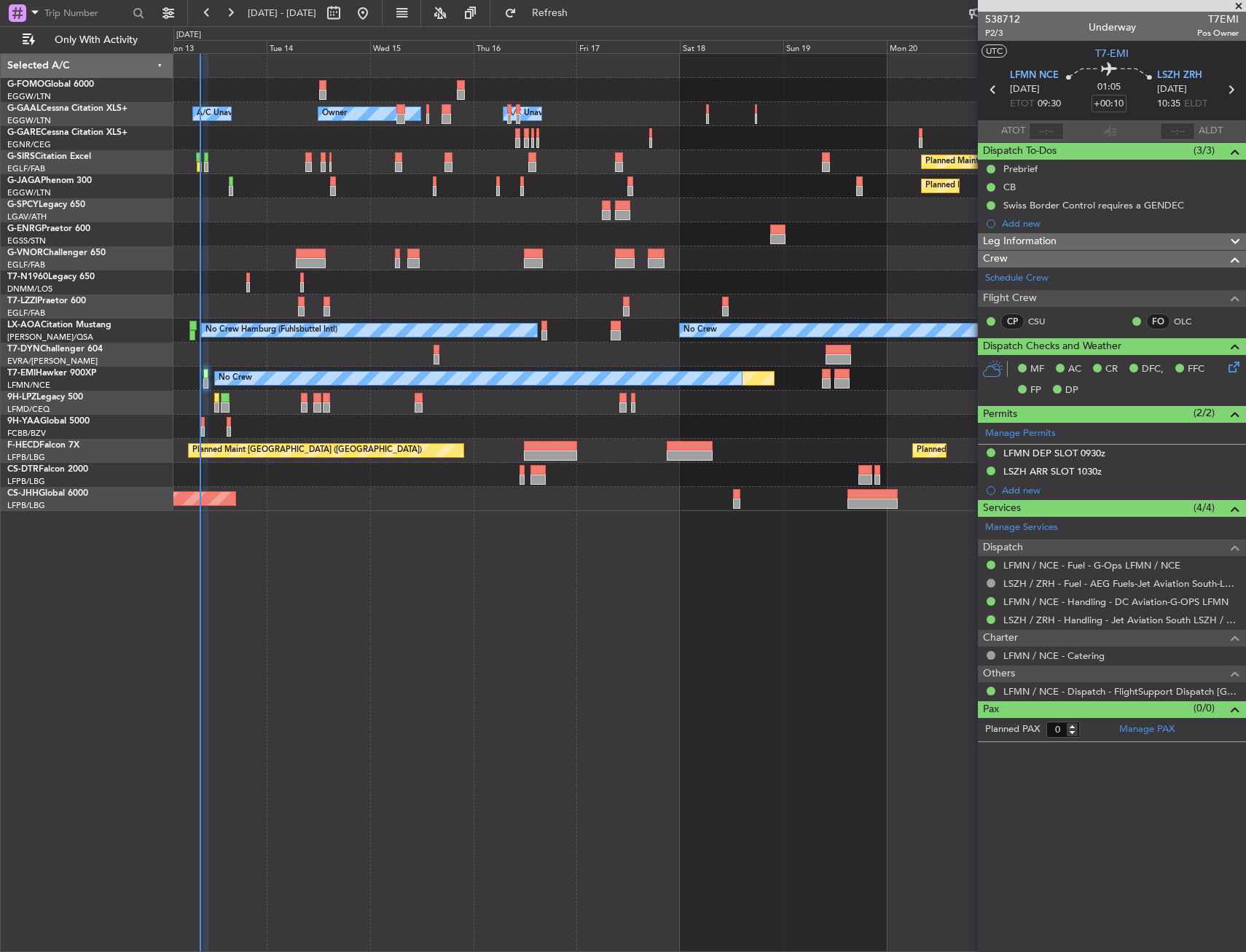
click at [609, 662] on div "Owner A/C Unavailable Owner A/C Unavailable Owner Planned Maint [GEOGRAPHIC_DAT…" at bounding box center [709, 503] width 1073 height 899
click at [577, 616] on div "Owner A/C Unavailable Owner A/C Unavailable Owner Planned Maint [GEOGRAPHIC_DAT…" at bounding box center [709, 503] width 1073 height 899
click at [260, 133] on div at bounding box center [709, 138] width 1072 height 24
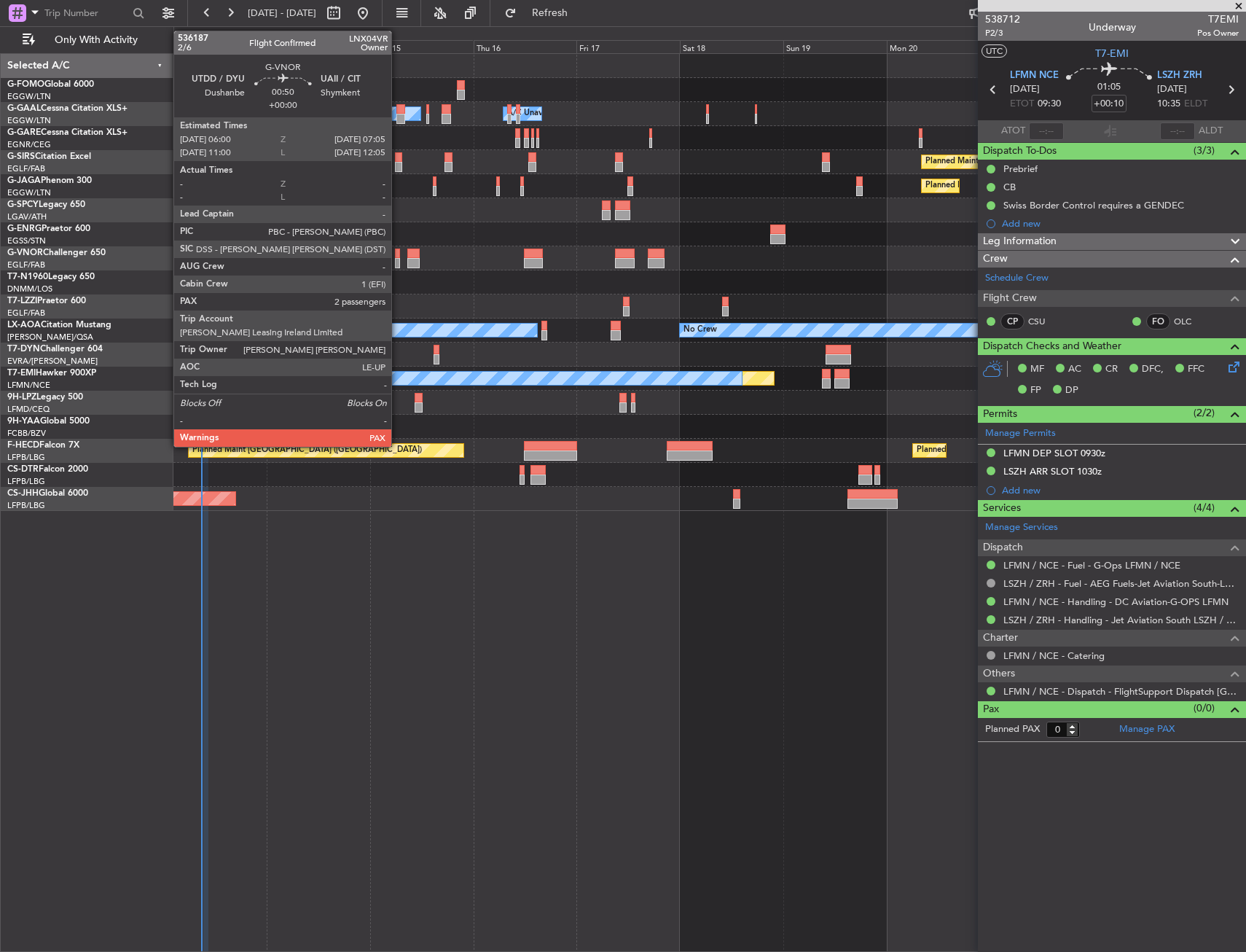
click at [398, 258] on div at bounding box center [397, 263] width 5 height 10
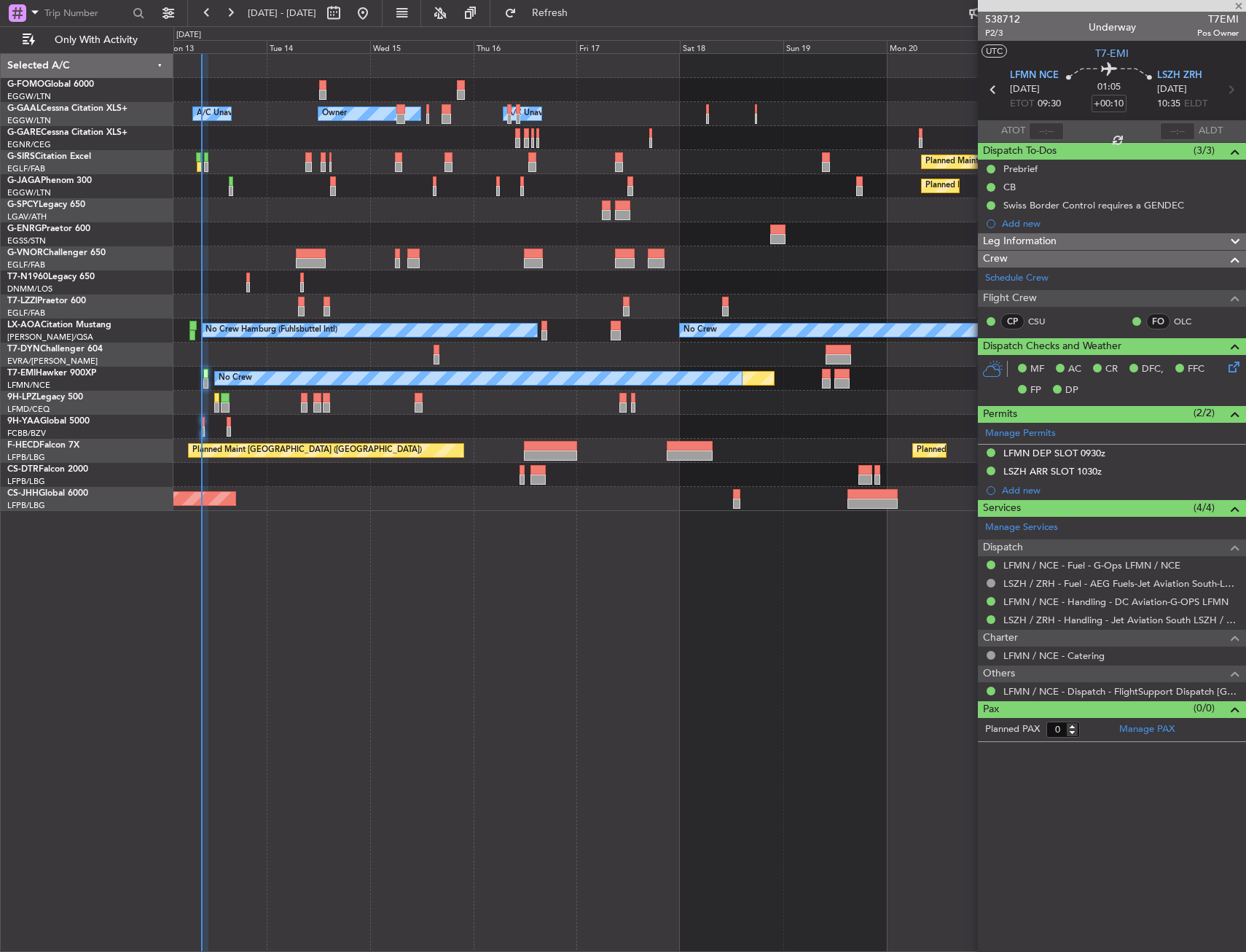
type input "2"
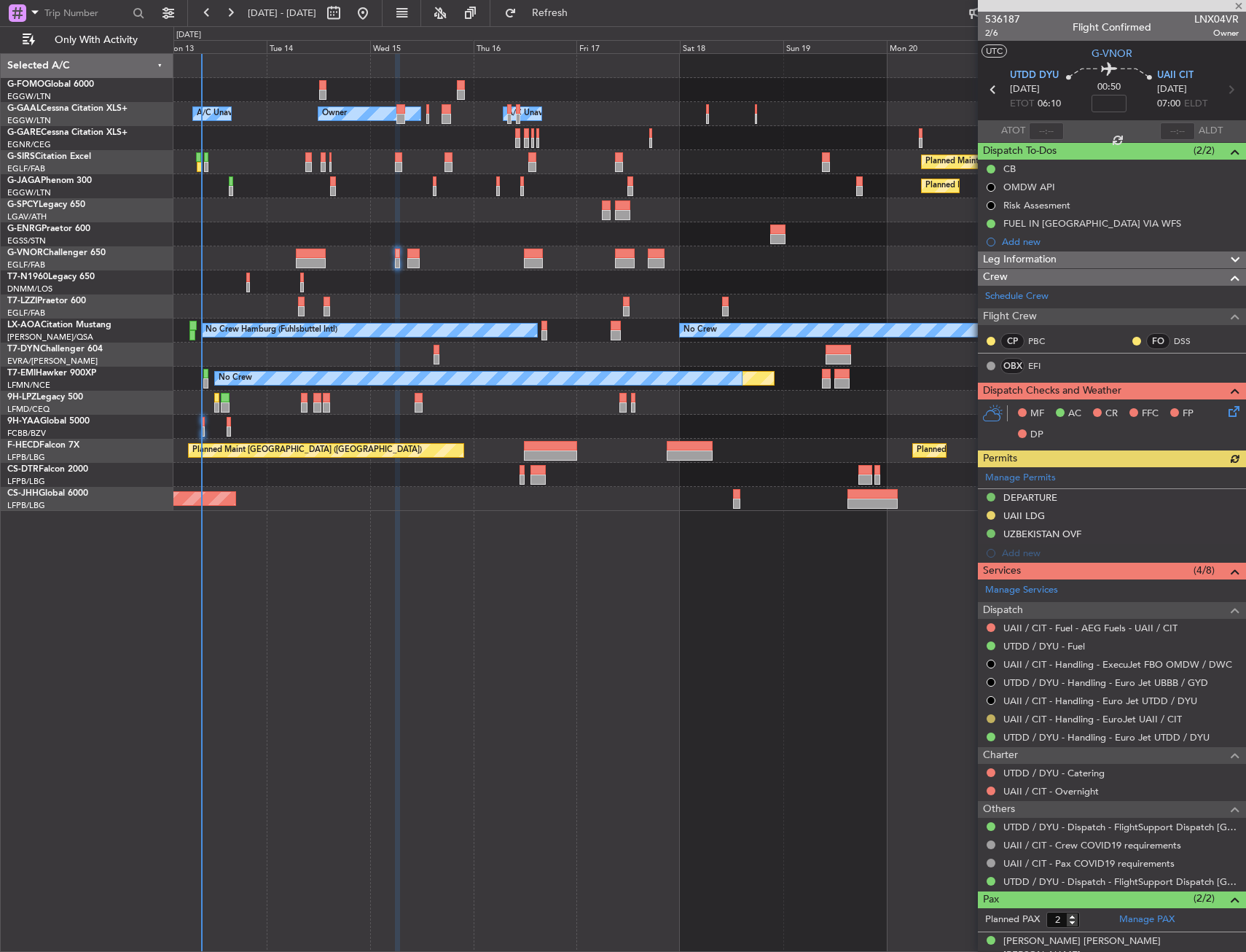
click at [990, 717] on button at bounding box center [991, 718] width 9 height 9
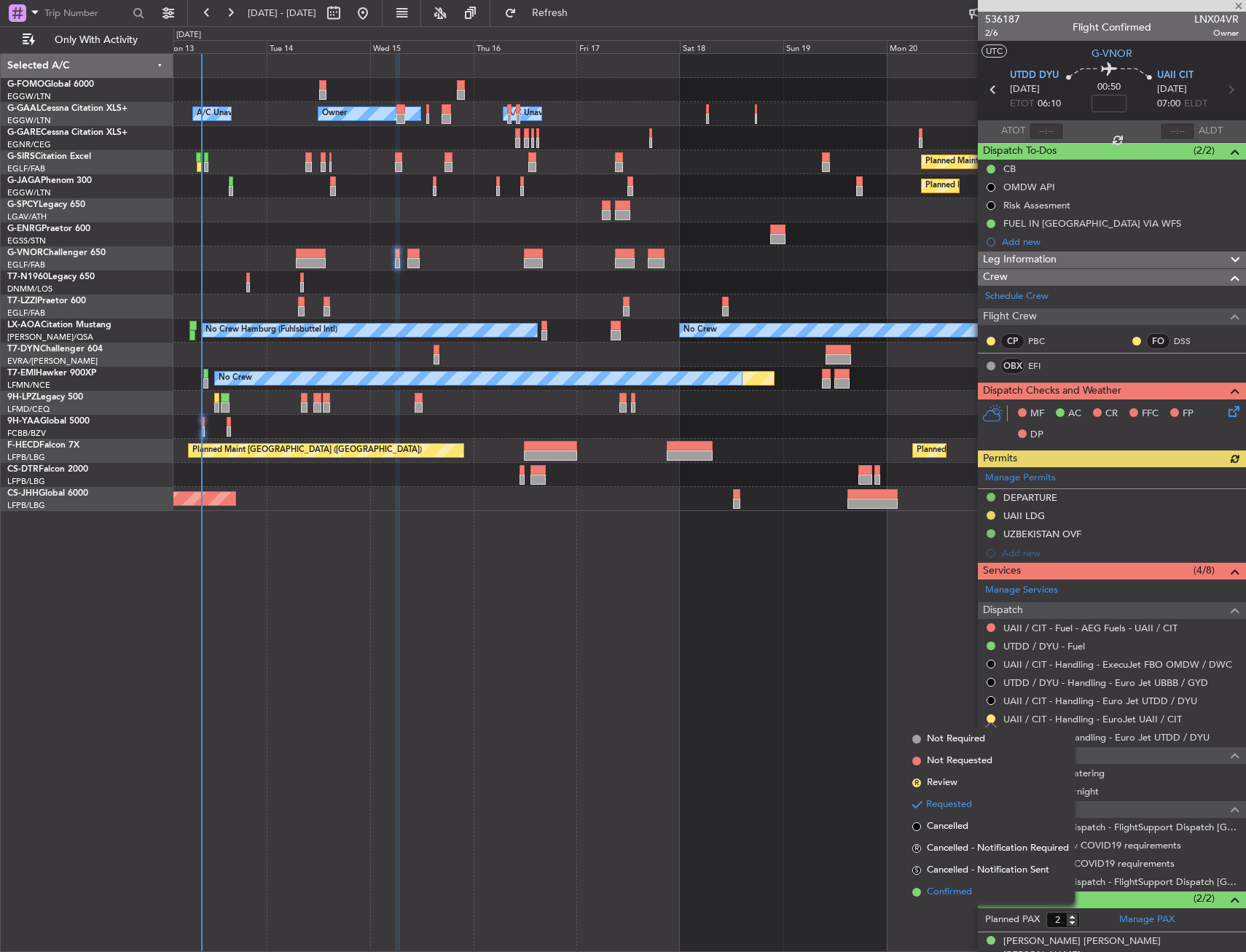
click at [950, 891] on span "Confirmed" at bounding box center [950, 892] width 45 height 15
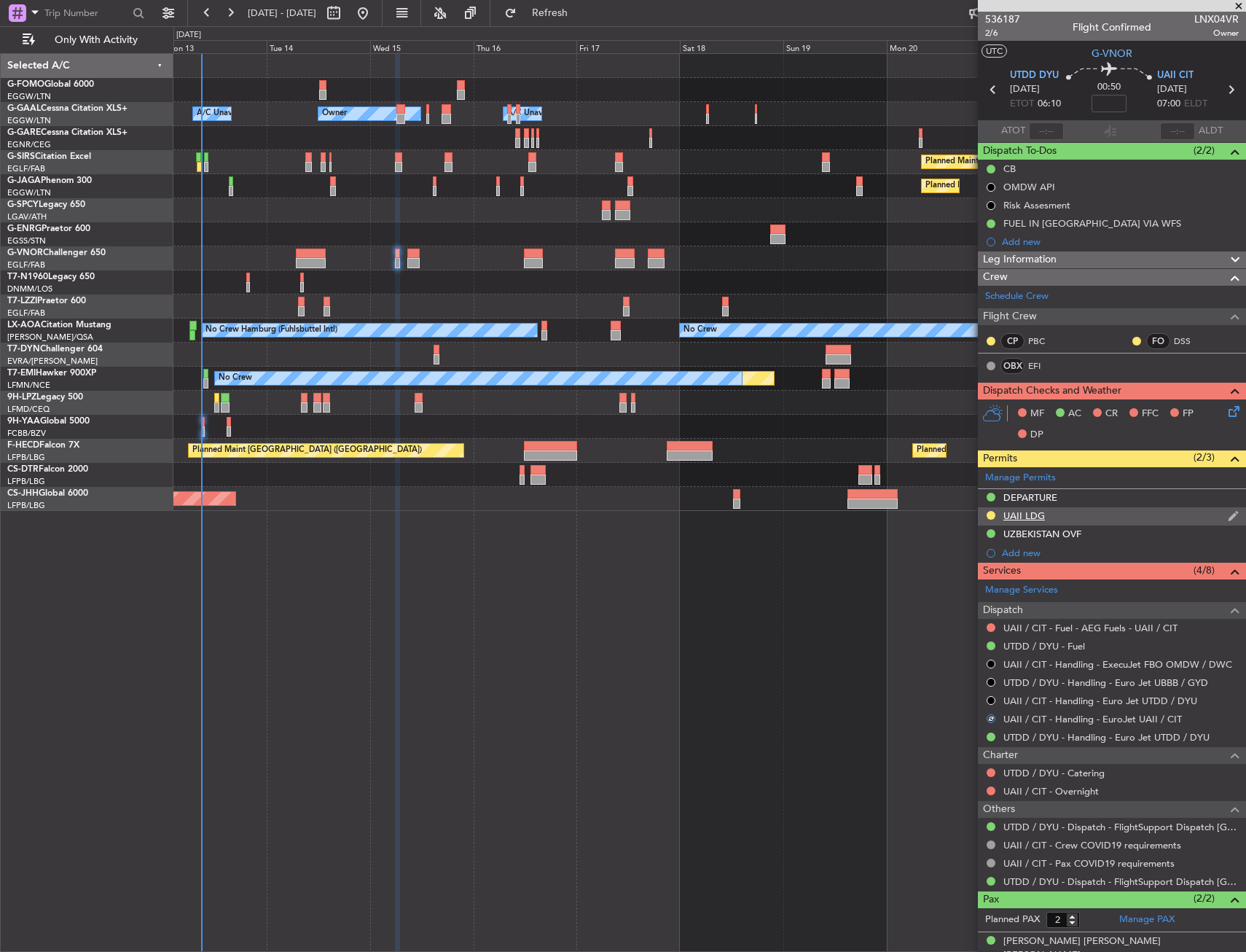
click at [1056, 507] on div "UAII LDG" at bounding box center [1113, 516] width 268 height 18
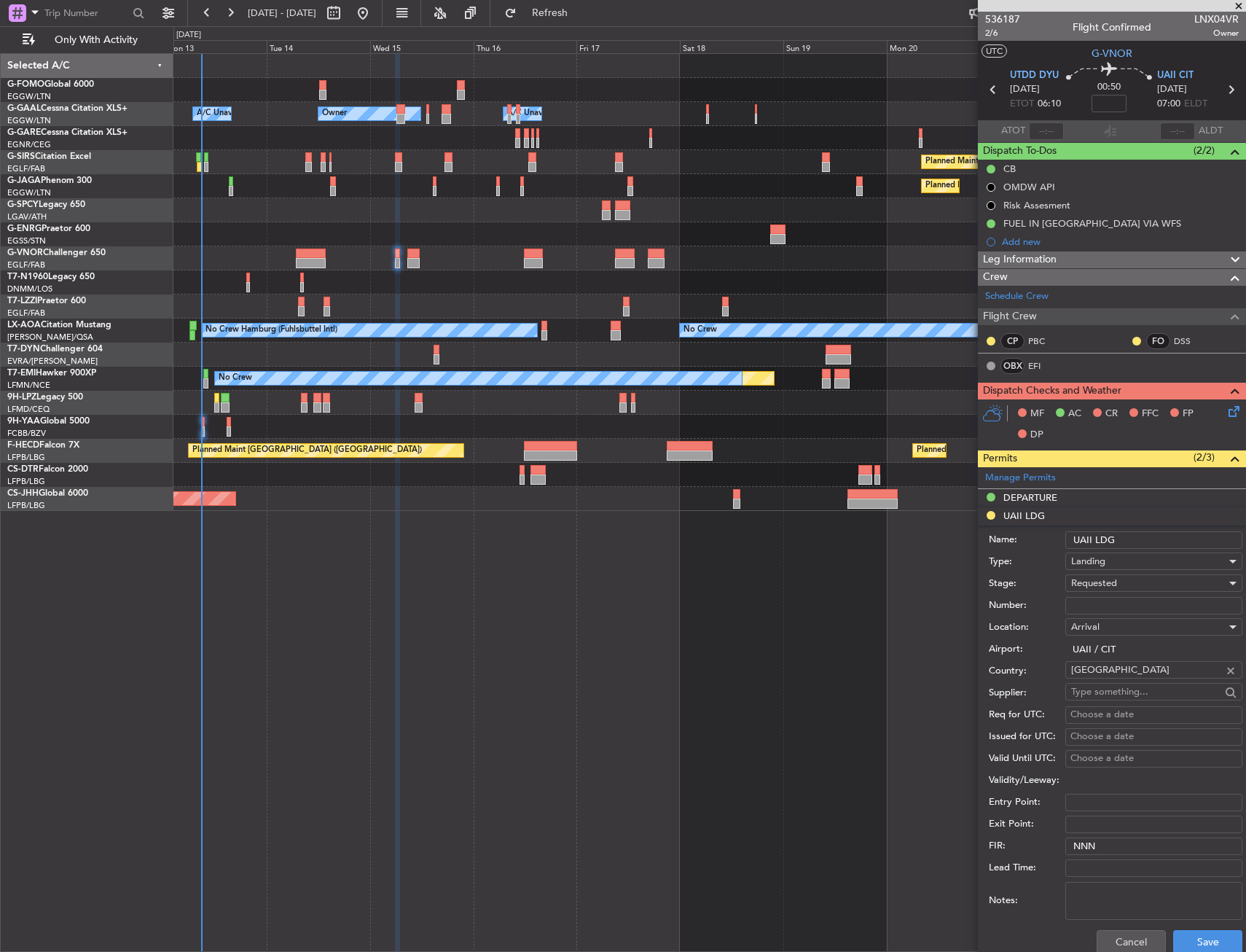
click at [1101, 602] on input "Number:" at bounding box center [1154, 606] width 177 height 17
paste input "150DCA5563/1013"
type input "150DCA5563/1013"
click at [1123, 579] on div "Requested" at bounding box center [1148, 583] width 155 height 22
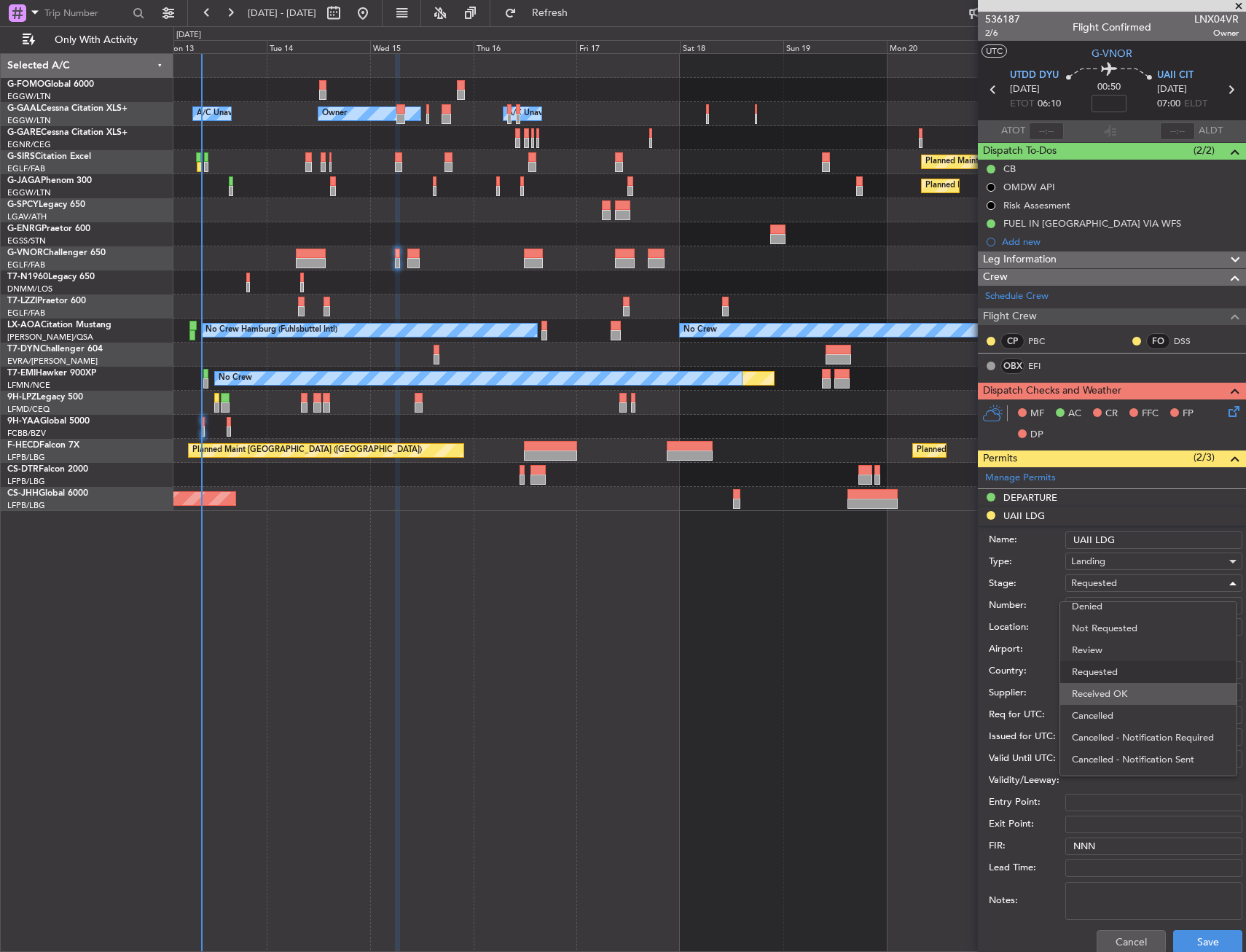
click at [1124, 689] on span "Received OK" at bounding box center [1148, 694] width 153 height 22
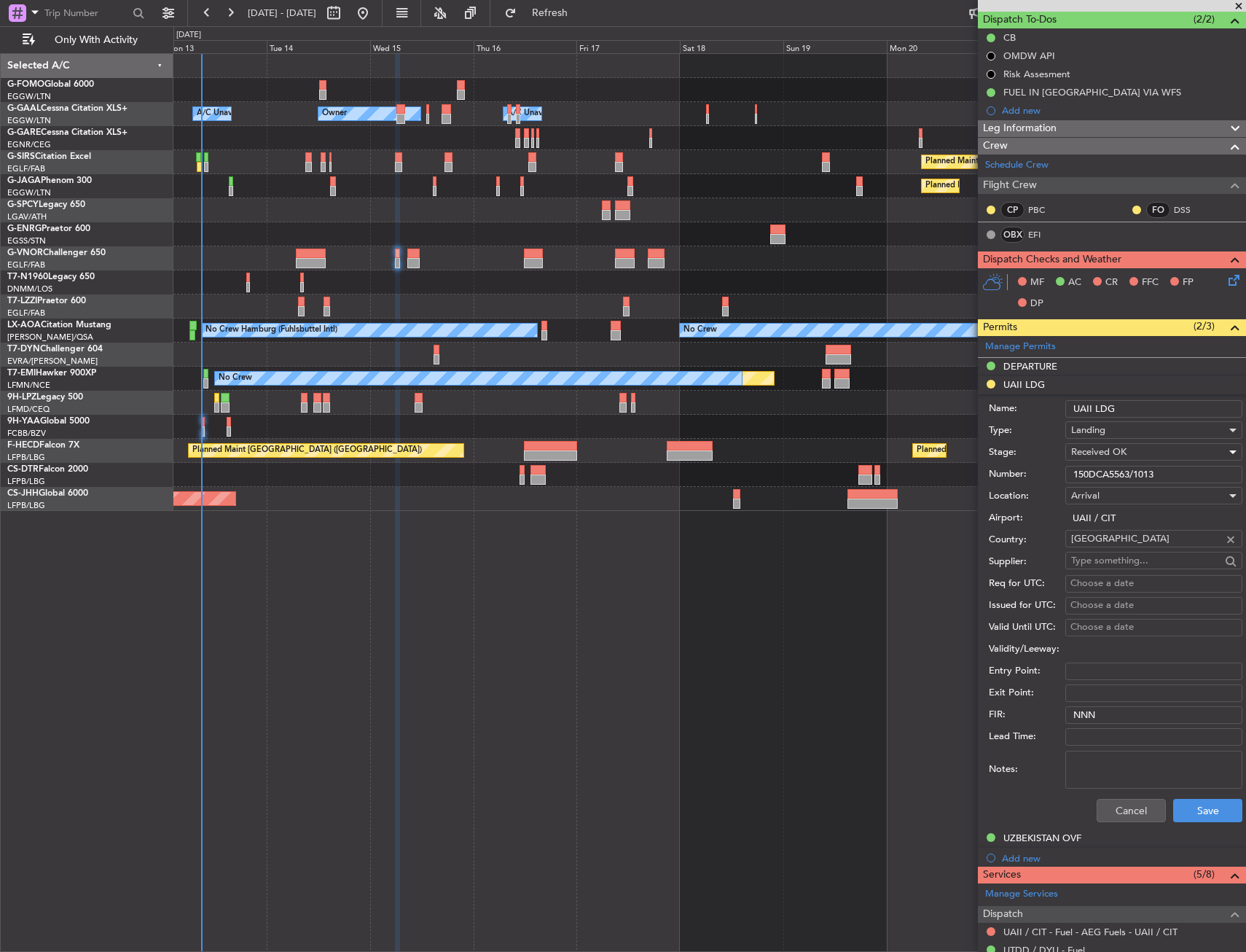
scroll to position [218, 0]
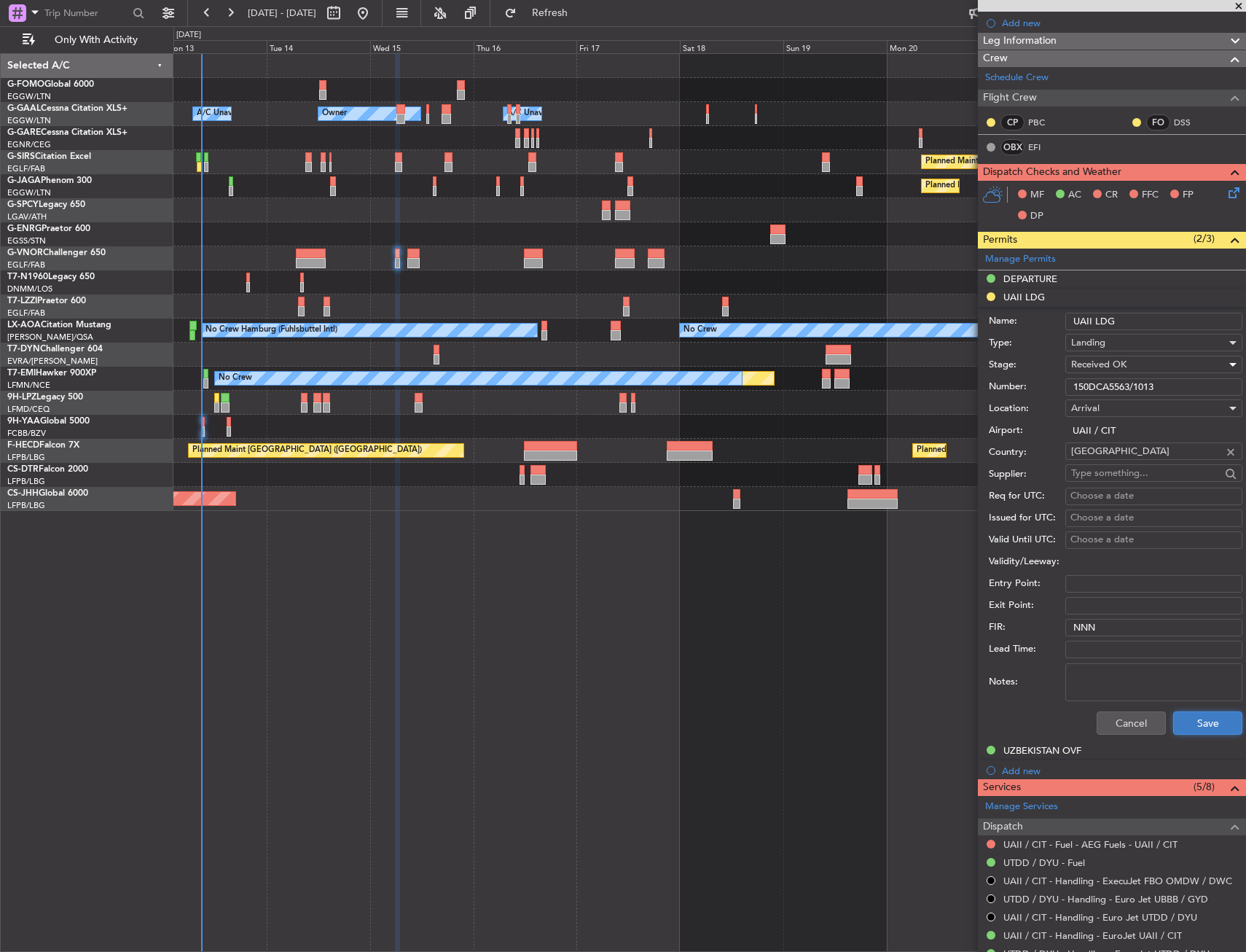
click at [1190, 723] on button "Save" at bounding box center [1208, 723] width 69 height 23
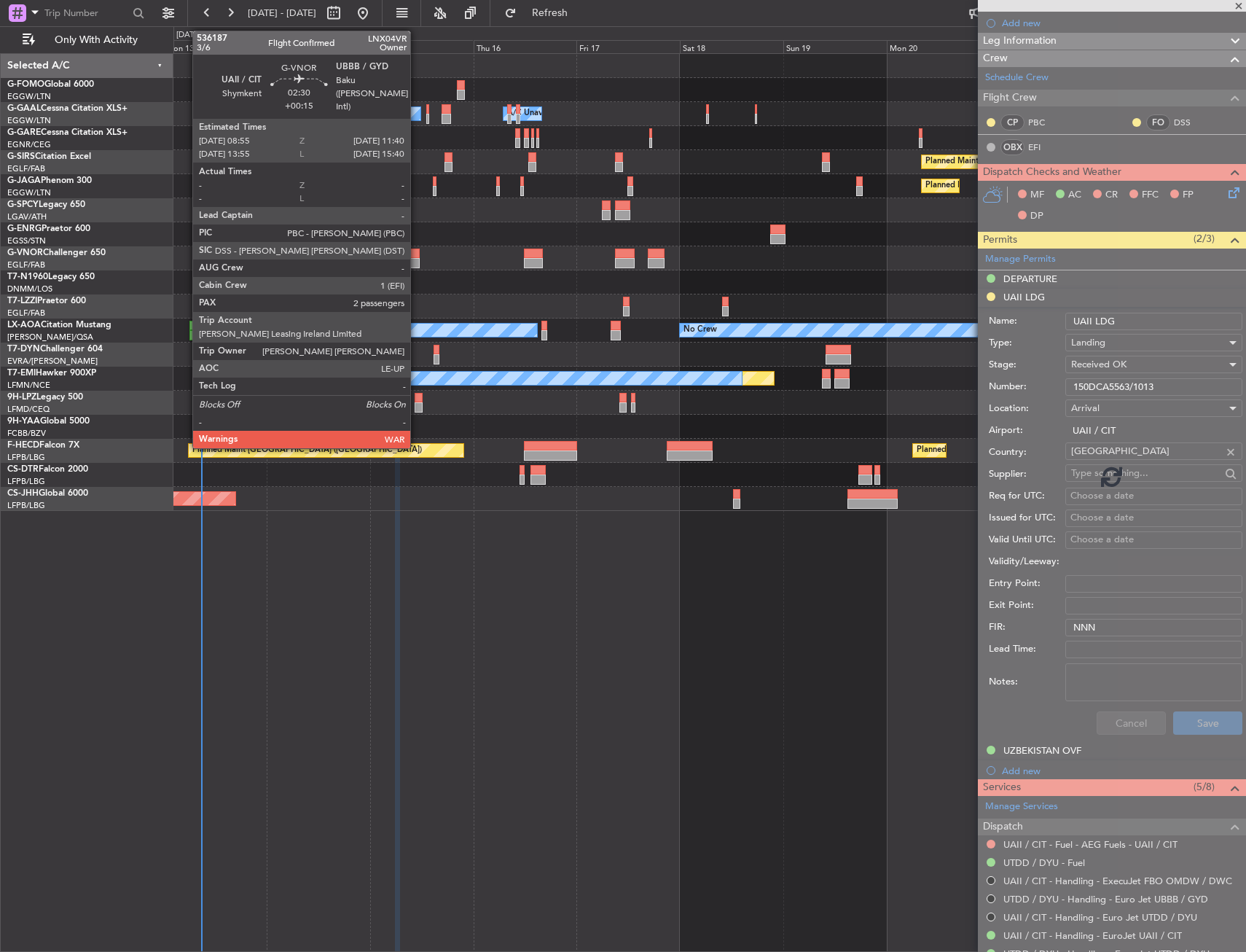
scroll to position [45, 0]
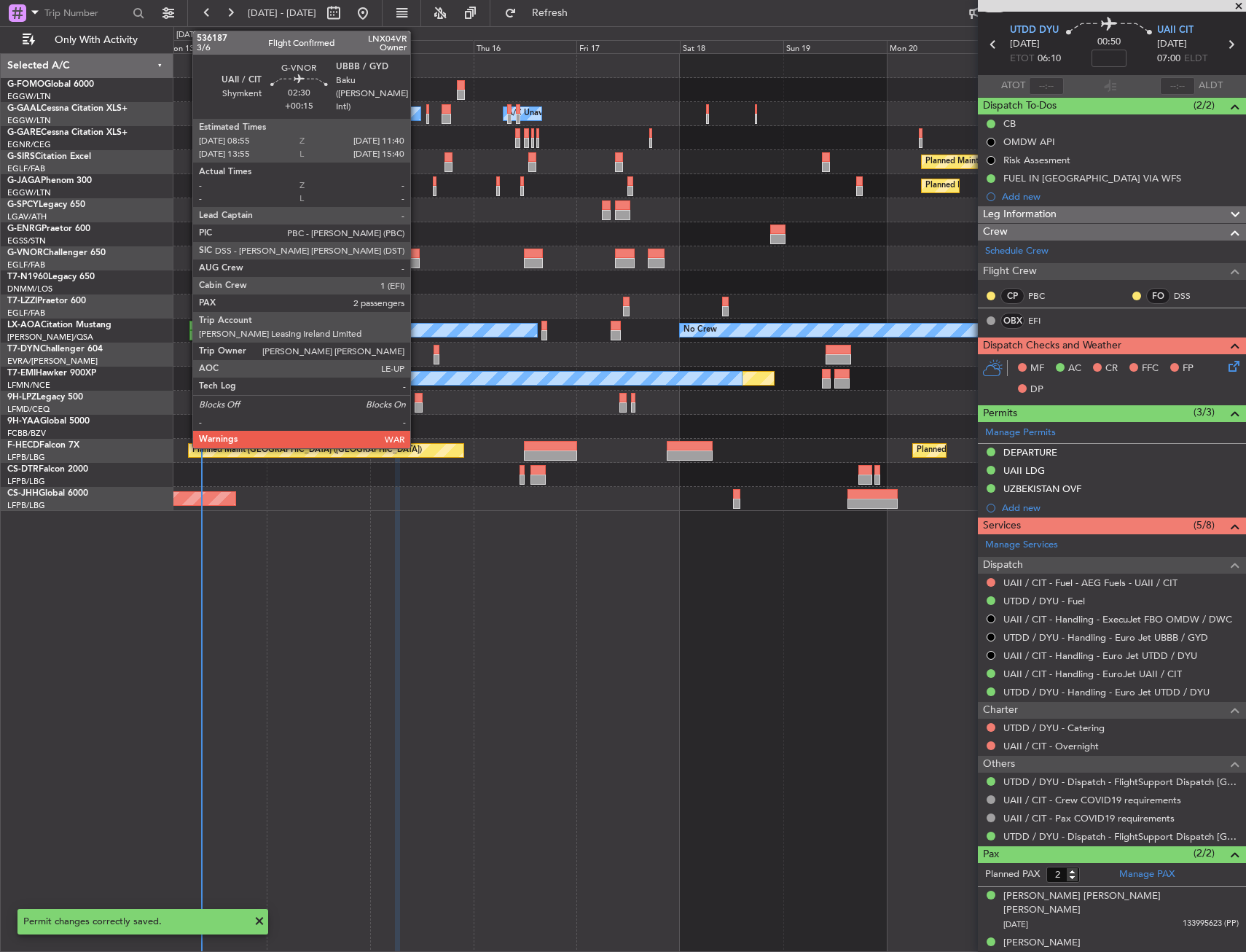
click at [417, 267] on div at bounding box center [414, 263] width 12 height 10
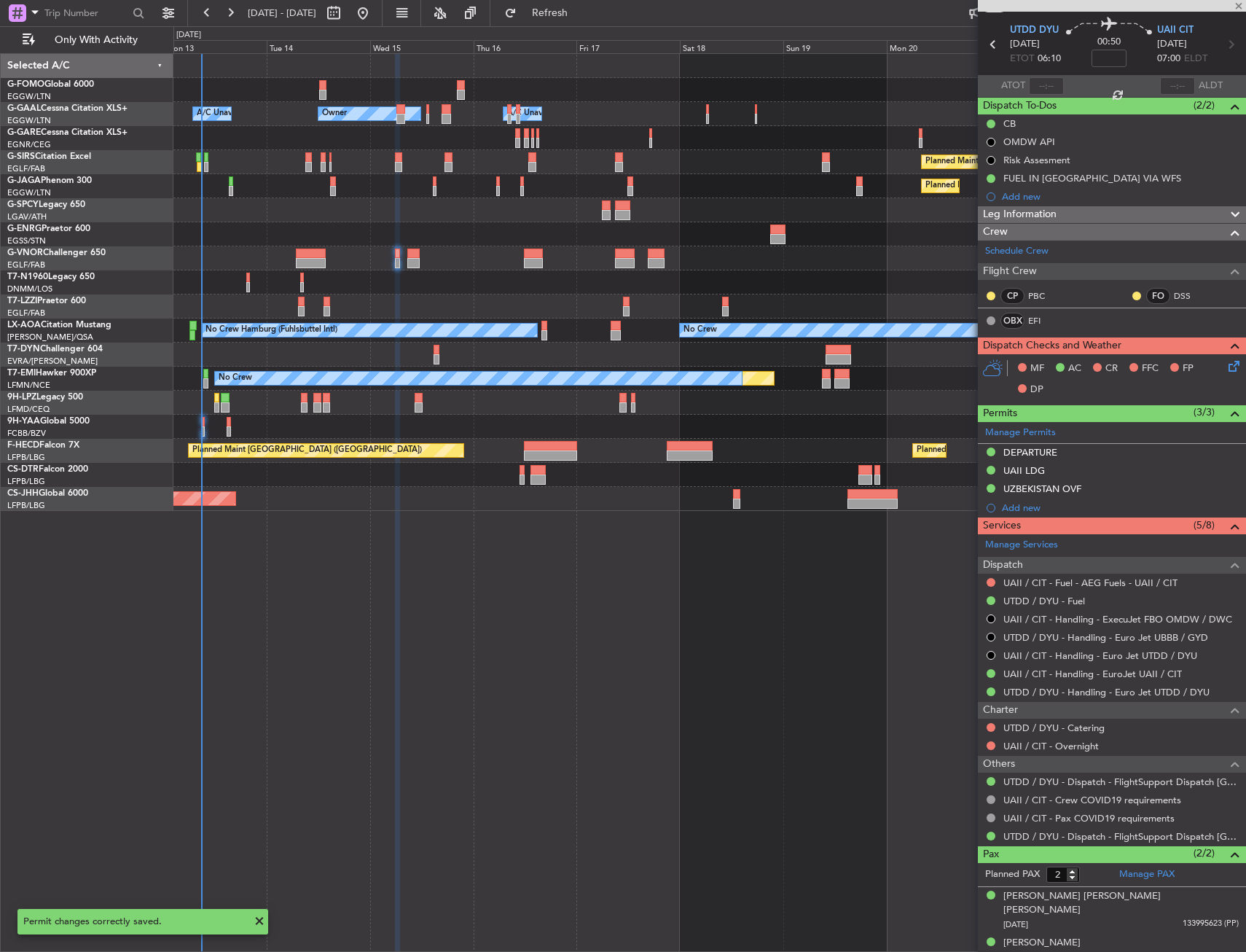
type input "+00:15"
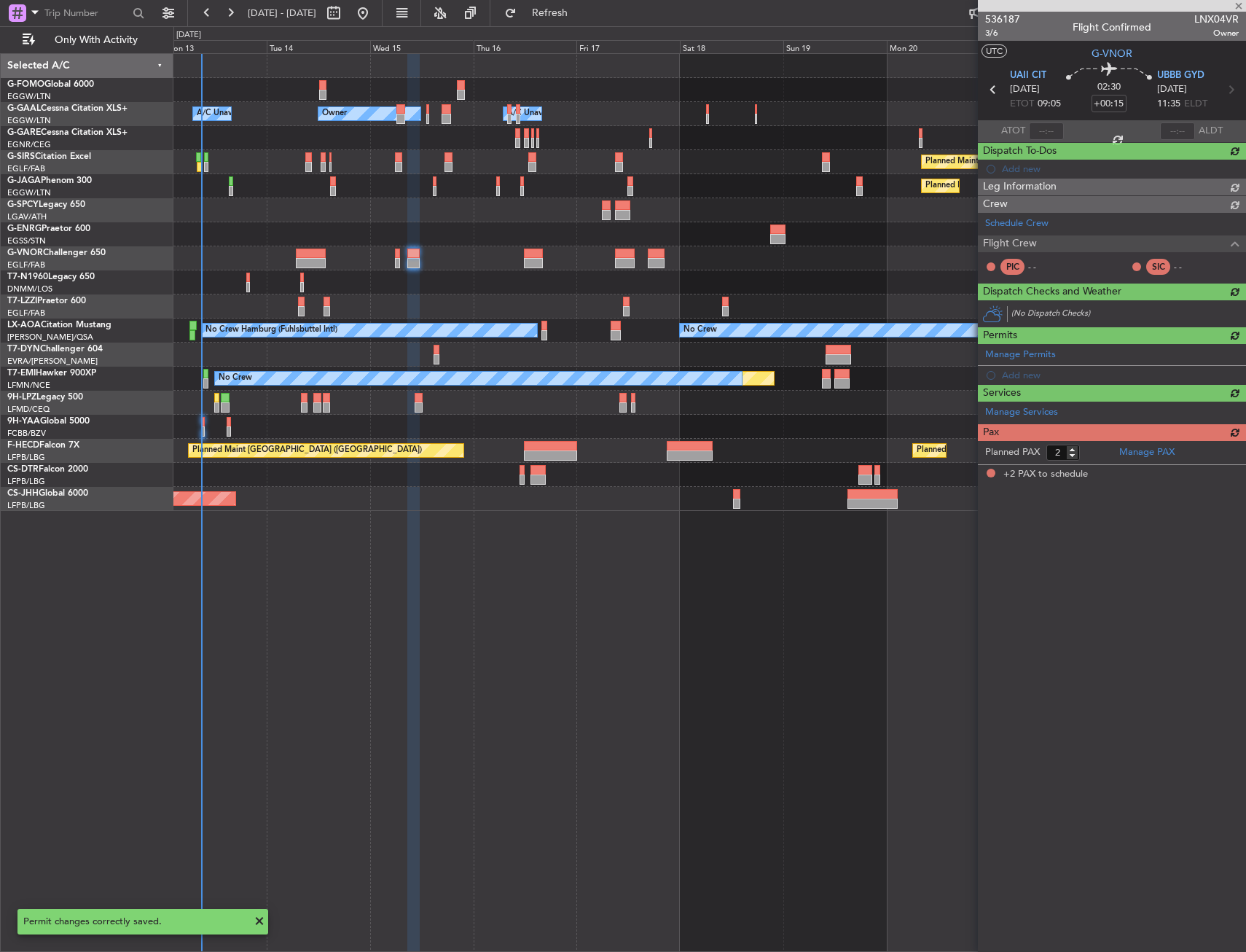
scroll to position [0, 0]
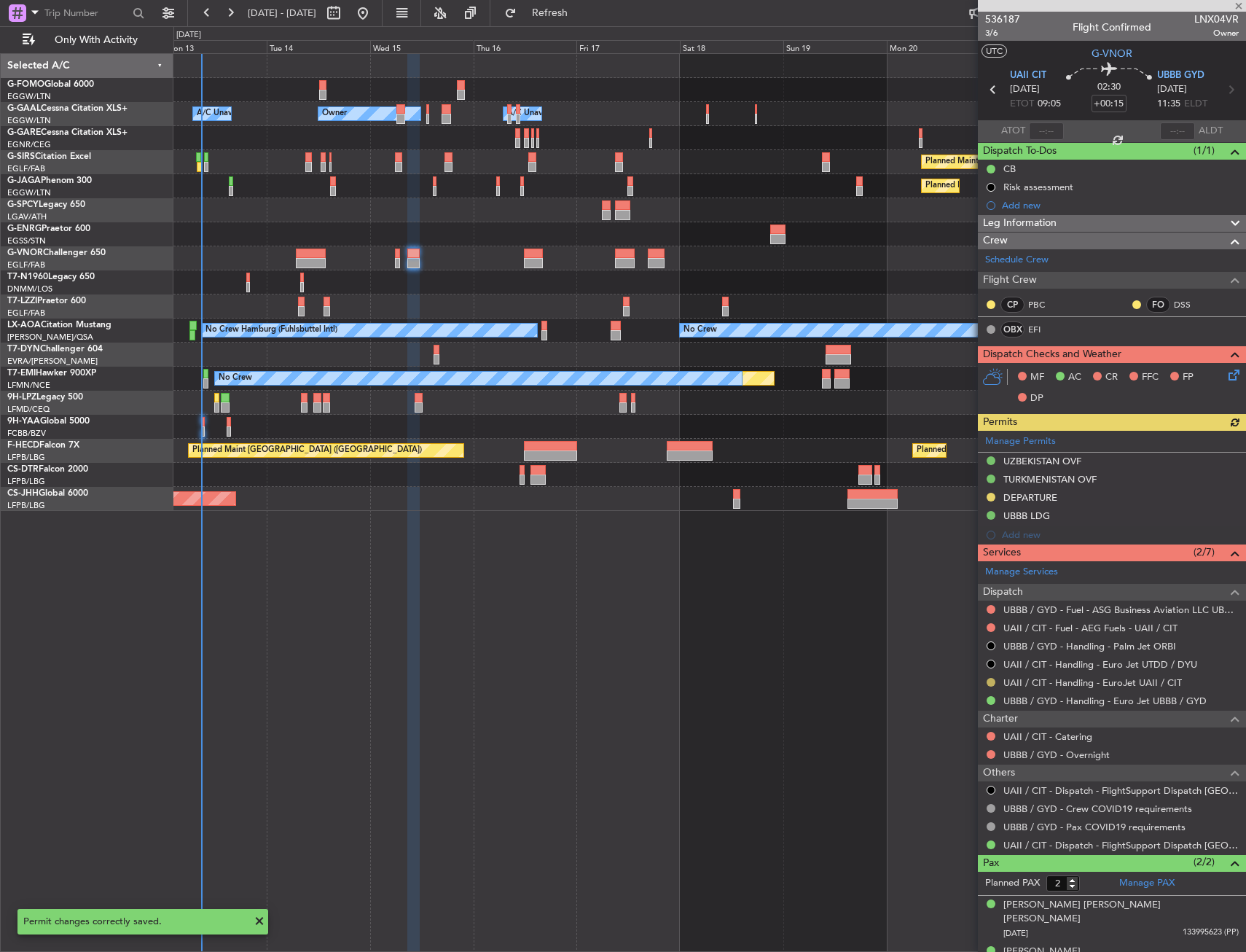
click at [995, 680] on button at bounding box center [991, 682] width 9 height 9
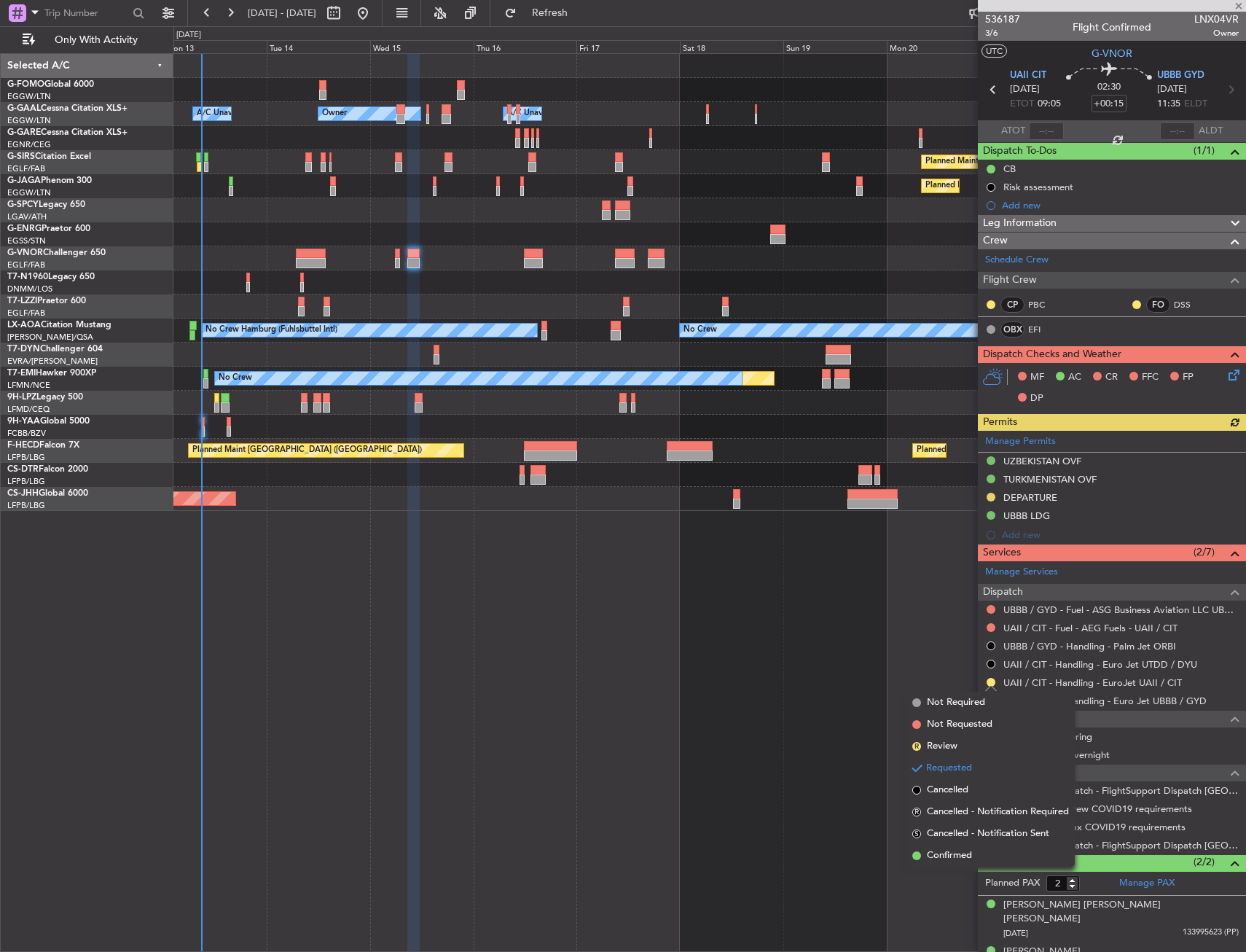
click at [965, 851] on span "Confirmed" at bounding box center [950, 855] width 45 height 15
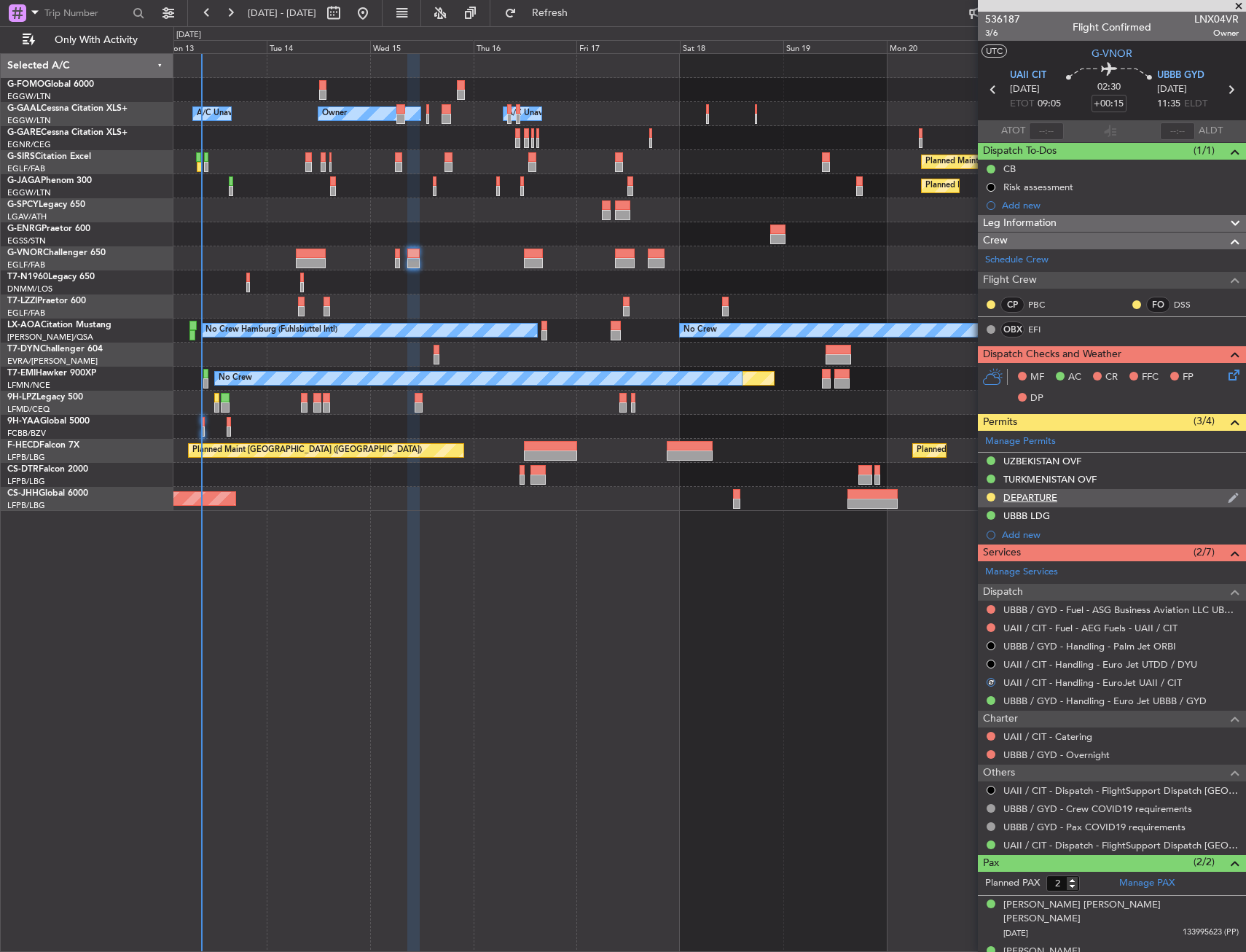
click at [1048, 500] on div "DEPARTURE" at bounding box center [1030, 498] width 54 height 12
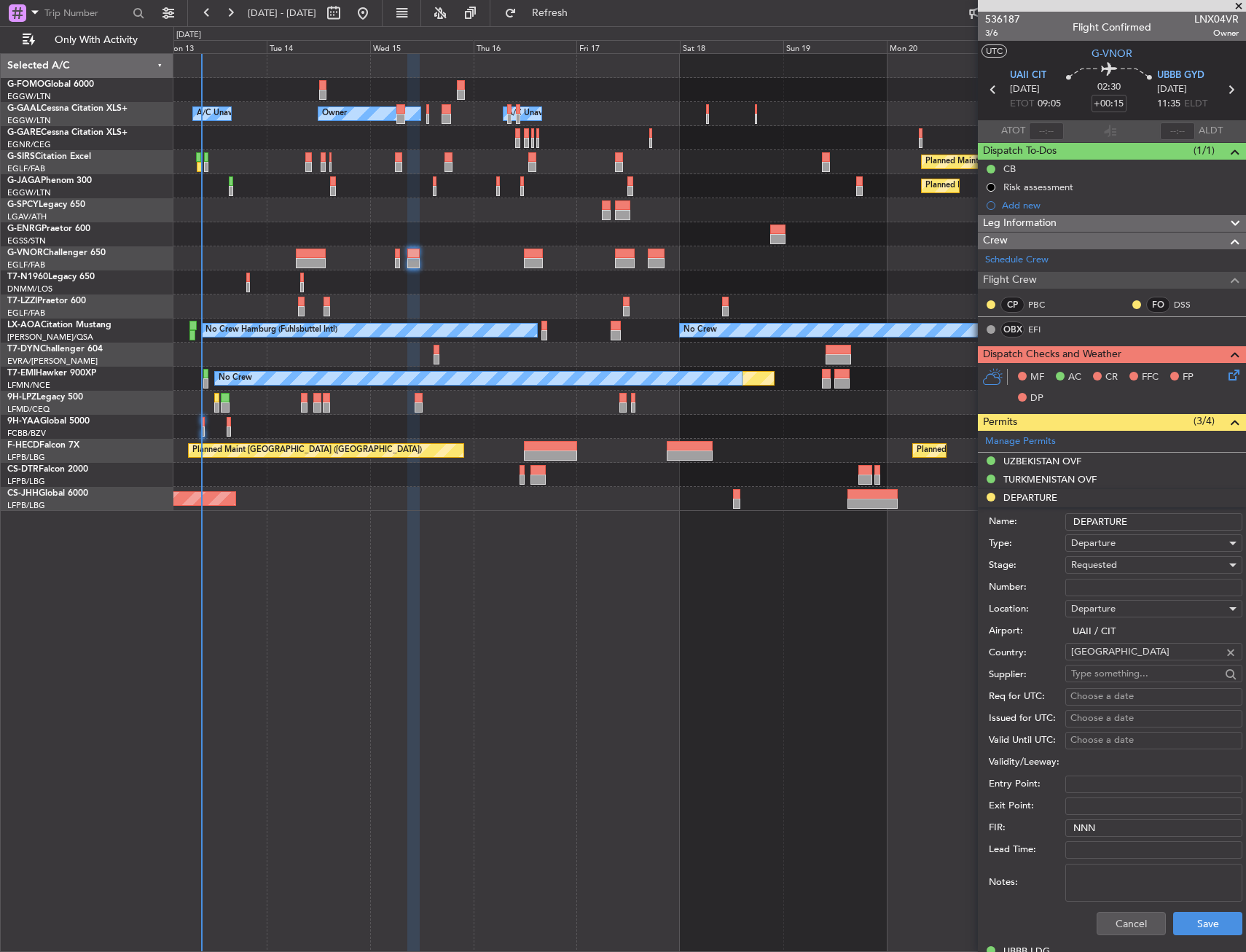
click at [1096, 602] on div "Departure" at bounding box center [1148, 609] width 155 height 22
click at [1102, 595] on div at bounding box center [623, 476] width 1246 height 952
drag, startPoint x: 1104, startPoint y: 592, endPoint x: 1115, endPoint y: 583, distance: 14.2
click at [1104, 592] on input "Number:" at bounding box center [1154, 588] width 177 height 17
paste input "150DCA5563/1013"
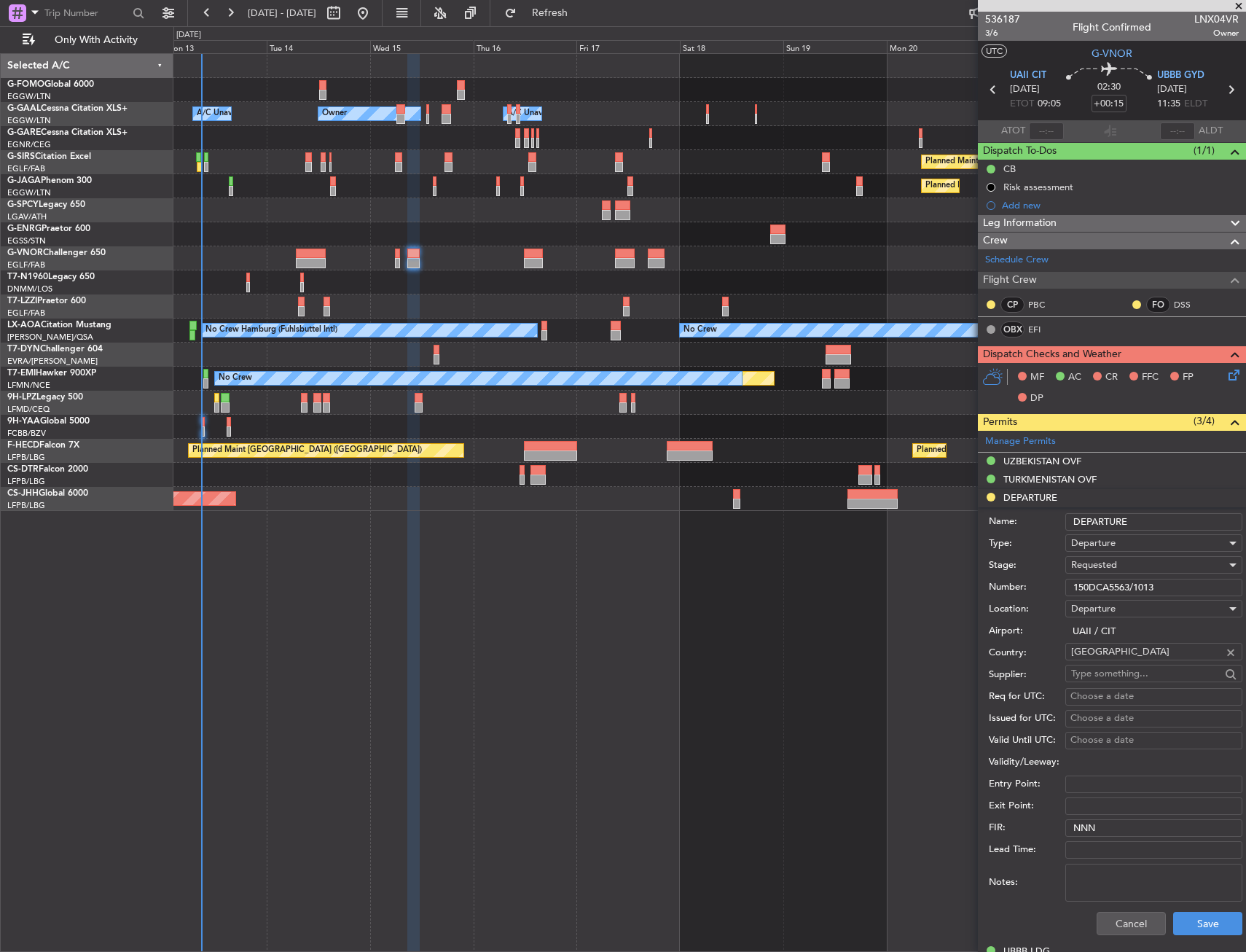
type input "150DCA5563/1013"
click at [1132, 570] on div "Requested" at bounding box center [1148, 565] width 155 height 22
click at [1126, 676] on span "Received OK" at bounding box center [1148, 676] width 153 height 22
click at [1173, 931] on button "Save" at bounding box center [1208, 924] width 69 height 23
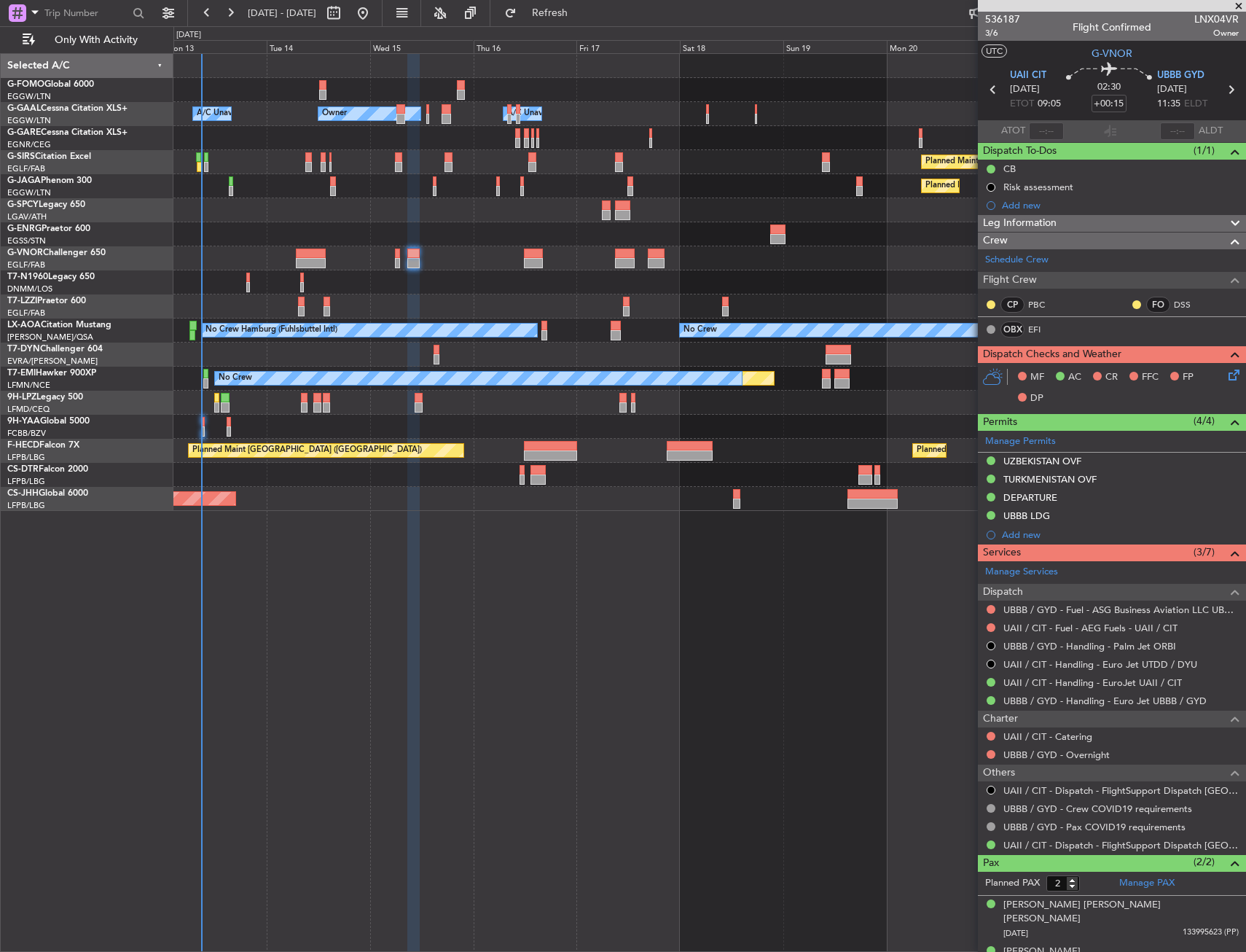
click at [705, 664] on div "Owner Owner A/C Unavailable A/C Unavailable Owner Planned Maint Oxford (Kidling…" at bounding box center [709, 503] width 1073 height 899
click at [988, 755] on button at bounding box center [991, 754] width 9 height 9
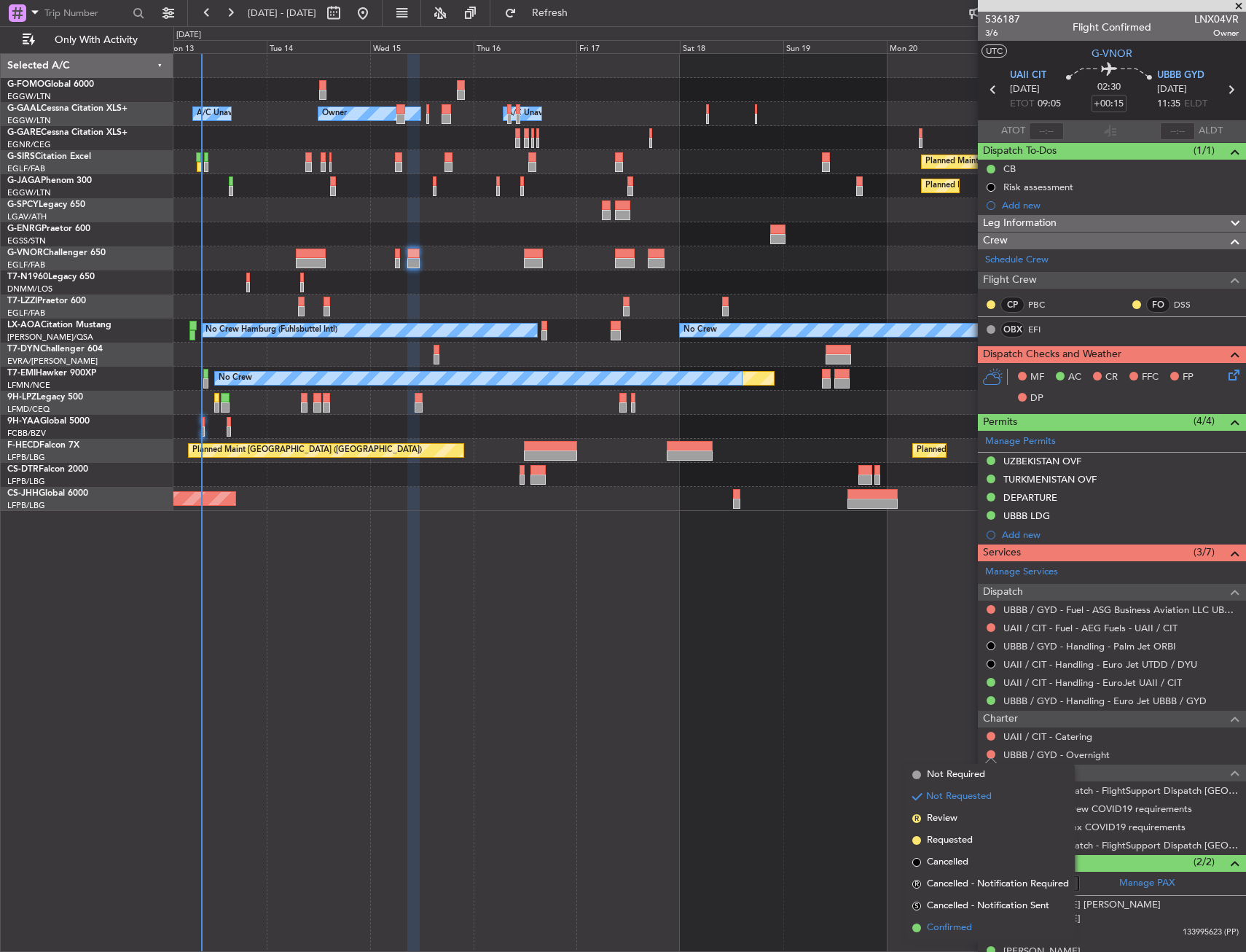
click at [950, 922] on span "Confirmed" at bounding box center [950, 928] width 45 height 15
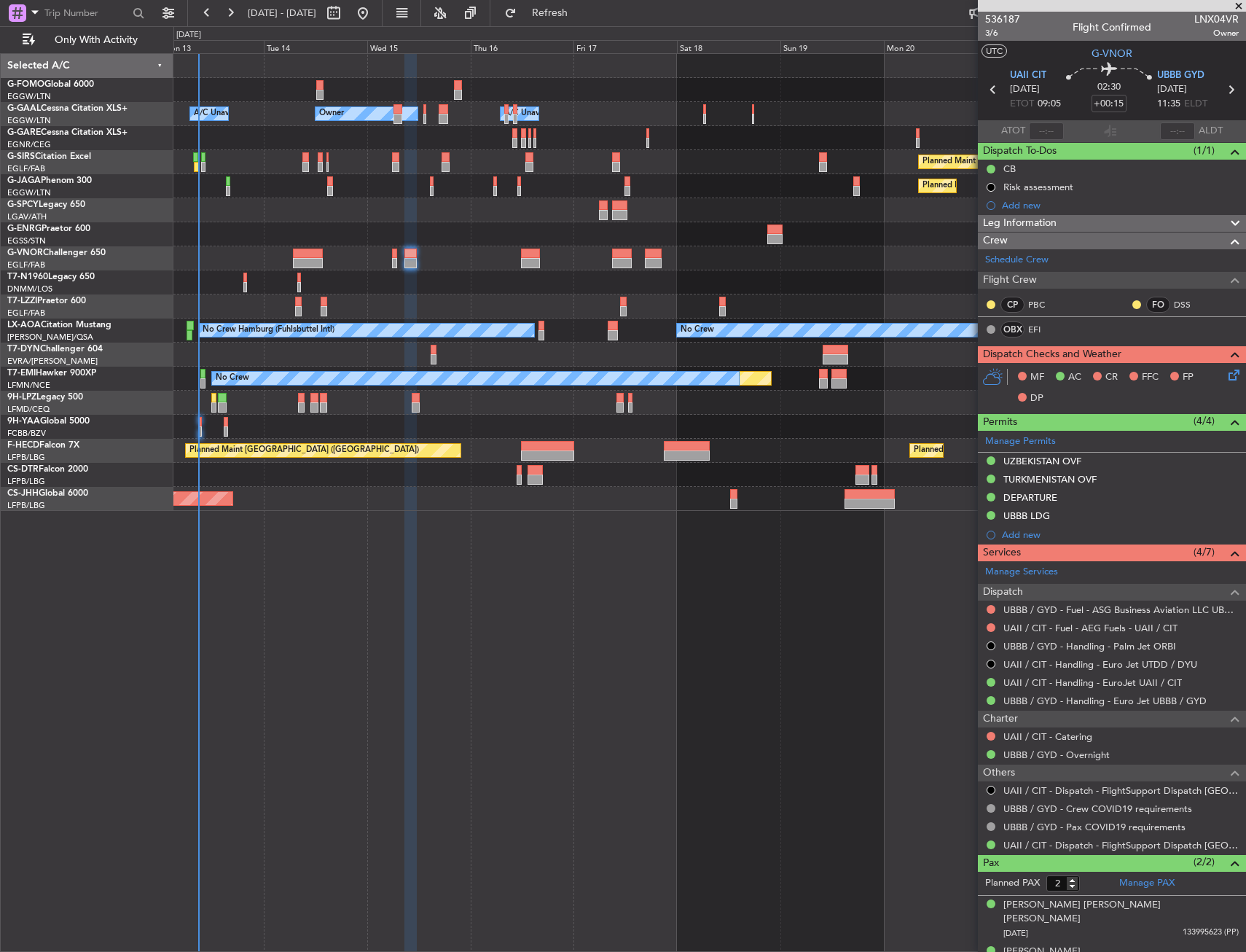
click at [459, 249] on div at bounding box center [709, 258] width 1072 height 24
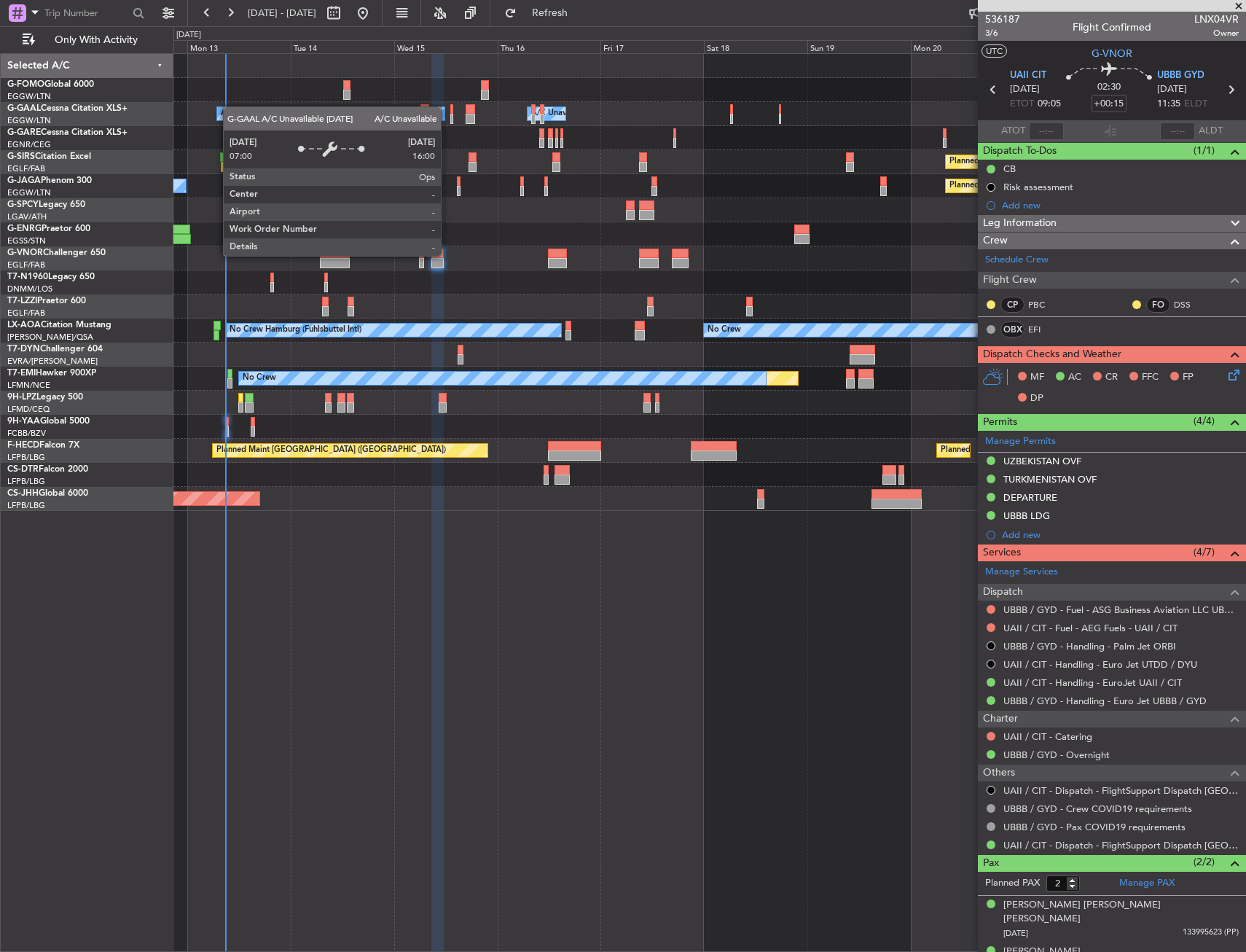
click at [237, 108] on div "Owner Owner A/C Unavailable A/C Unavailable Owner" at bounding box center [709, 114] width 1072 height 24
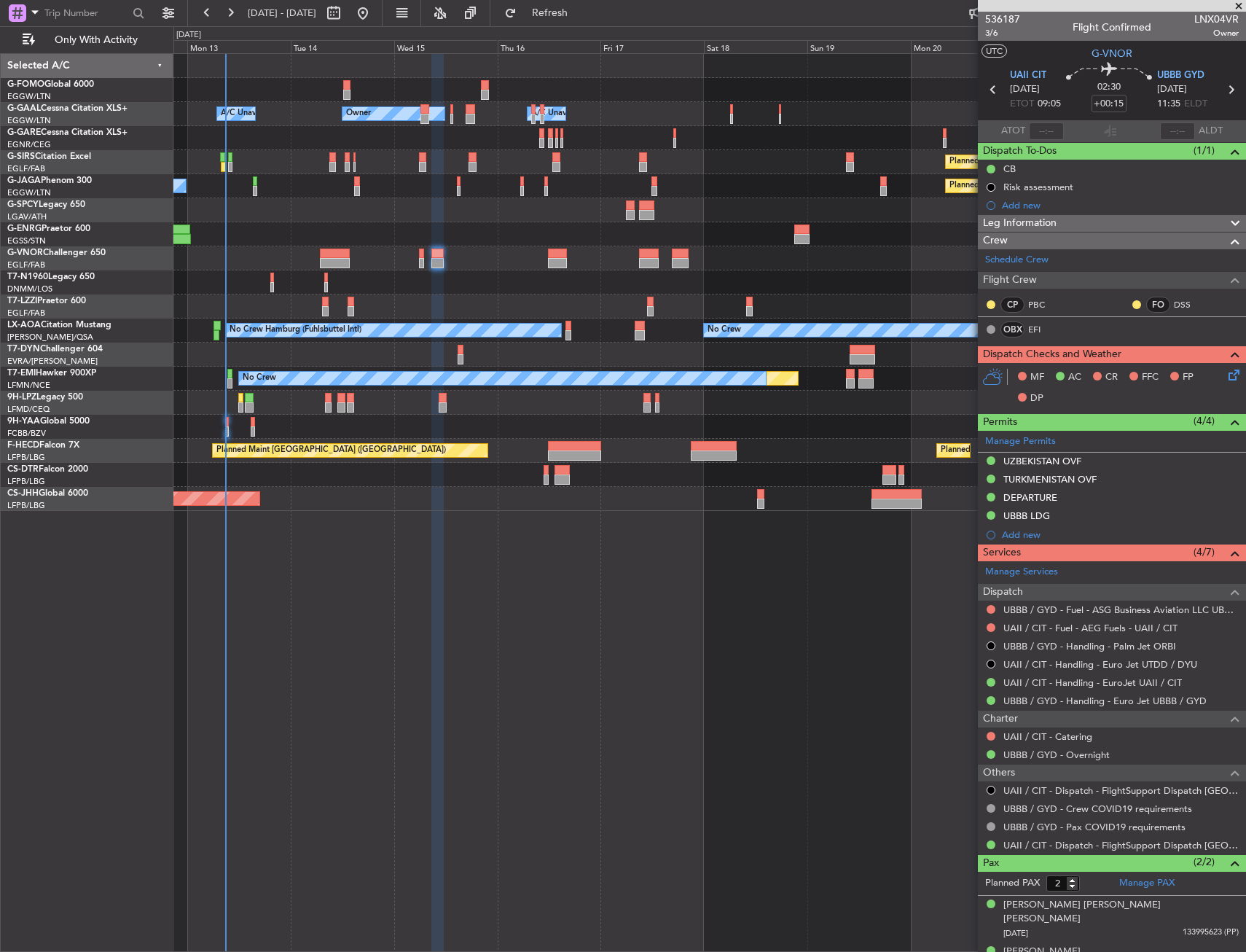
drag, startPoint x: 440, startPoint y: 548, endPoint x: 446, endPoint y: 555, distance: 9.2
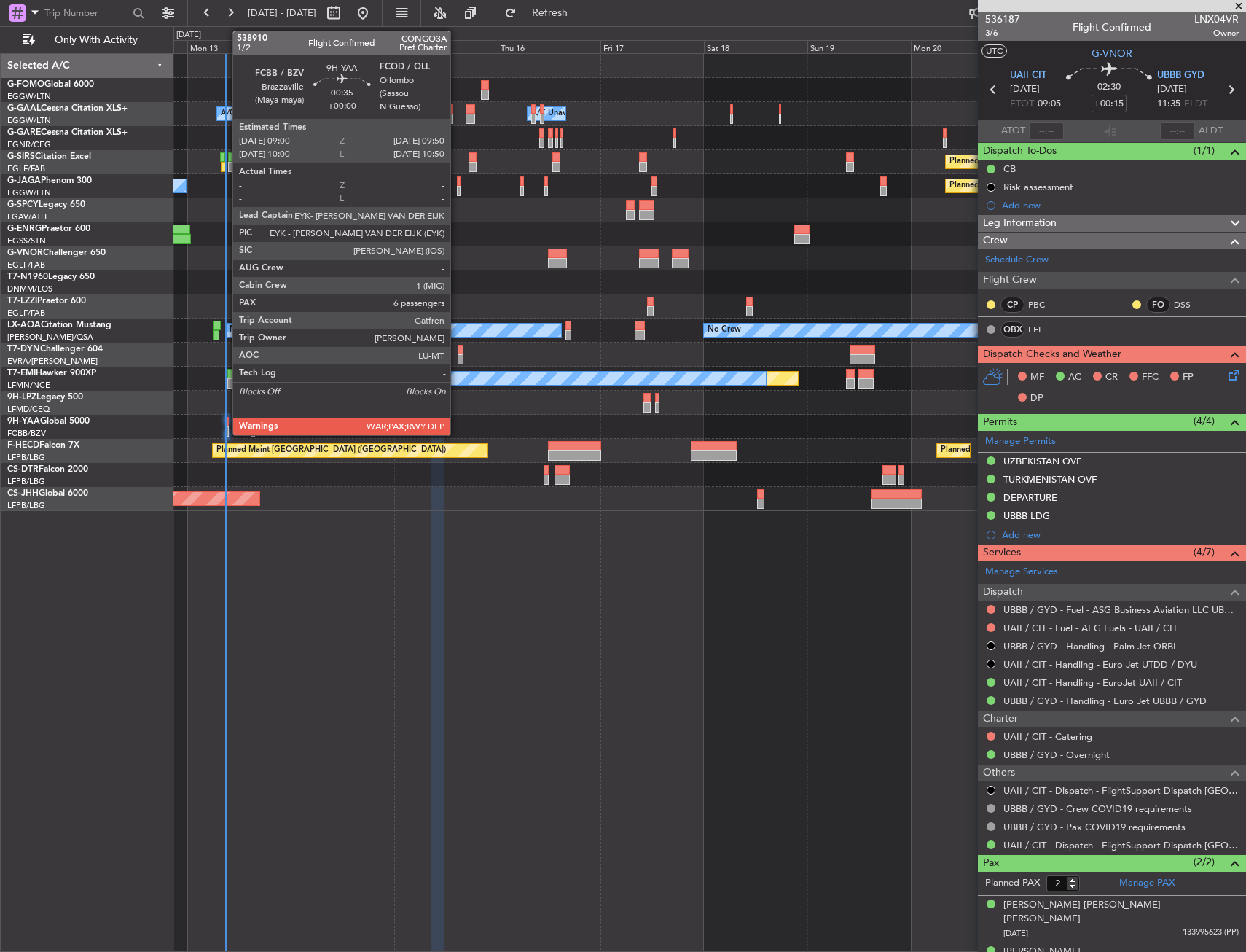
click at [225, 418] on div at bounding box center [227, 421] width 4 height 10
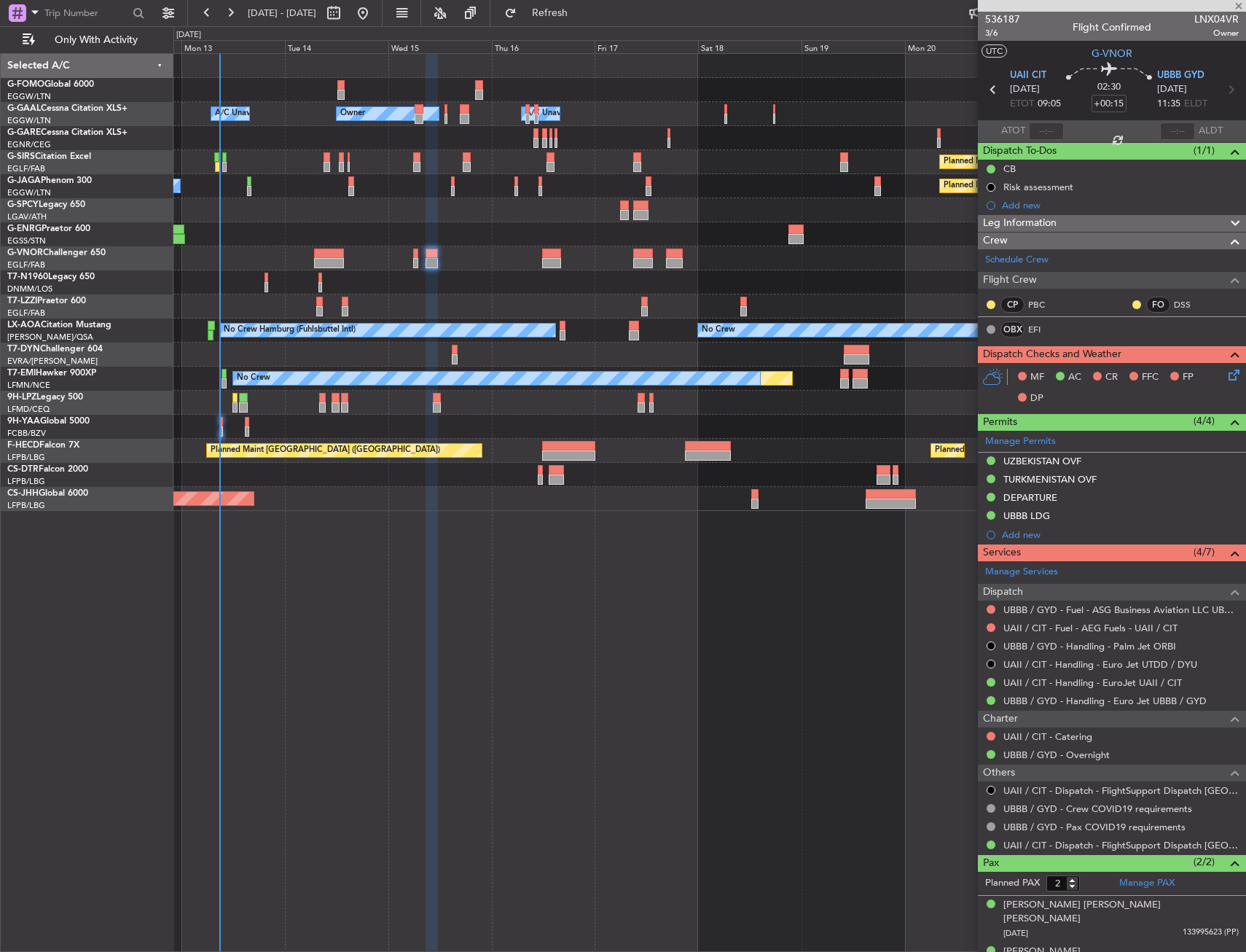
click at [214, 406] on div "No Crew" at bounding box center [709, 403] width 1072 height 24
type input "6"
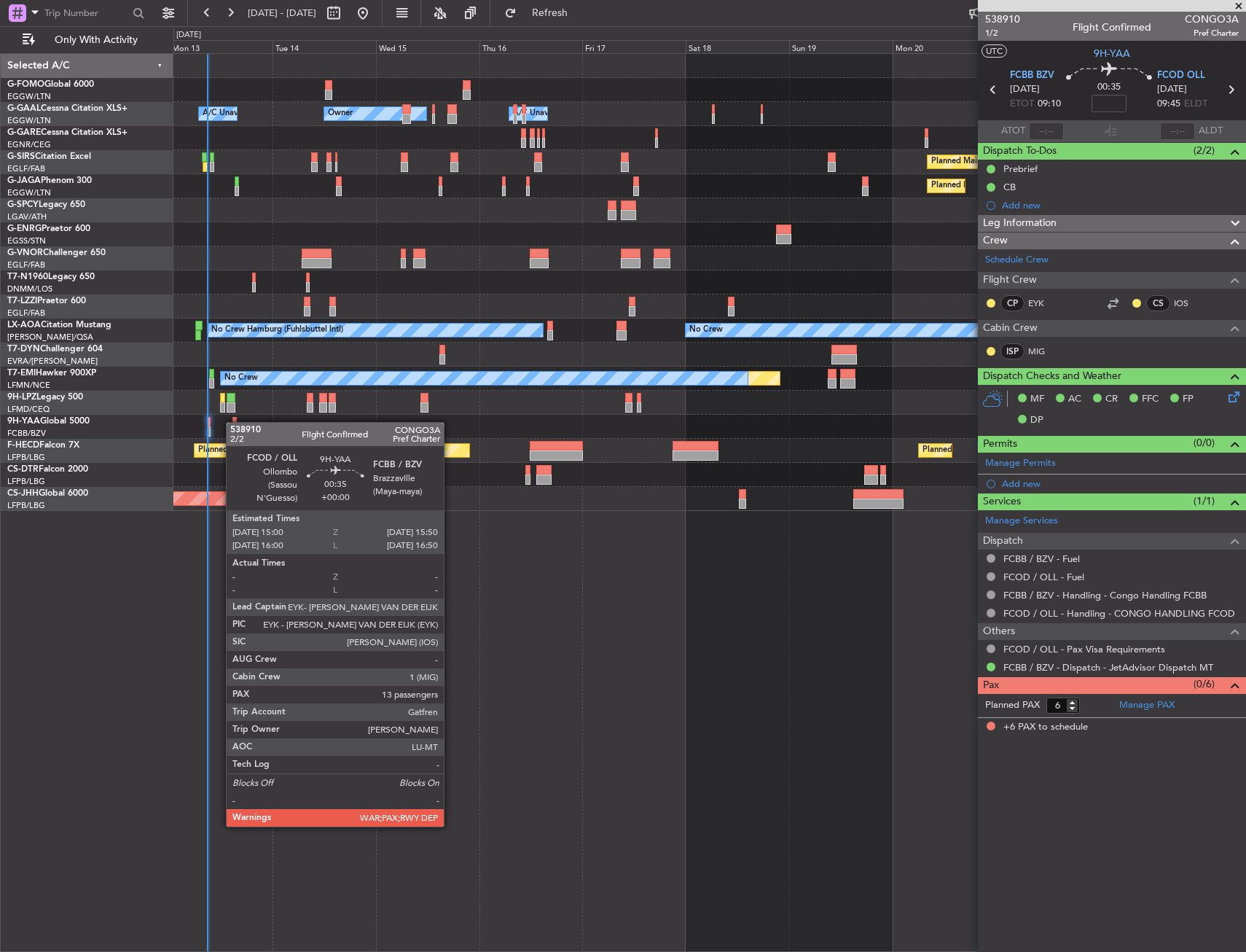
click at [237, 418] on div "Owner Owner A/C Unavailable A/C Unavailable Owner Planned Maint Oxford (Kidling…" at bounding box center [709, 282] width 1072 height 457
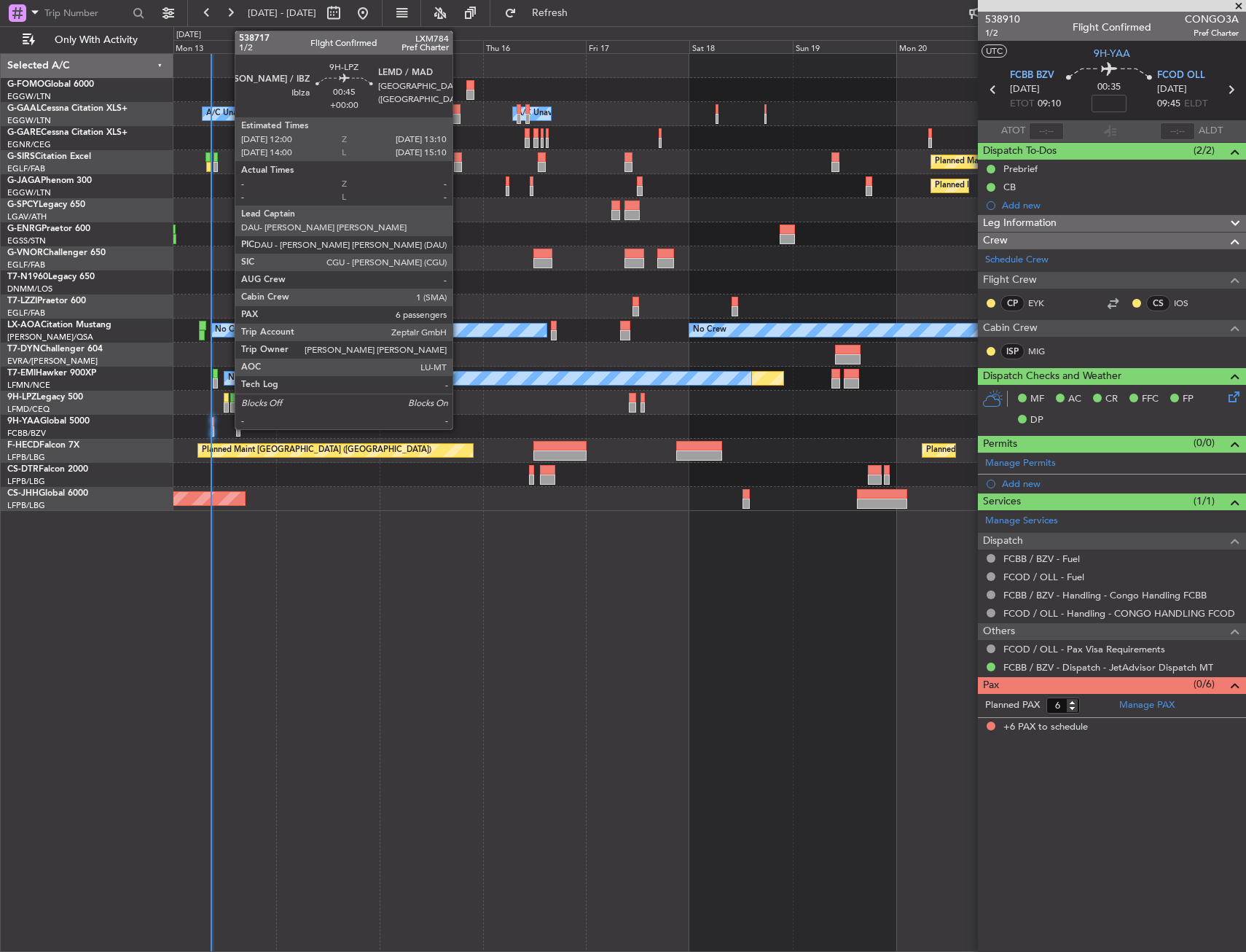
click at [227, 403] on div at bounding box center [226, 407] width 5 height 10
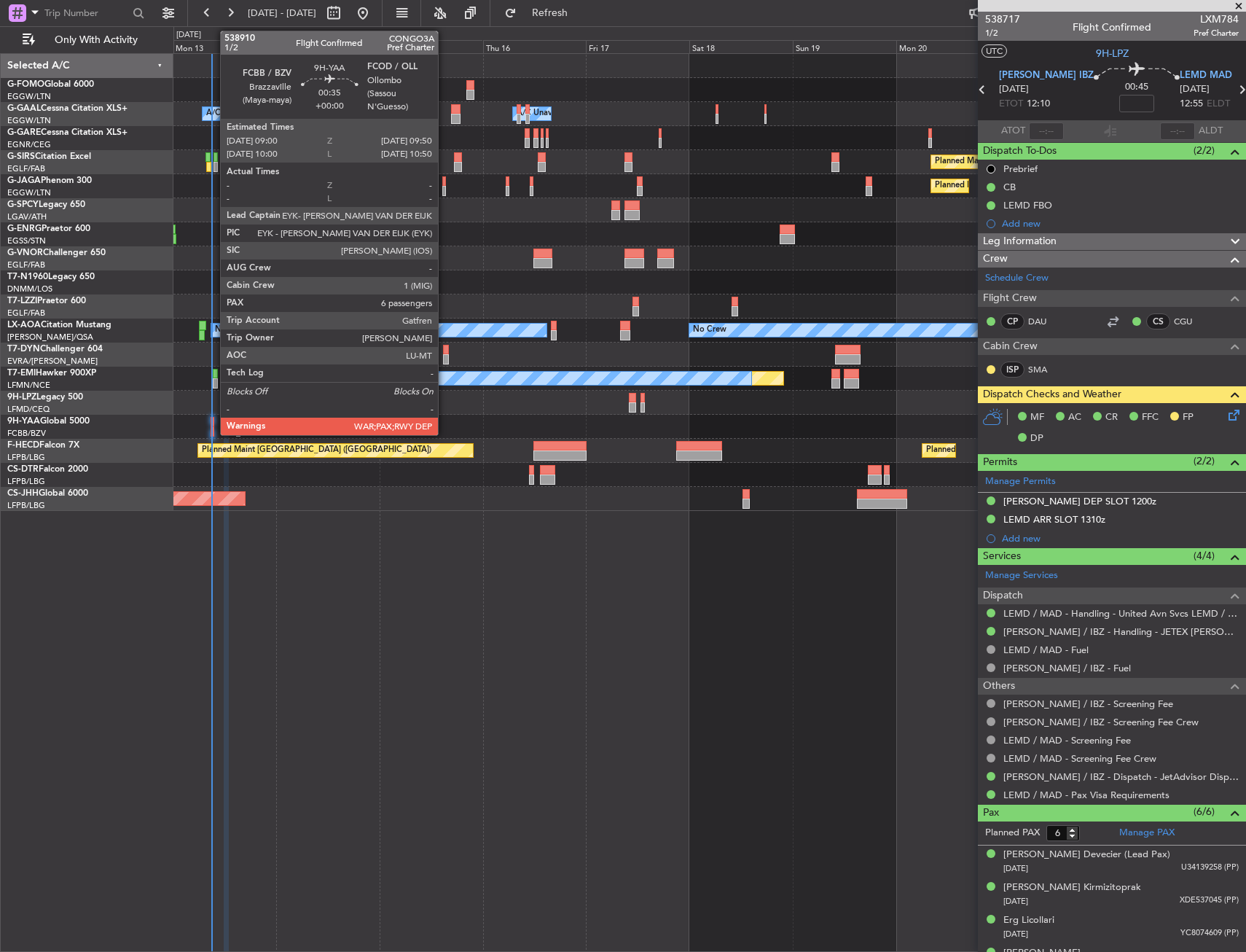
click at [213, 421] on div at bounding box center [212, 421] width 4 height 10
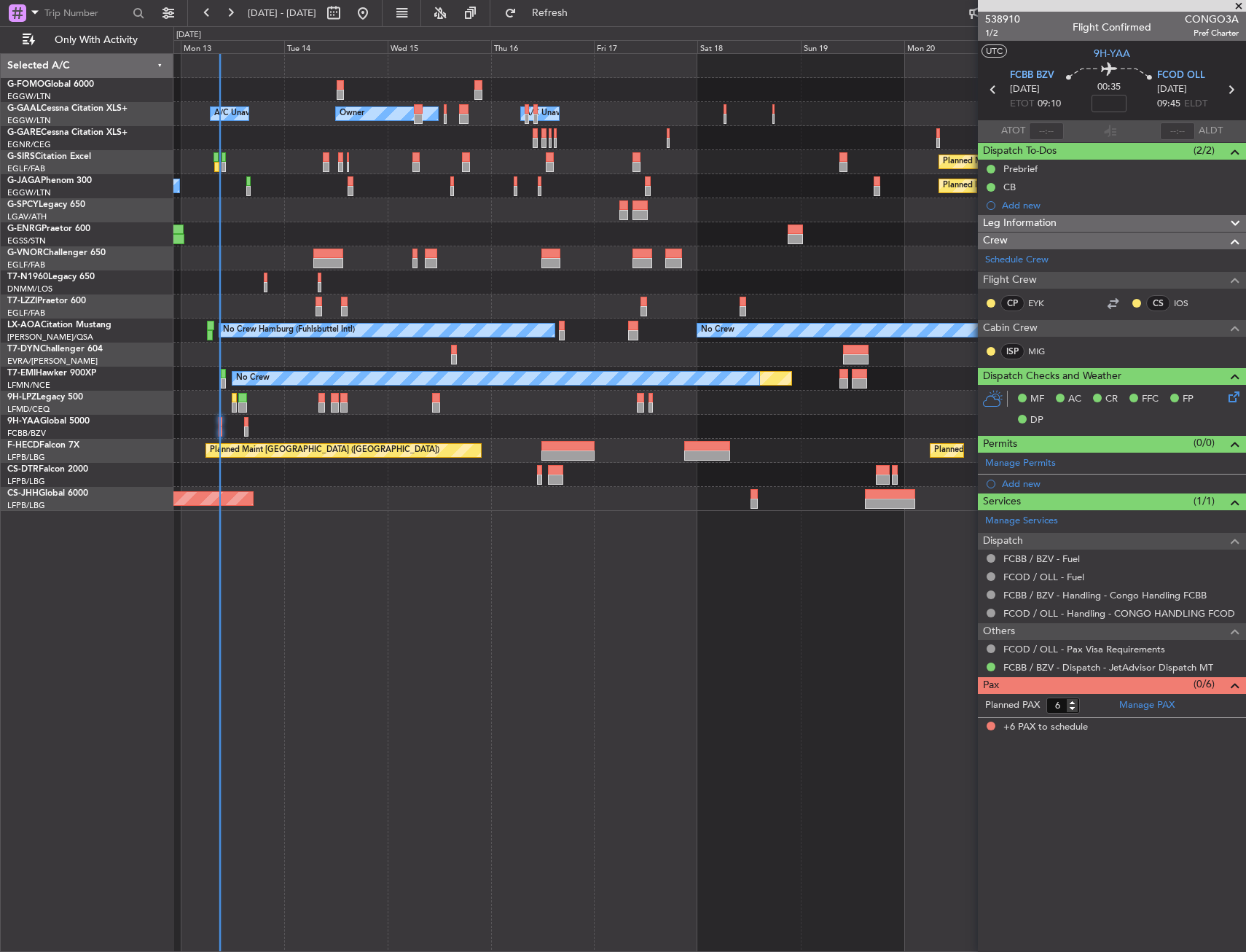
click at [303, 478] on div "Owner A/C Unavailable Owner A/C Unavailable Owner Planned Maint [GEOGRAPHIC_DAT…" at bounding box center [709, 282] width 1072 height 457
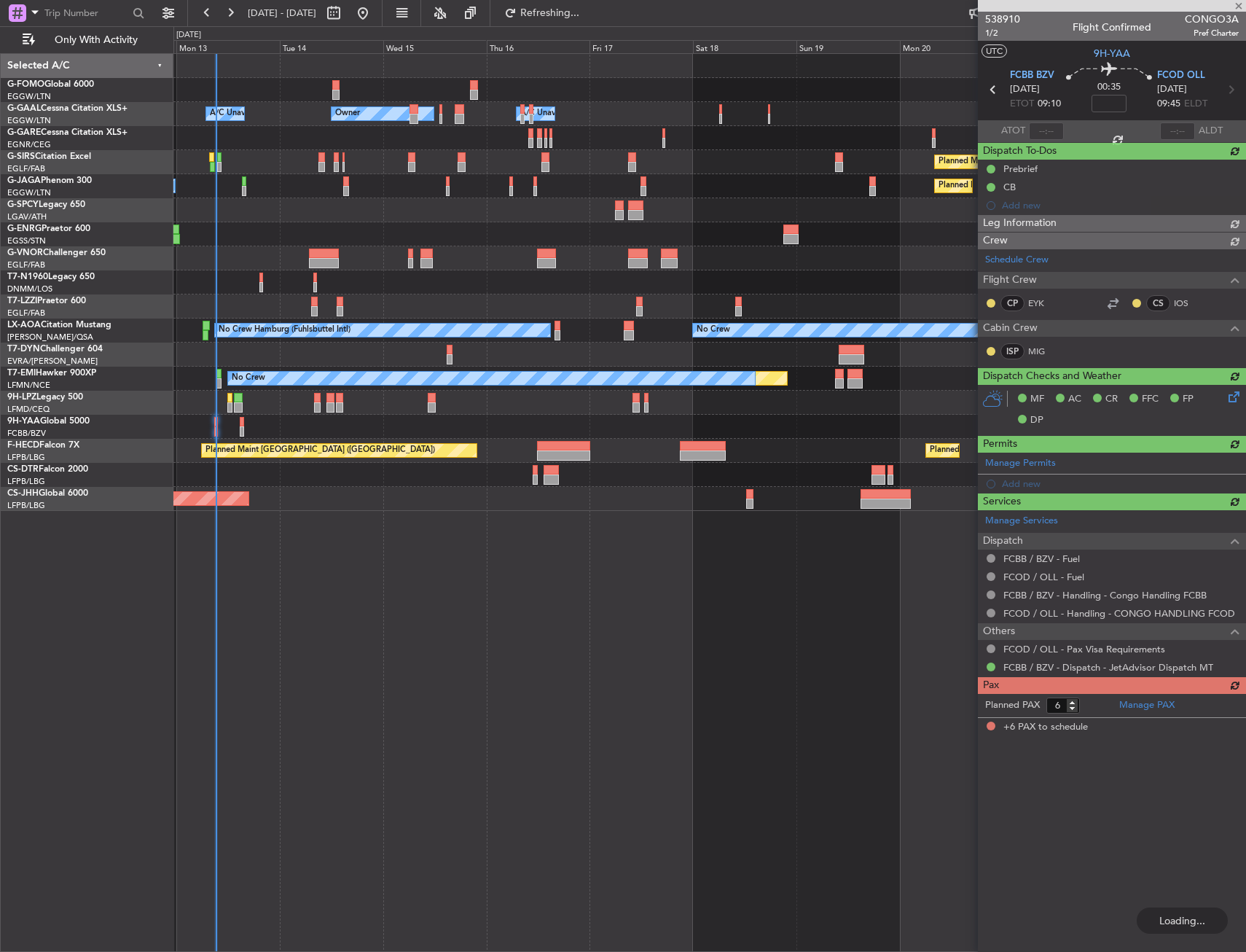
type input "09:11"
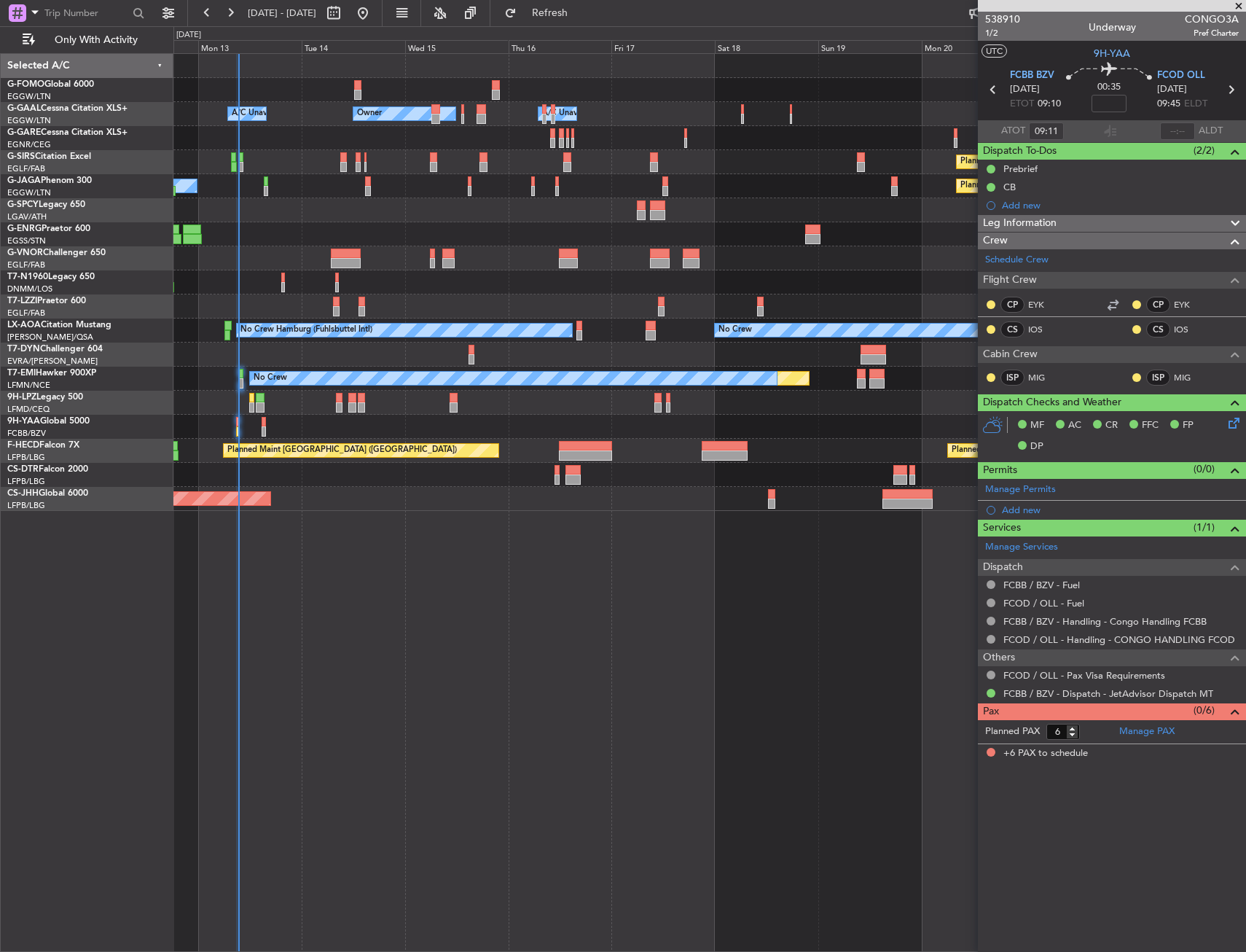
click at [250, 131] on div at bounding box center [709, 138] width 1072 height 24
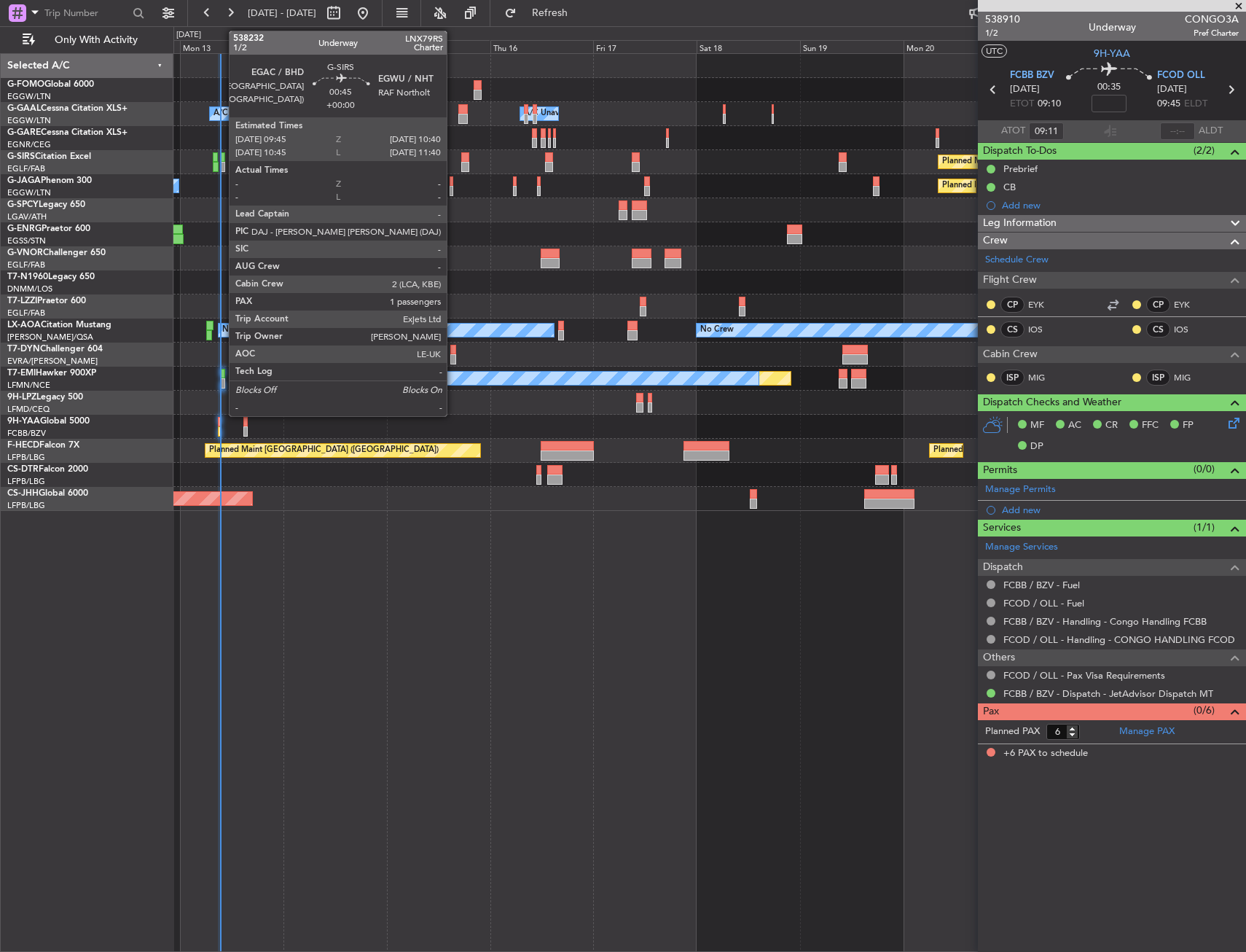
click at [222, 160] on div at bounding box center [223, 157] width 5 height 10
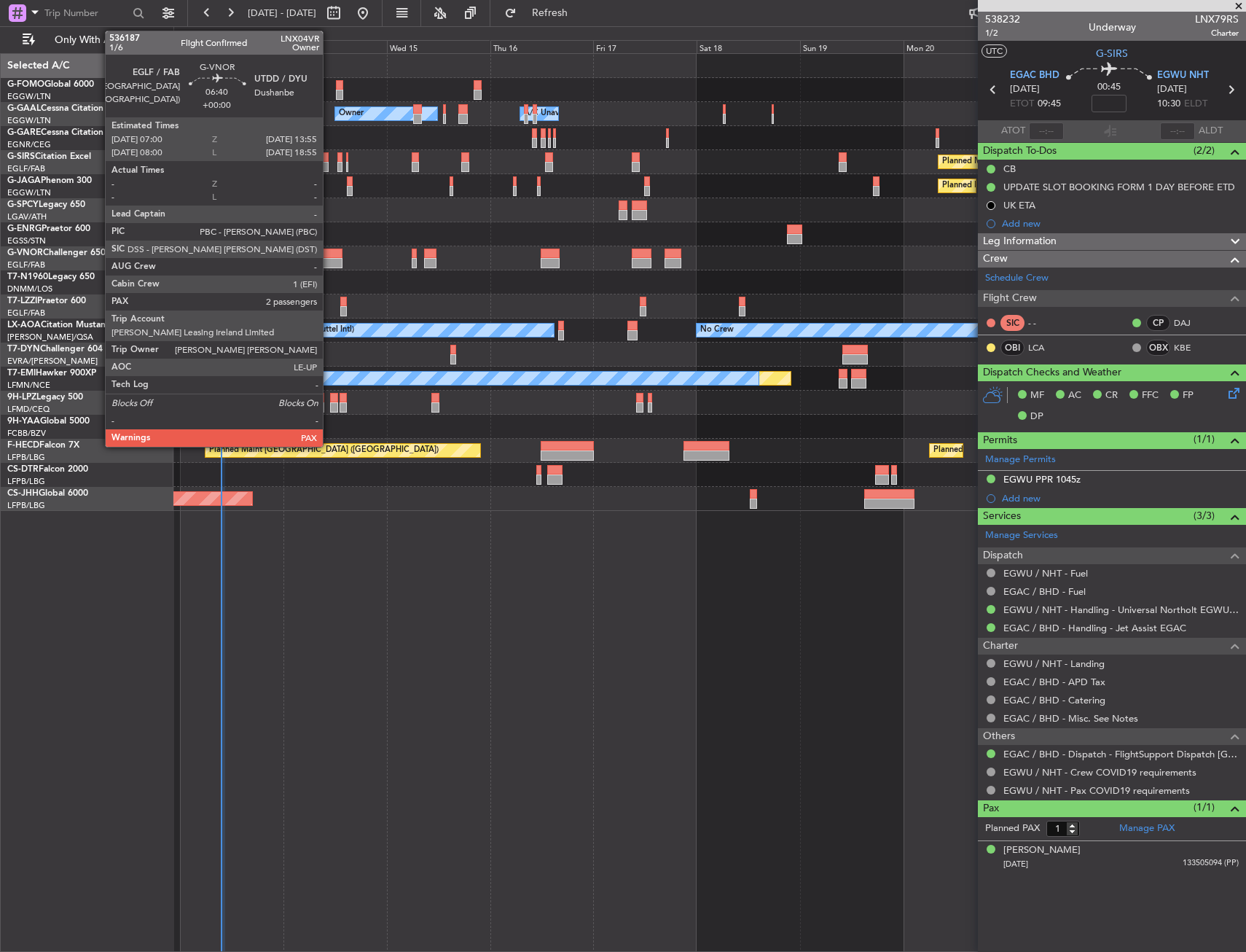
click at [329, 251] on div at bounding box center [328, 254] width 30 height 10
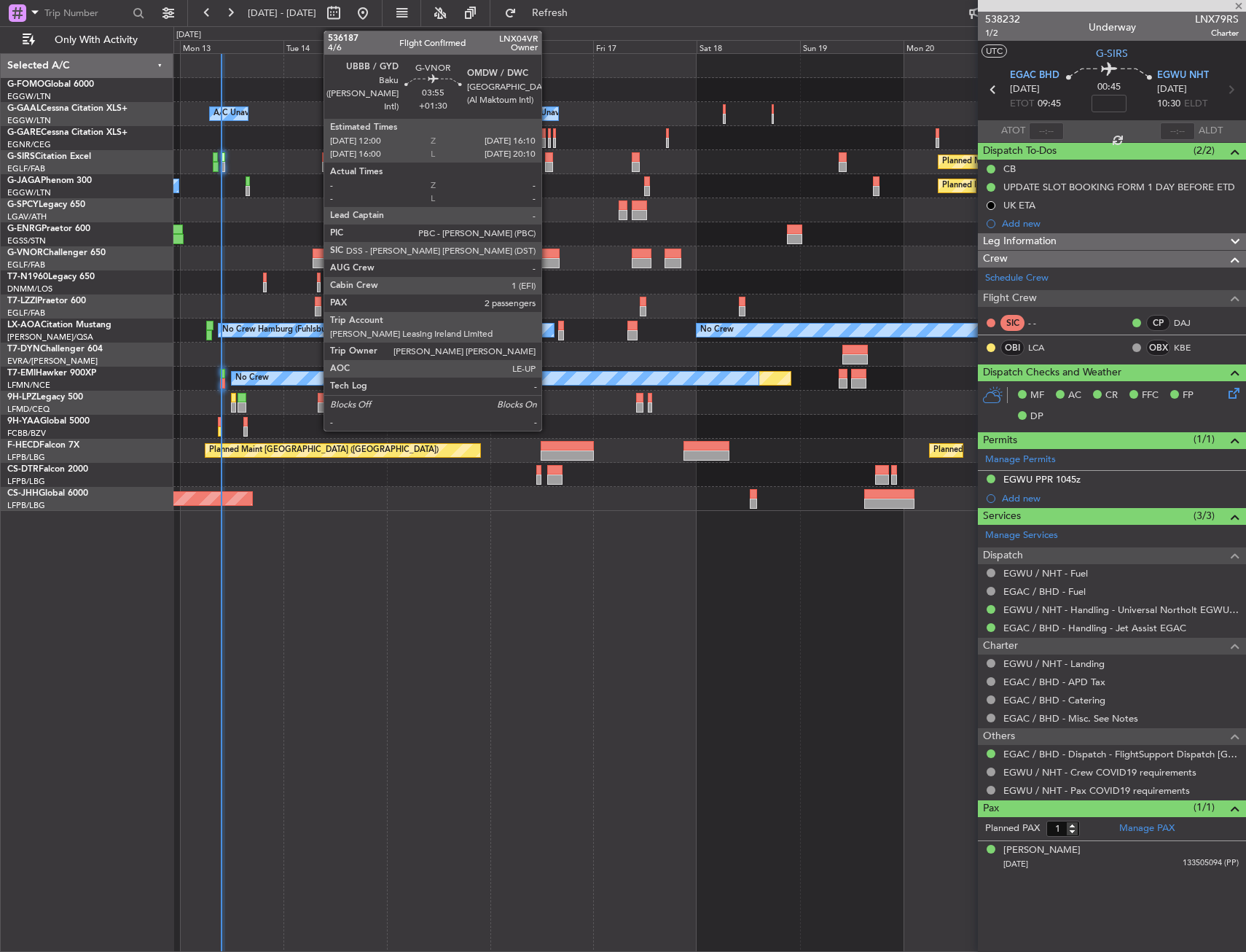
type input "2"
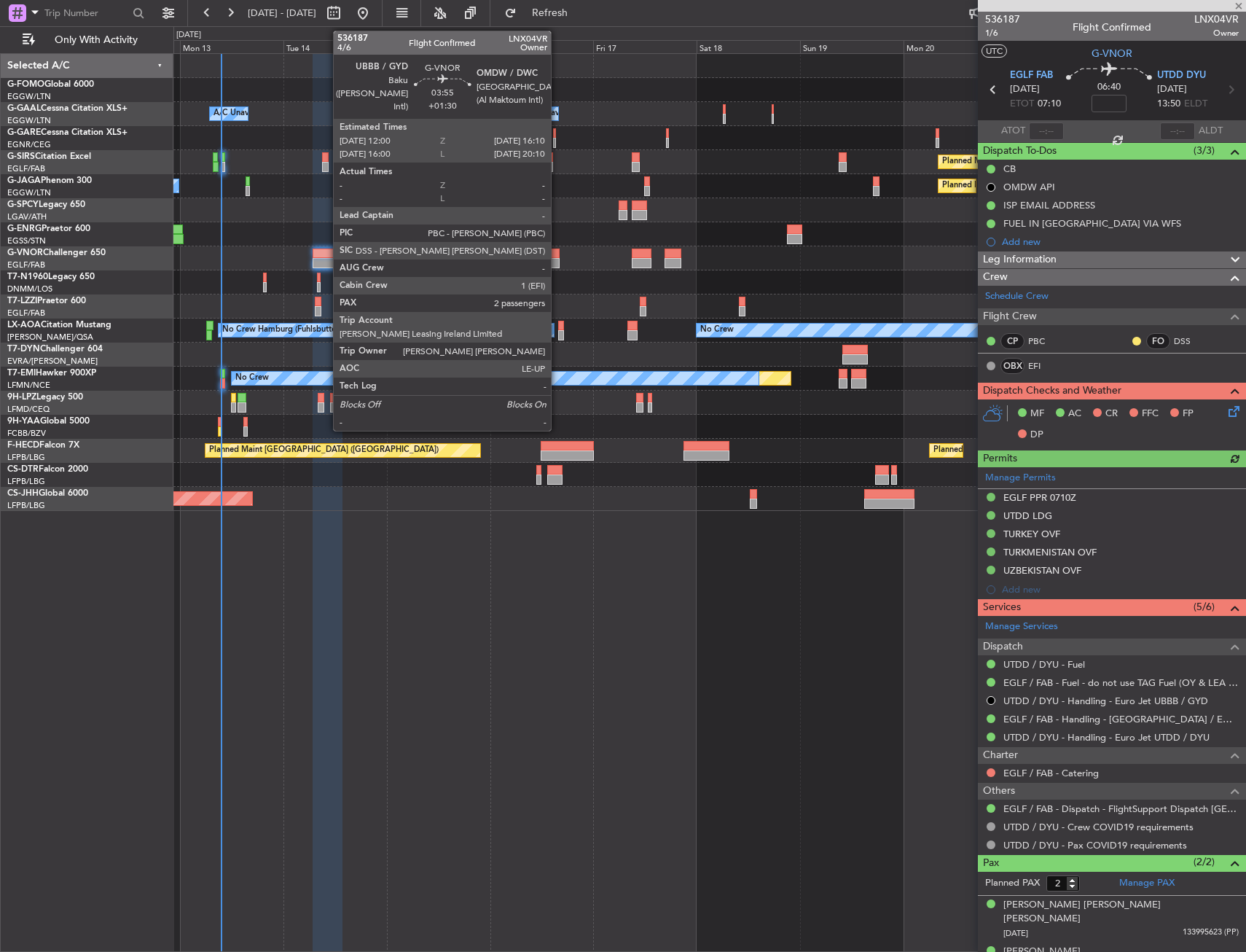
click at [558, 254] on div at bounding box center [549, 254] width 18 height 10
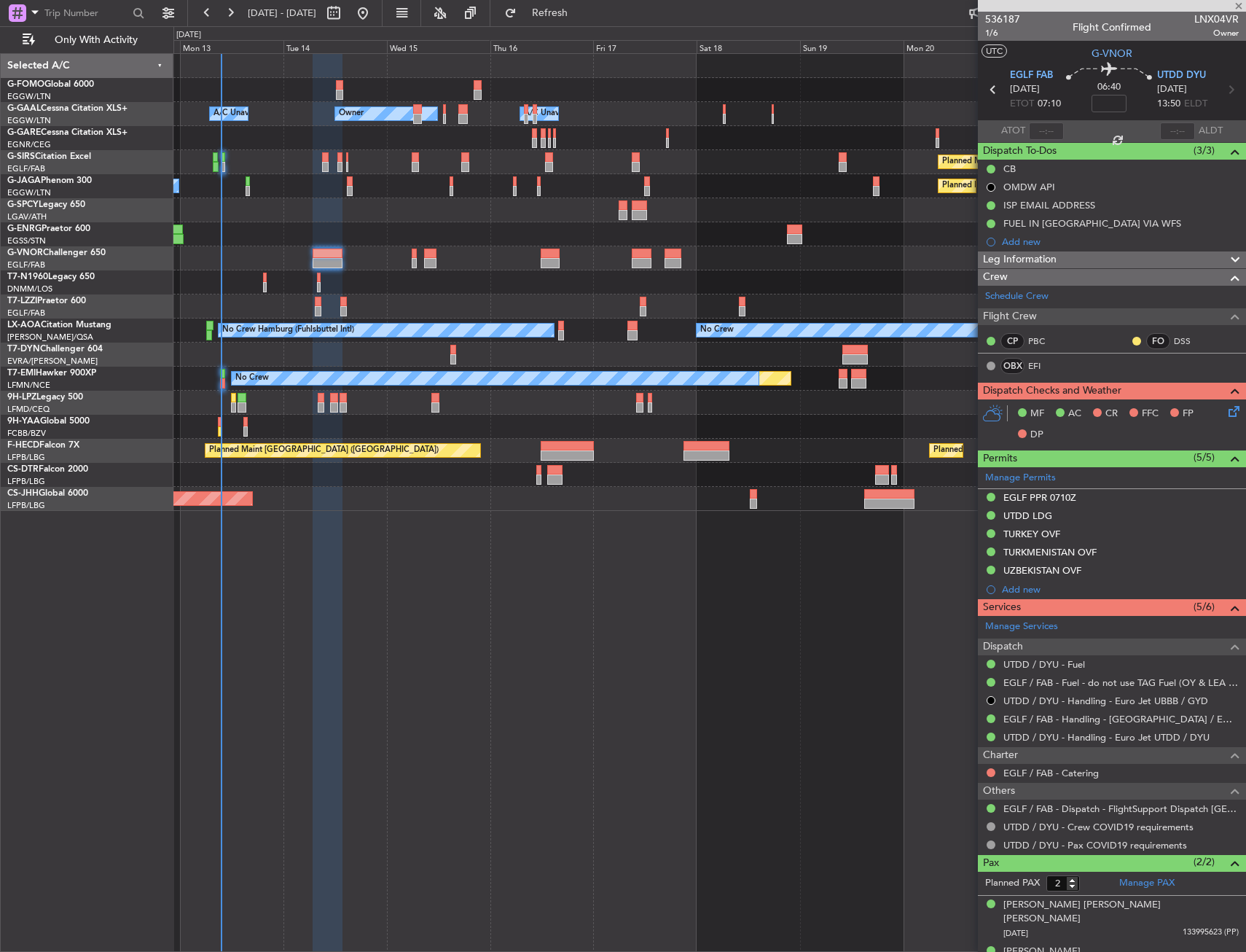
type input "+01:30"
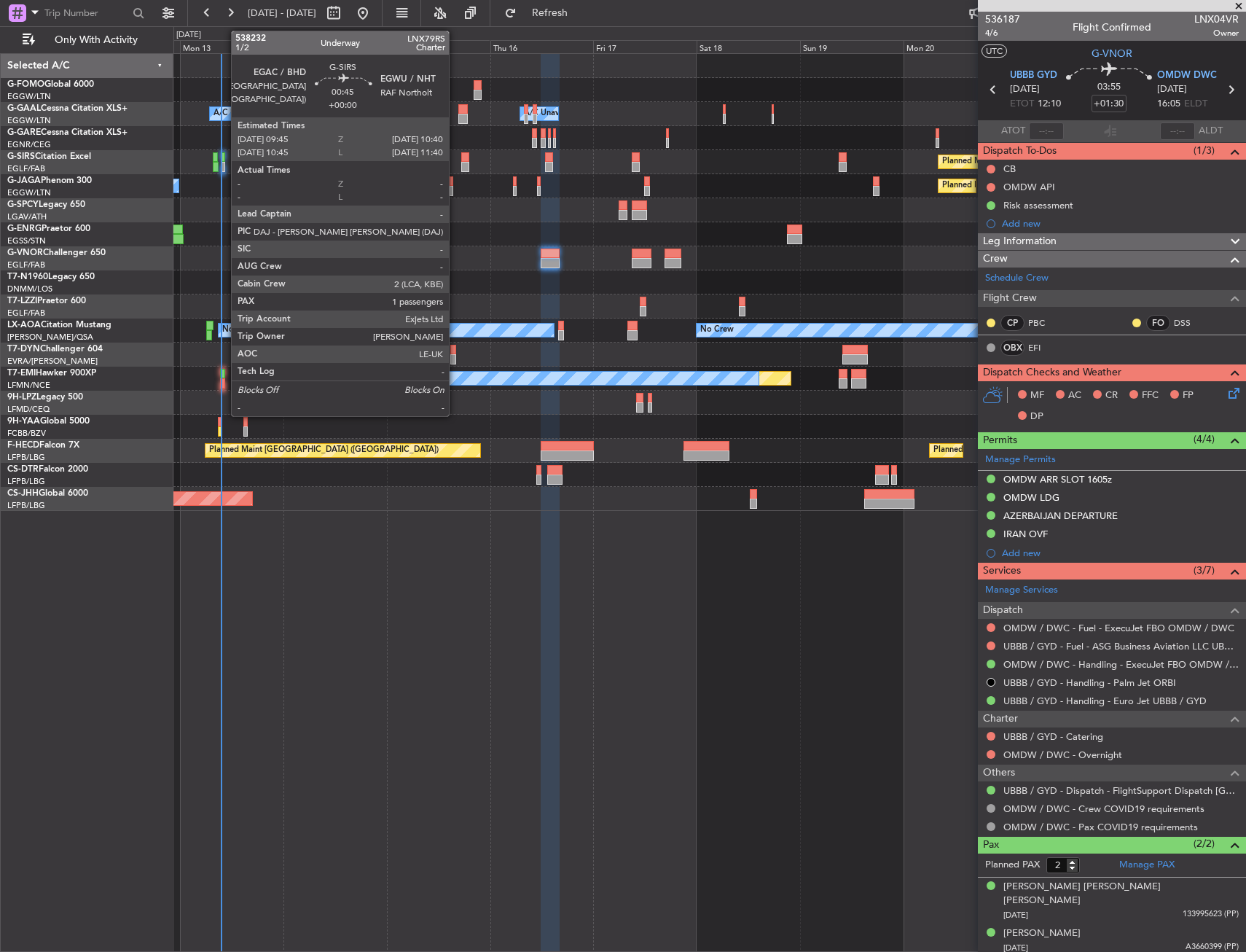
click at [224, 158] on div at bounding box center [223, 157] width 5 height 10
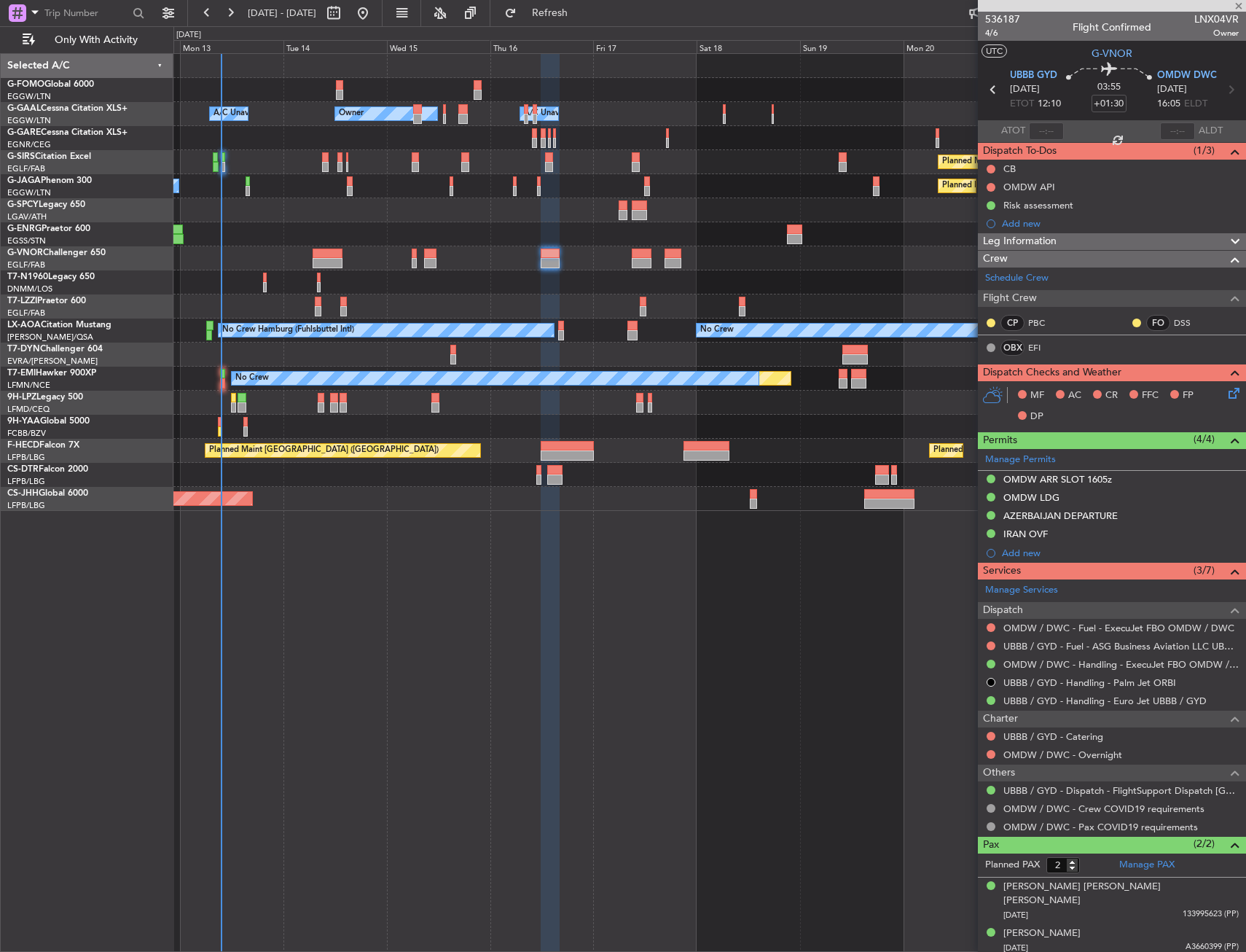
click at [268, 156] on div "Planned Maint Oxford ([GEOGRAPHIC_DATA])" at bounding box center [709, 162] width 1072 height 24
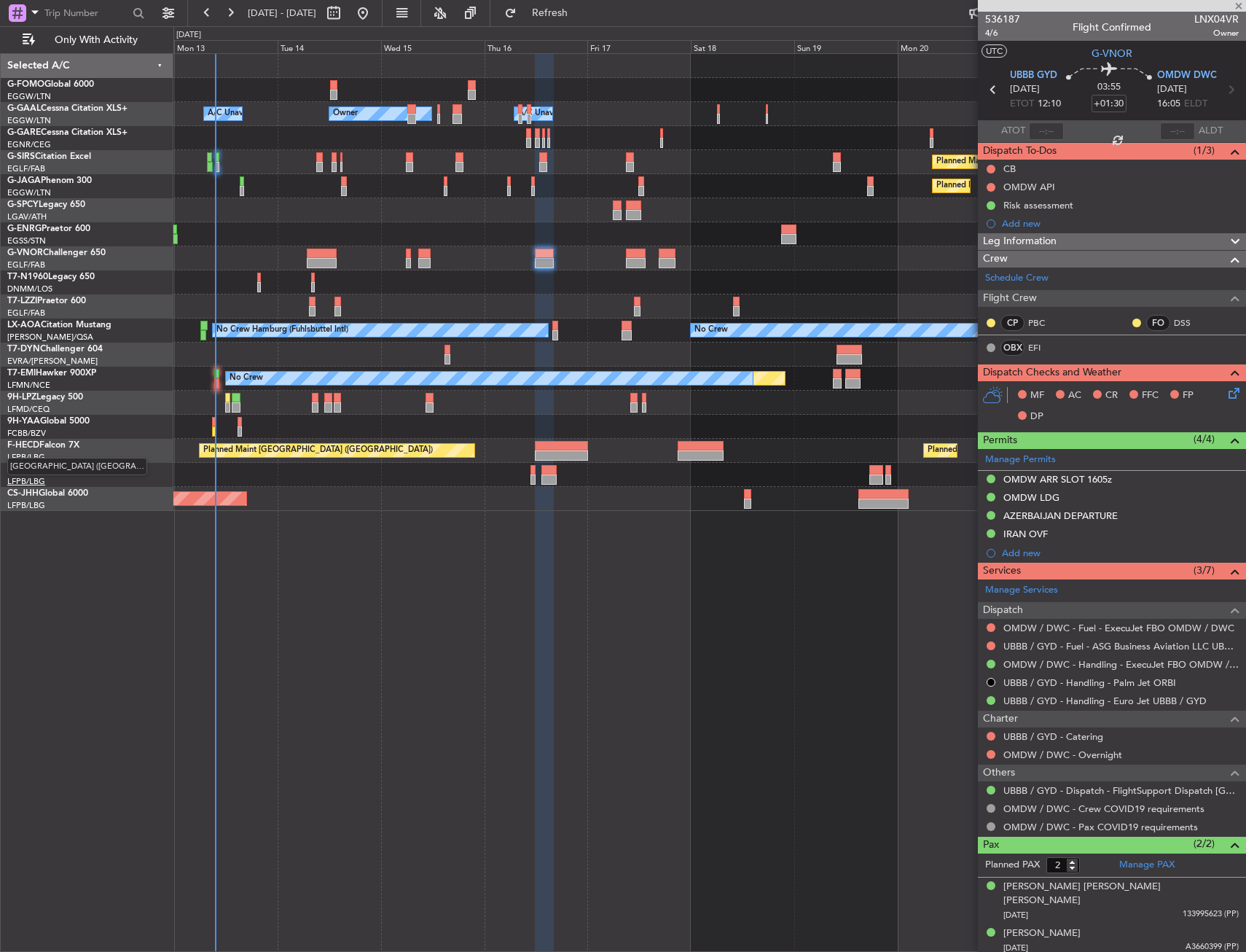
type input "1"
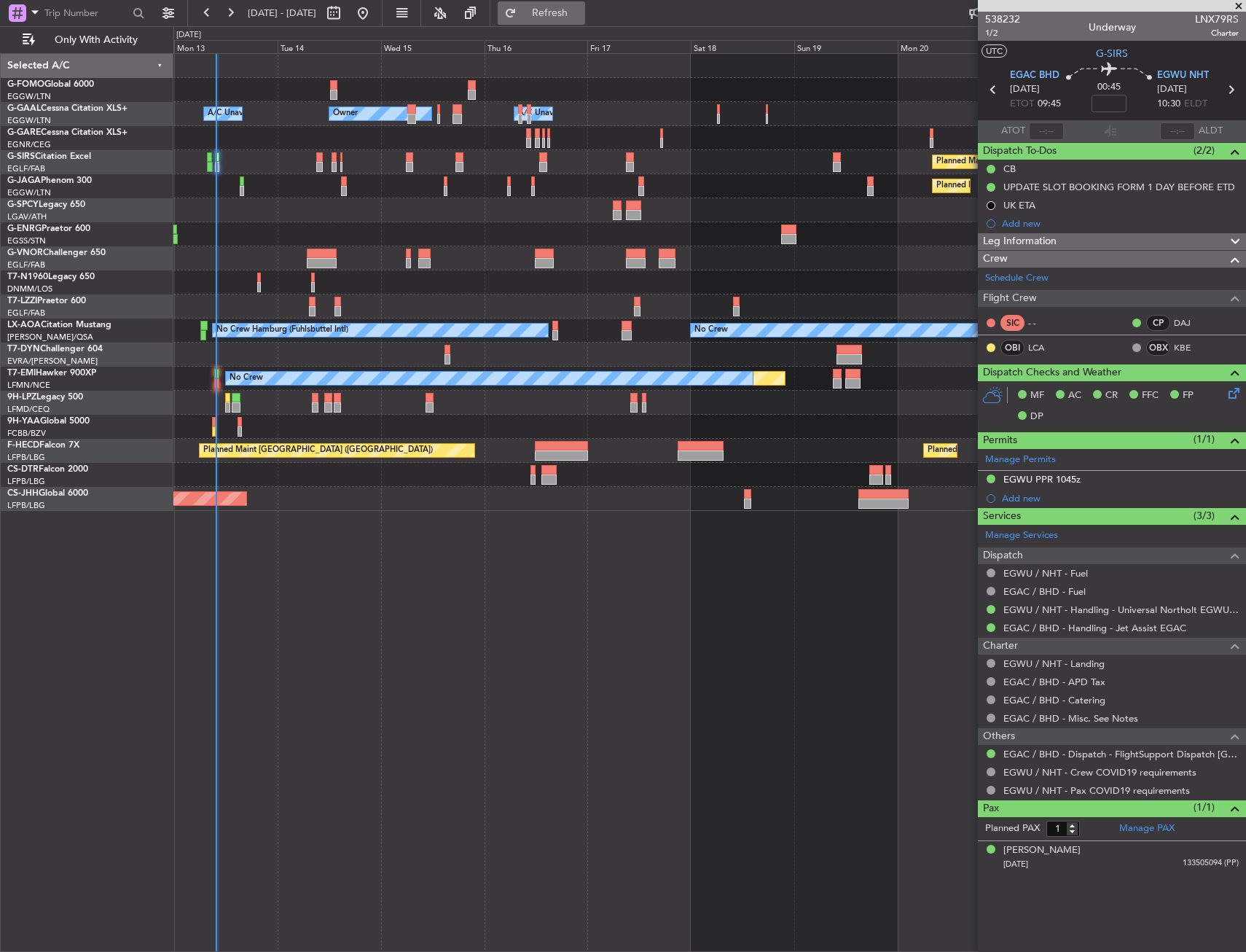
click at [581, 12] on span "Refresh" at bounding box center [550, 12] width 61 height 10
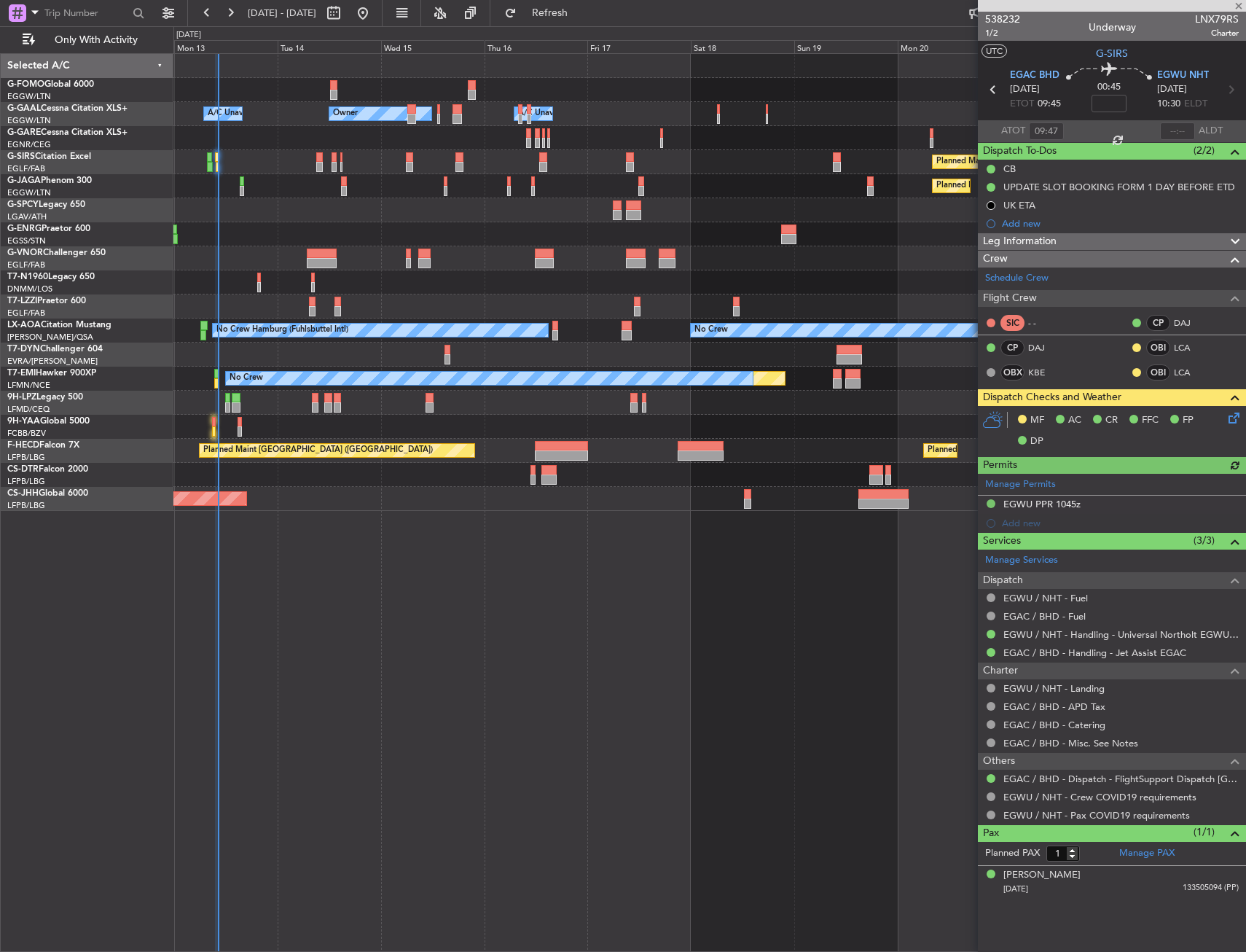
click at [213, 415] on div at bounding box center [709, 427] width 1072 height 24
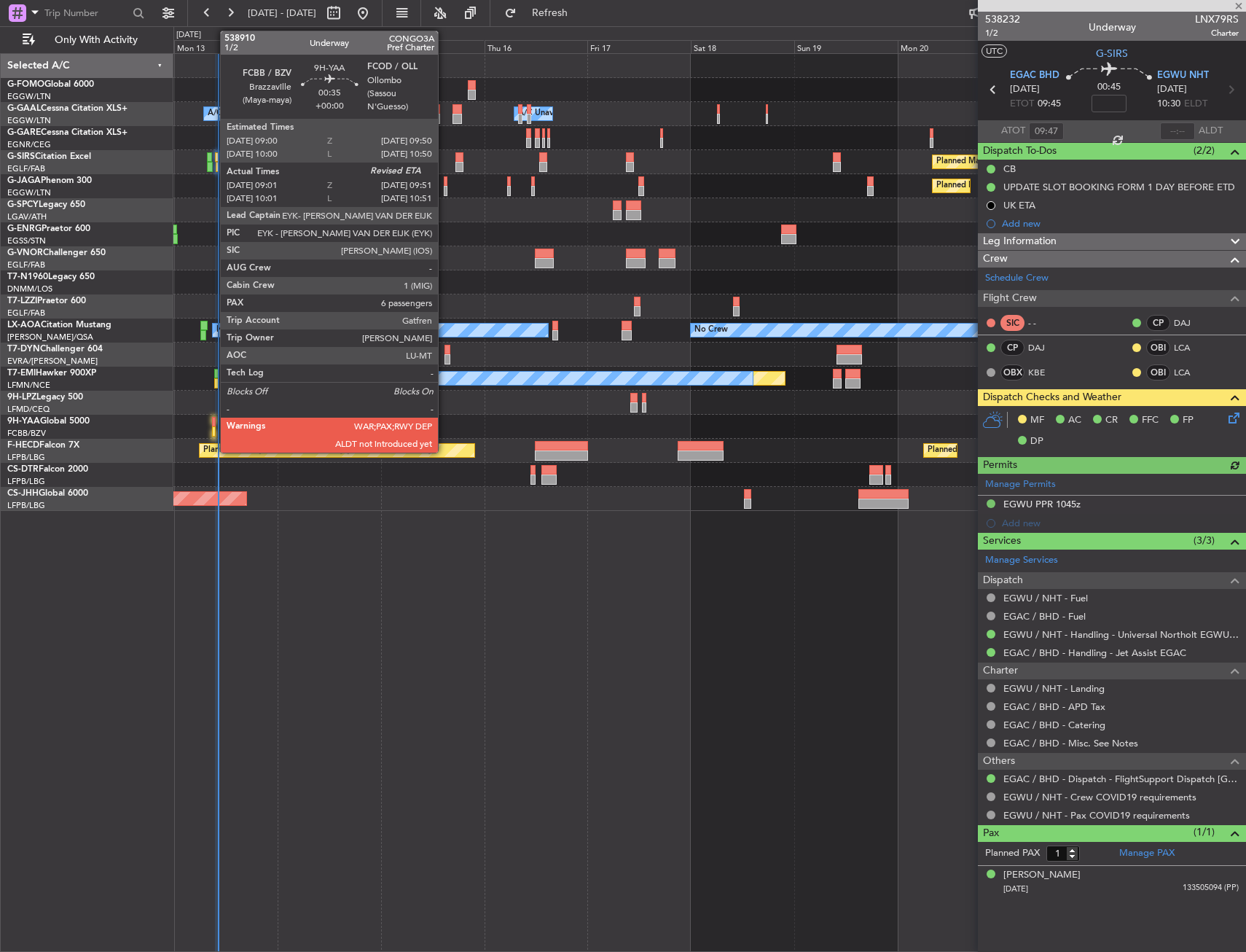
click at [213, 423] on div at bounding box center [214, 421] width 4 height 10
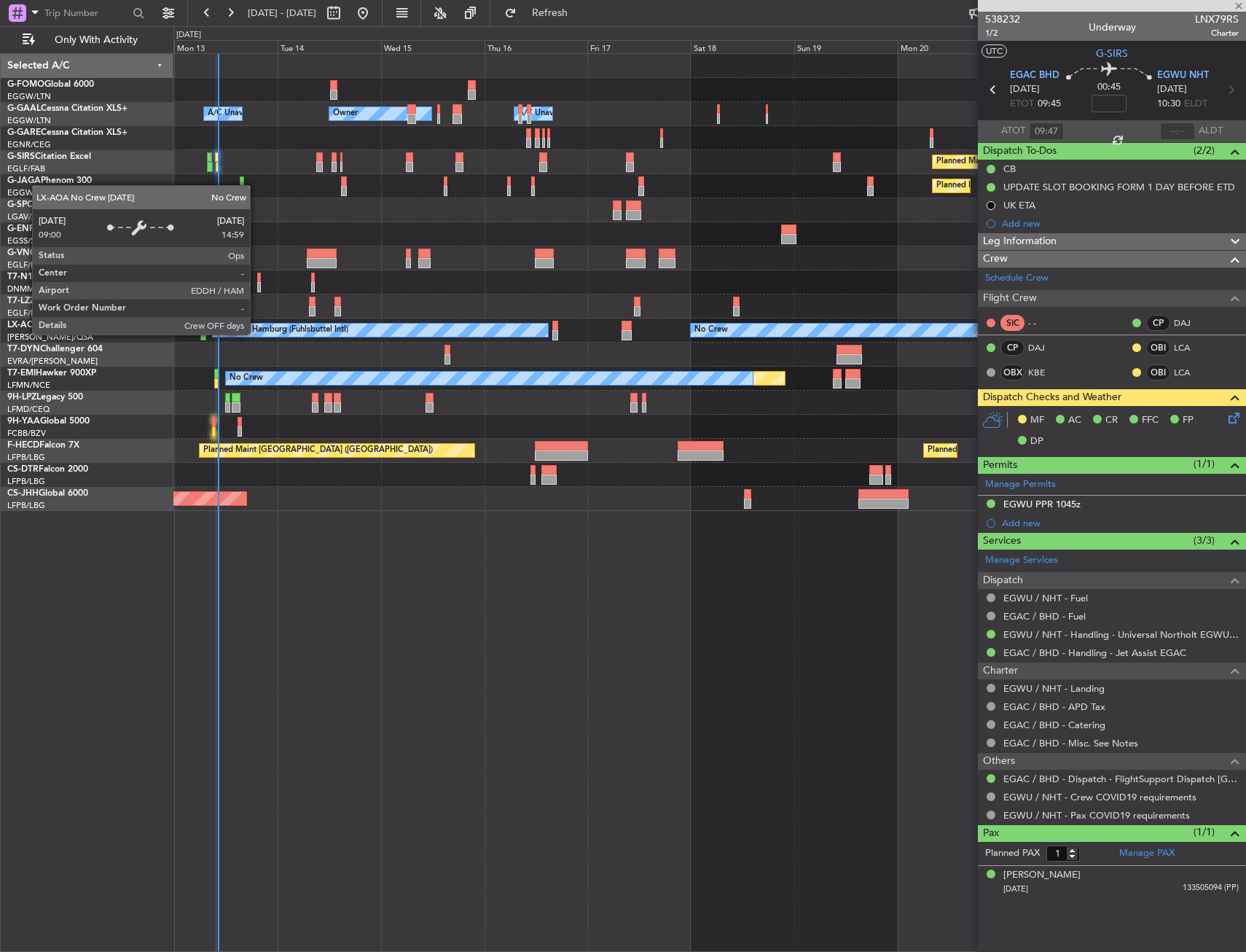
type input "09:11"
type input "6"
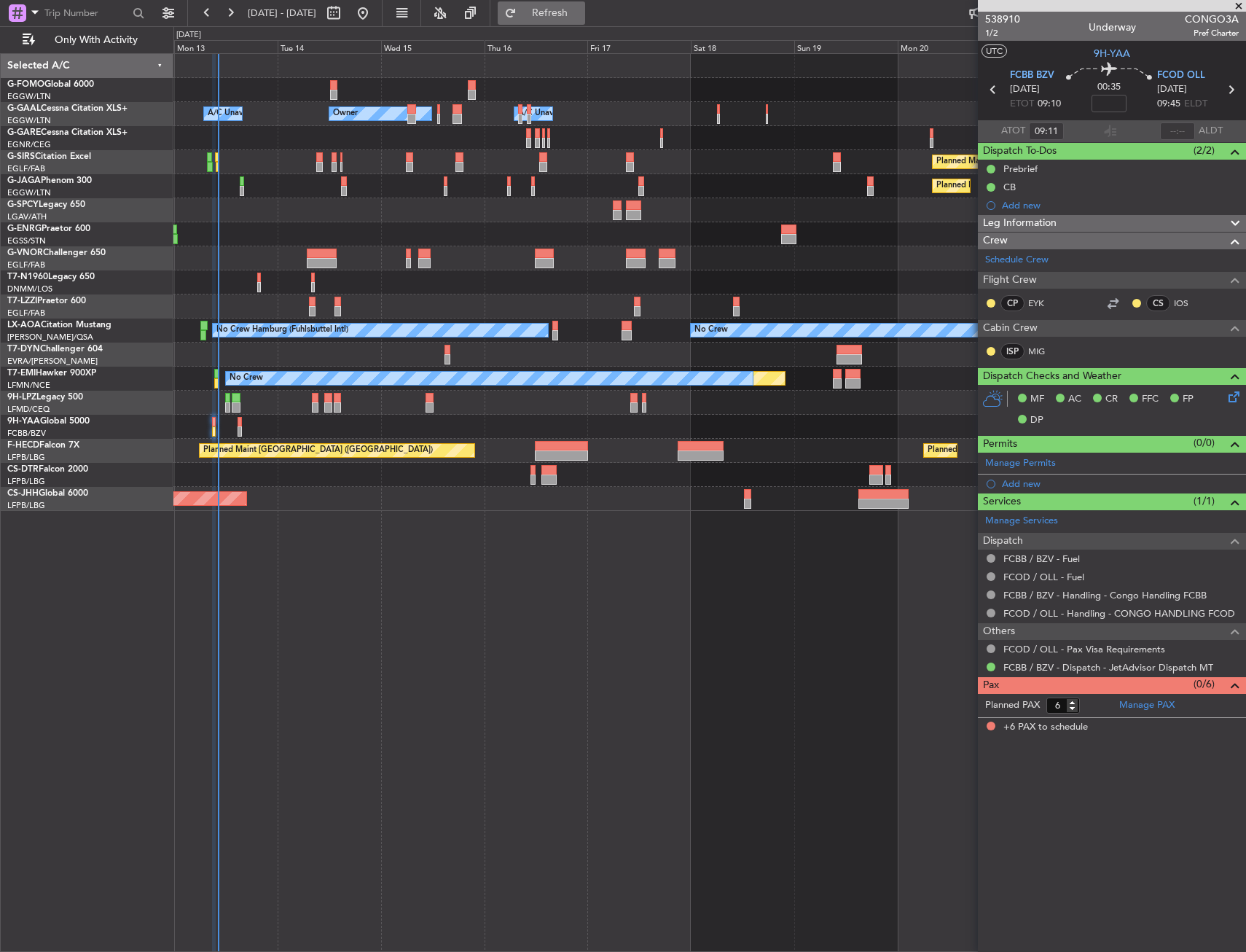
click at [563, 23] on button "Refresh" at bounding box center [541, 13] width 87 height 23
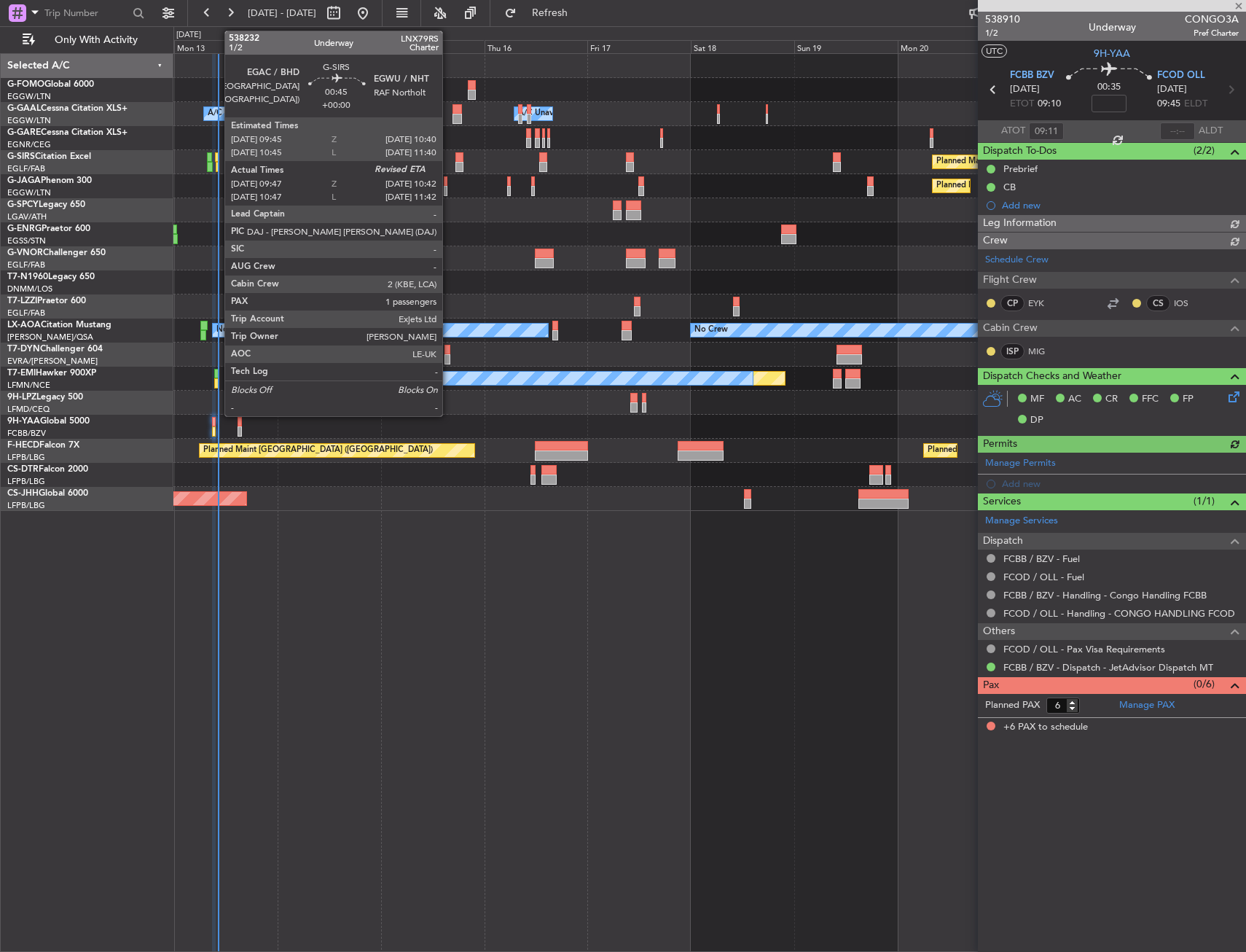
click at [217, 163] on div at bounding box center [218, 166] width 5 height 10
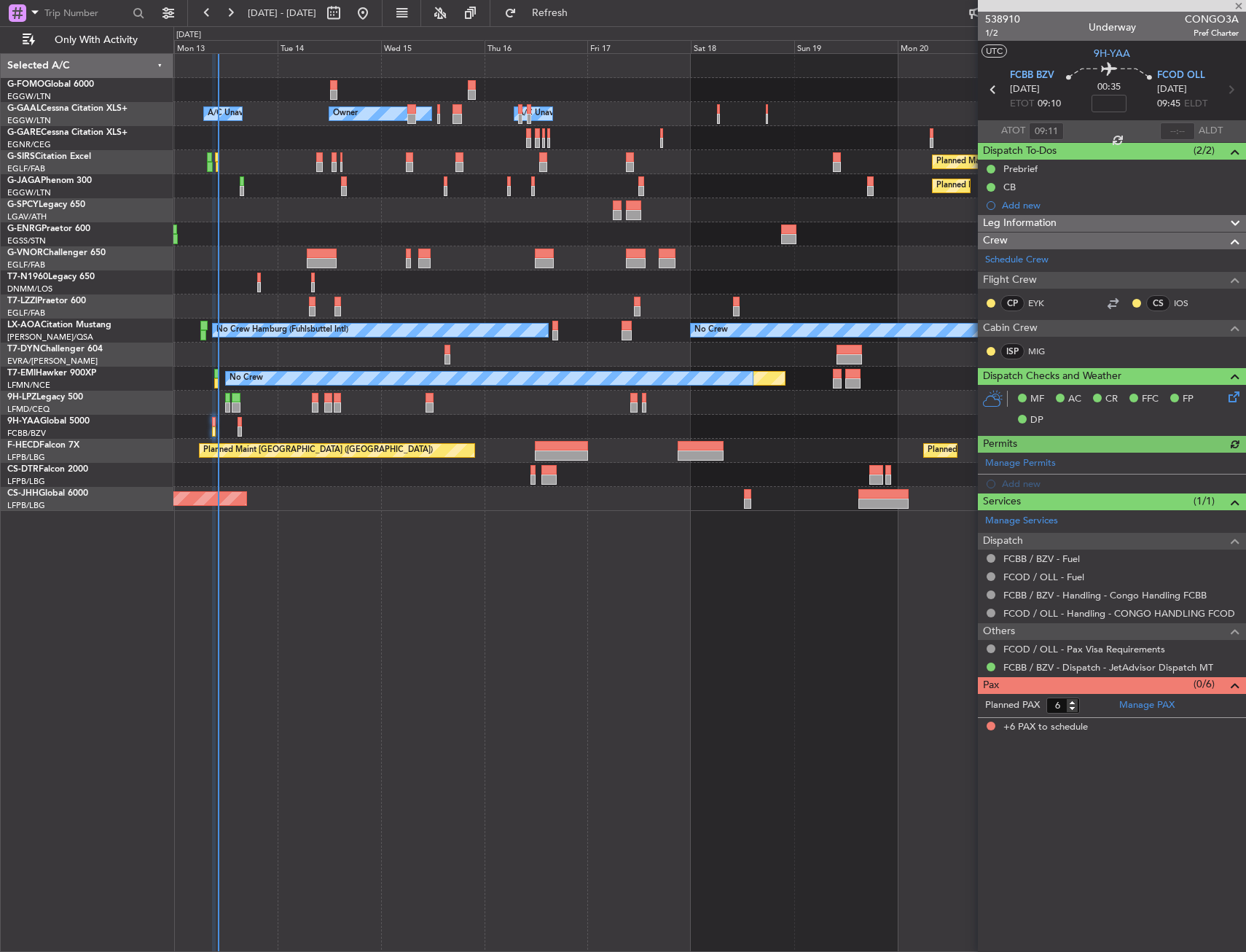
type input "09:47"
type input "1"
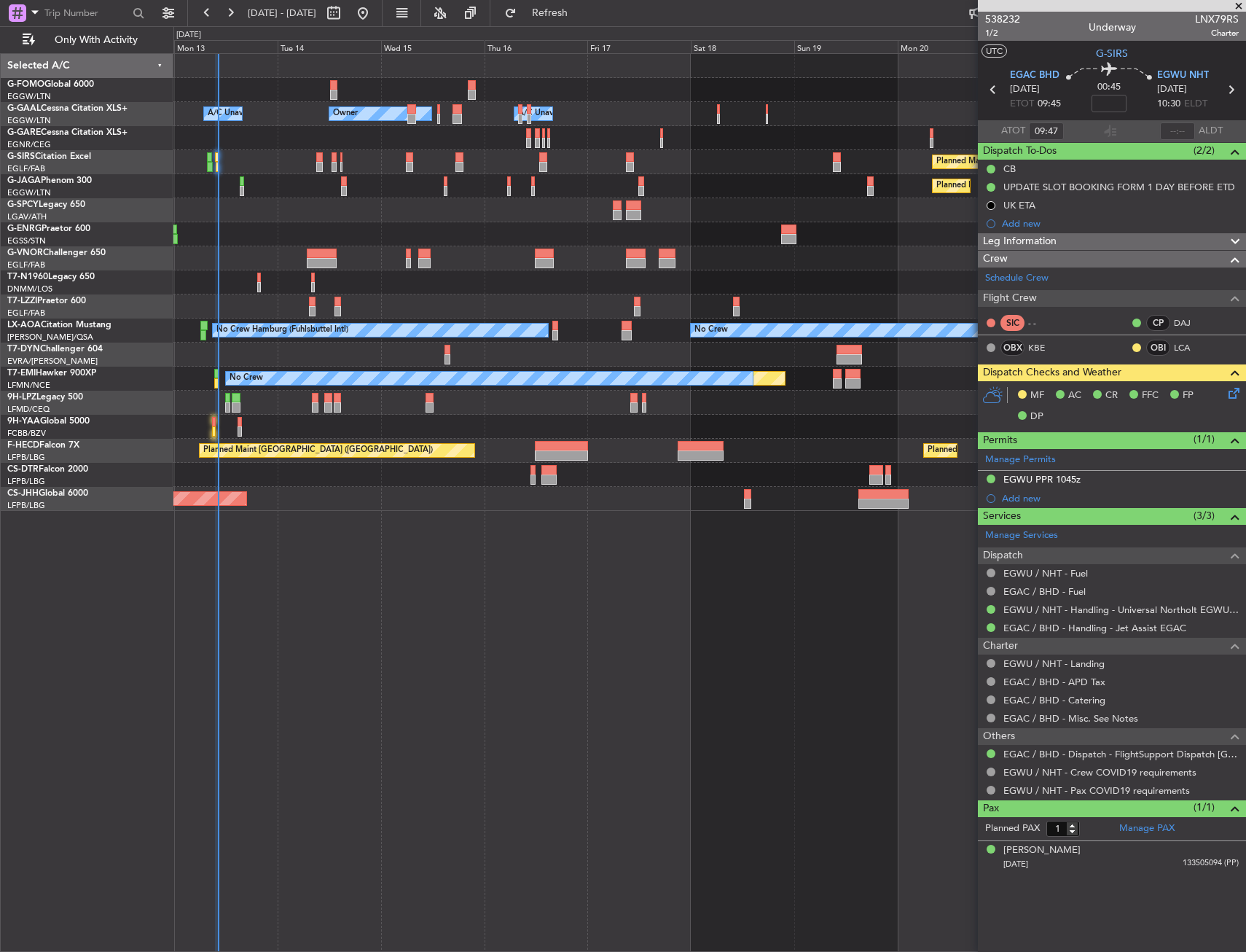
click at [1237, 386] on icon at bounding box center [1231, 390] width 12 height 12
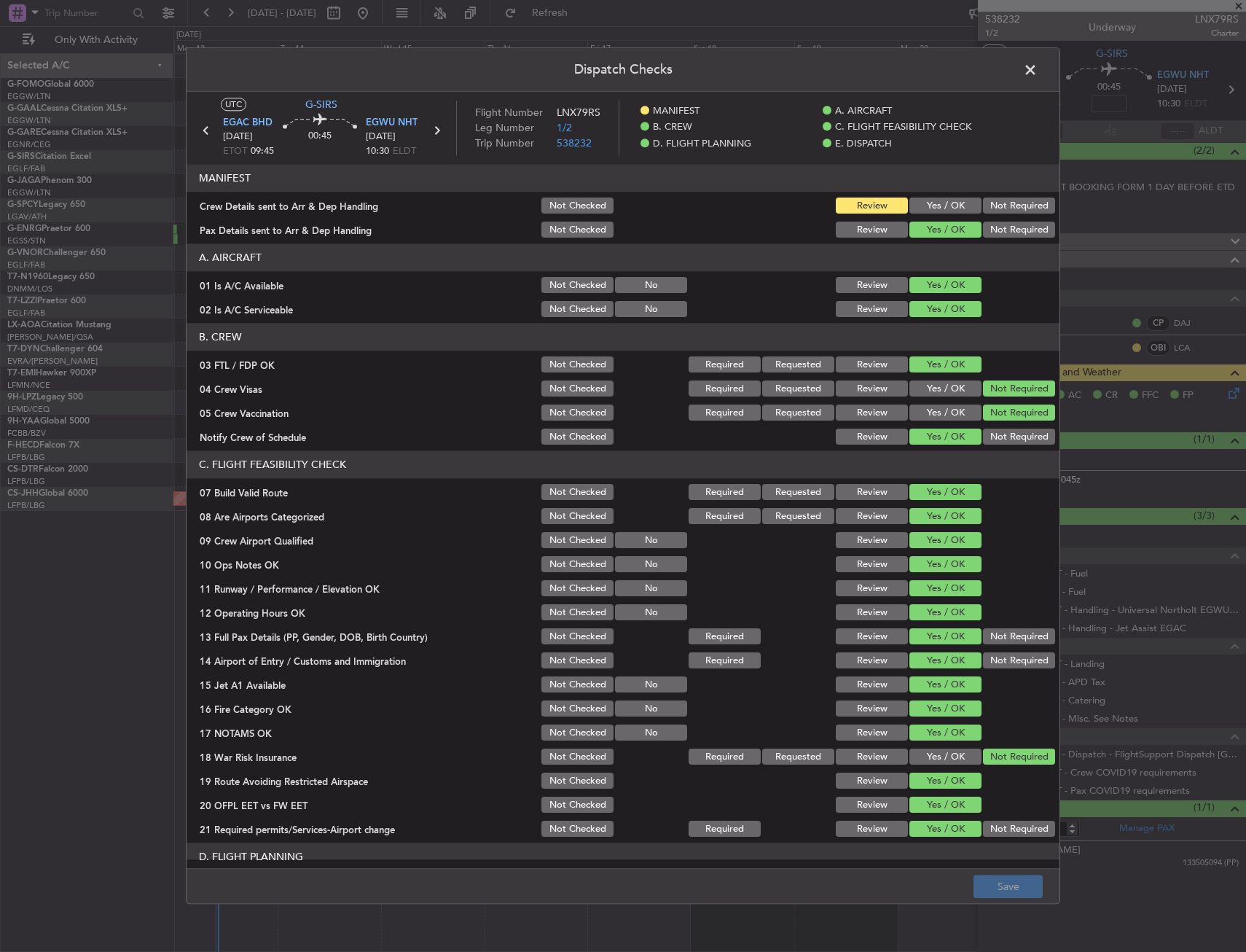
click at [946, 224] on button "Yes / OK" at bounding box center [946, 230] width 72 height 16
click at [947, 212] on button "Yes / OK" at bounding box center [946, 206] width 72 height 16
click at [1009, 921] on div "Dispatch Checks UTC G-SIRS EGAC BHD [DATE] ETOT 09:45 00:45 EGWU NHT [DATE] 10:…" at bounding box center [623, 476] width 1246 height 952
click at [1013, 888] on button "Save" at bounding box center [1008, 887] width 69 height 23
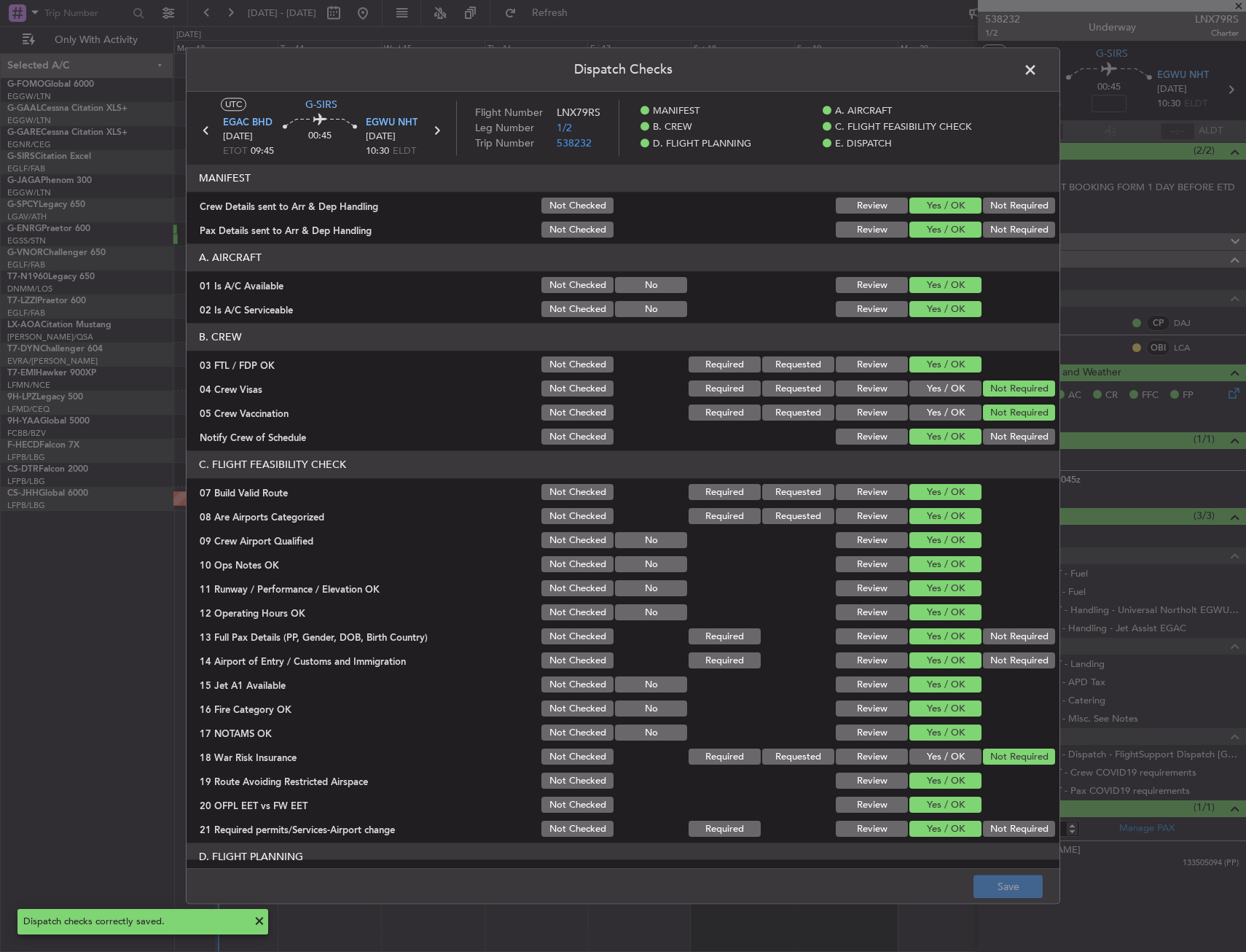
click at [1038, 73] on span at bounding box center [1038, 73] width 0 height 29
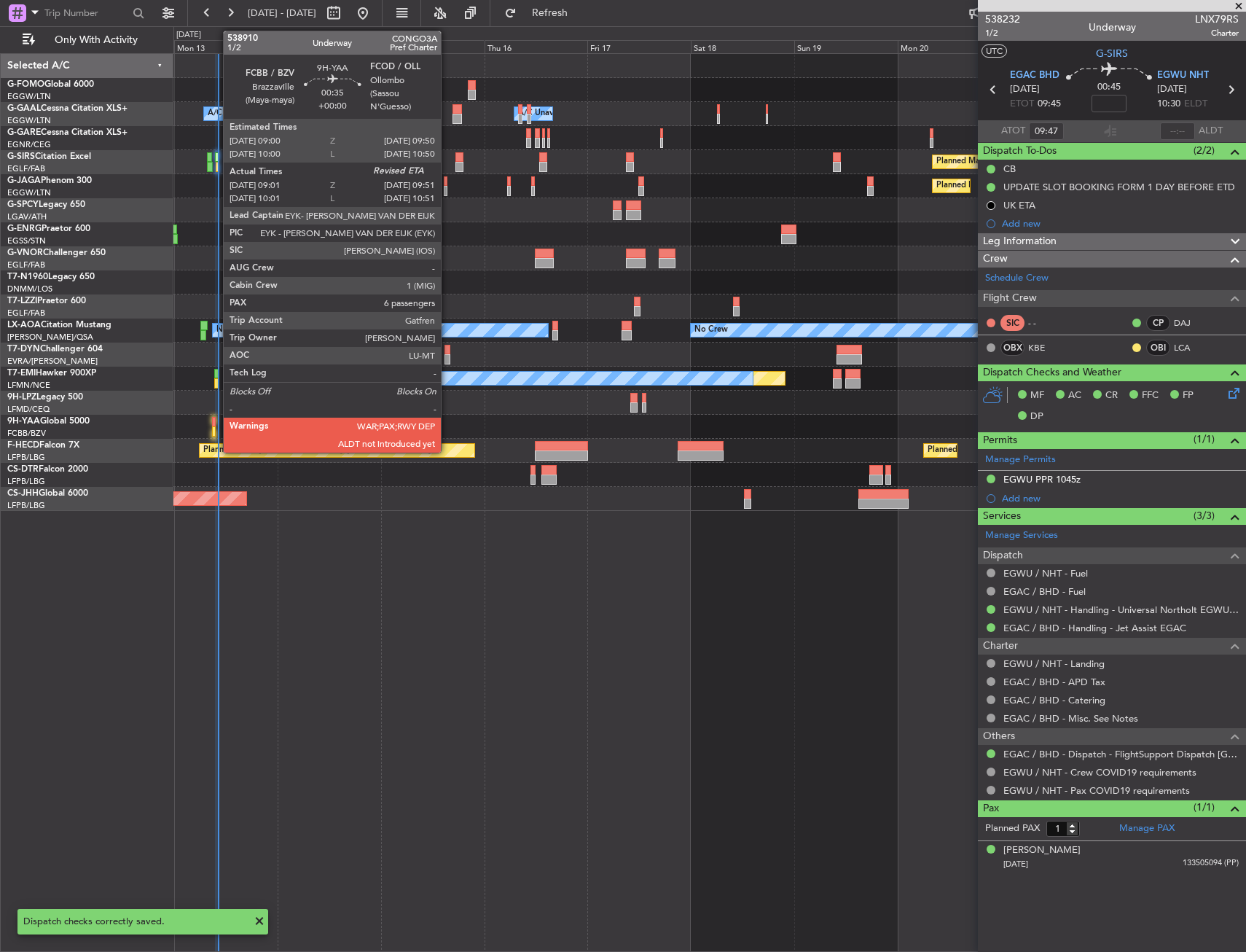
click at [216, 428] on div at bounding box center [214, 431] width 4 height 10
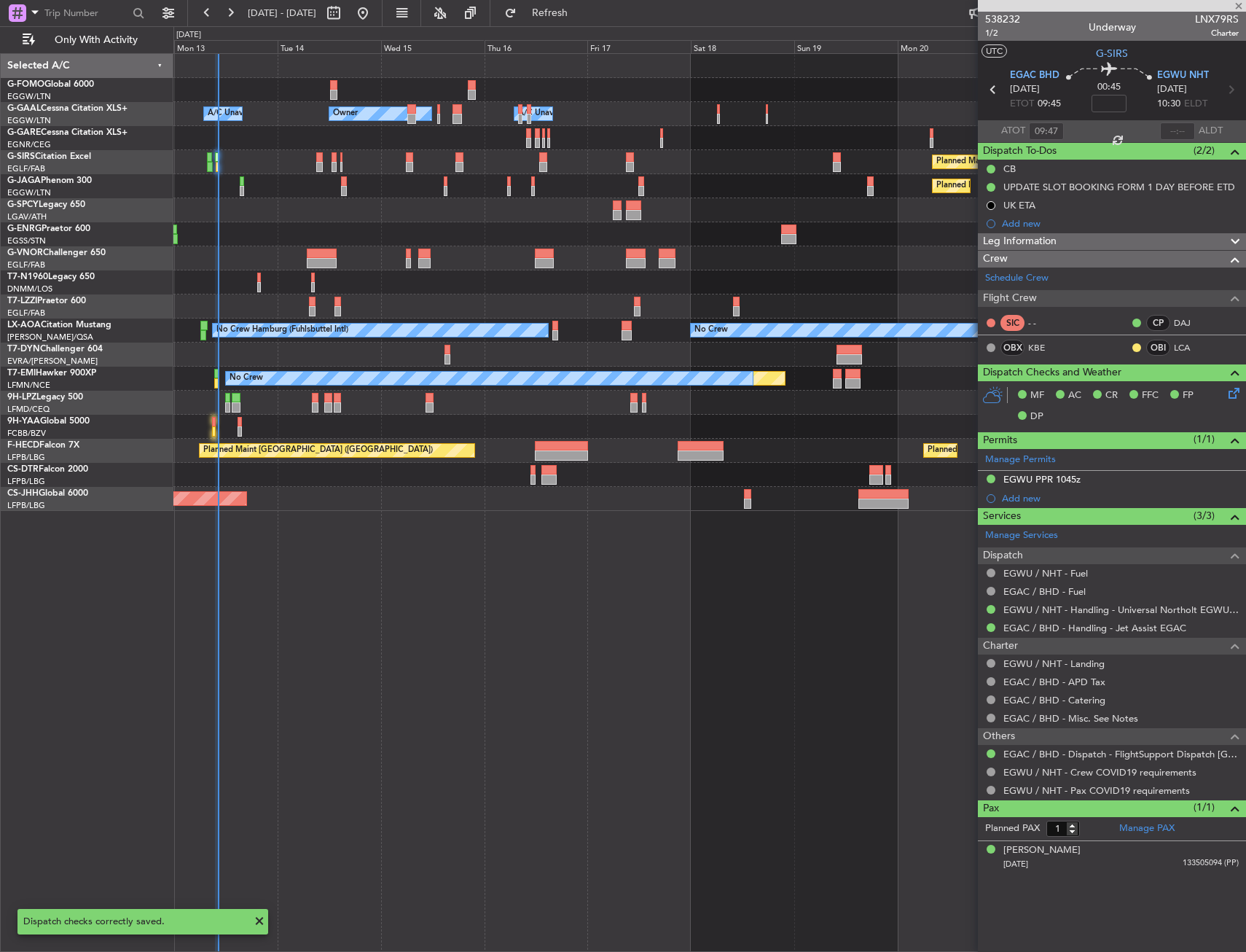
type input "09:11"
type input "6"
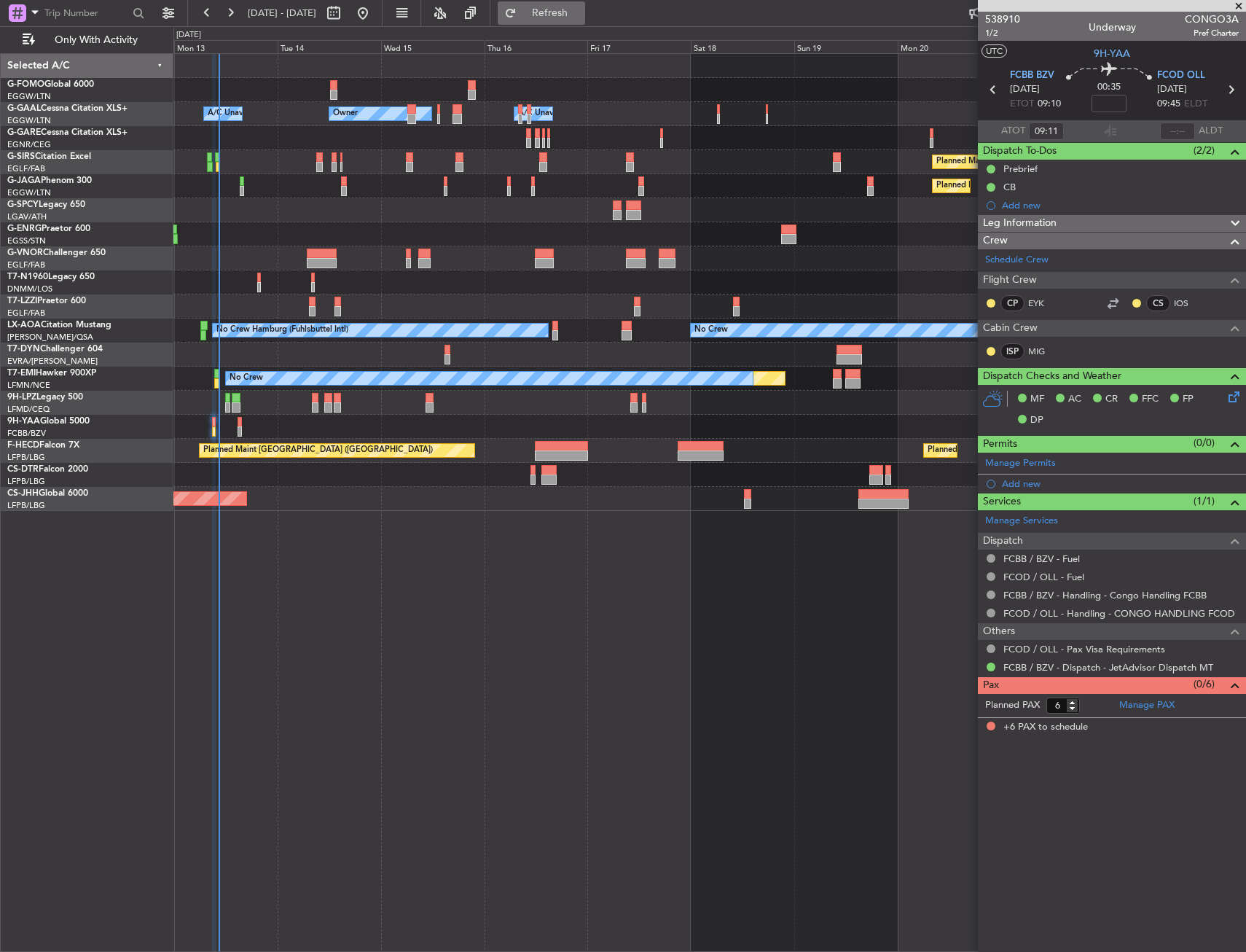
click at [552, 10] on button "Refresh" at bounding box center [541, 13] width 87 height 23
click at [1169, 134] on input "text" at bounding box center [1177, 131] width 35 height 17
click at [266, 516] on div "Owner A/C Unavailable Owner A/C Unavailable Owner Planned Maint [GEOGRAPHIC_DAT…" at bounding box center [709, 503] width 1073 height 899
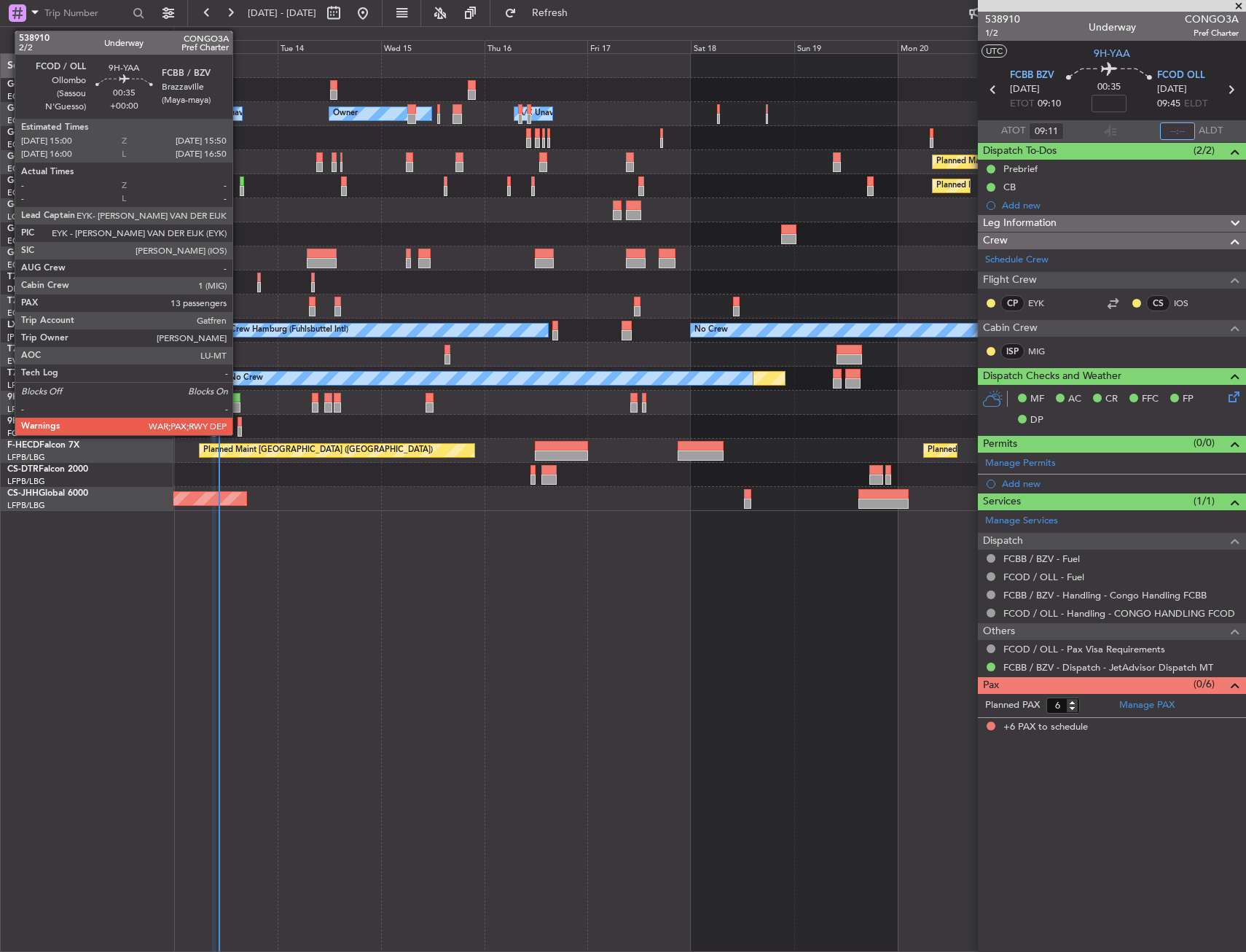
click at [239, 433] on div at bounding box center [240, 431] width 4 height 10
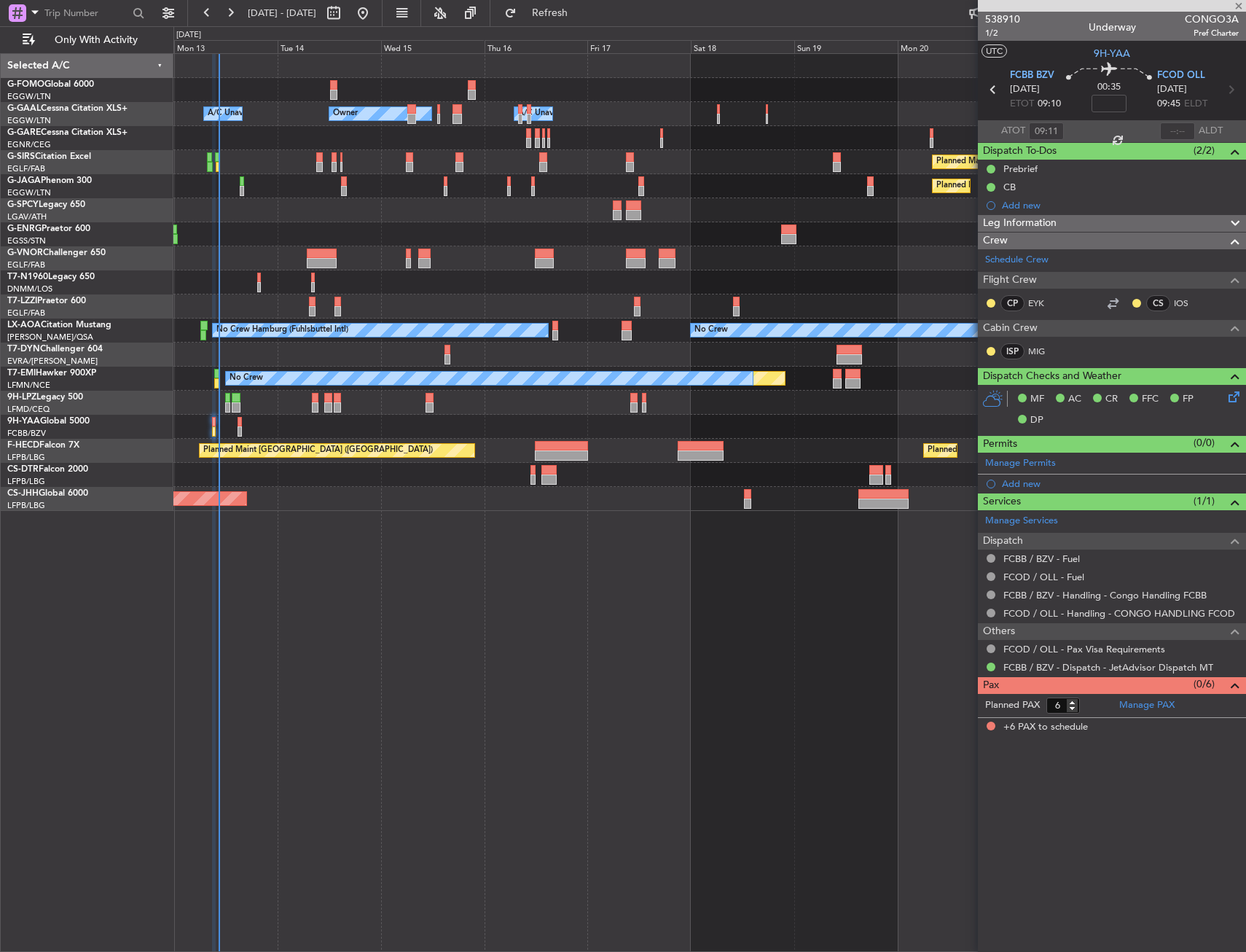
type input "13"
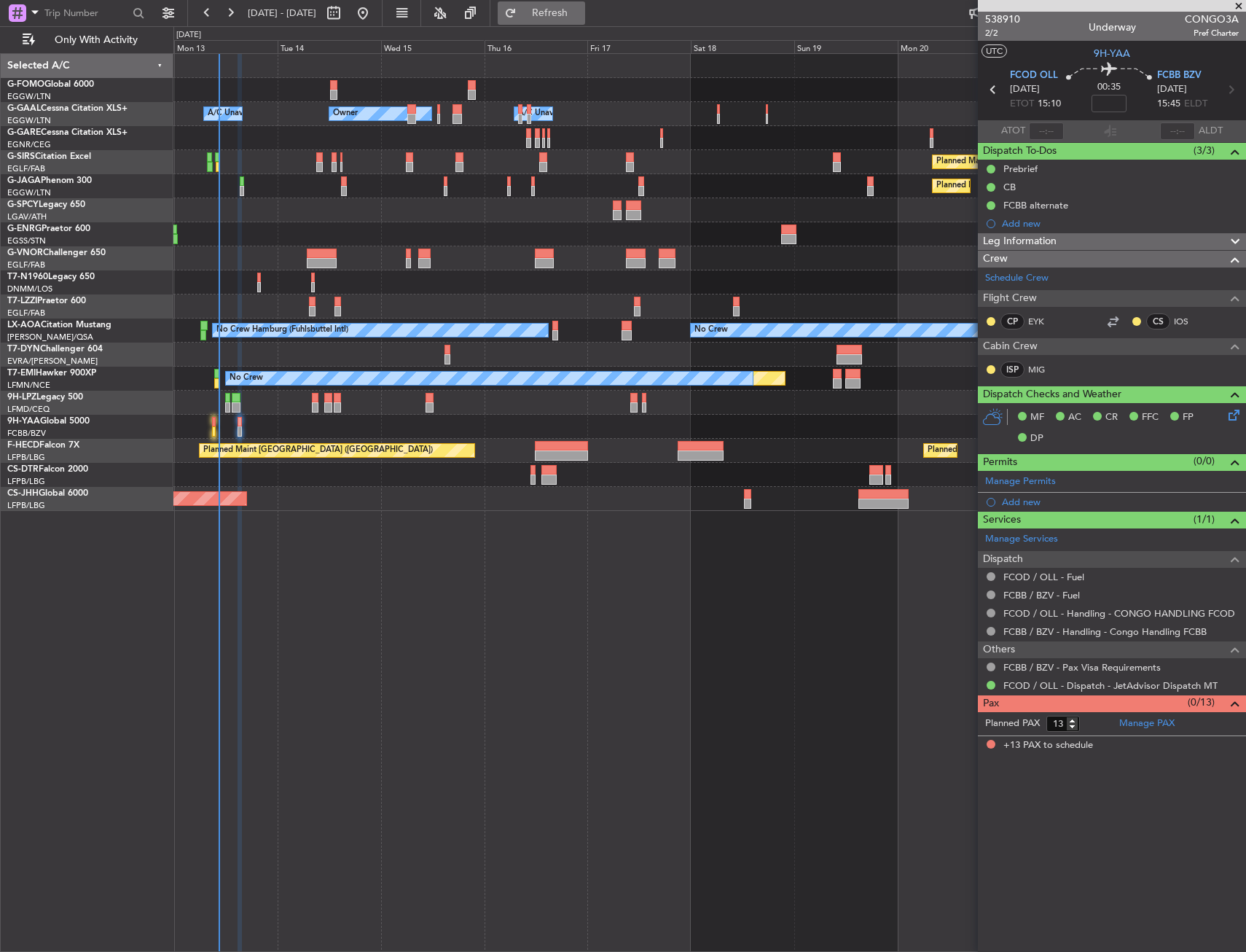
drag, startPoint x: 609, startPoint y: 7, endPoint x: 599, endPoint y: 10, distance: 10.4
click at [581, 8] on span "Refresh" at bounding box center [550, 12] width 61 height 10
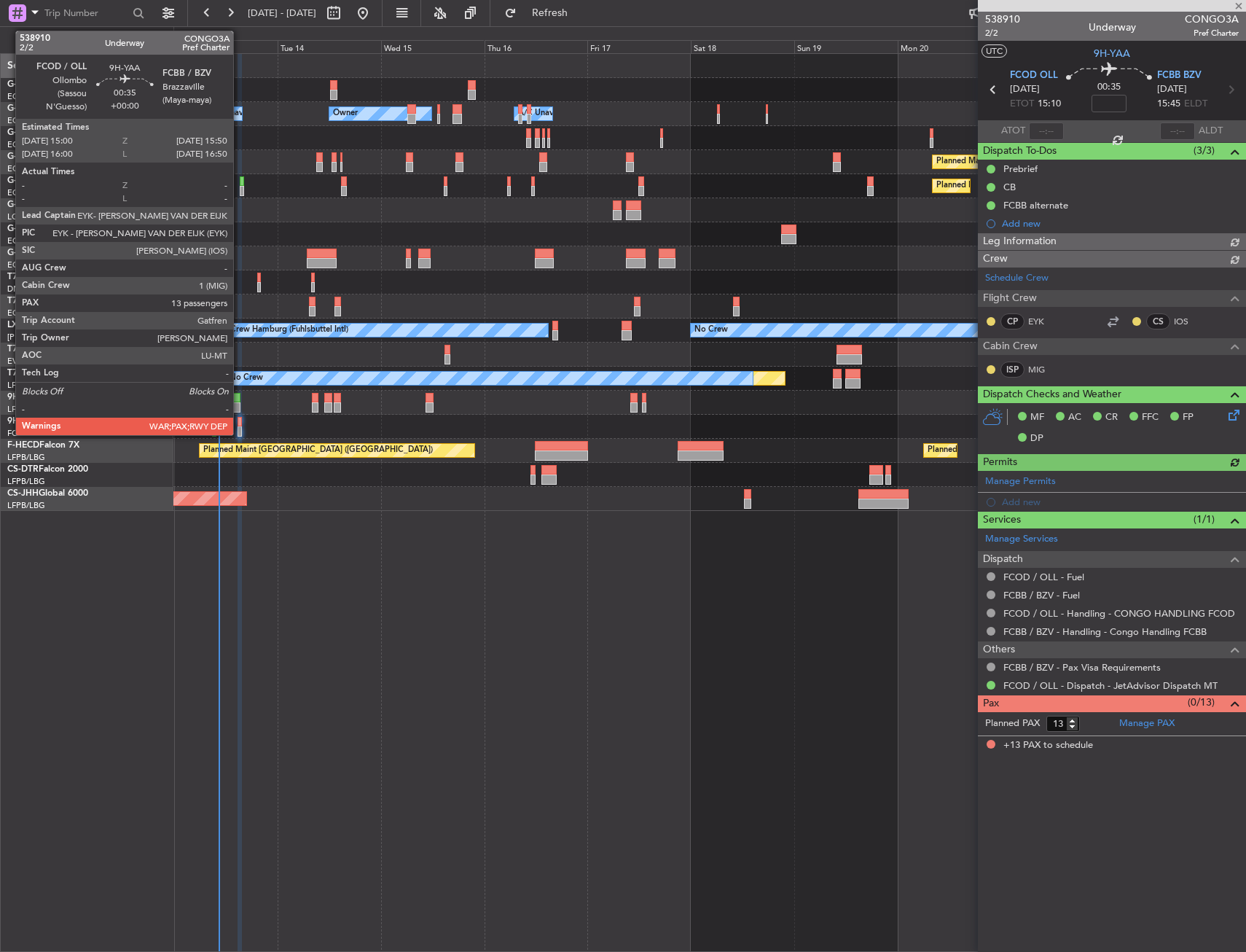
click at [240, 426] on div at bounding box center [240, 431] width 4 height 10
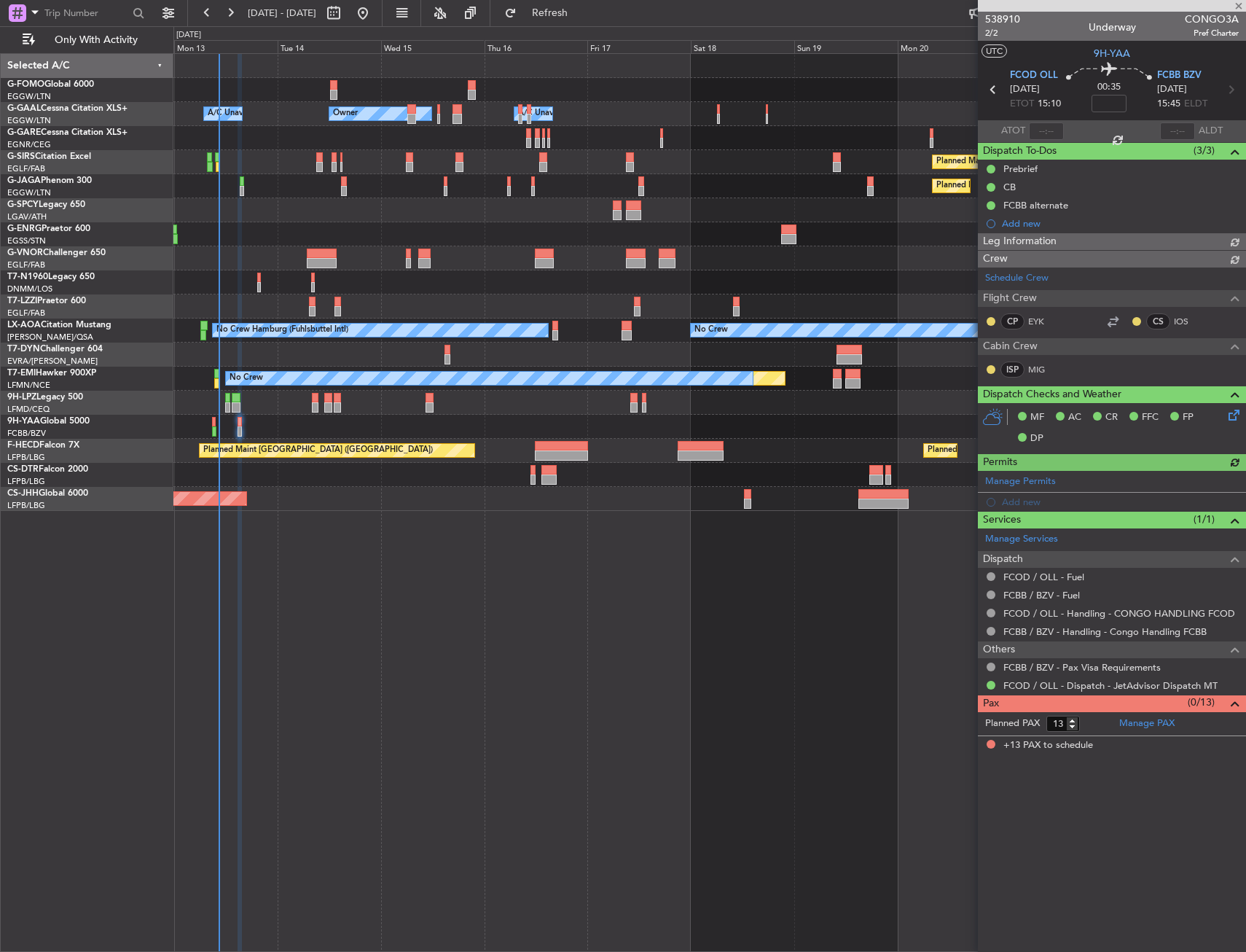
type input "10:22"
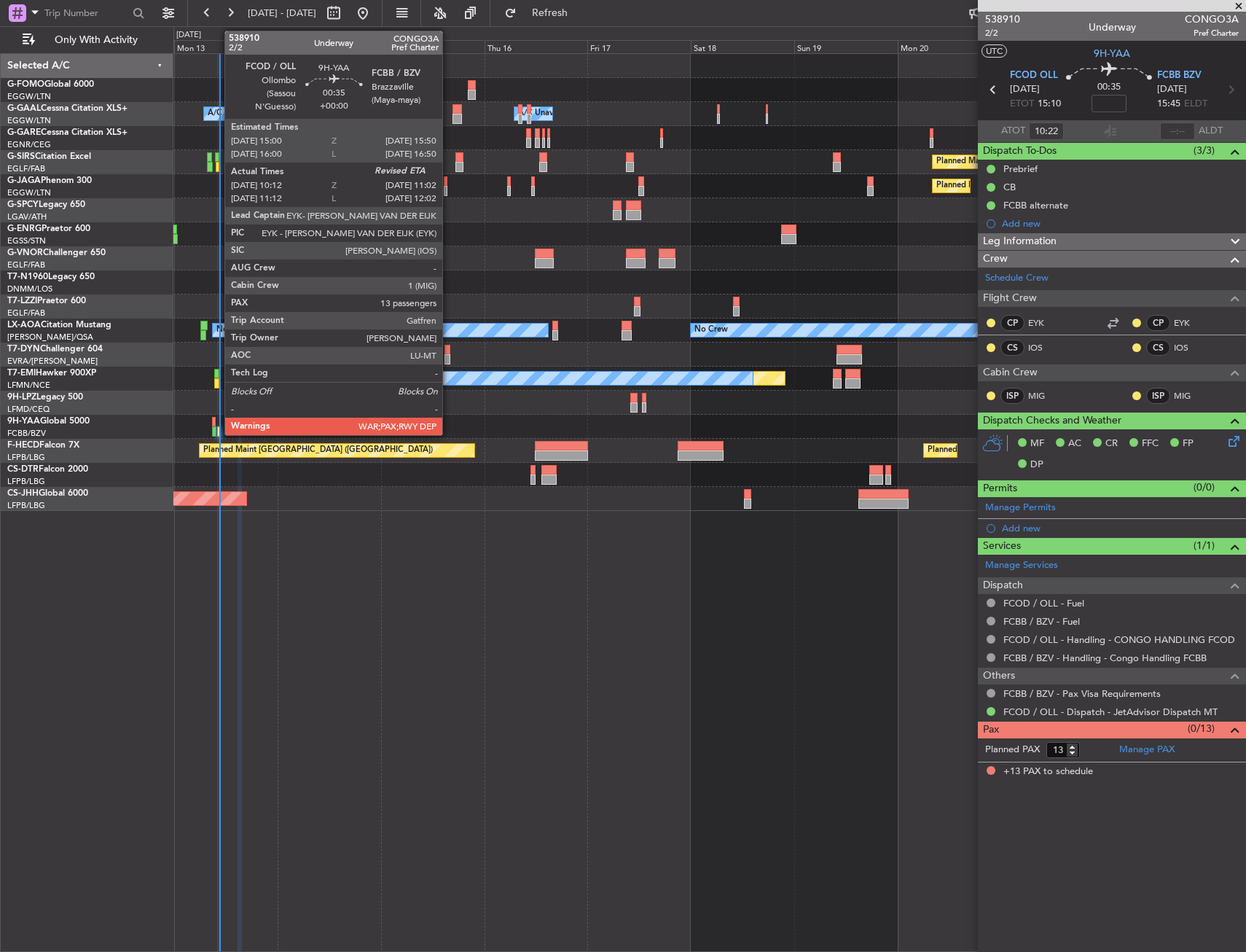
click at [217, 427] on div at bounding box center [218, 431] width 4 height 10
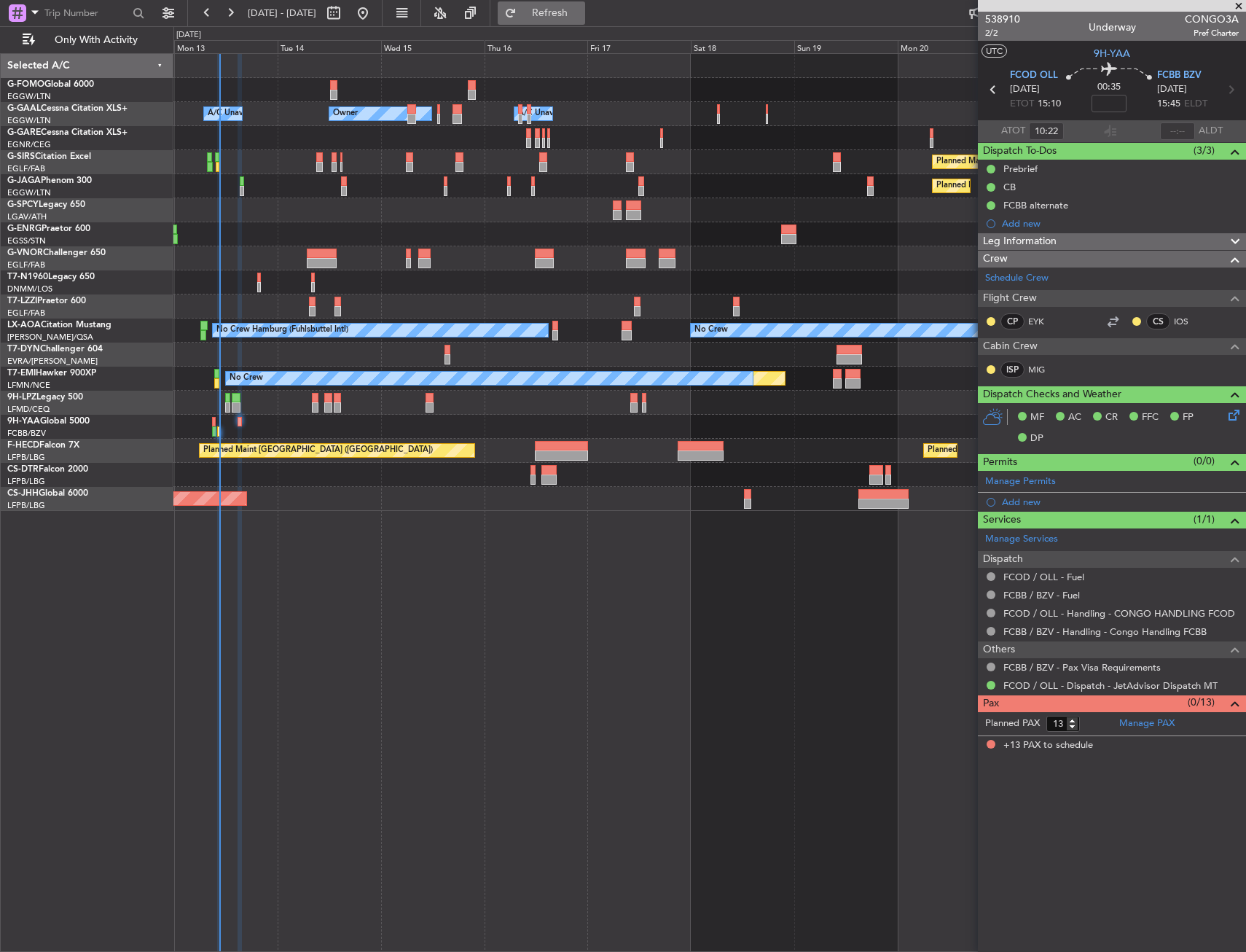
click at [581, 8] on span "Refresh" at bounding box center [550, 12] width 61 height 10
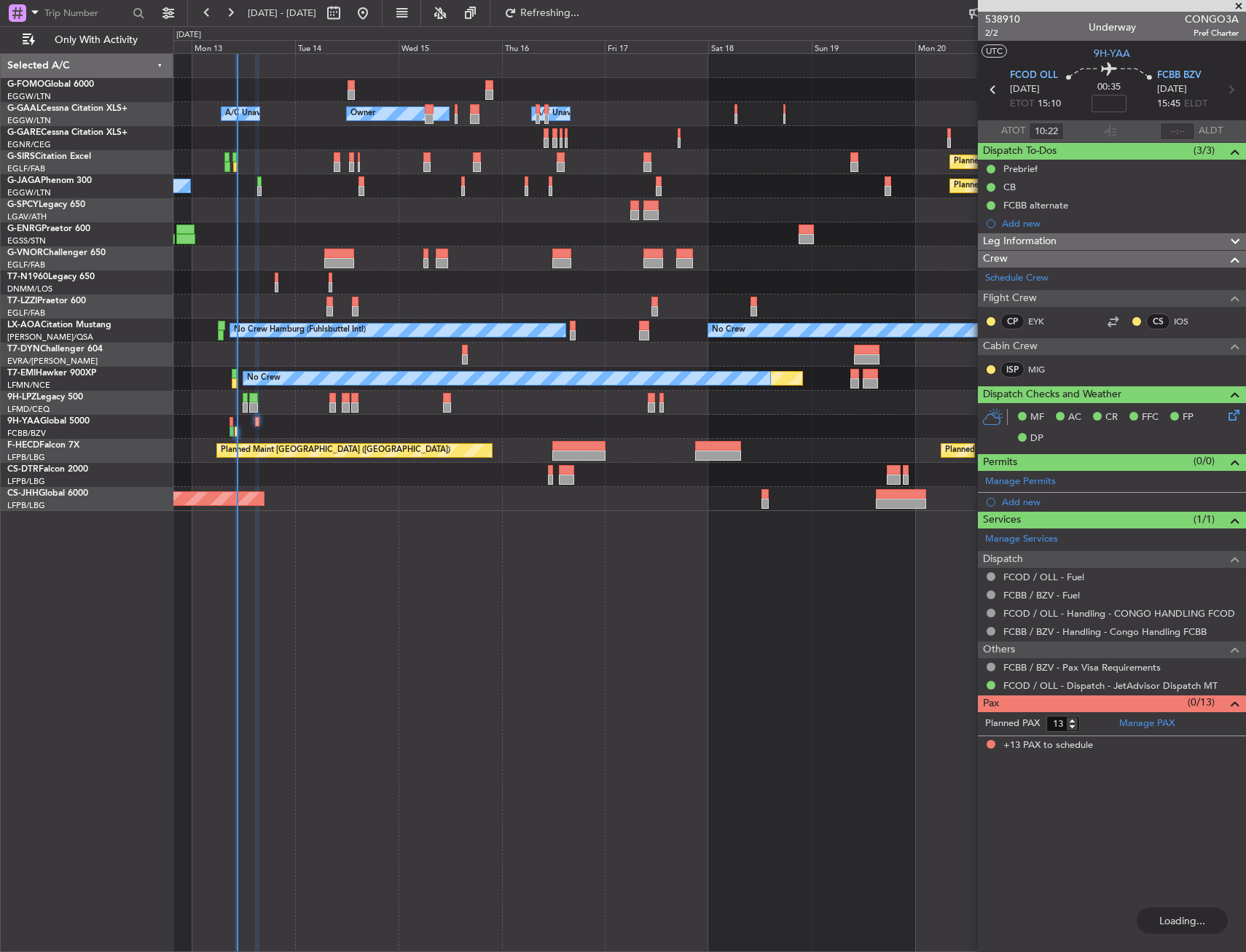
click at [520, 130] on div "Owner A/C Unavailable Owner A/C Unavailable Owner Planned Maint Oxford (Kidling…" at bounding box center [709, 282] width 1072 height 457
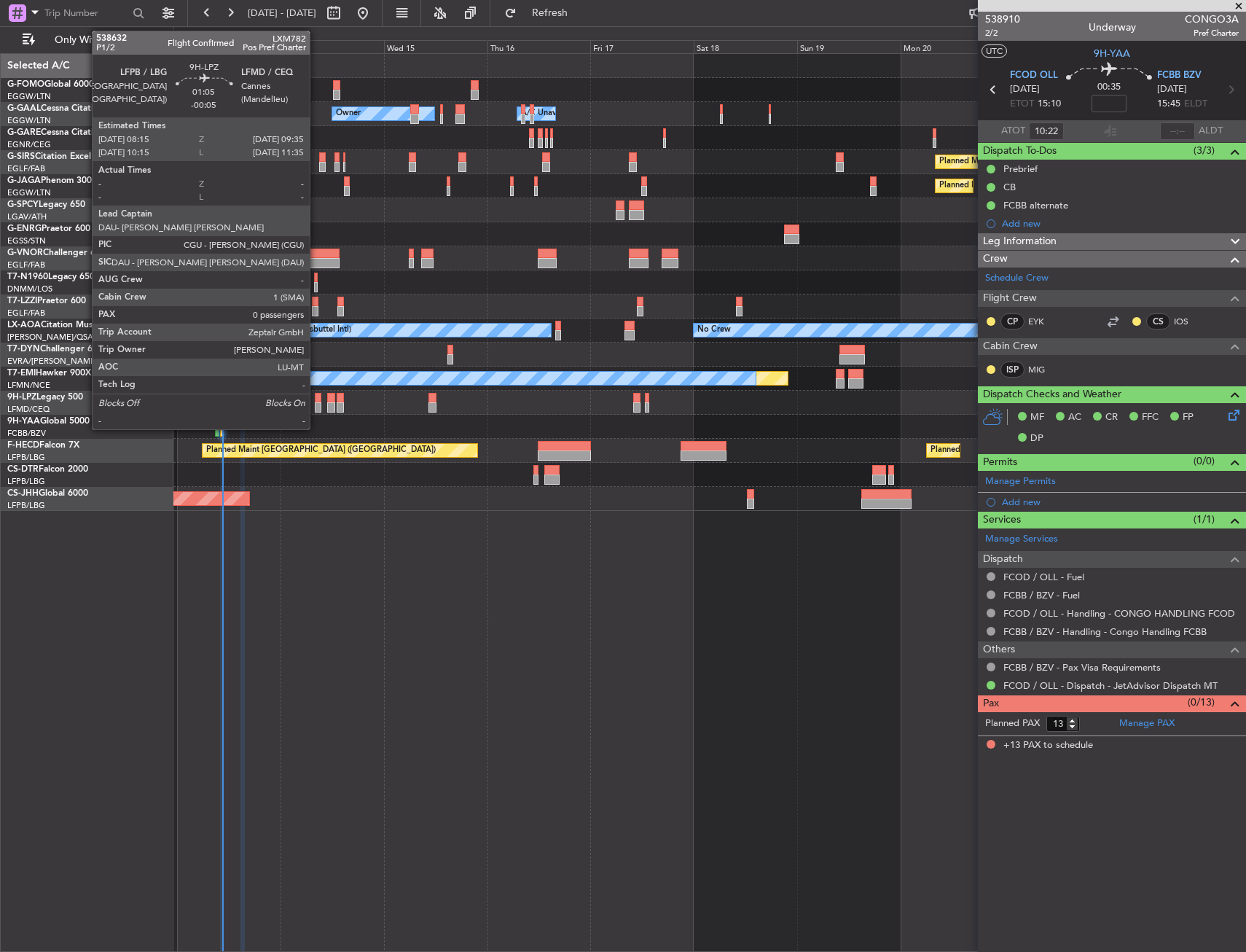
click at [316, 403] on div at bounding box center [318, 407] width 5 height 10
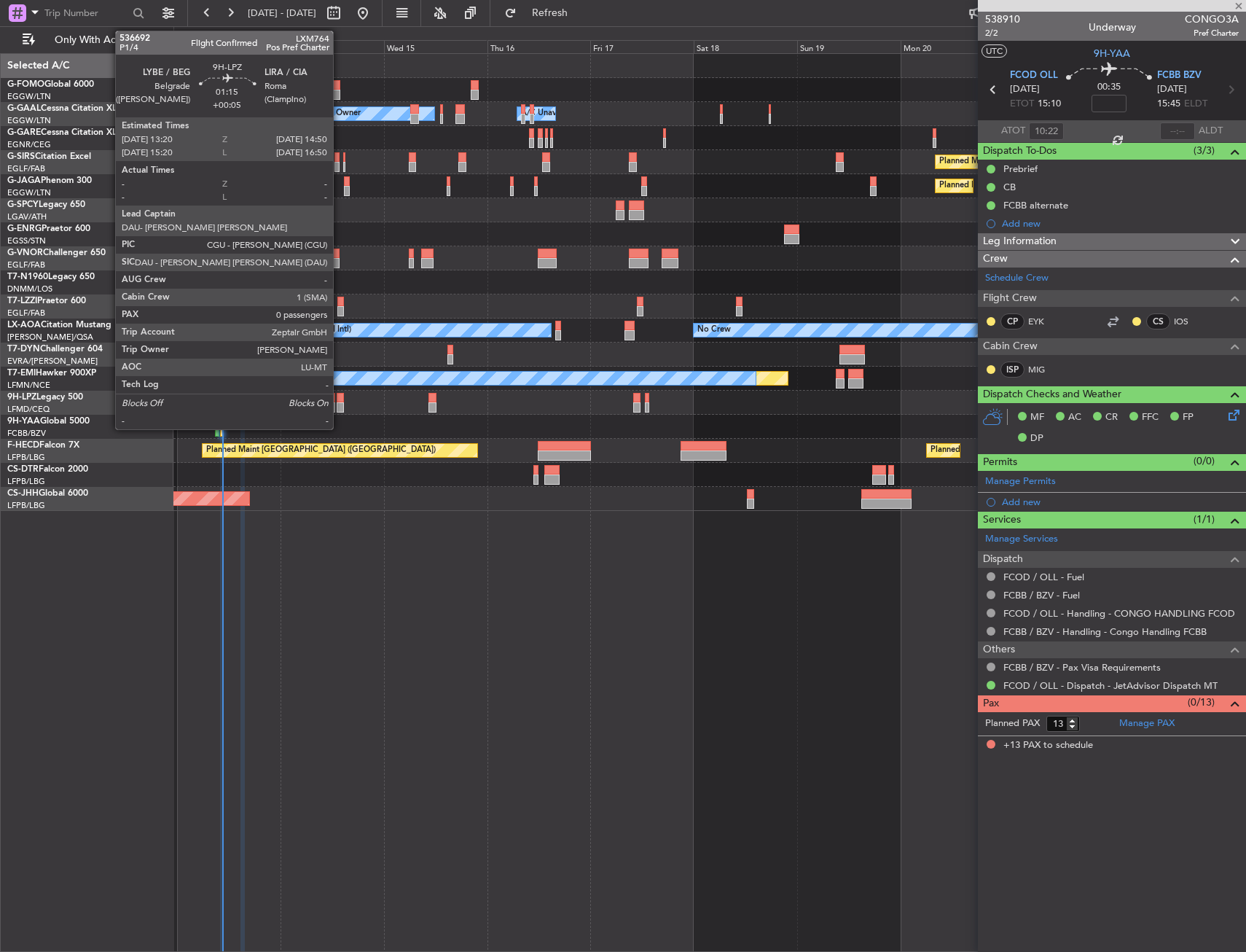
type input "-00:05"
type input "0"
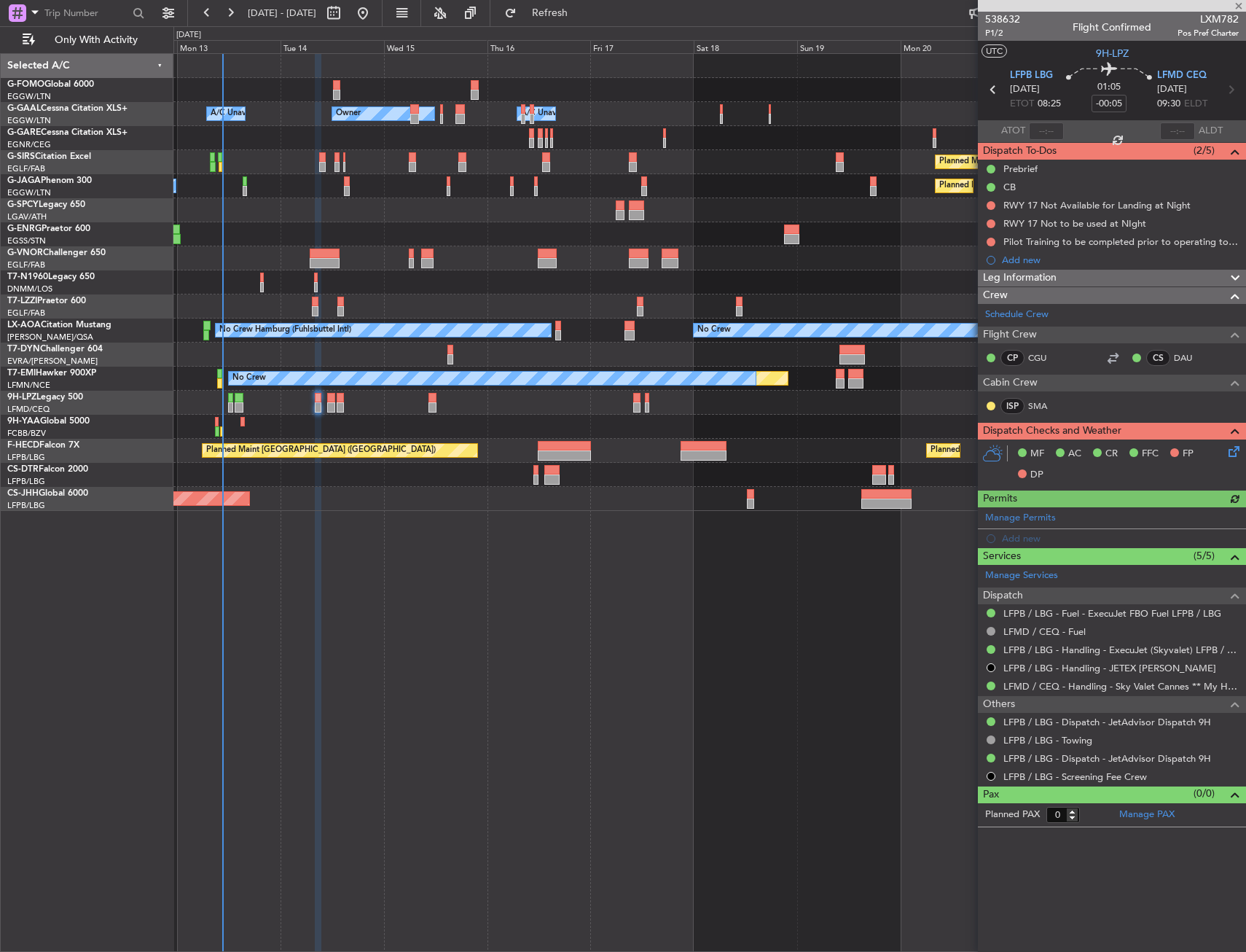
click at [286, 692] on div "Owner A/C Unavailable Owner A/C Unavailable Owner Planned Maint Oxford (Kidling…" at bounding box center [709, 503] width 1073 height 899
click at [595, 27] on div "Owner Owner A/C Unavailable A/C Unavailable Owner Planned Maint Oxford (Kidling…" at bounding box center [623, 489] width 1246 height 925
click at [581, 16] on span "Refresh" at bounding box center [550, 12] width 61 height 10
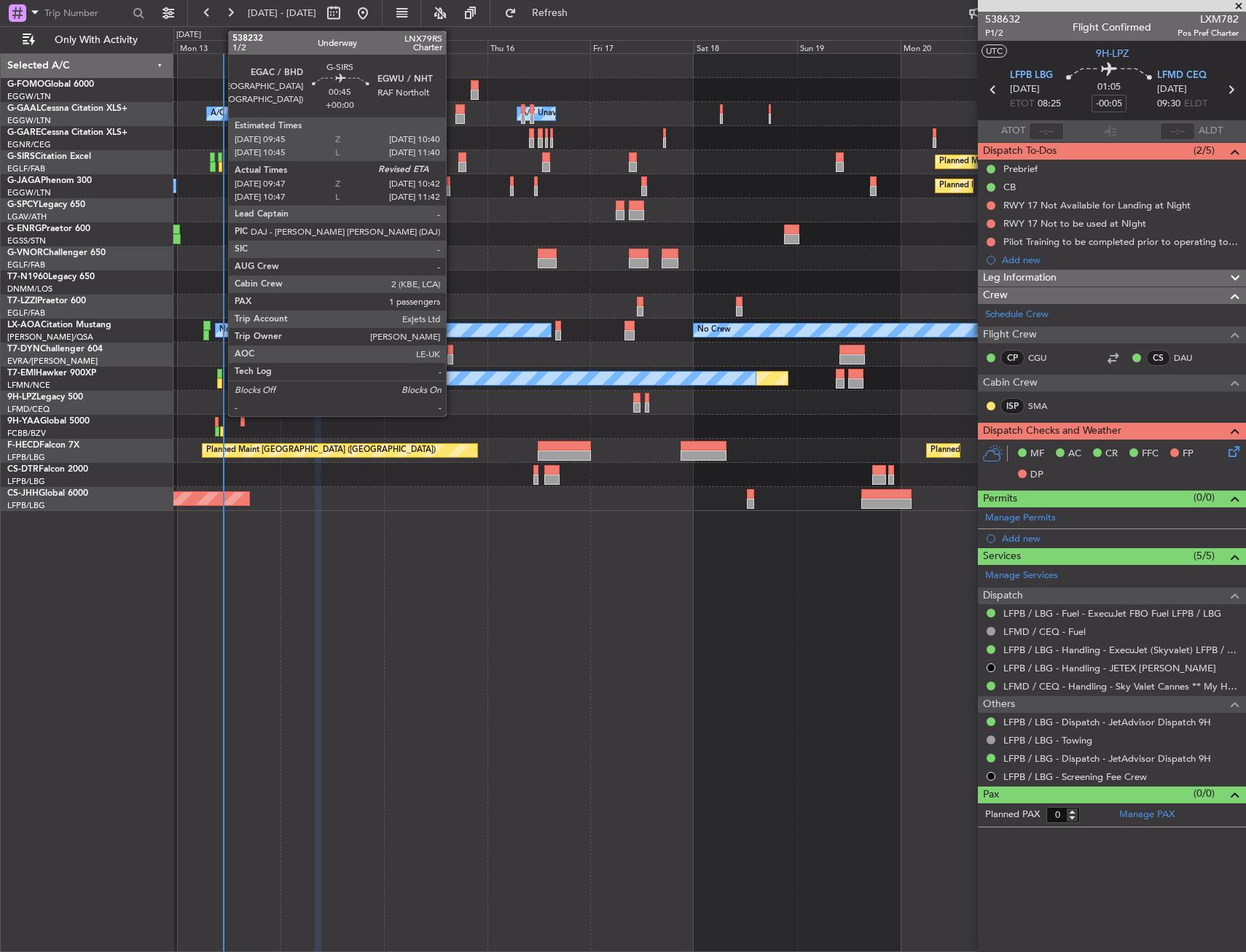
click at [221, 158] on div at bounding box center [220, 157] width 5 height 10
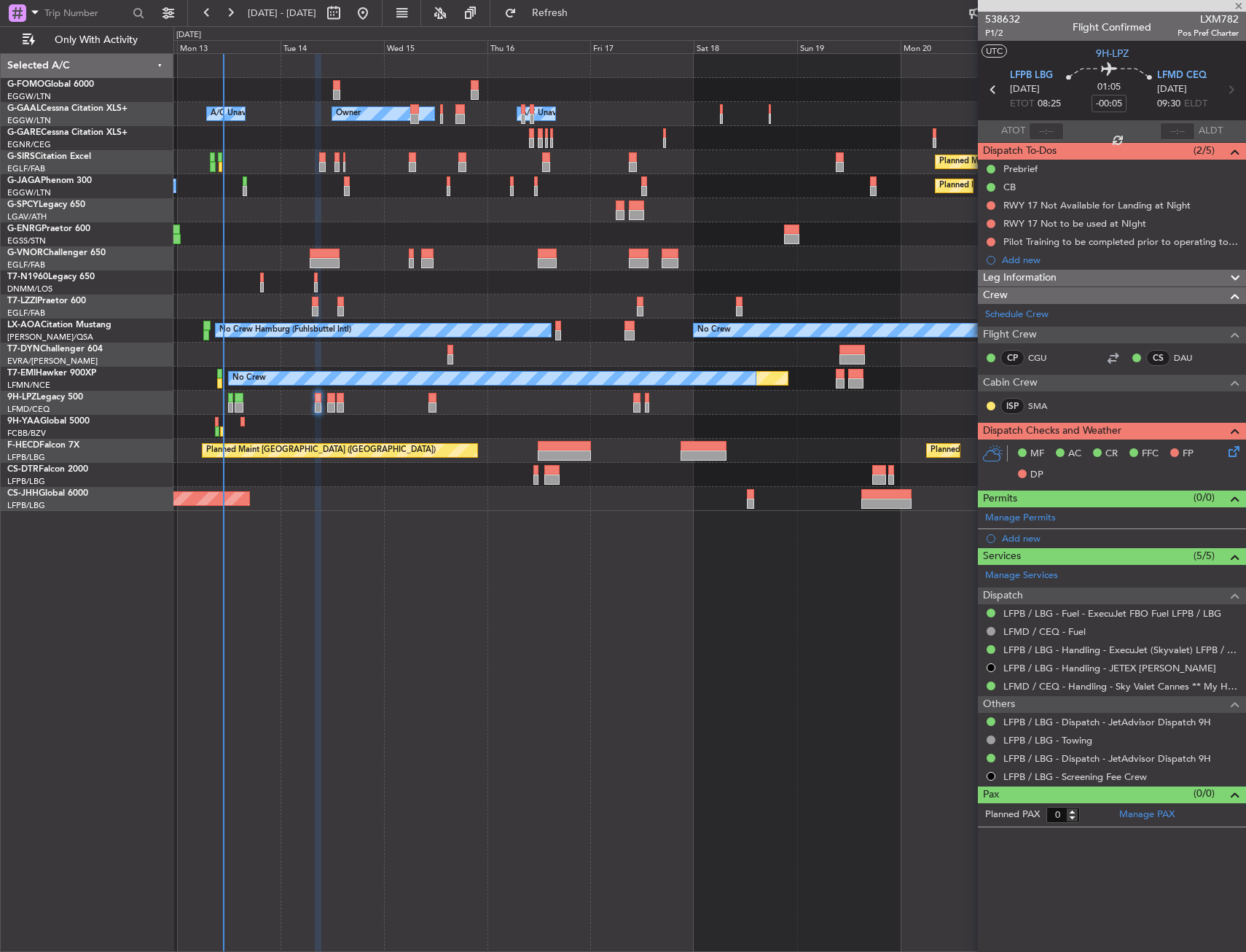
type input "09:47"
type input "1"
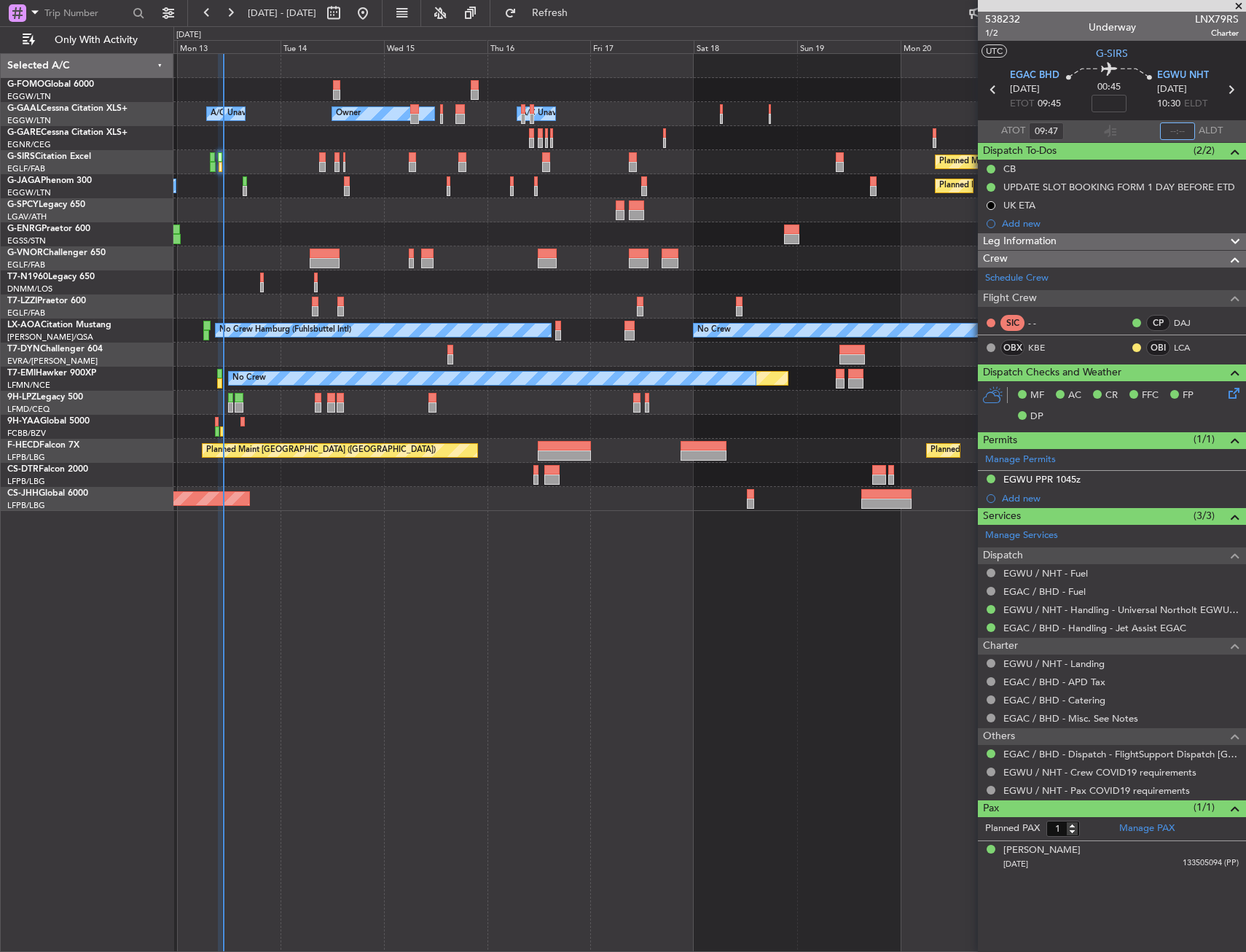
click at [1179, 130] on input "text" at bounding box center [1177, 131] width 35 height 17
click at [1177, 126] on input "text" at bounding box center [1177, 131] width 35 height 17
click at [1126, 130] on mat-tooltip-component "Flight Time Correction" at bounding box center [1109, 136] width 108 height 39
type input "10:43"
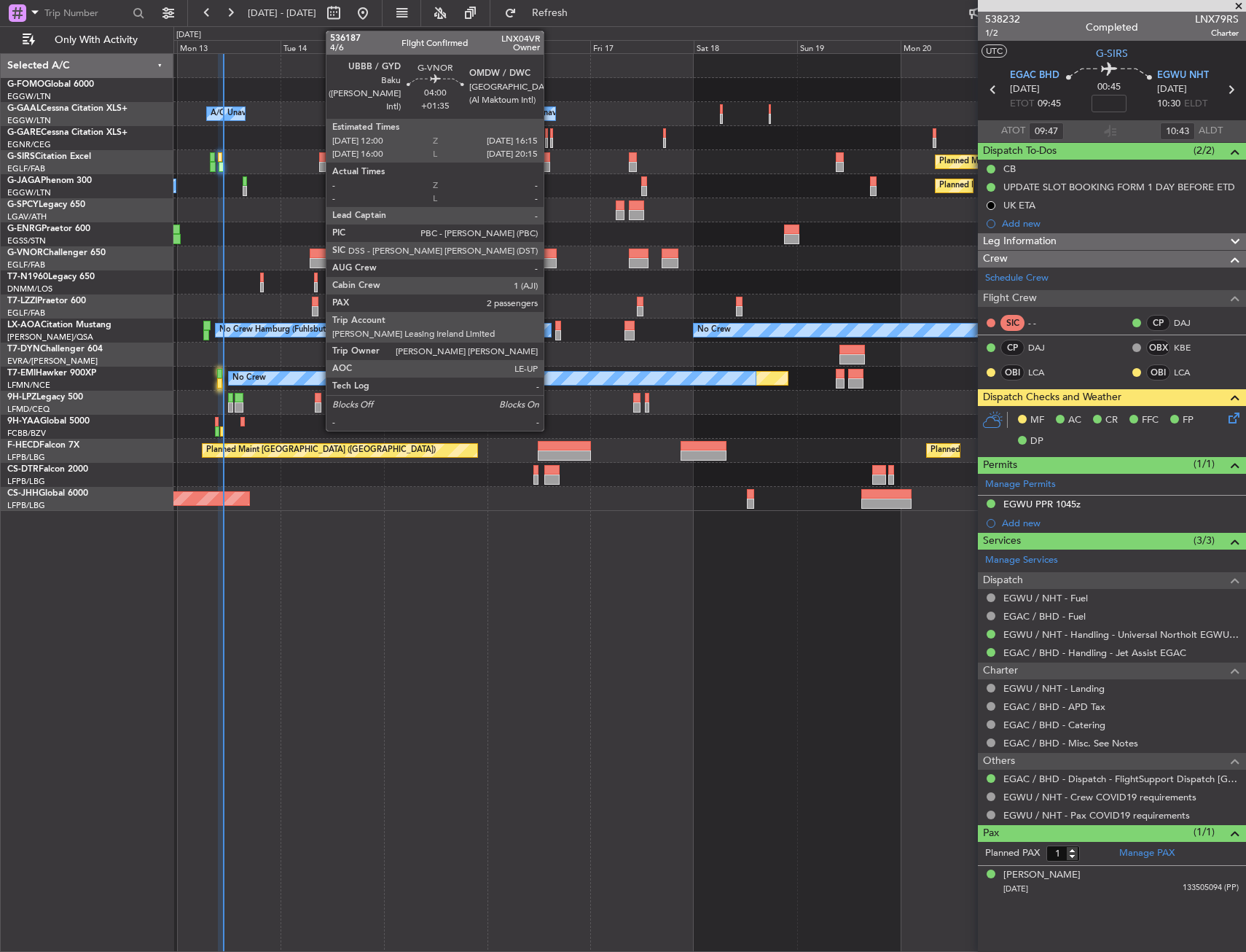
click at [550, 258] on div at bounding box center [547, 254] width 19 height 10
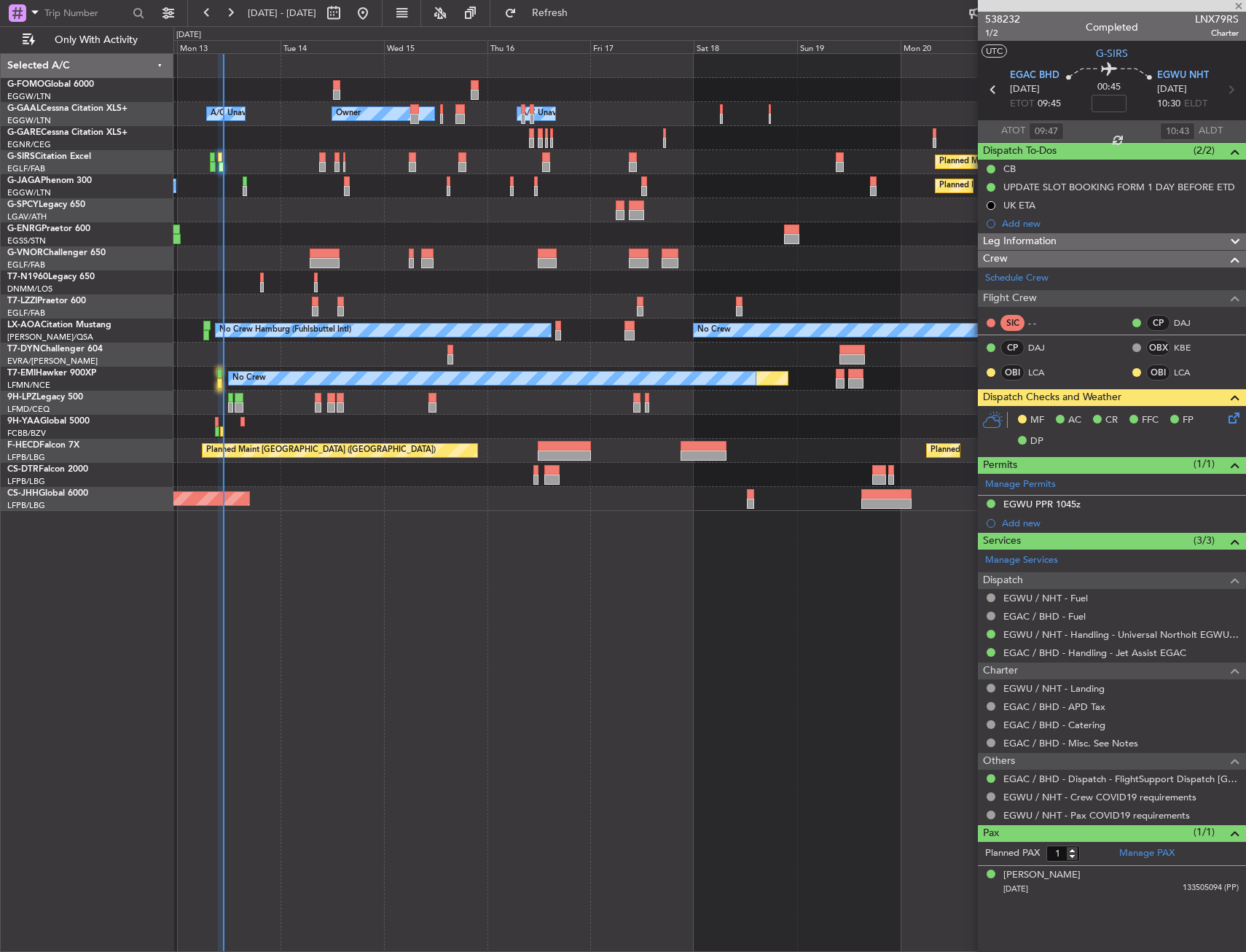
type input "+01:35"
type input "2"
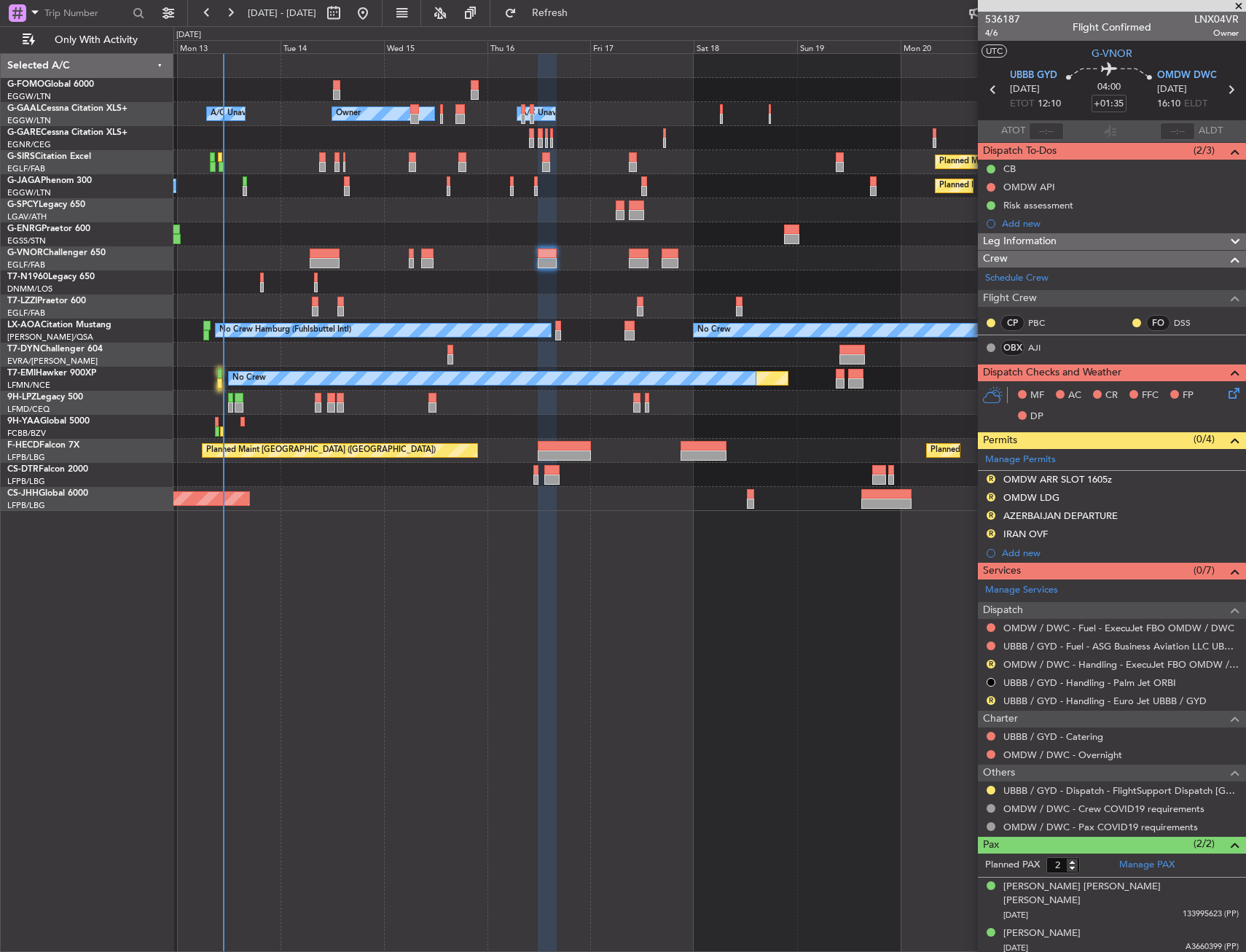
click at [588, 37] on div "0 0 Sun 12 Mon 13 Tue 14 Wed 15 Thu 16 Fri 17 Sat 18 Oct 2025 Sun 19 Mon 20 Tue…" at bounding box center [709, 41] width 1071 height 27
click at [588, 25] on fb-refresh-button "Refresh" at bounding box center [541, 13] width 102 height 27
click at [585, 20] on button "Refresh" at bounding box center [541, 13] width 87 height 23
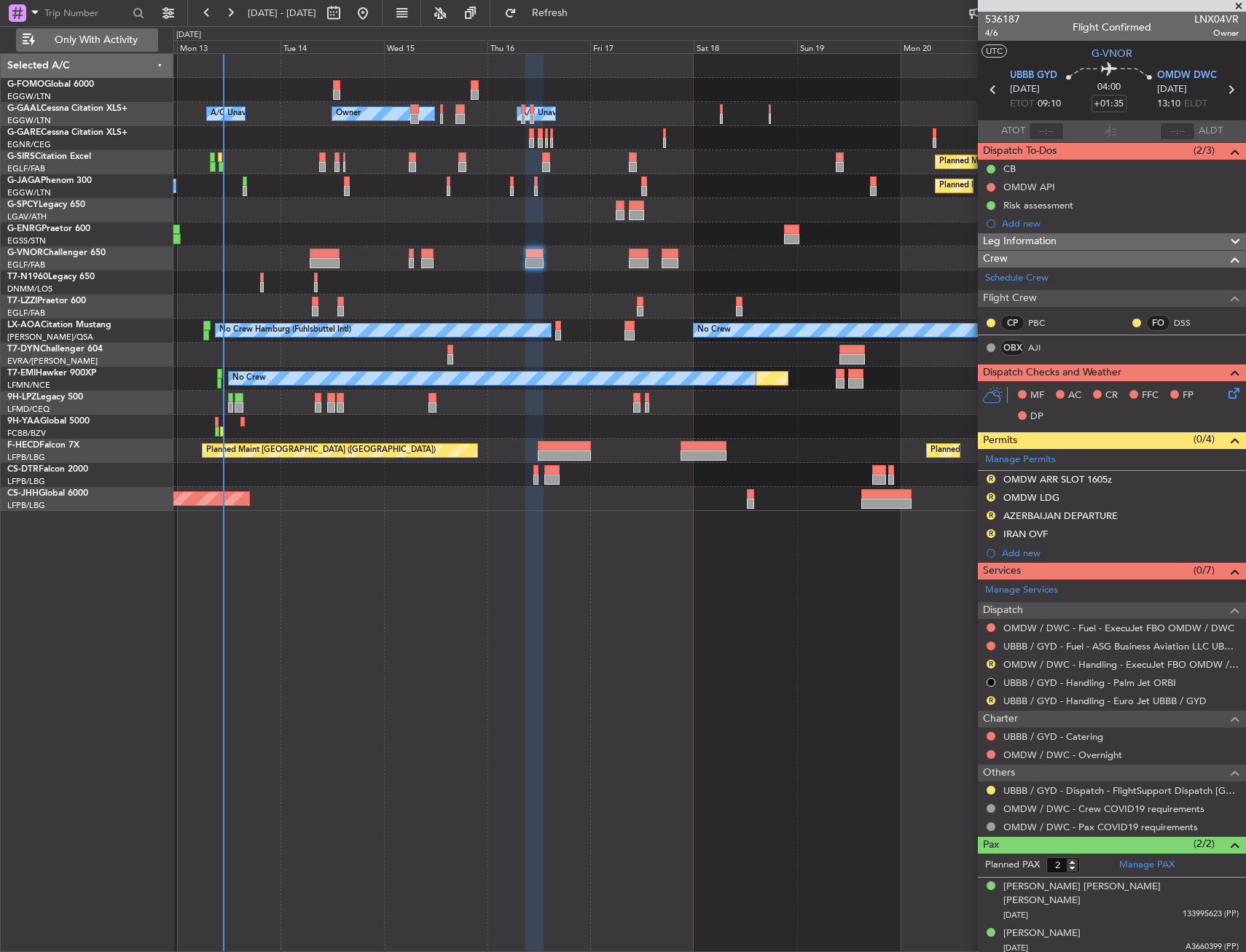
click at [105, 35] on span "Only With Activity" at bounding box center [96, 40] width 116 height 10
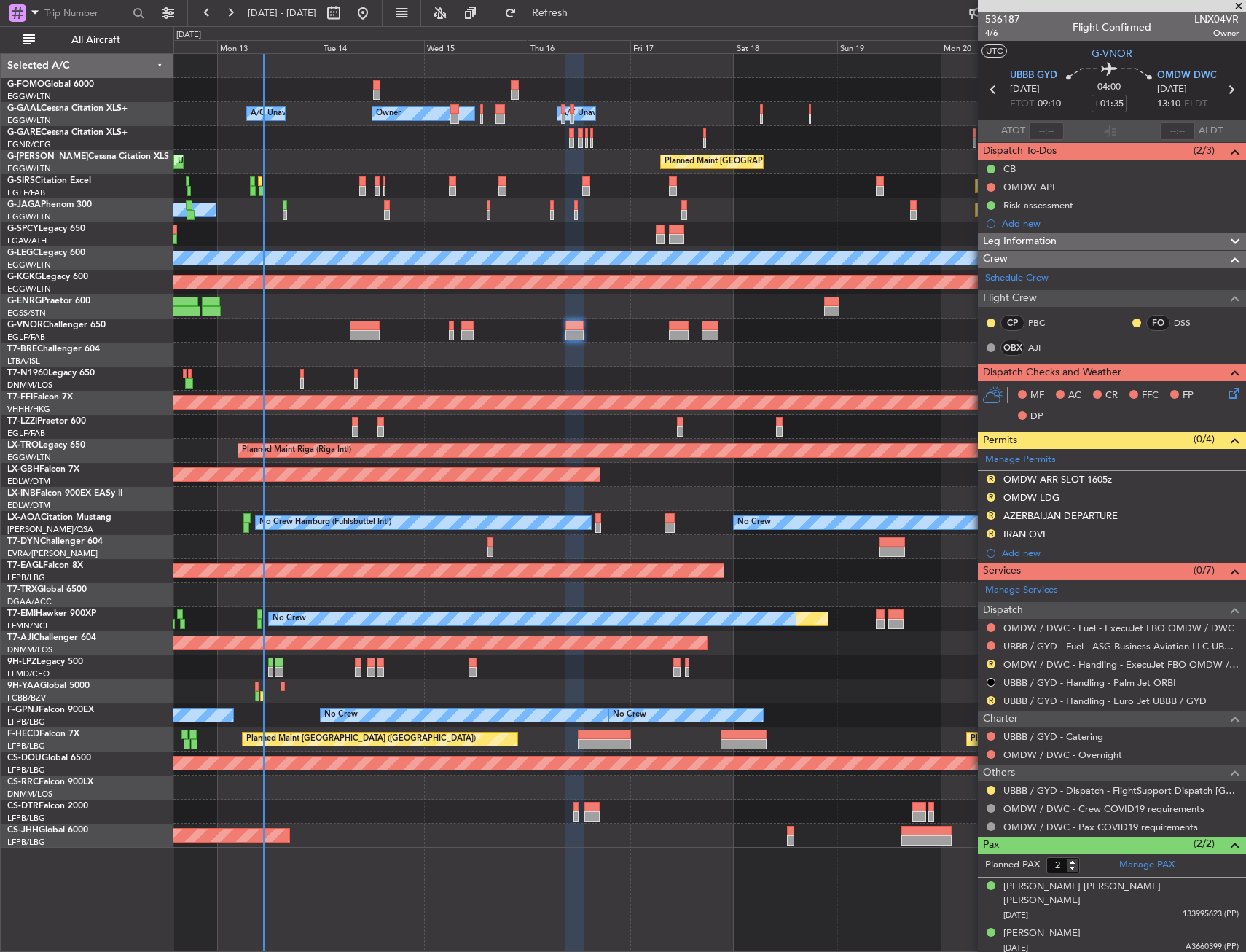
click at [353, 305] on div "Owner Owner A/C Unavailable A/C Unavailable Owner Planned Maint London (Luton) …" at bounding box center [709, 450] width 1072 height 794
click at [107, 41] on span "All Aircraft" at bounding box center [96, 40] width 116 height 10
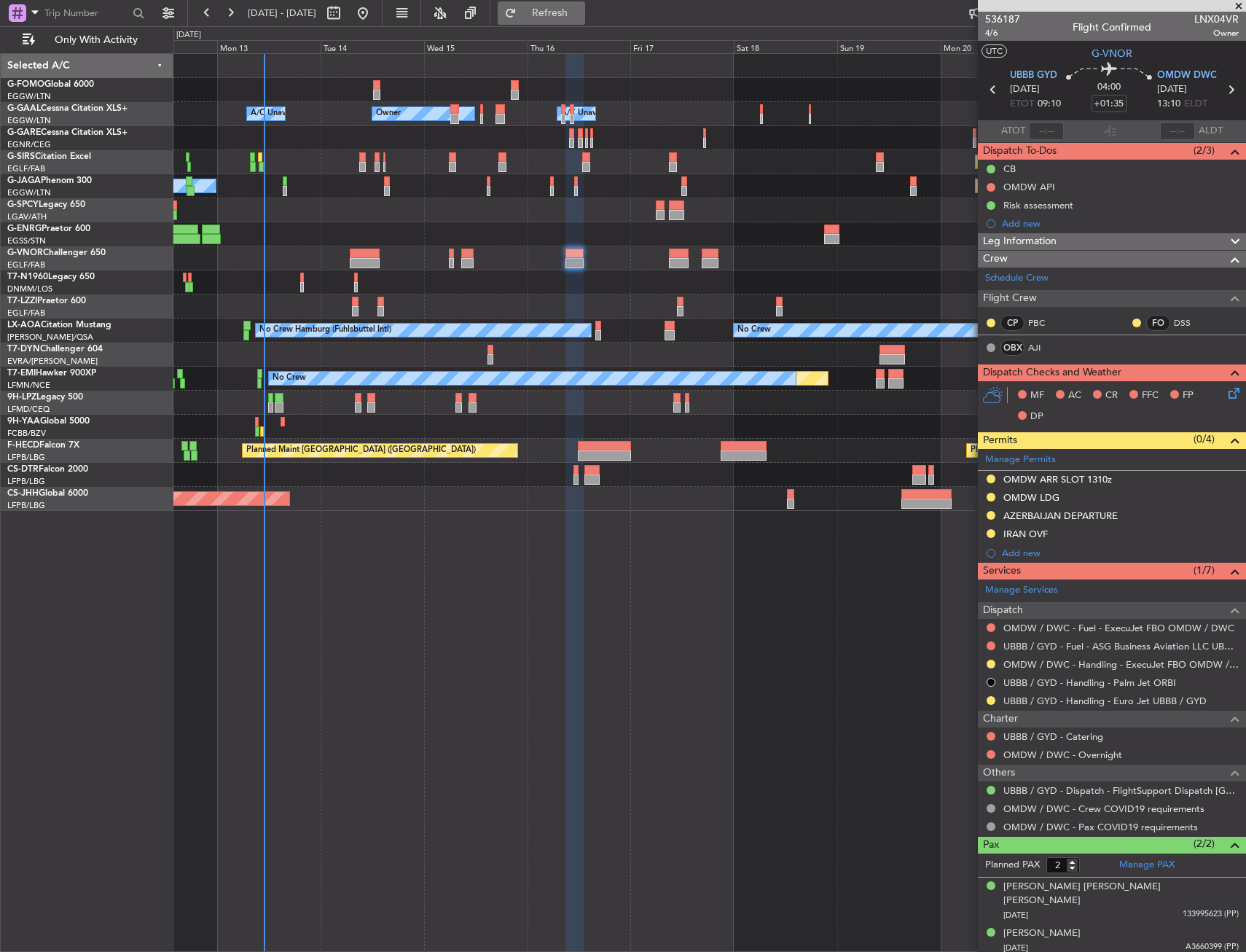
click at [566, 20] on button "Refresh" at bounding box center [541, 13] width 87 height 23
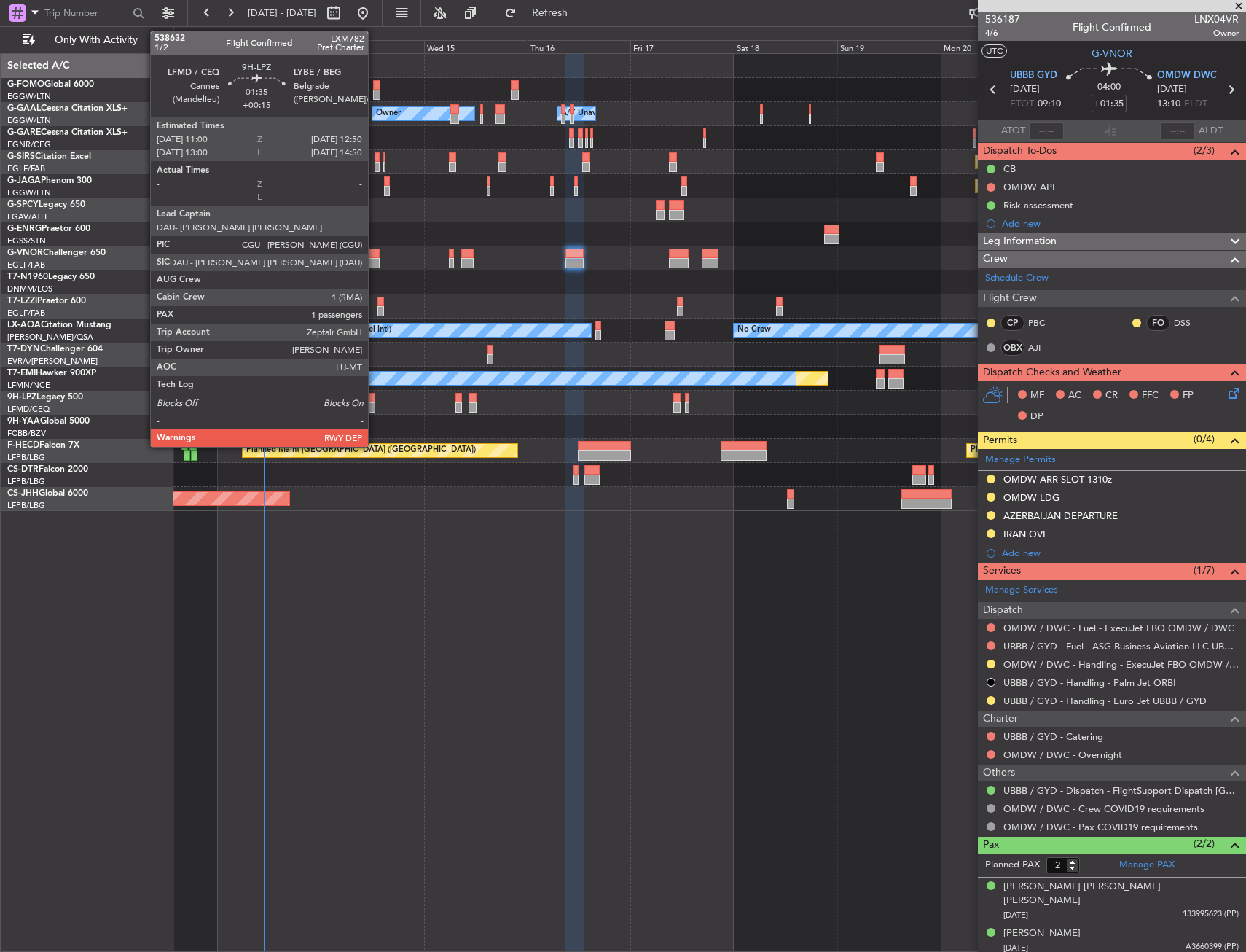
click at [375, 400] on div at bounding box center [371, 398] width 8 height 10
type input "+00:15"
type input "1"
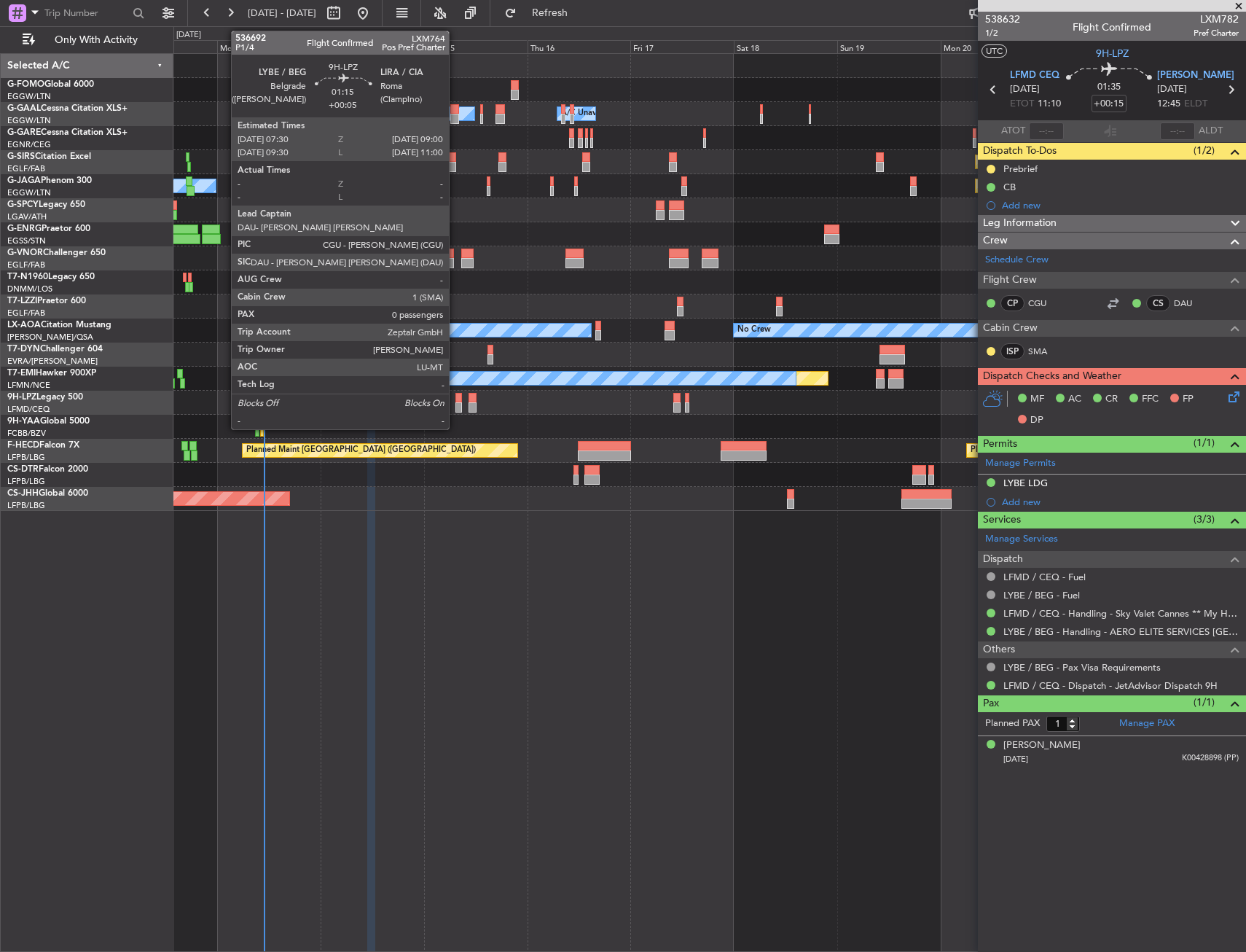
click at [456, 400] on div at bounding box center [459, 398] width 6 height 10
type input "+00:05"
type input "0"
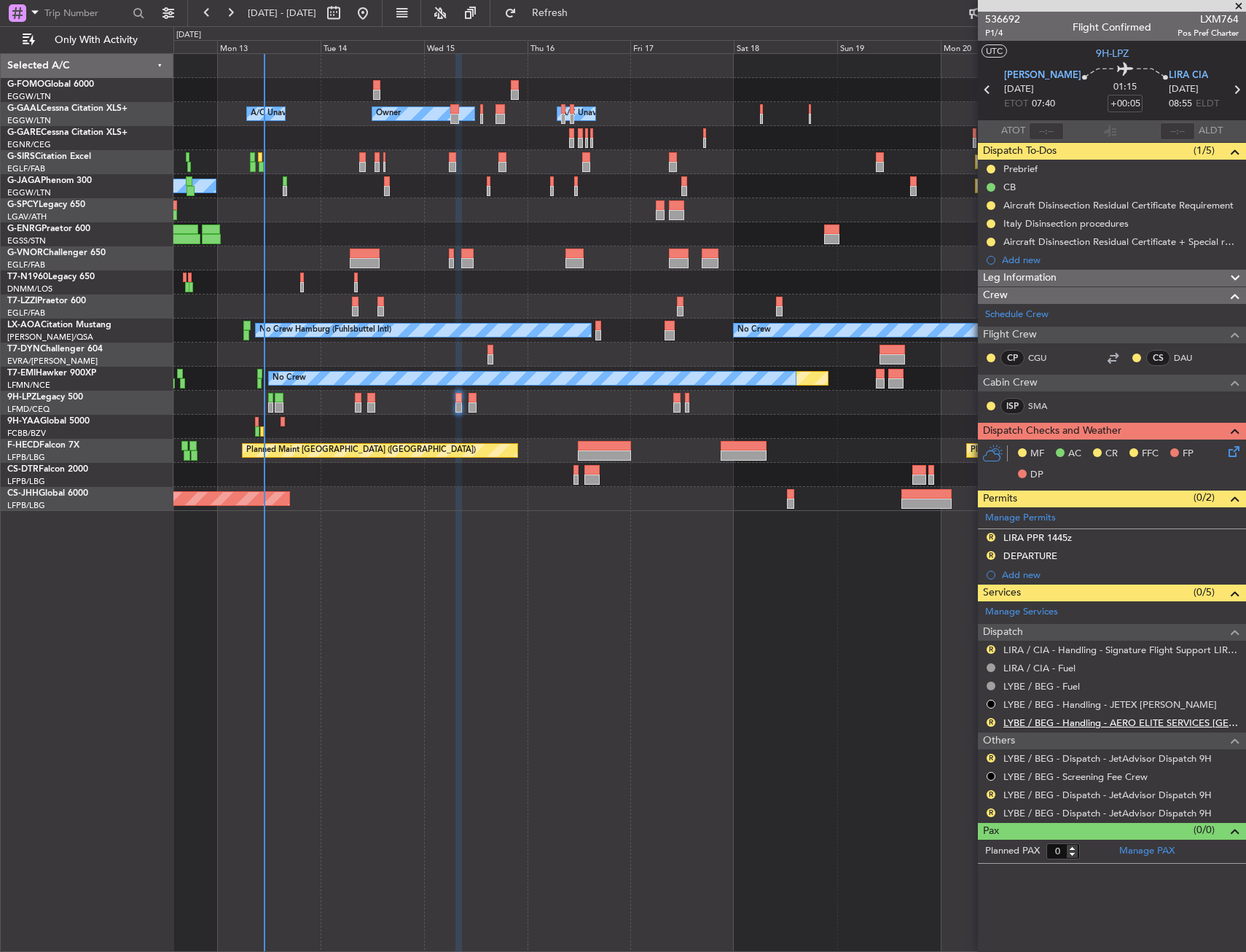
click at [1035, 723] on link "LYBE / BEG - Handling - AERO ELITE SERVICES [GEOGRAPHIC_DATA]" at bounding box center [1121, 723] width 236 height 12
click at [989, 759] on div "R" at bounding box center [991, 758] width 12 height 12
click at [989, 757] on button "R" at bounding box center [991, 758] width 9 height 9
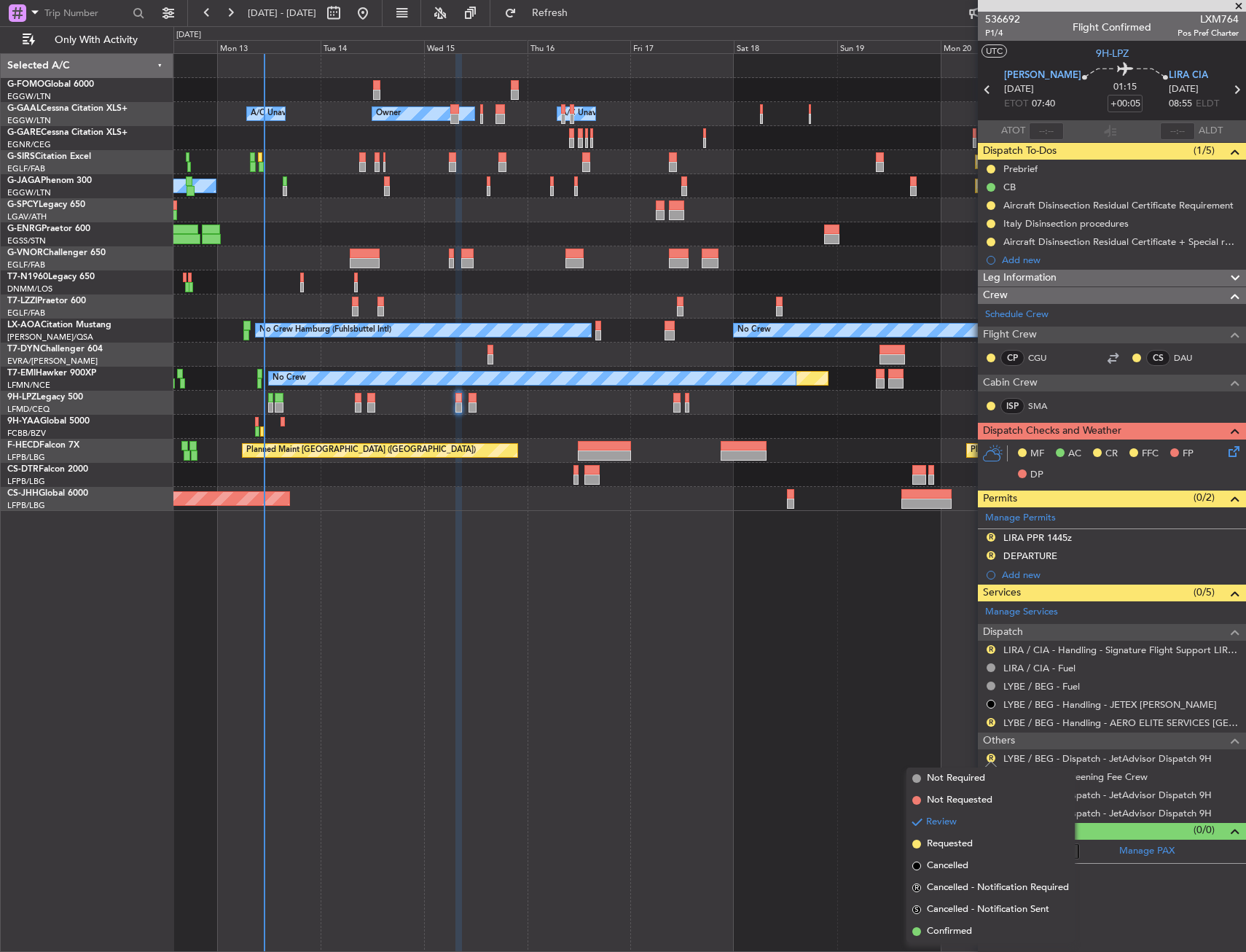
drag, startPoint x: 948, startPoint y: 925, endPoint x: 970, endPoint y: 822, distance: 105.3
click at [948, 923] on li "Confirmed" at bounding box center [991, 932] width 169 height 22
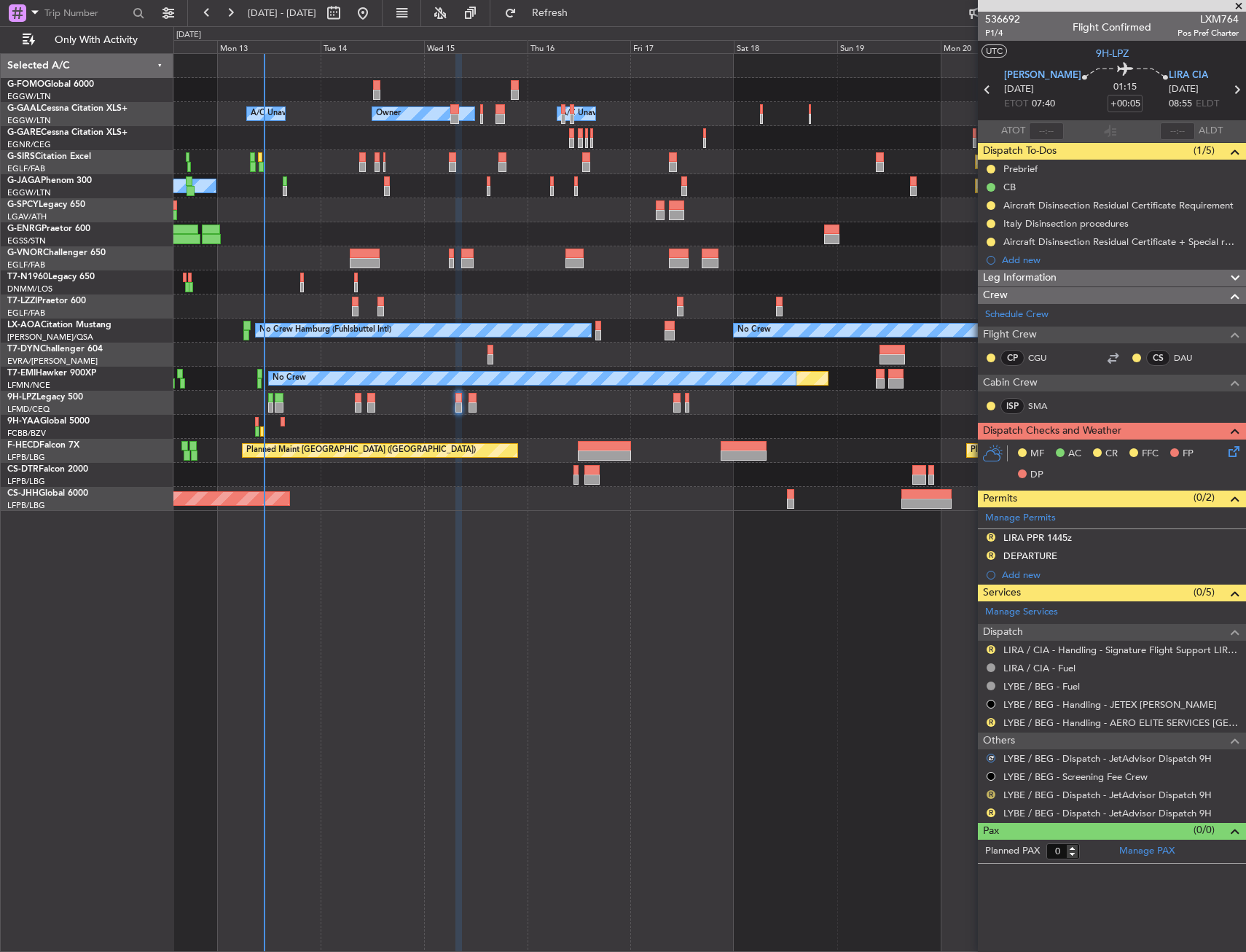
click at [989, 796] on nimbus-traffic-light "R" at bounding box center [991, 794] width 12 height 12
click at [989, 794] on button "R" at bounding box center [991, 794] width 9 height 9
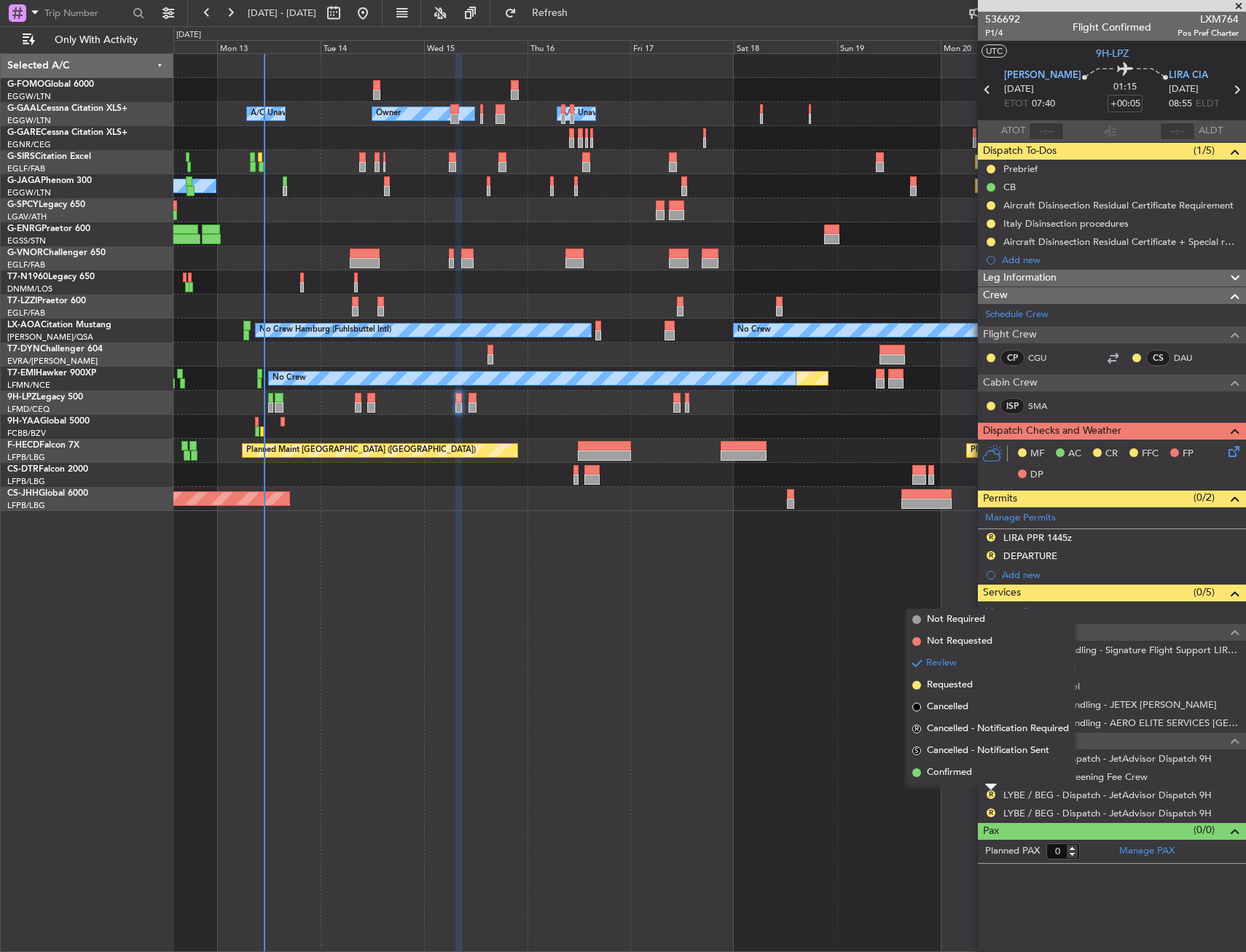
click at [947, 613] on span "Not Required" at bounding box center [956, 620] width 59 height 15
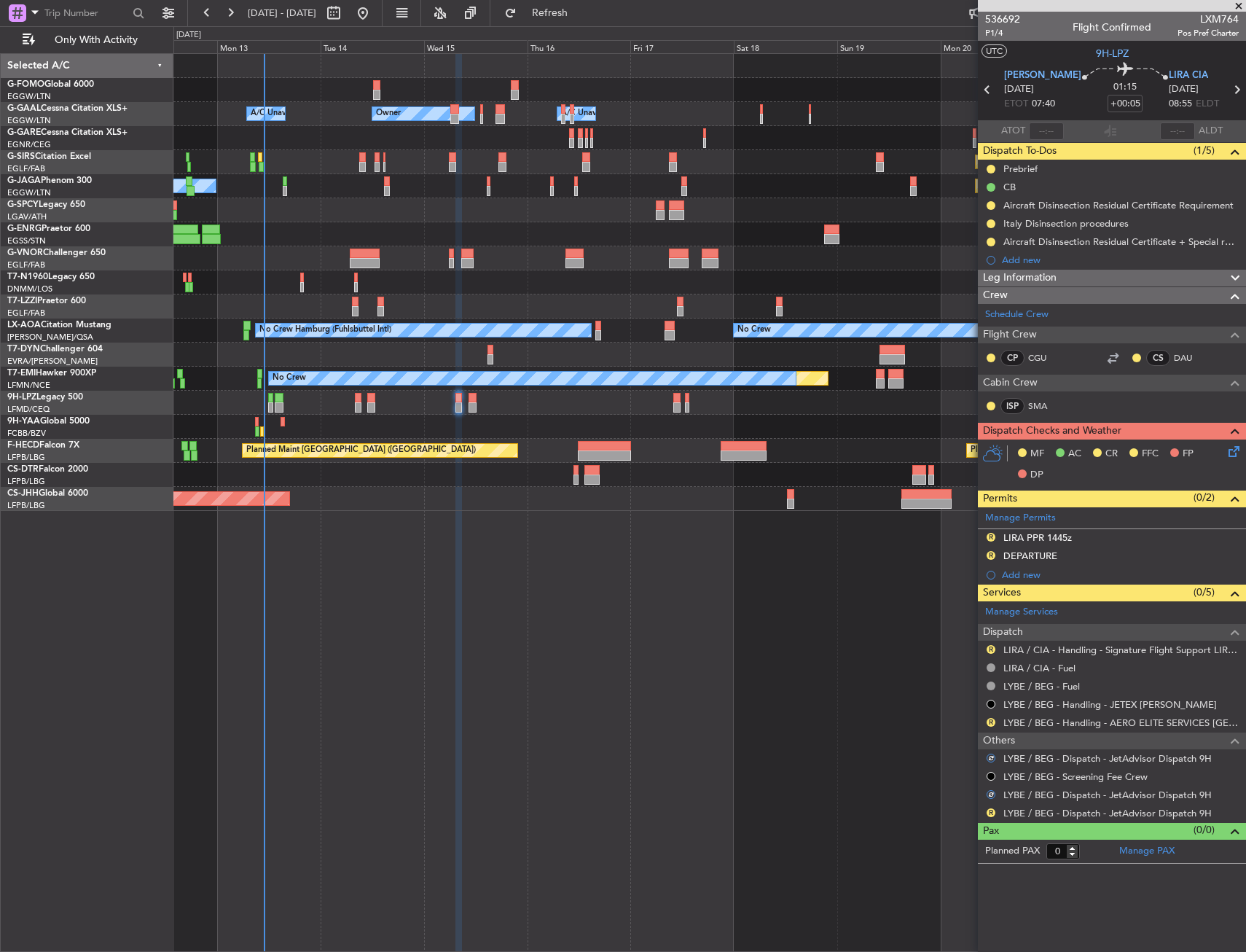
click at [946, 616] on div "Owner Owner A/C Unavailable A/C Unavailable Owner Planned Maint [GEOGRAPHIC_DAT…" at bounding box center [709, 503] width 1073 height 899
click at [992, 811] on button "R" at bounding box center [991, 812] width 9 height 9
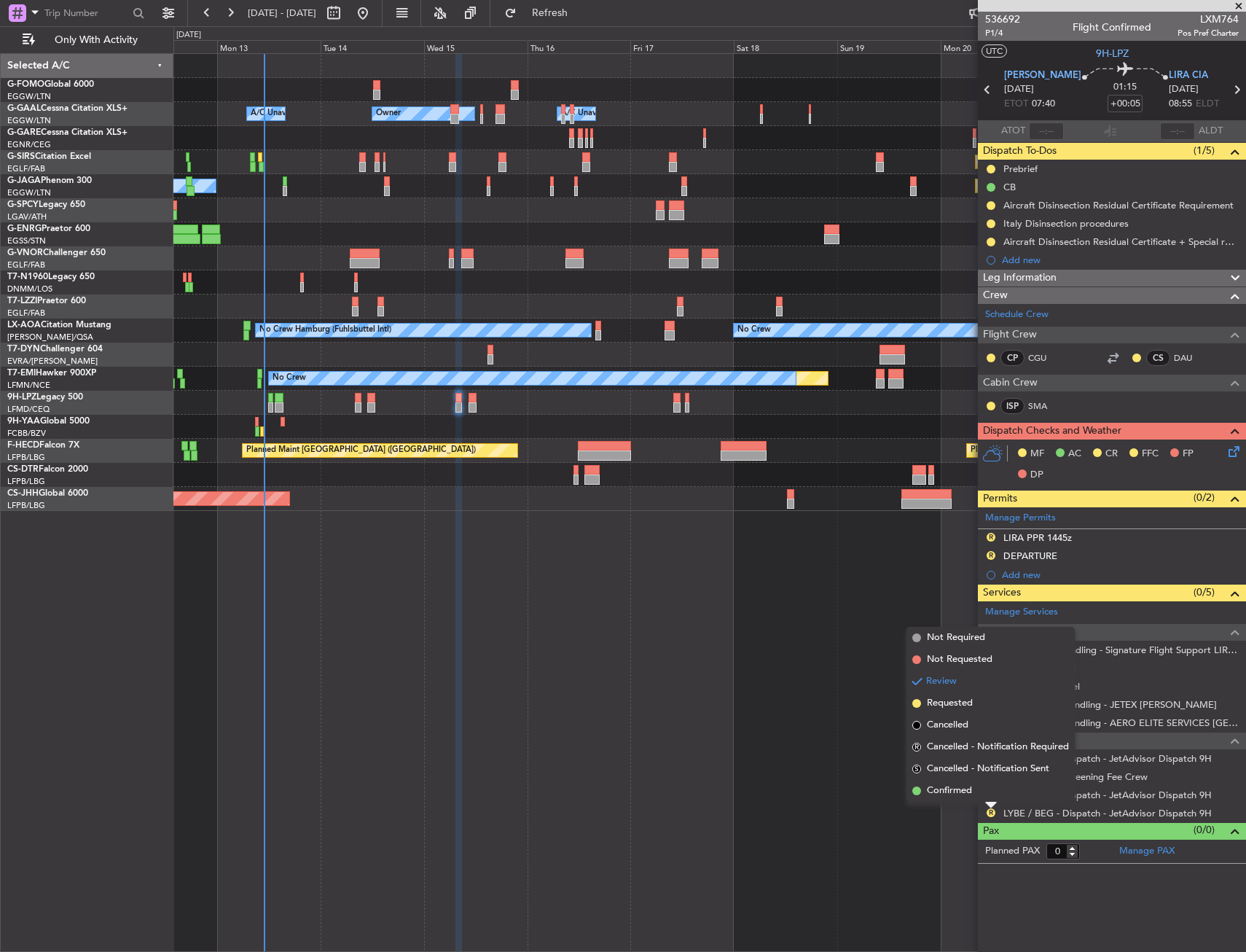
drag, startPoint x: 946, startPoint y: 644, endPoint x: 952, endPoint y: 627, distance: 18.0
click at [946, 643] on span "Not Required" at bounding box center [956, 638] width 59 height 15
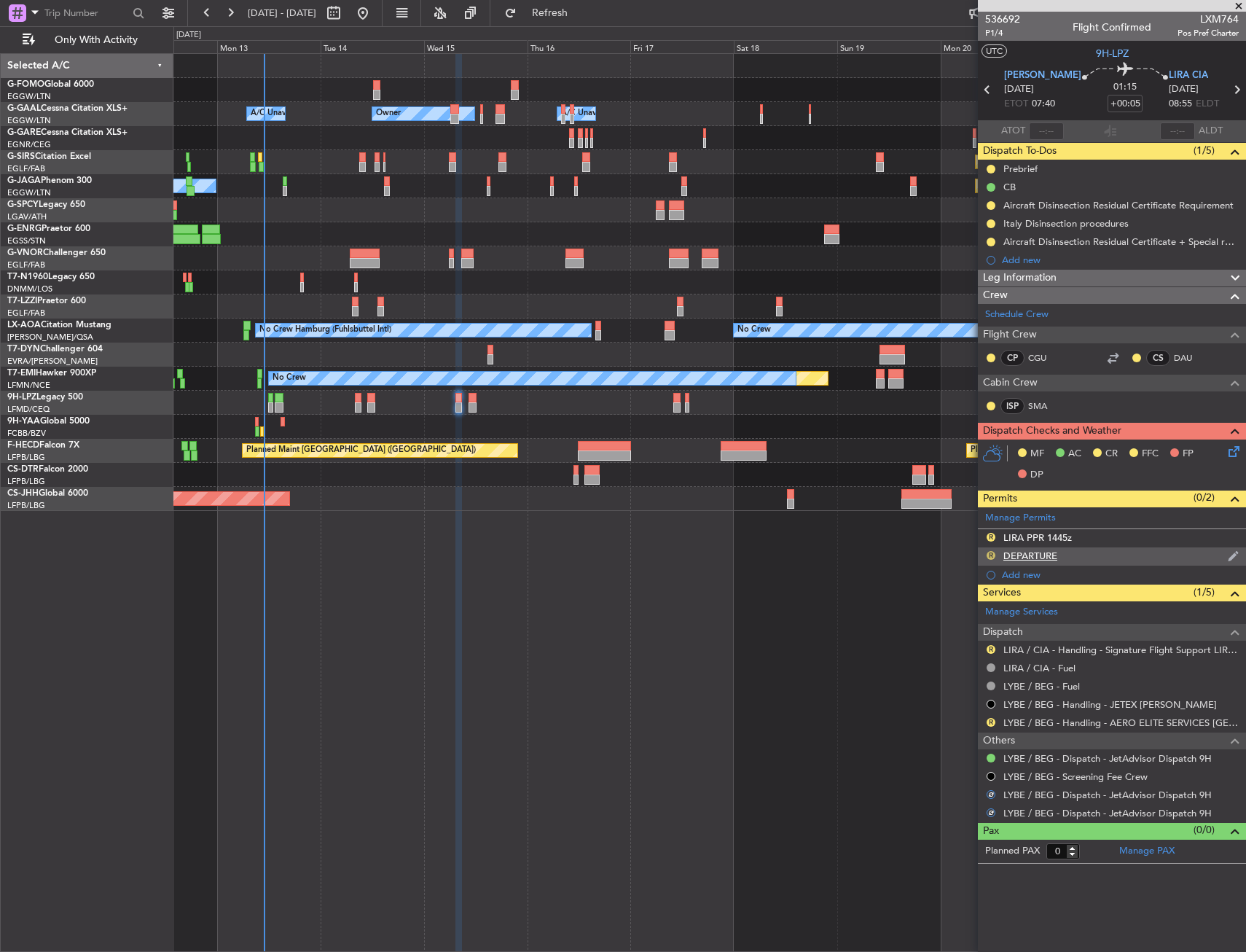
click at [991, 553] on button "R" at bounding box center [991, 555] width 9 height 9
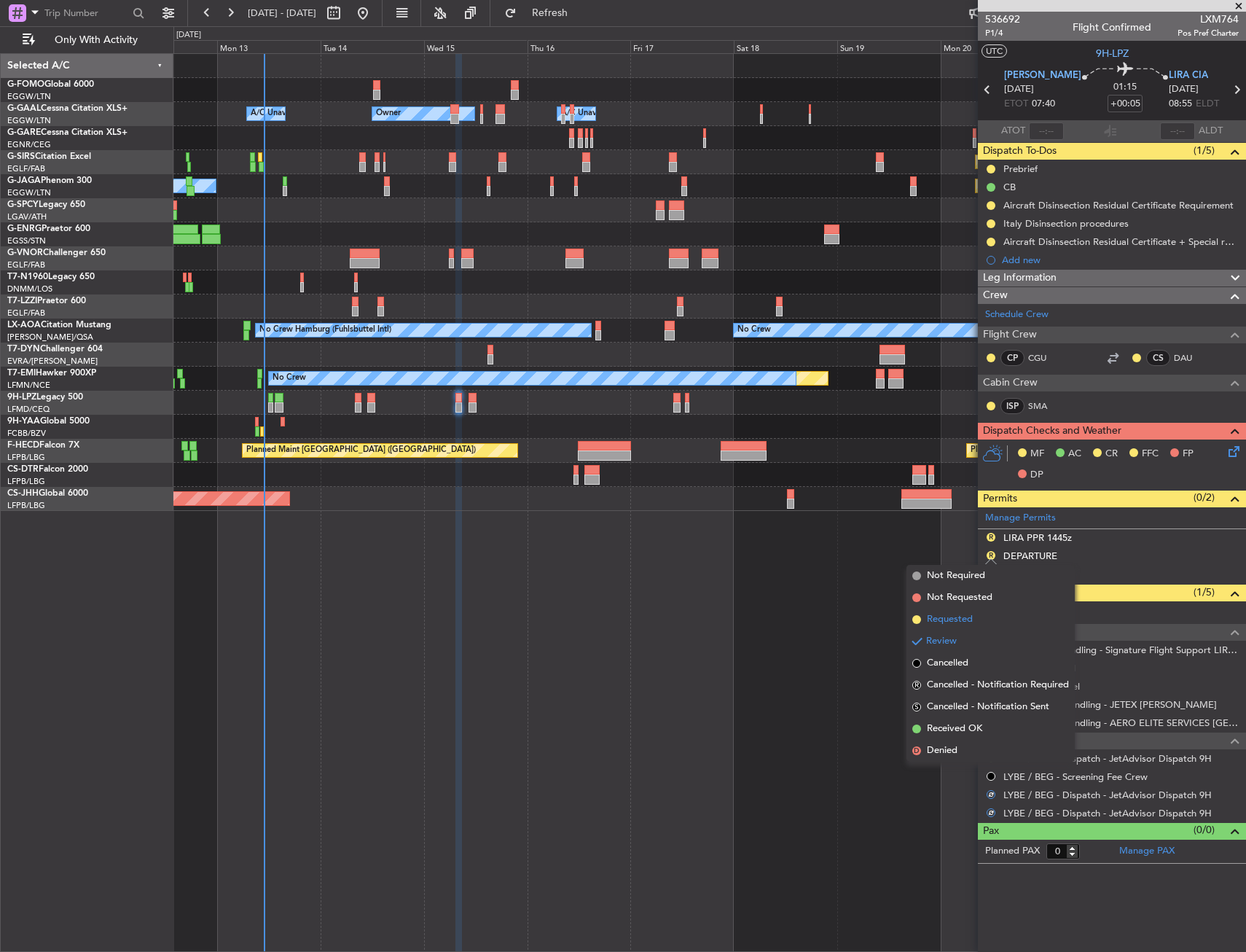
click at [969, 620] on span "Requested" at bounding box center [950, 620] width 46 height 15
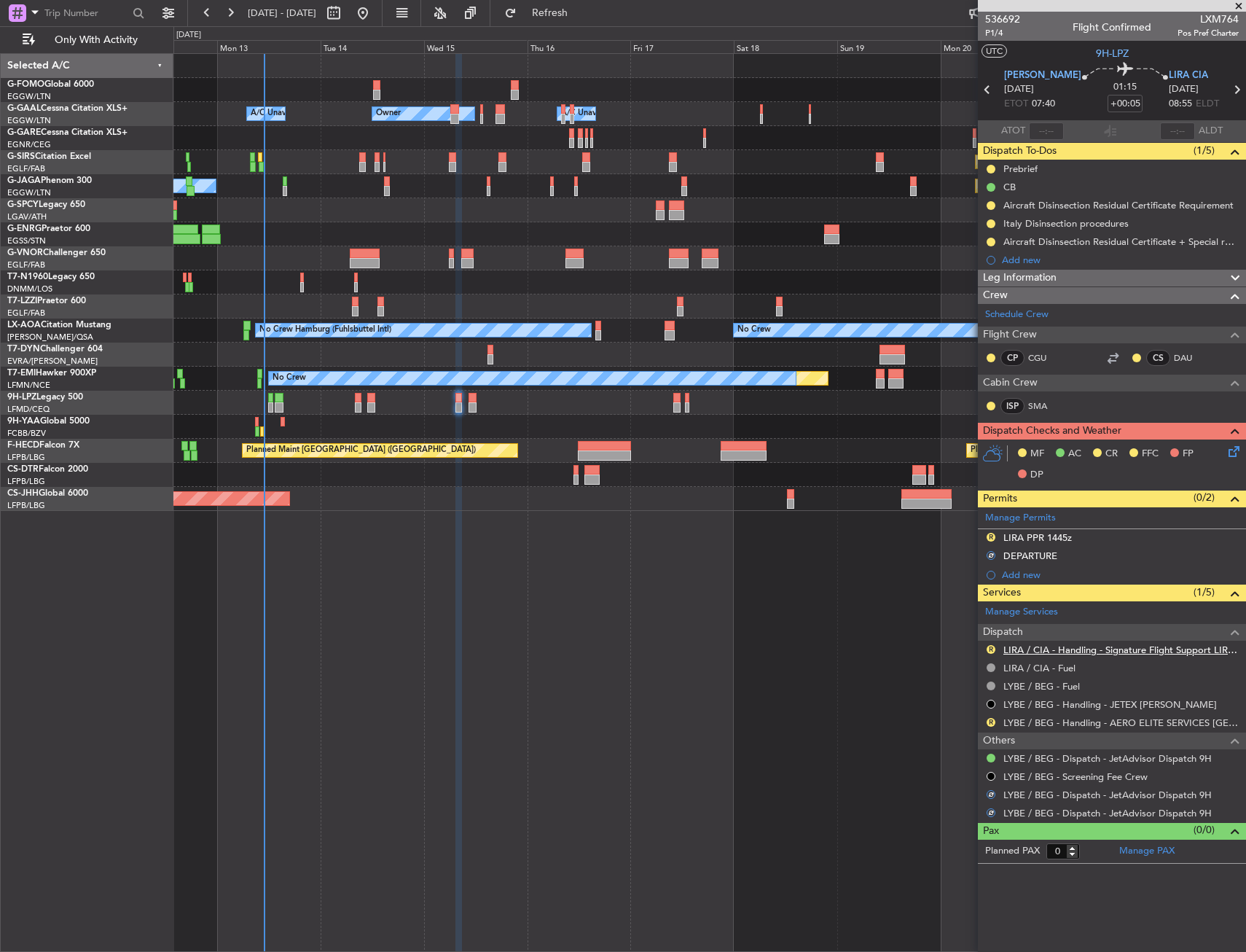
click at [1050, 651] on link "LIRA / CIA - Handling - Signature Flight Support LIRA / CIA" at bounding box center [1121, 650] width 236 height 12
drag, startPoint x: 1023, startPoint y: 539, endPoint x: 1074, endPoint y: 545, distance: 51.4
click at [1024, 539] on div "LIRA PPR 1445z" at bounding box center [1038, 538] width 69 height 12
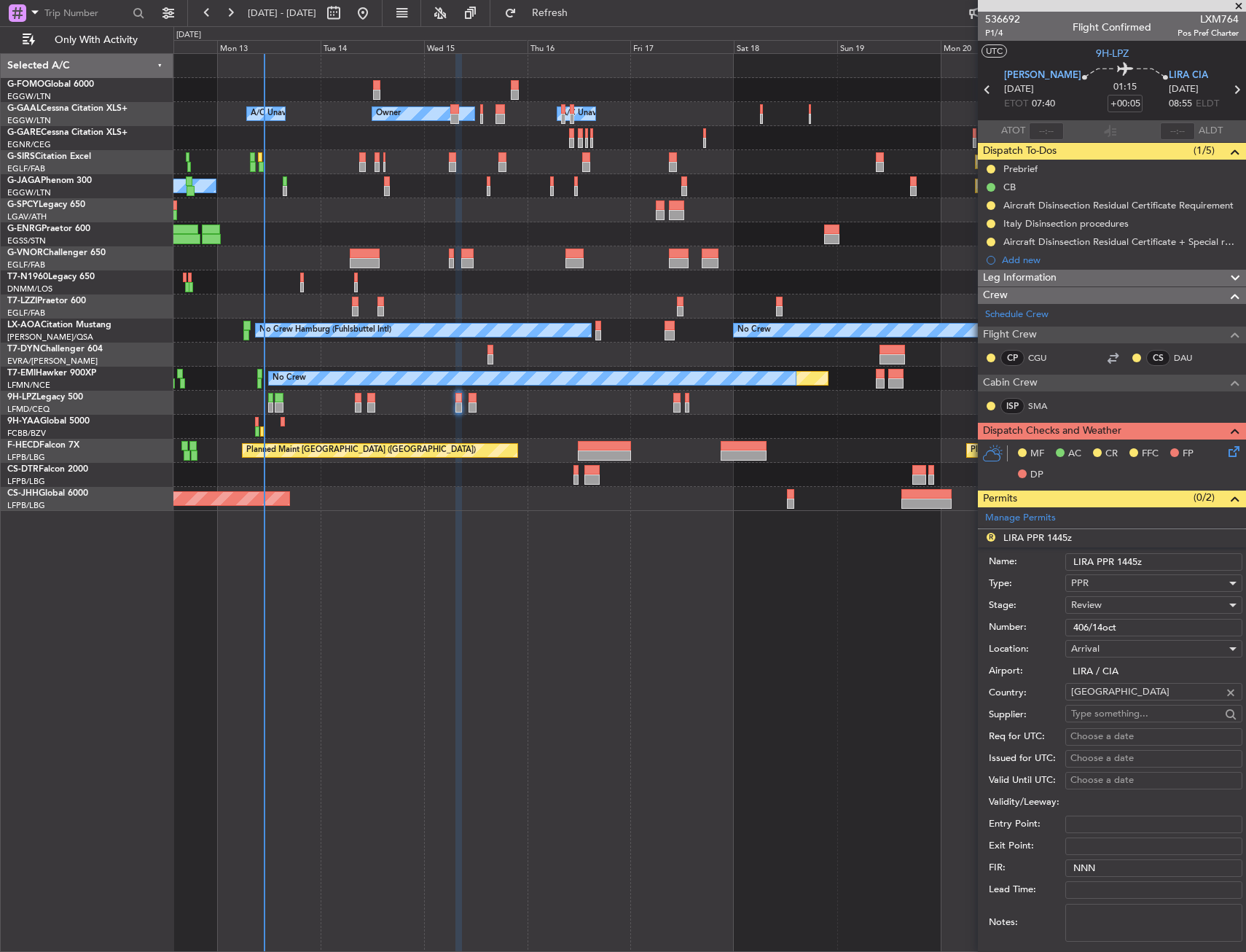
click at [1129, 565] on input "LIRA PPR 1445z" at bounding box center [1154, 562] width 177 height 17
type input "LIRA PPR 0855z"
click at [1107, 607] on div "Review" at bounding box center [1148, 605] width 155 height 22
click at [1113, 696] on span "Requested" at bounding box center [1148, 701] width 153 height 22
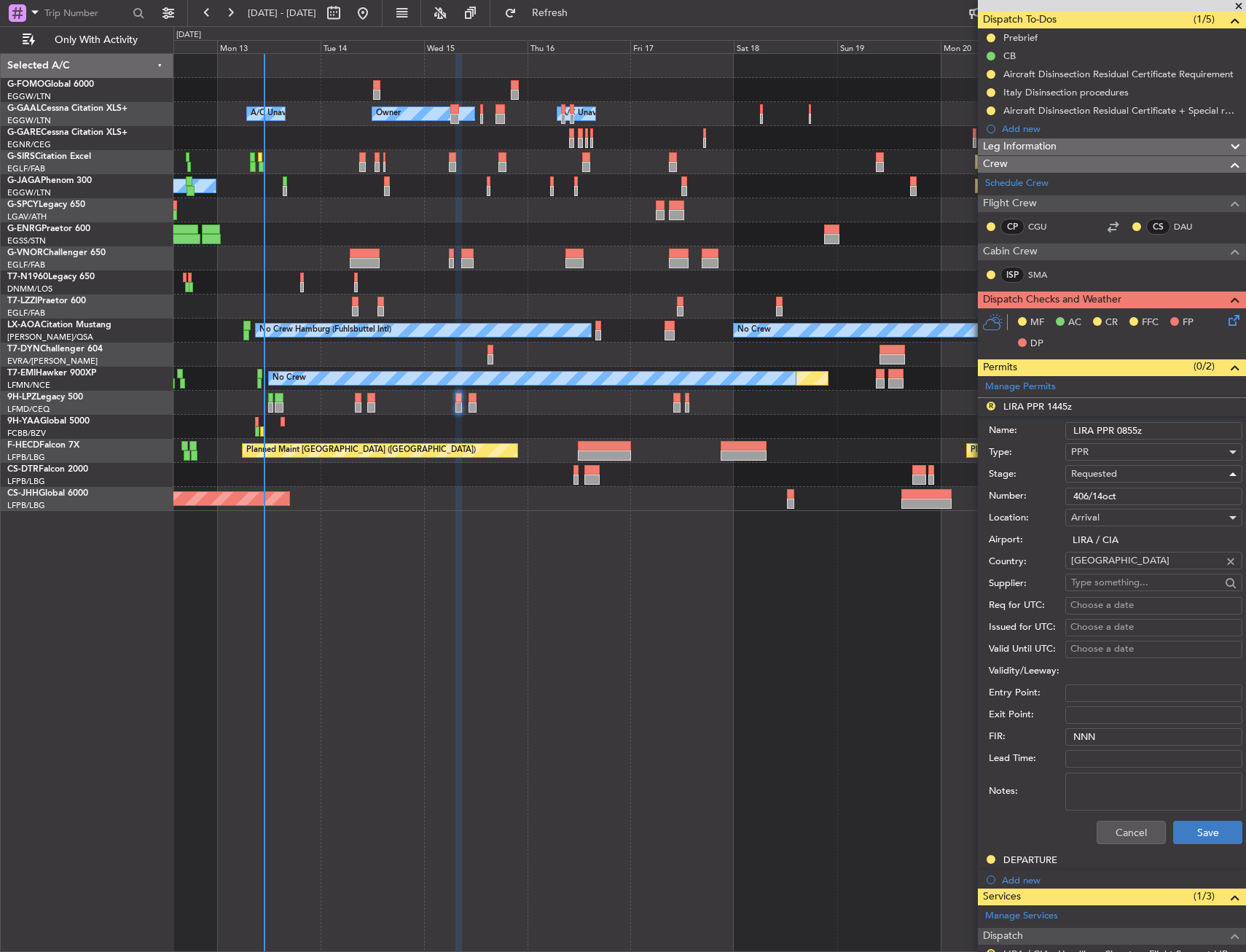
scroll to position [218, 0]
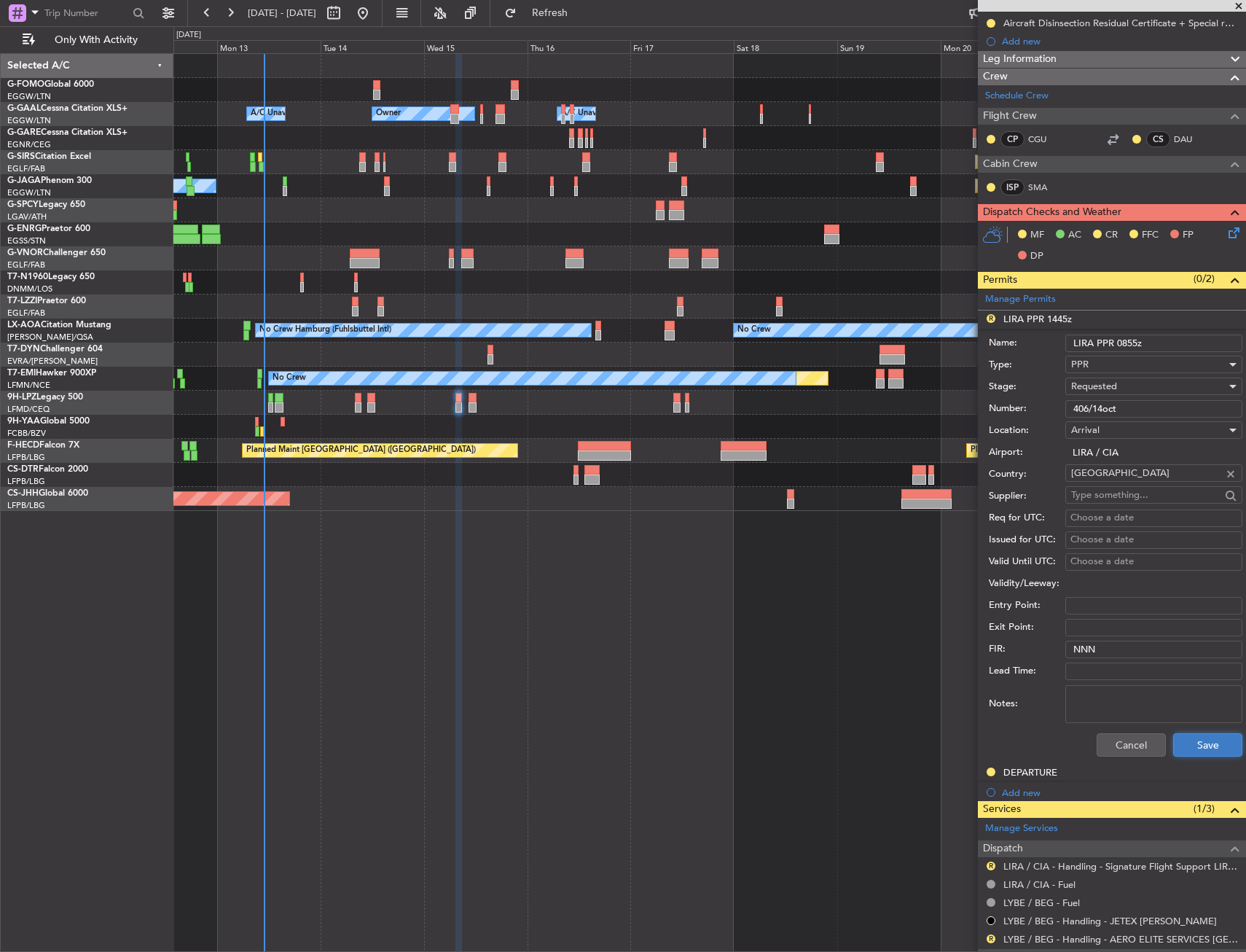
click at [1179, 749] on button "Save" at bounding box center [1208, 745] width 69 height 23
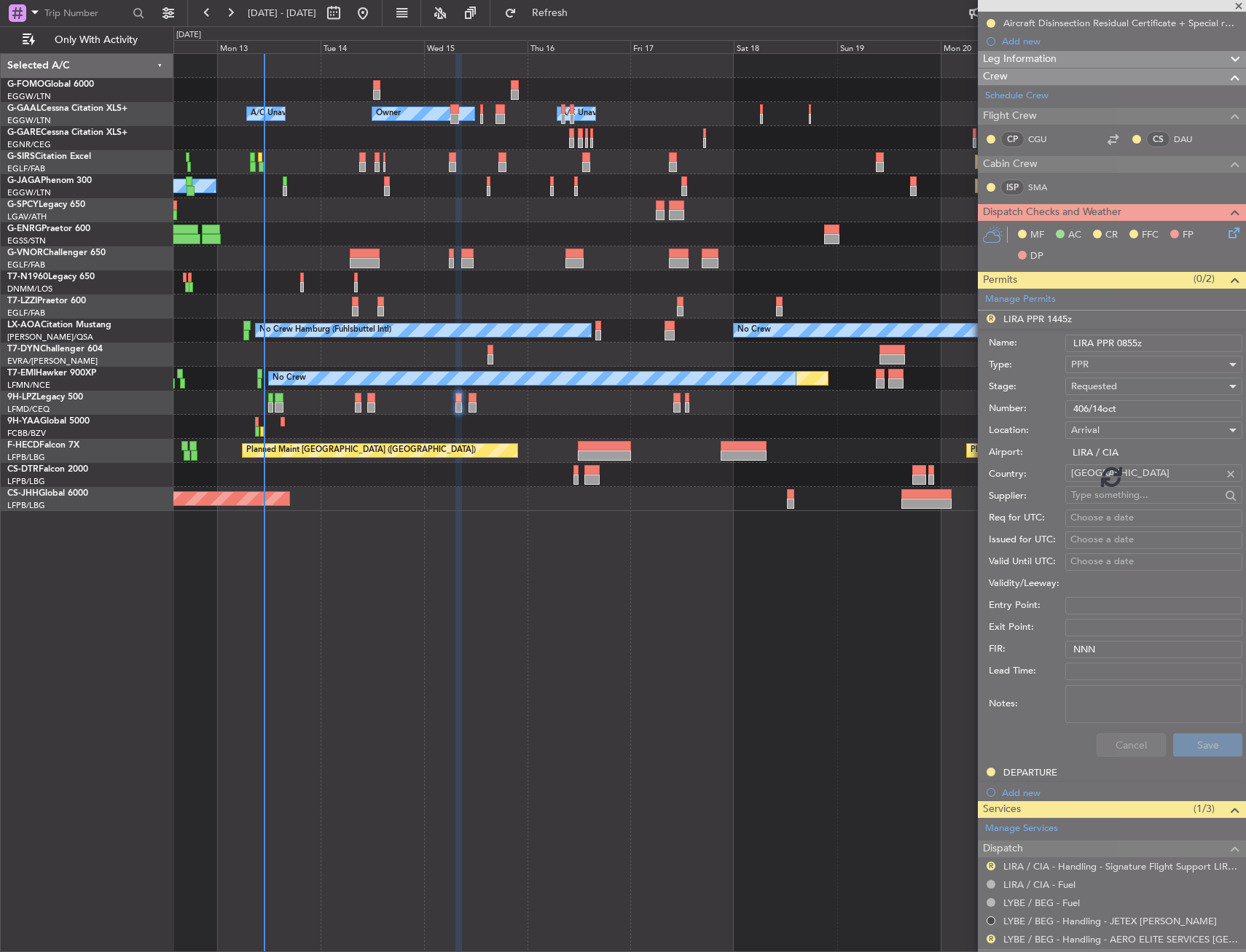
click at [737, 745] on div "Owner Owner A/C Unavailable A/C Unavailable Owner Planned Maint [GEOGRAPHIC_DAT…" at bounding box center [709, 503] width 1073 height 899
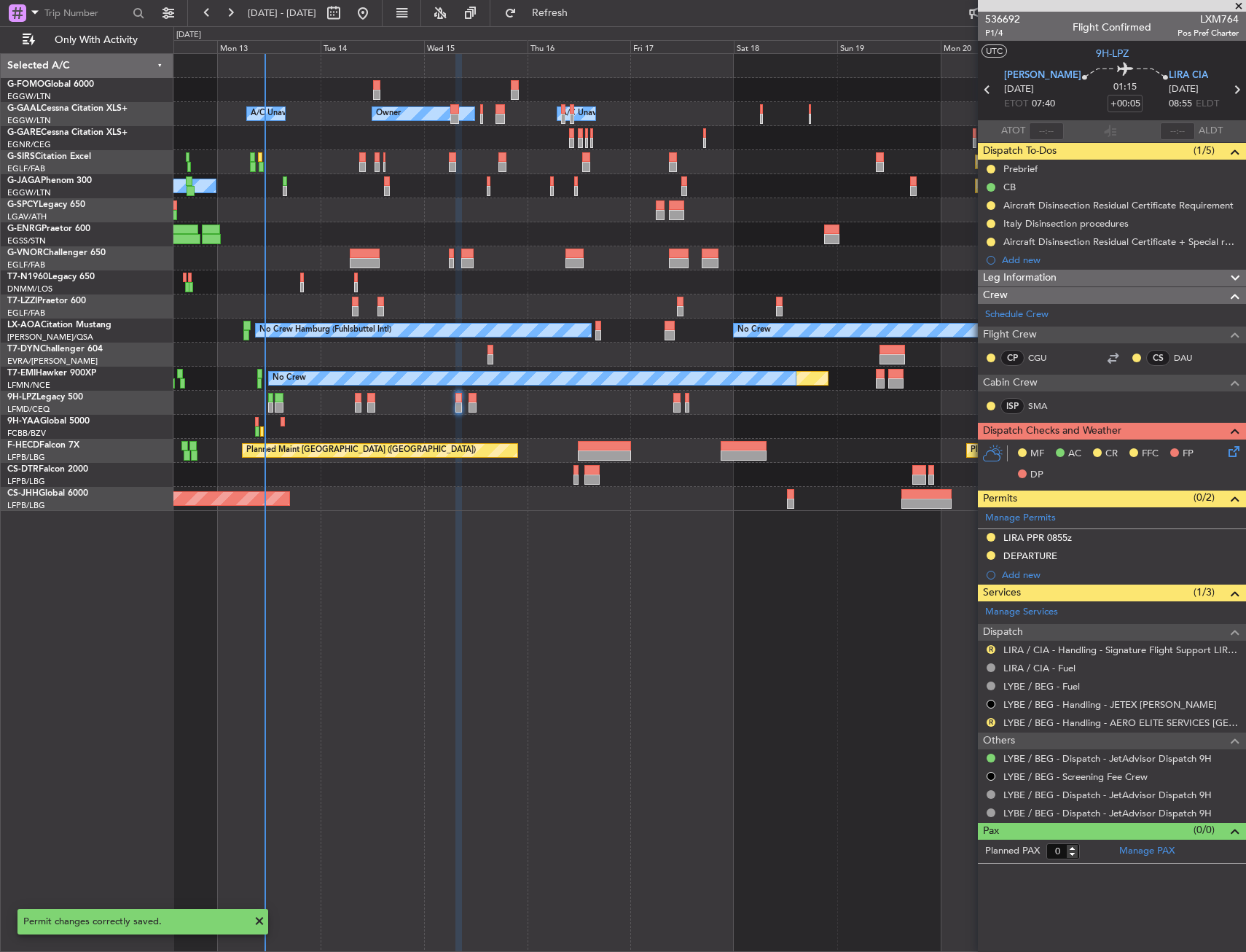
scroll to position [0, 0]
click at [581, 15] on span "Refresh" at bounding box center [550, 12] width 61 height 10
click at [1238, 460] on div "MF AC CR FFC FP DP" at bounding box center [1113, 464] width 268 height 50
click at [1235, 453] on icon at bounding box center [1231, 449] width 12 height 12
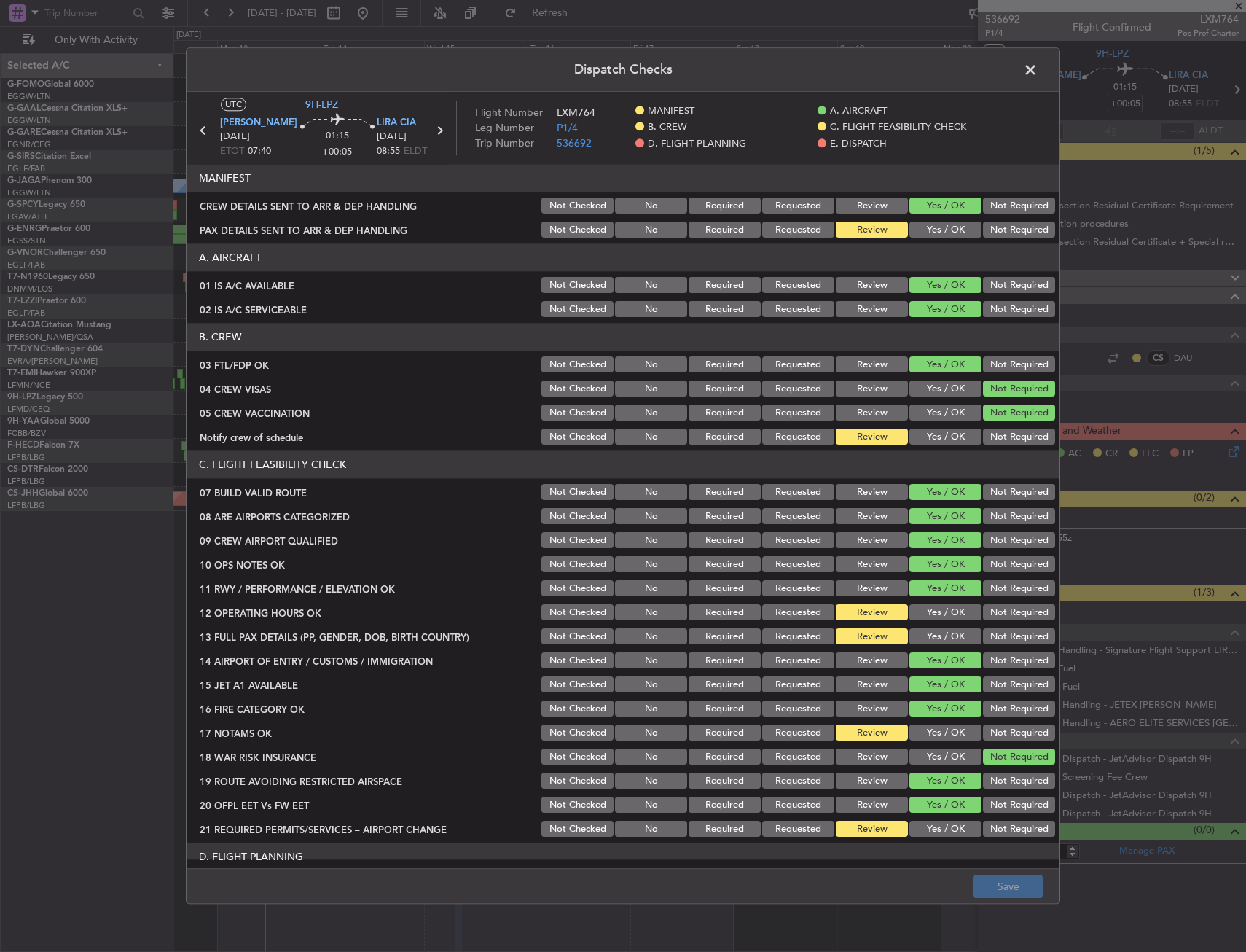
click at [932, 232] on button "Yes / OK" at bounding box center [946, 230] width 72 height 16
click at [934, 437] on button "Yes / OK" at bounding box center [946, 437] width 72 height 16
click at [957, 620] on button "Yes / OK" at bounding box center [946, 613] width 72 height 16
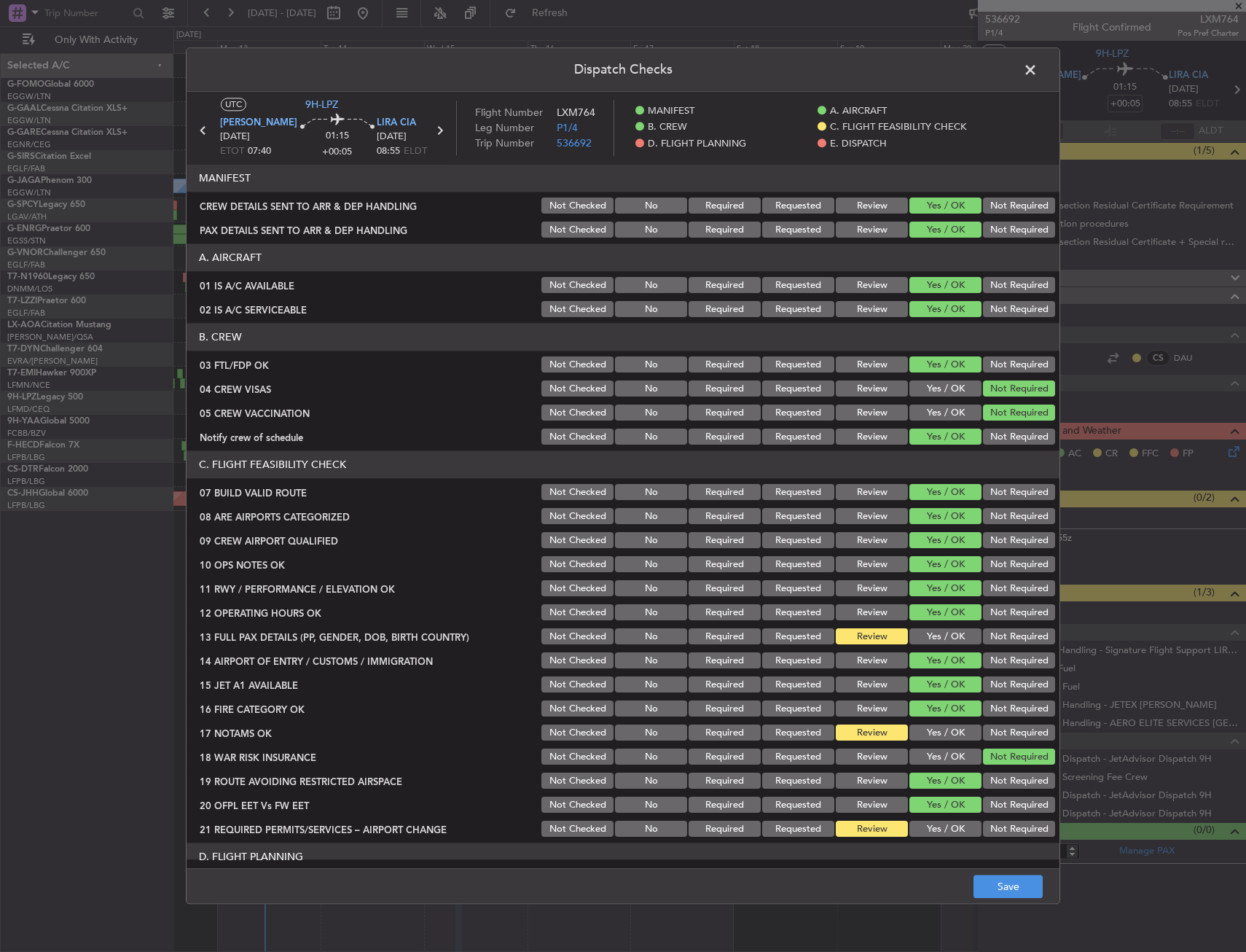
click at [933, 639] on button "Yes / OK" at bounding box center [946, 637] width 72 height 16
drag, startPoint x: 925, startPoint y: 723, endPoint x: 926, endPoint y: 730, distance: 7.1
click at [925, 723] on section "C. FLIGHT FEASIBILITY CHECK 07 BUILD VALID ROUTE Not Checked No Required Reques…" at bounding box center [623, 645] width 873 height 389
click at [925, 723] on div "Yes / OK" at bounding box center [944, 734] width 73 height 20
click at [927, 735] on button "Yes / OK" at bounding box center [946, 733] width 72 height 16
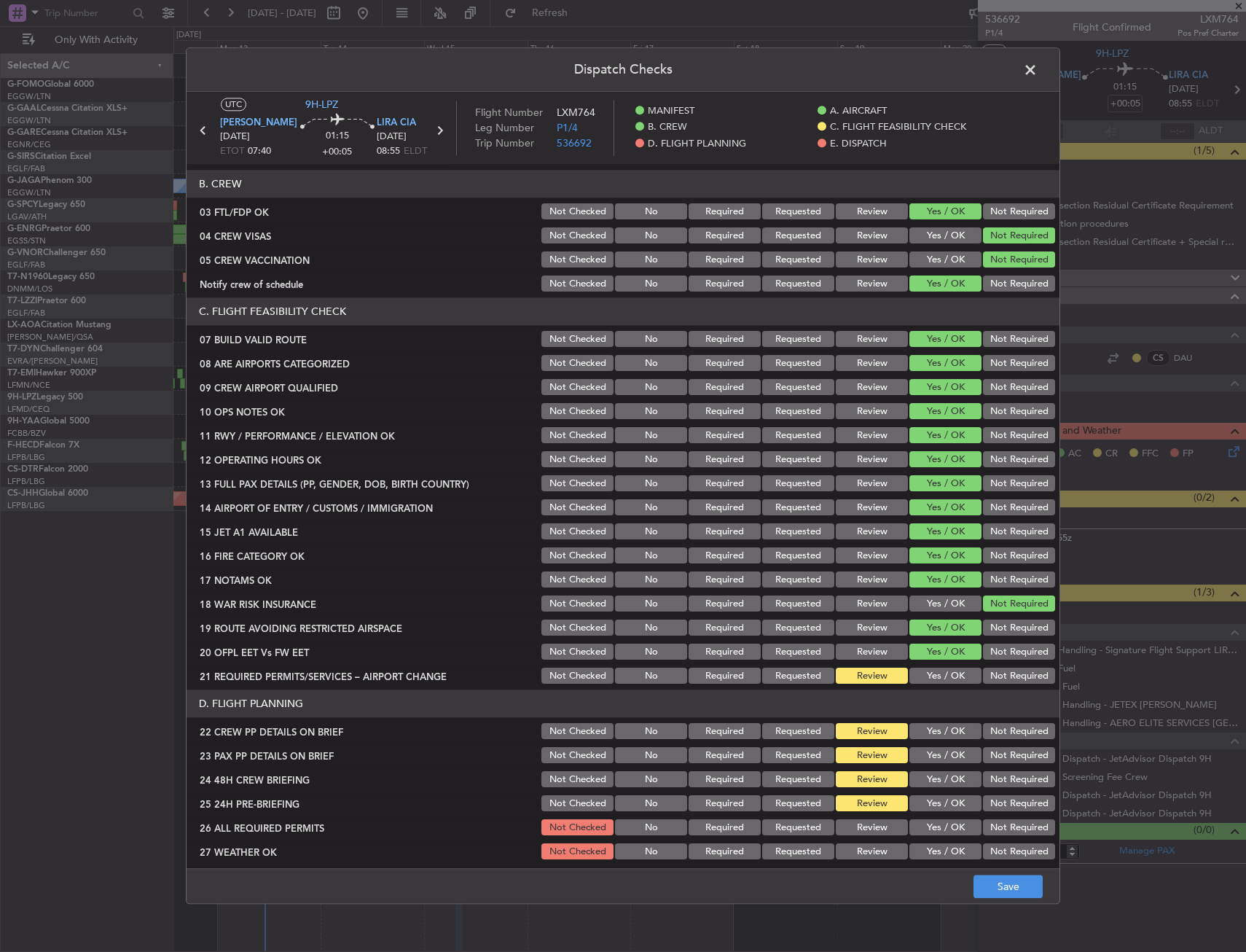
scroll to position [364, 0]
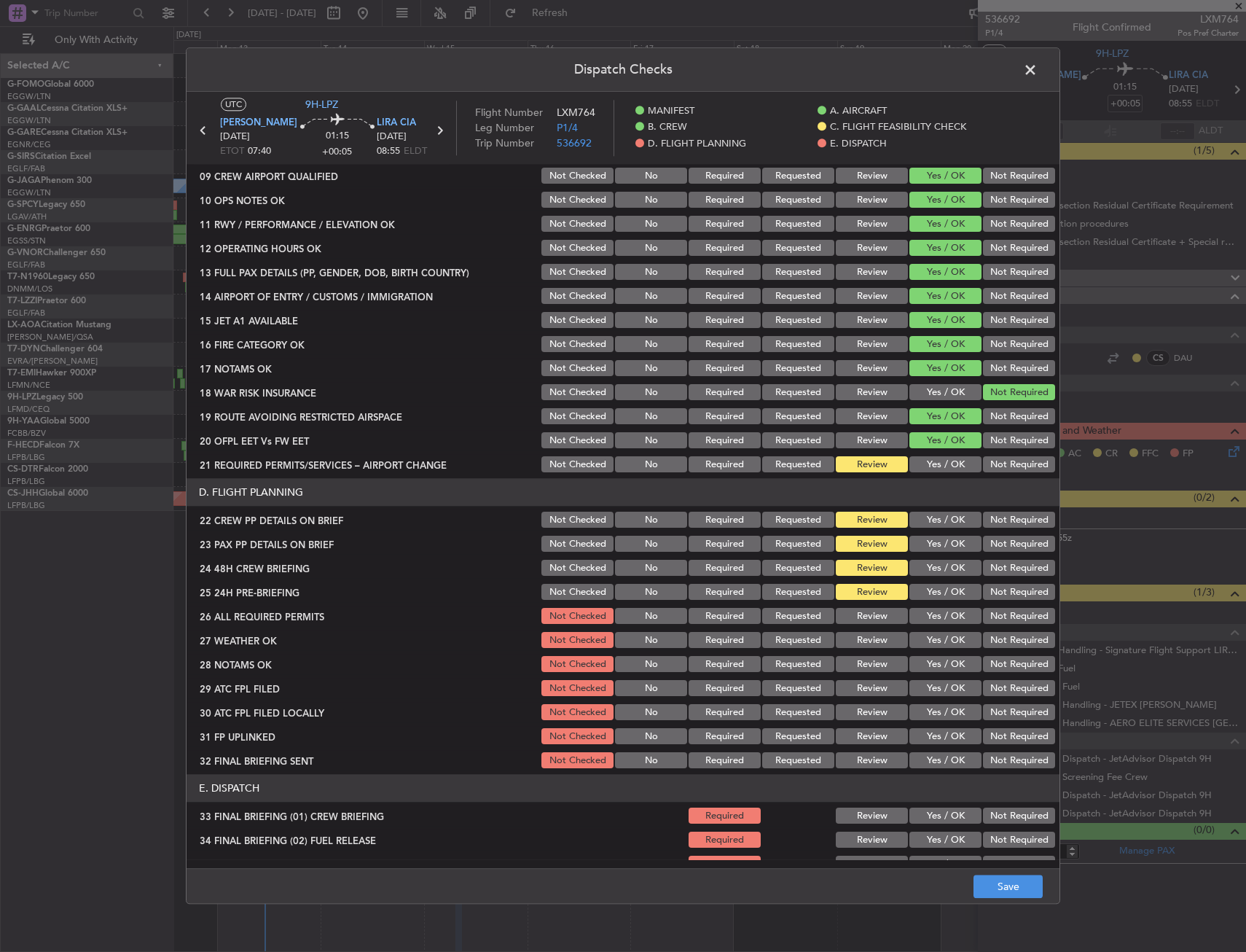
click at [939, 479] on header "D. FLIGHT PLANNING" at bounding box center [623, 492] width 873 height 27
click at [944, 465] on button "Yes / OK" at bounding box center [946, 465] width 72 height 16
drag, startPoint x: 930, startPoint y: 521, endPoint x: 926, endPoint y: 537, distance: 16.5
click at [930, 522] on button "Yes / OK" at bounding box center [946, 520] width 72 height 16
drag, startPoint x: 925, startPoint y: 540, endPoint x: 925, endPoint y: 548, distance: 8.0
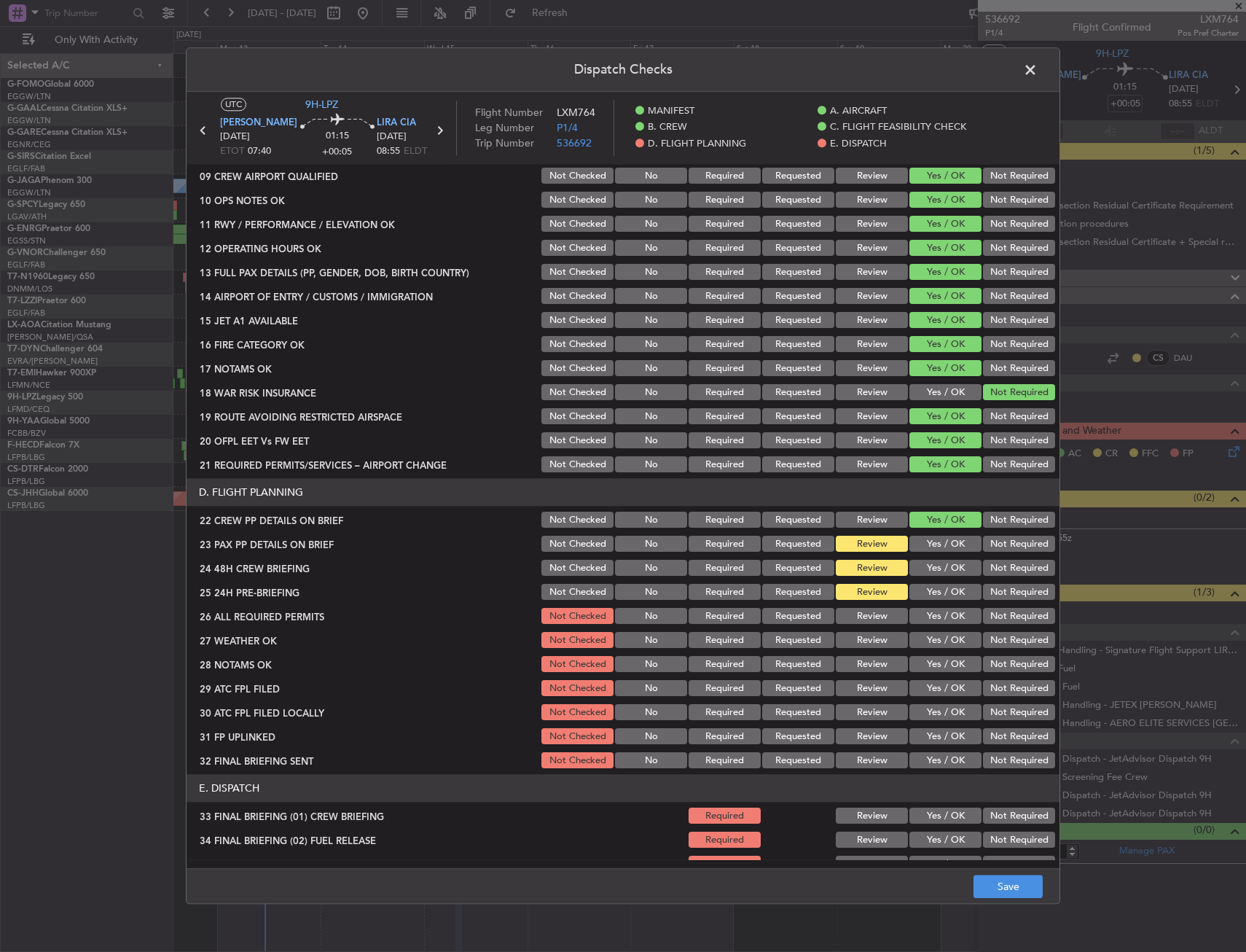
click at [925, 542] on button "Yes / OK" at bounding box center [946, 545] width 72 height 16
drag, startPoint x: 925, startPoint y: 558, endPoint x: 951, endPoint y: 576, distance: 31.6
click at [926, 559] on div "Yes / OK" at bounding box center [944, 569] width 73 height 20
click at [951, 577] on div "Yes / OK" at bounding box center [944, 569] width 73 height 20
click at [999, 593] on button "Not Required" at bounding box center [1019, 592] width 72 height 16
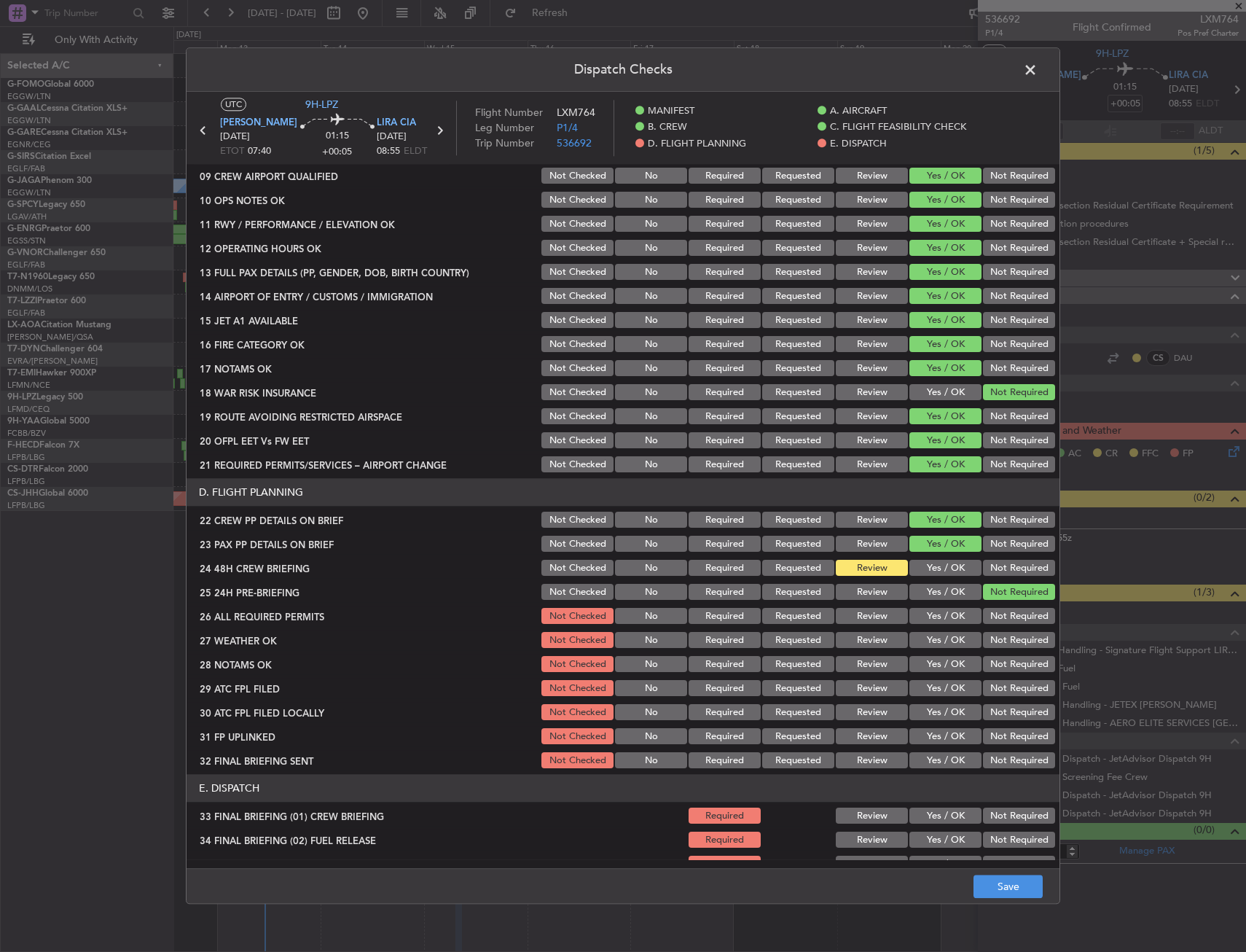
click at [957, 567] on button "Yes / OK" at bounding box center [946, 568] width 72 height 16
click at [1021, 876] on button "Save" at bounding box center [1008, 887] width 69 height 23
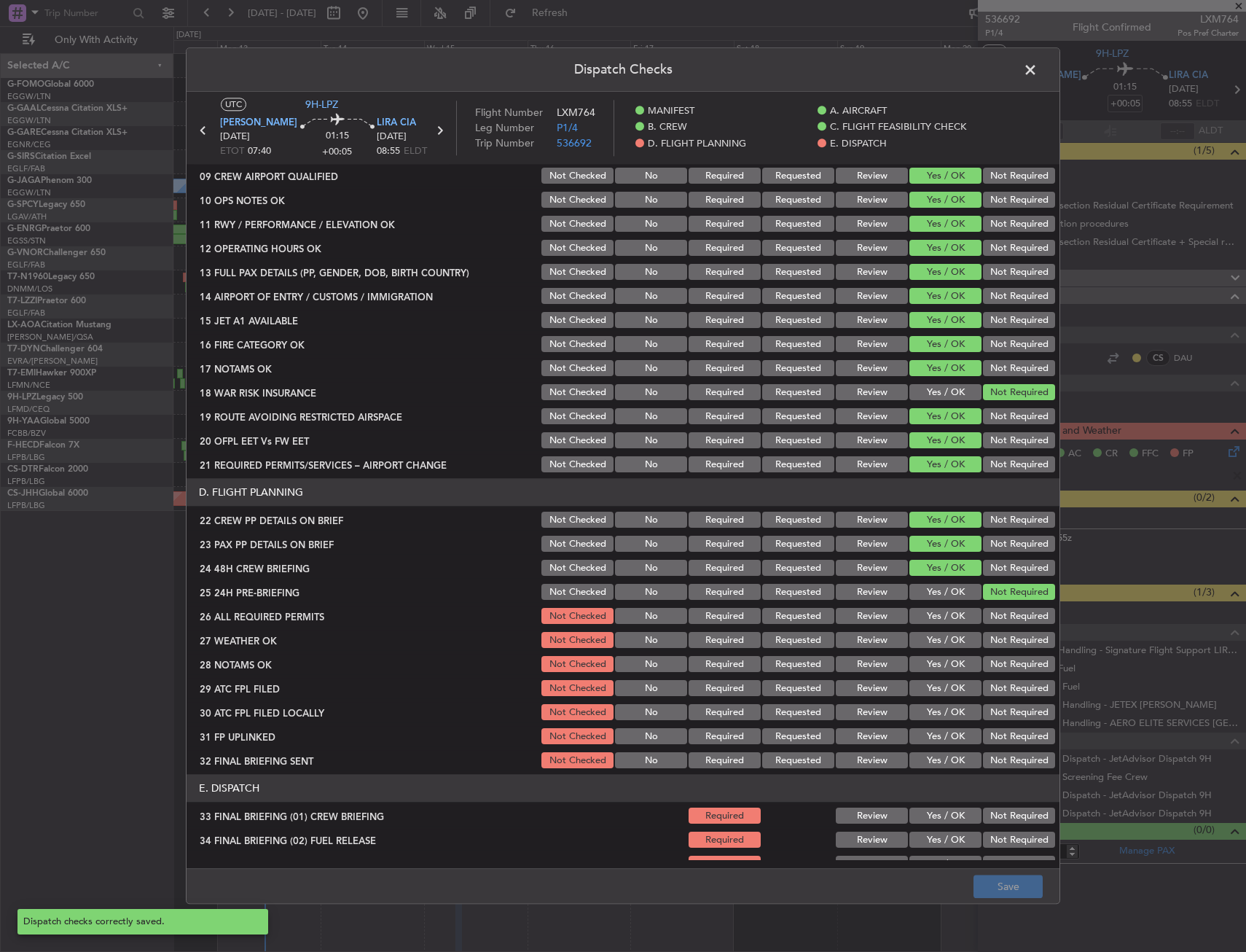
click at [1038, 76] on span at bounding box center [1038, 73] width 0 height 29
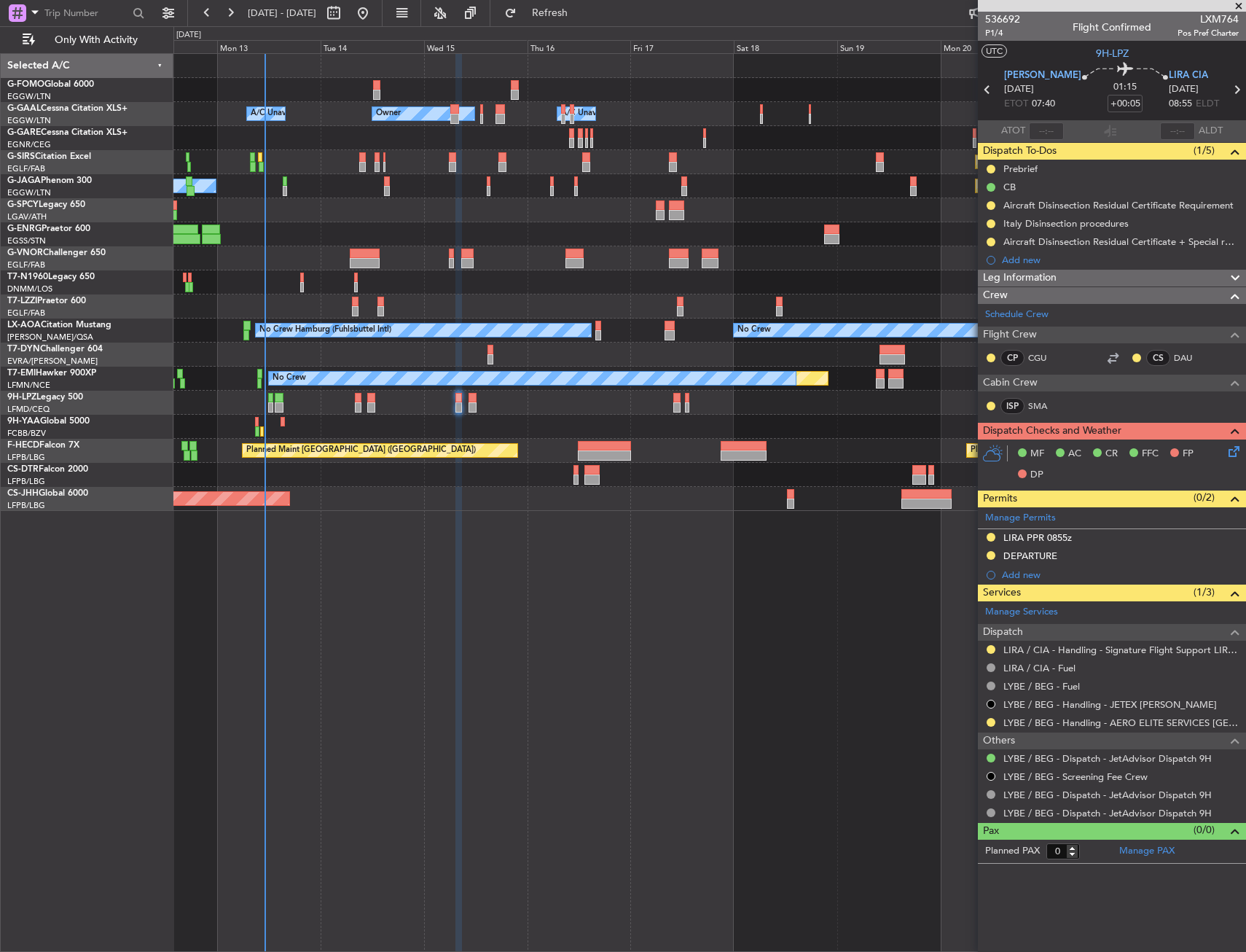
click at [354, 397] on div "No Crew" at bounding box center [709, 403] width 1072 height 24
click at [354, 398] on div "No Crew" at bounding box center [709, 403] width 1072 height 24
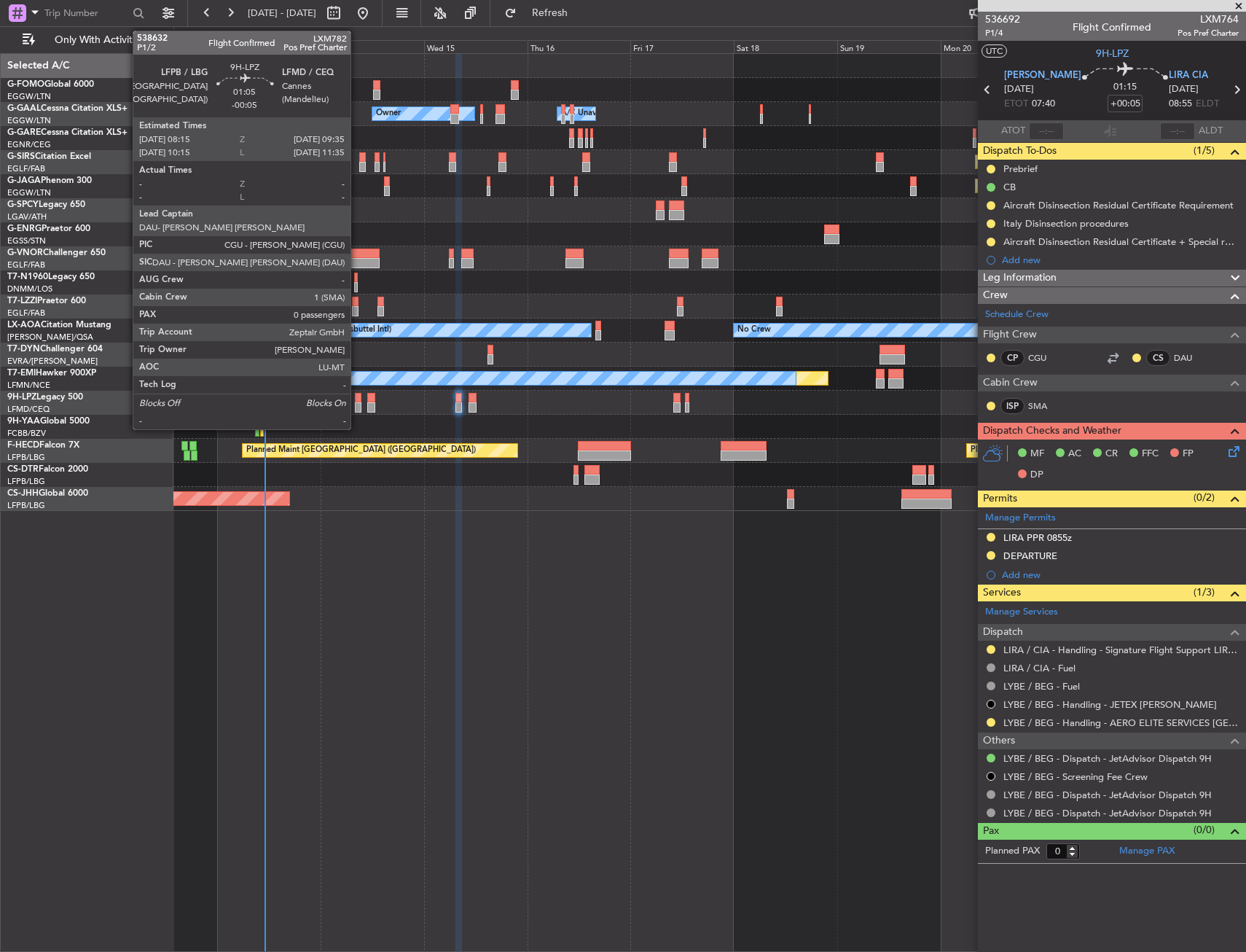
click at [357, 398] on div at bounding box center [357, 398] width 5 height 10
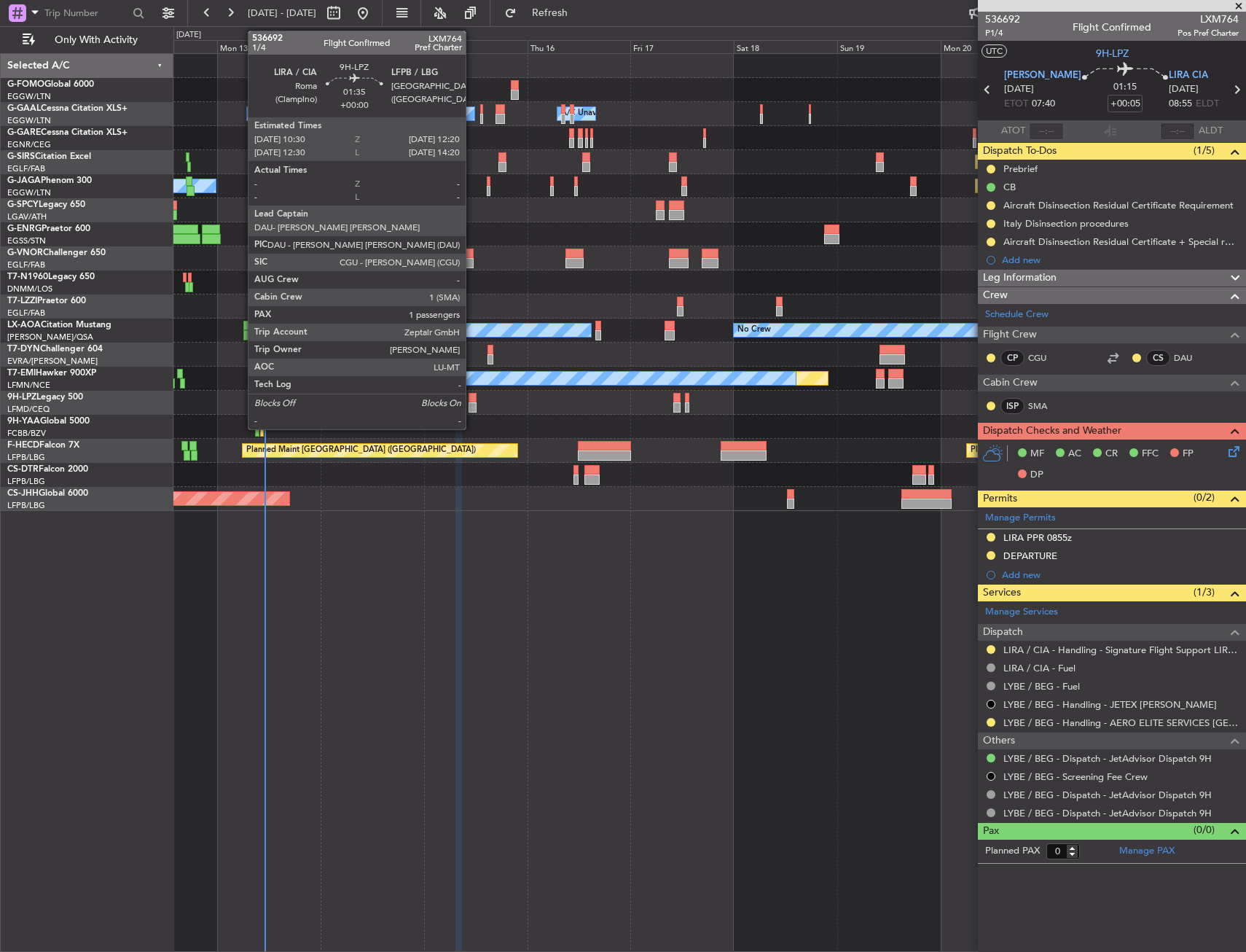
click at [473, 403] on div at bounding box center [473, 407] width 8 height 10
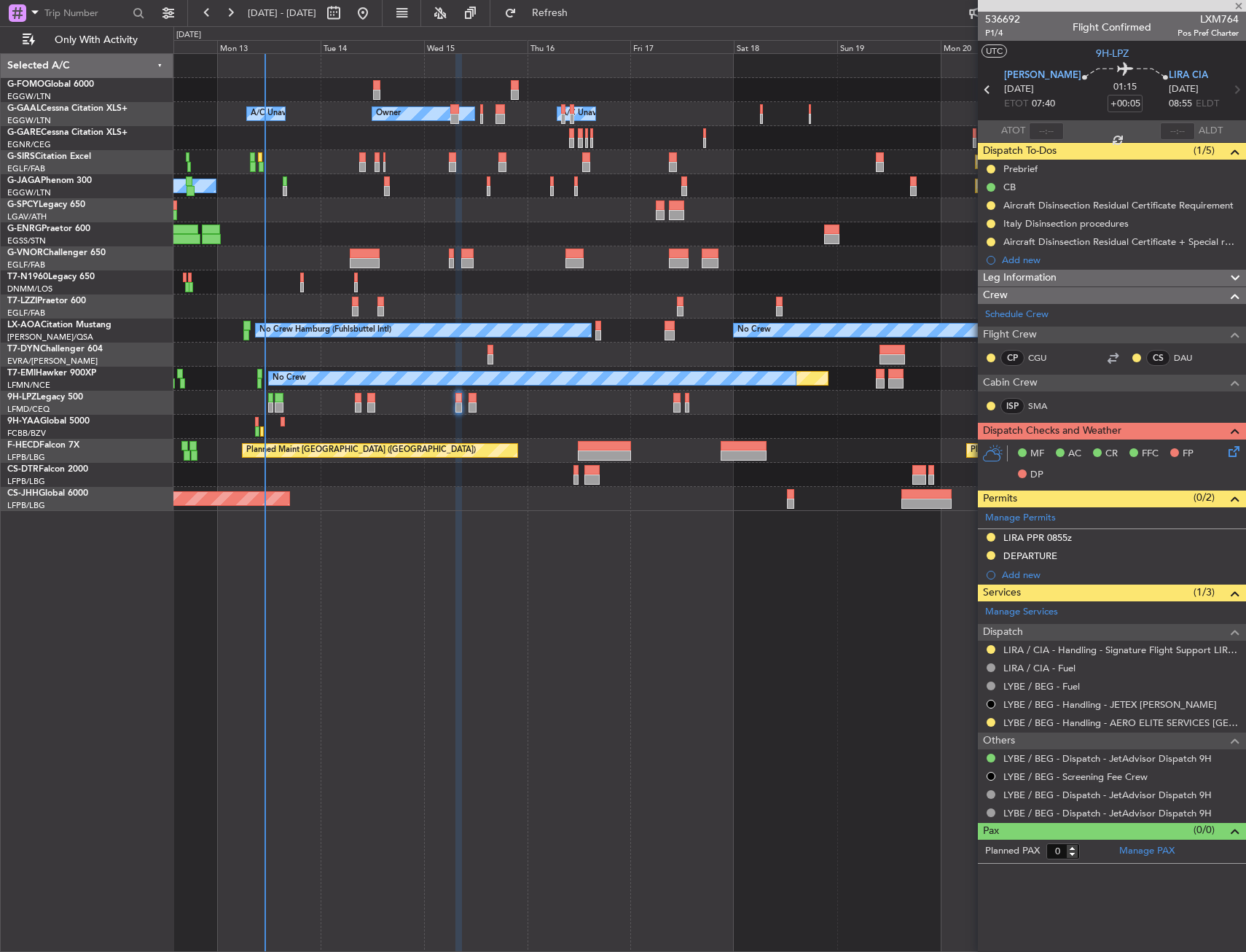
click at [501, 396] on div "No Crew" at bounding box center [709, 403] width 1072 height 24
type input "1"
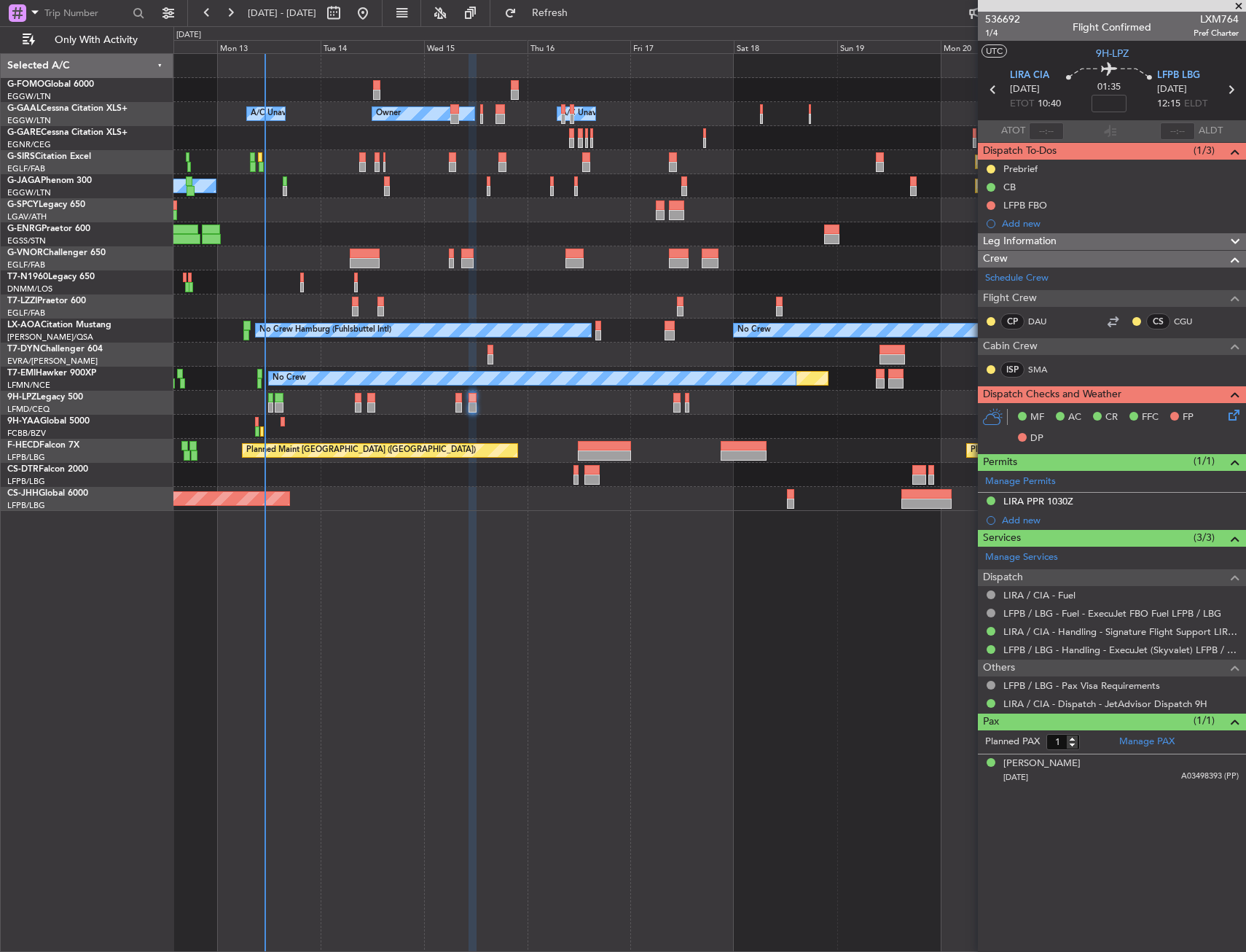
click at [580, 612] on div "Owner Owner A/C Unavailable A/C Unavailable Owner Planned Maint [GEOGRAPHIC_DAT…" at bounding box center [709, 503] width 1073 height 899
click at [653, 830] on div "Owner Owner A/C Unavailable A/C Unavailable Owner Planned Maint [GEOGRAPHIC_DAT…" at bounding box center [709, 503] width 1073 height 899
click at [499, 444] on div "Planned Maint [GEOGRAPHIC_DATA] ([GEOGRAPHIC_DATA])" at bounding box center [380, 450] width 275 height 13
click at [321, 684] on div "Owner Owner A/C Unavailable A/C Unavailable Owner Planned Maint [GEOGRAPHIC_DAT…" at bounding box center [709, 503] width 1073 height 899
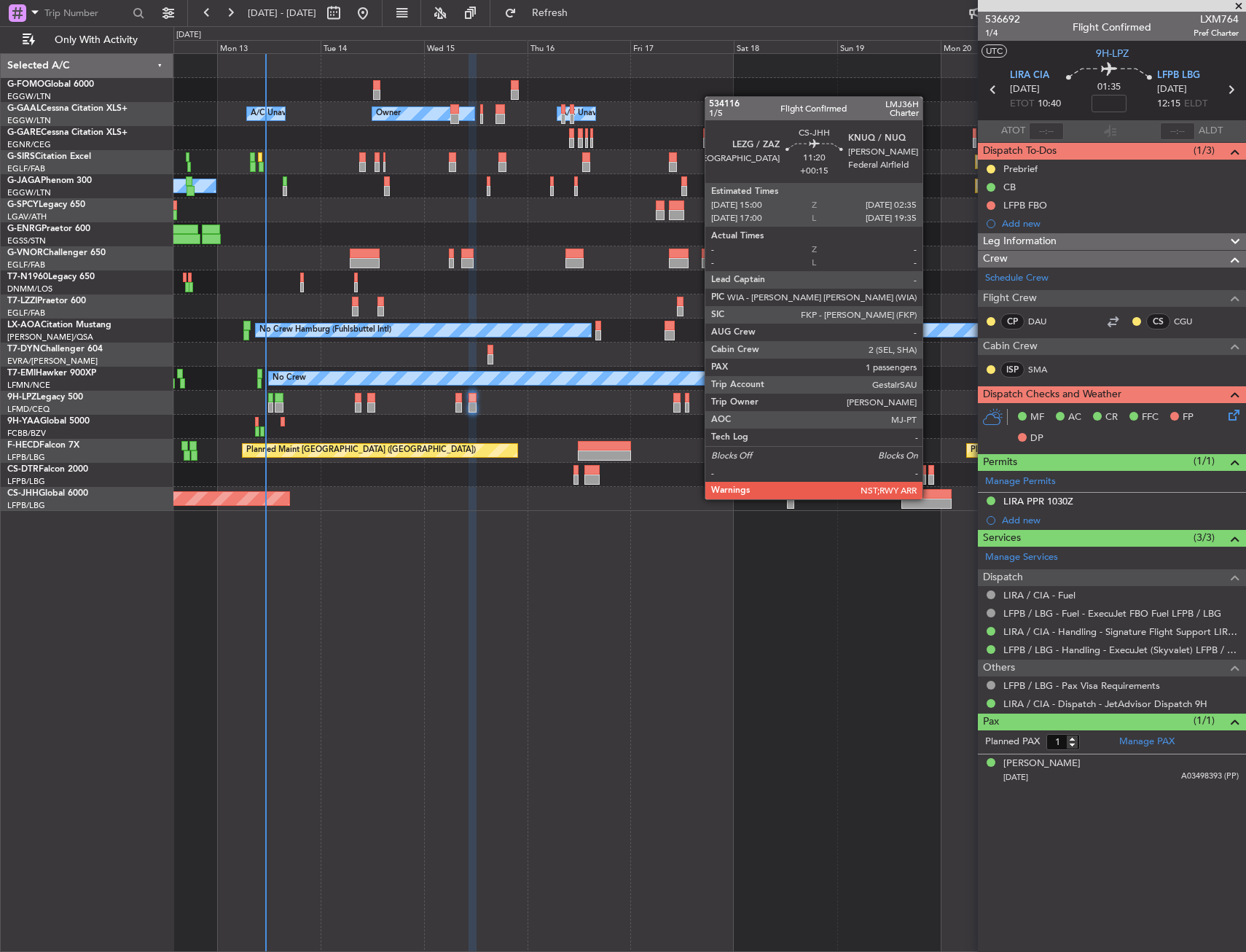
click at [929, 498] on div at bounding box center [927, 494] width 50 height 10
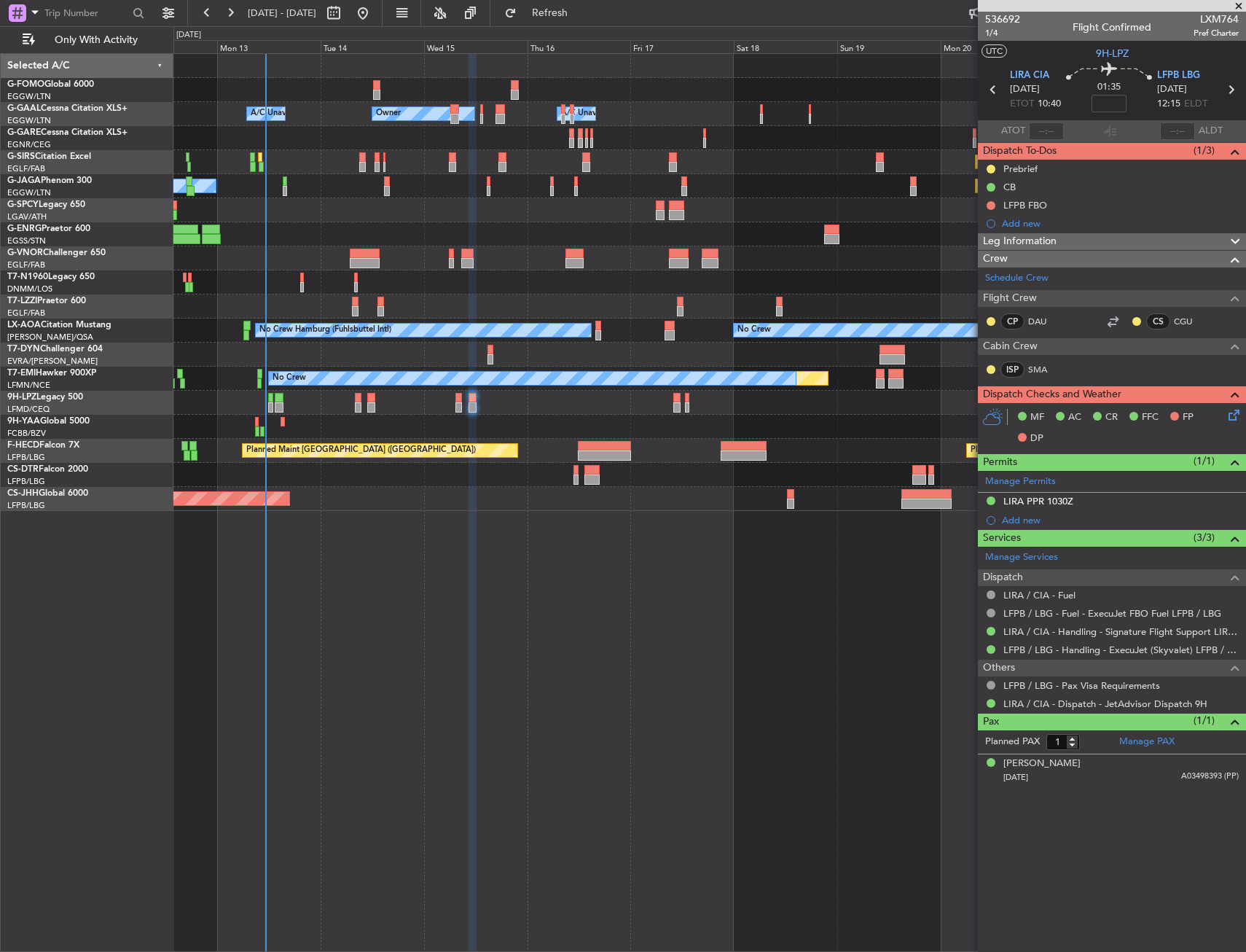
click at [929, 497] on div at bounding box center [927, 494] width 50 height 10
type input "+00:15"
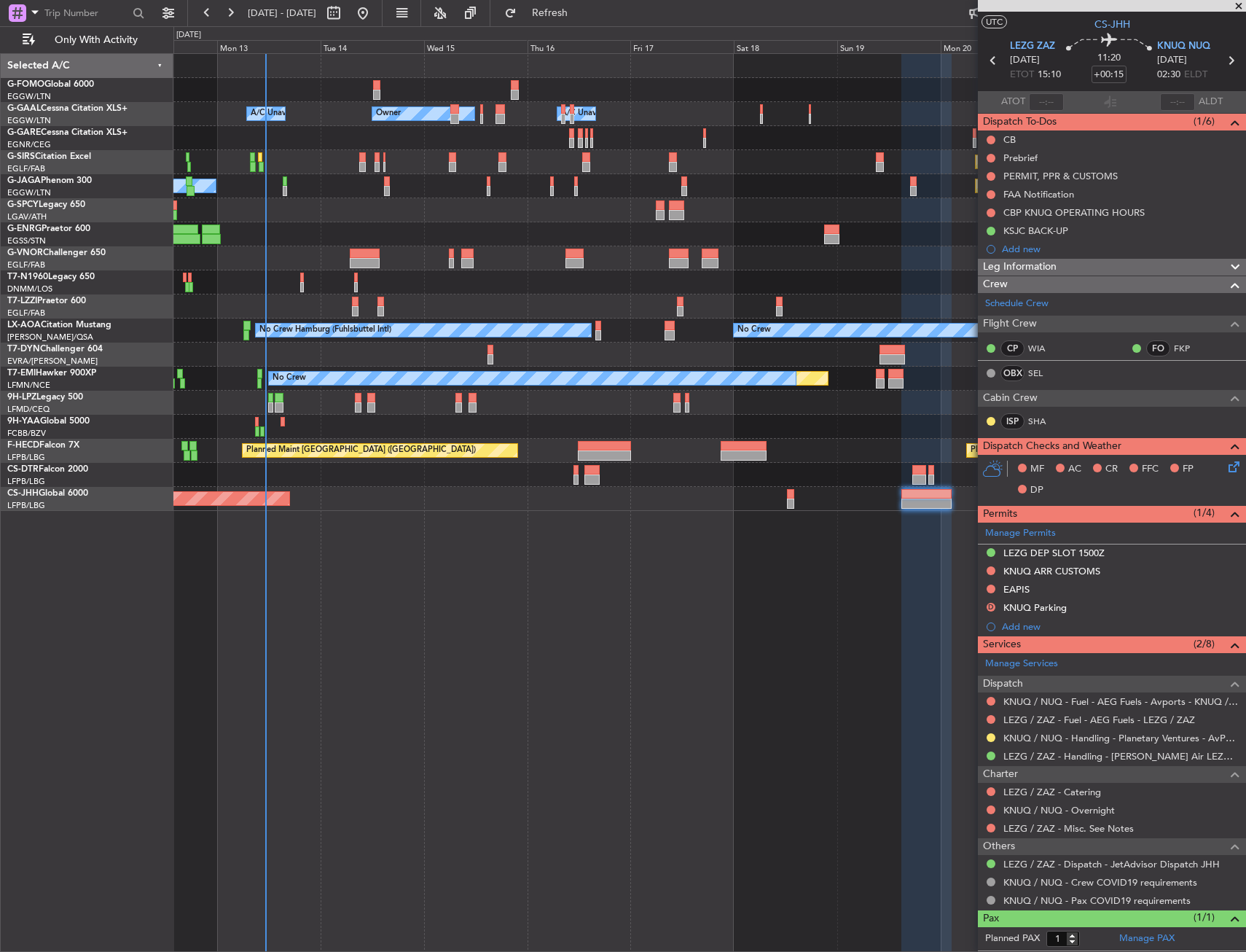
scroll to position [0, 0]
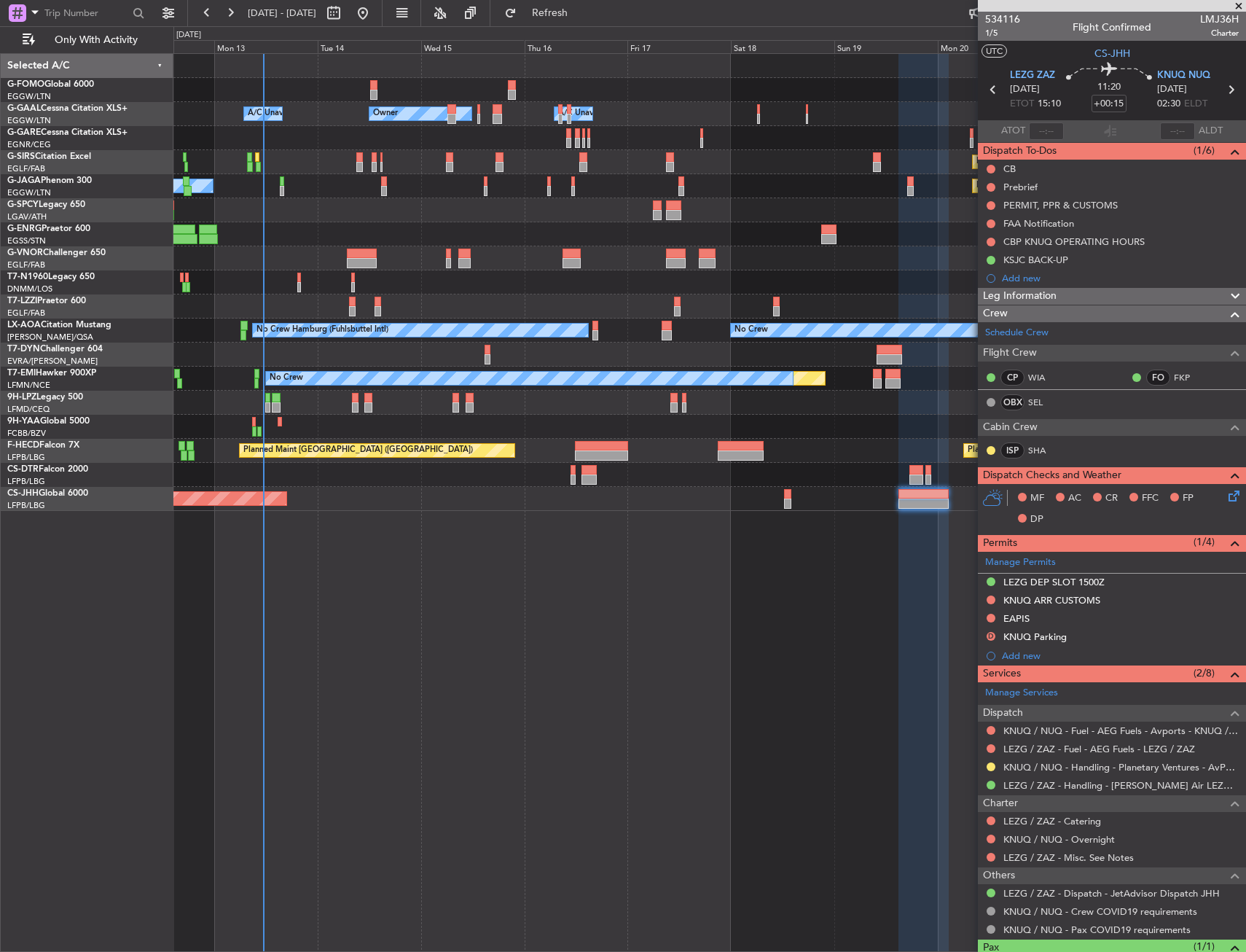
click at [349, 146] on div at bounding box center [709, 138] width 1072 height 24
click at [1237, 2] on span at bounding box center [1239, 6] width 15 height 13
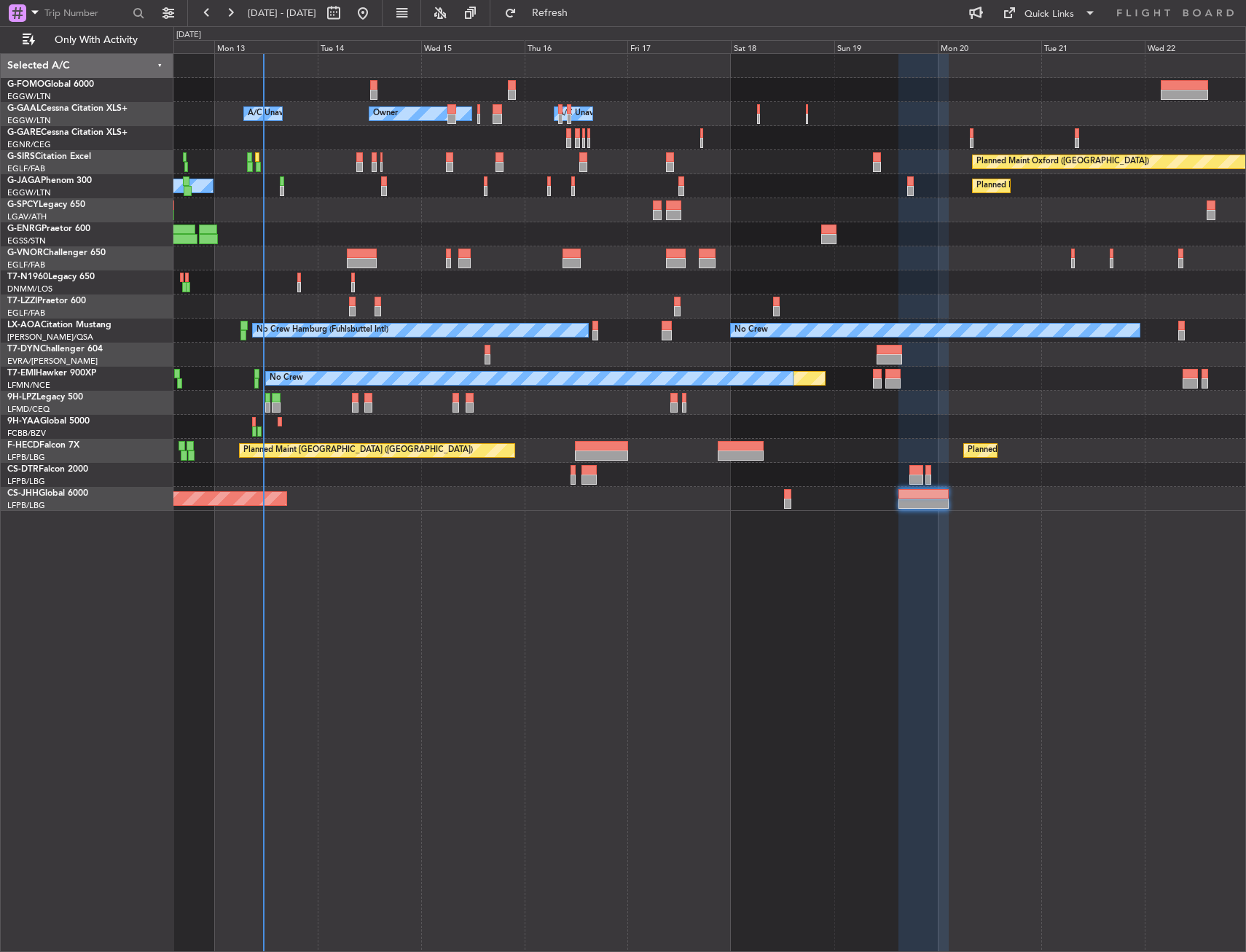
type input "0"
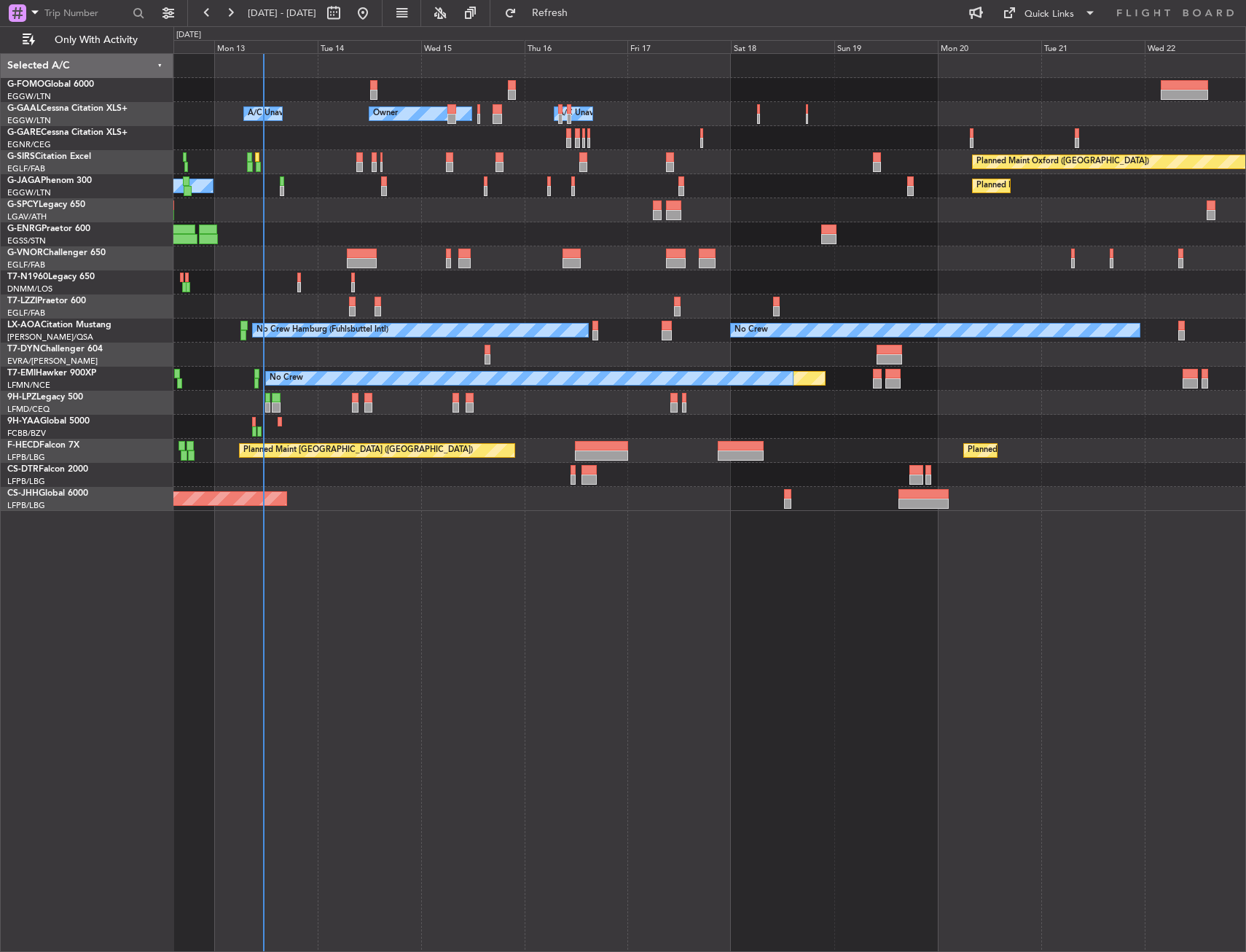
drag, startPoint x: 631, startPoint y: 258, endPoint x: 622, endPoint y: 271, distance: 15.8
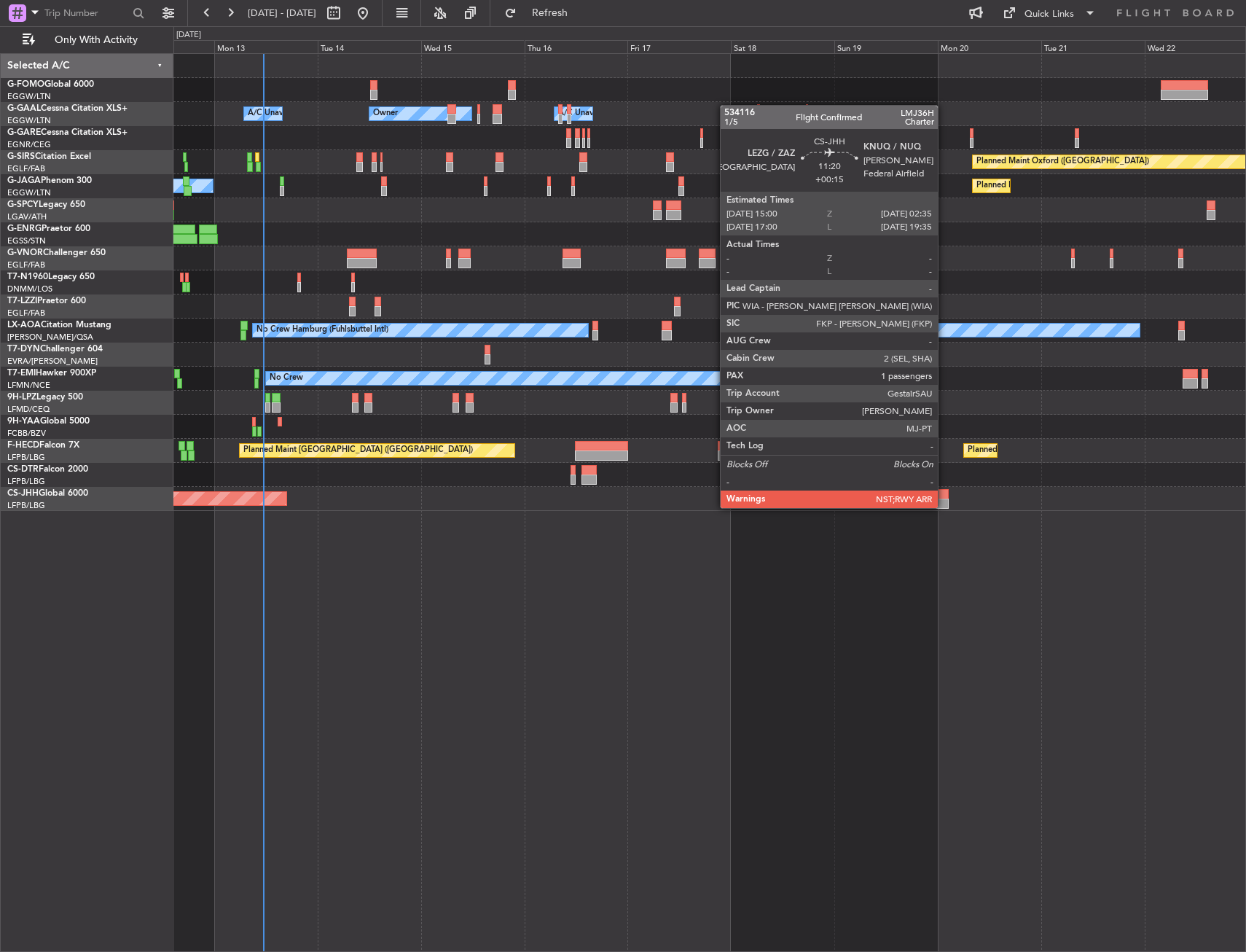
click at [943, 505] on div at bounding box center [924, 503] width 50 height 10
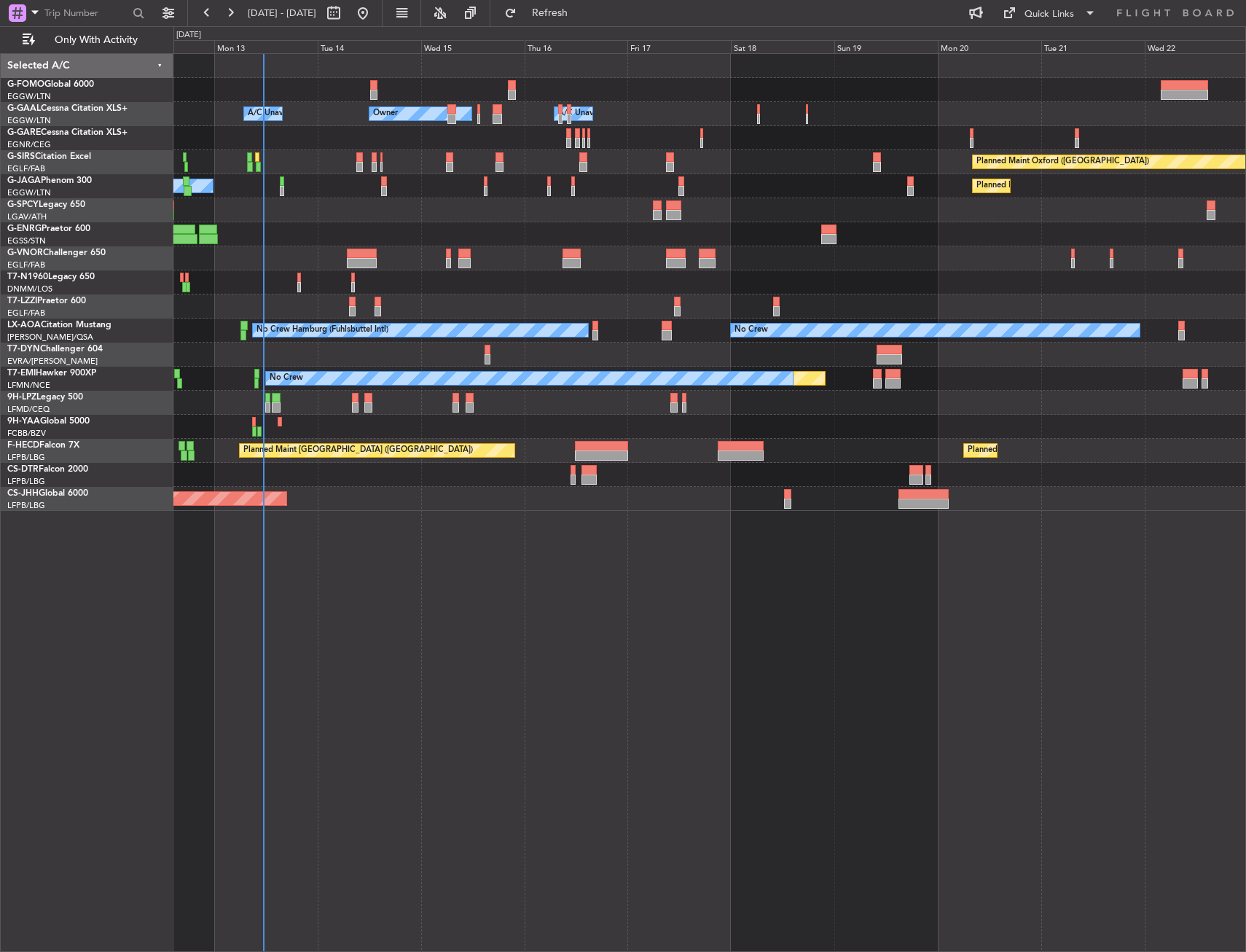
click at [491, 555] on div "Owner Owner A/C Unavailable A/C Unavailable Owner Planned Maint [GEOGRAPHIC_DAT…" at bounding box center [709, 503] width 1073 height 899
